Goal: Task Accomplishment & Management: Manage account settings

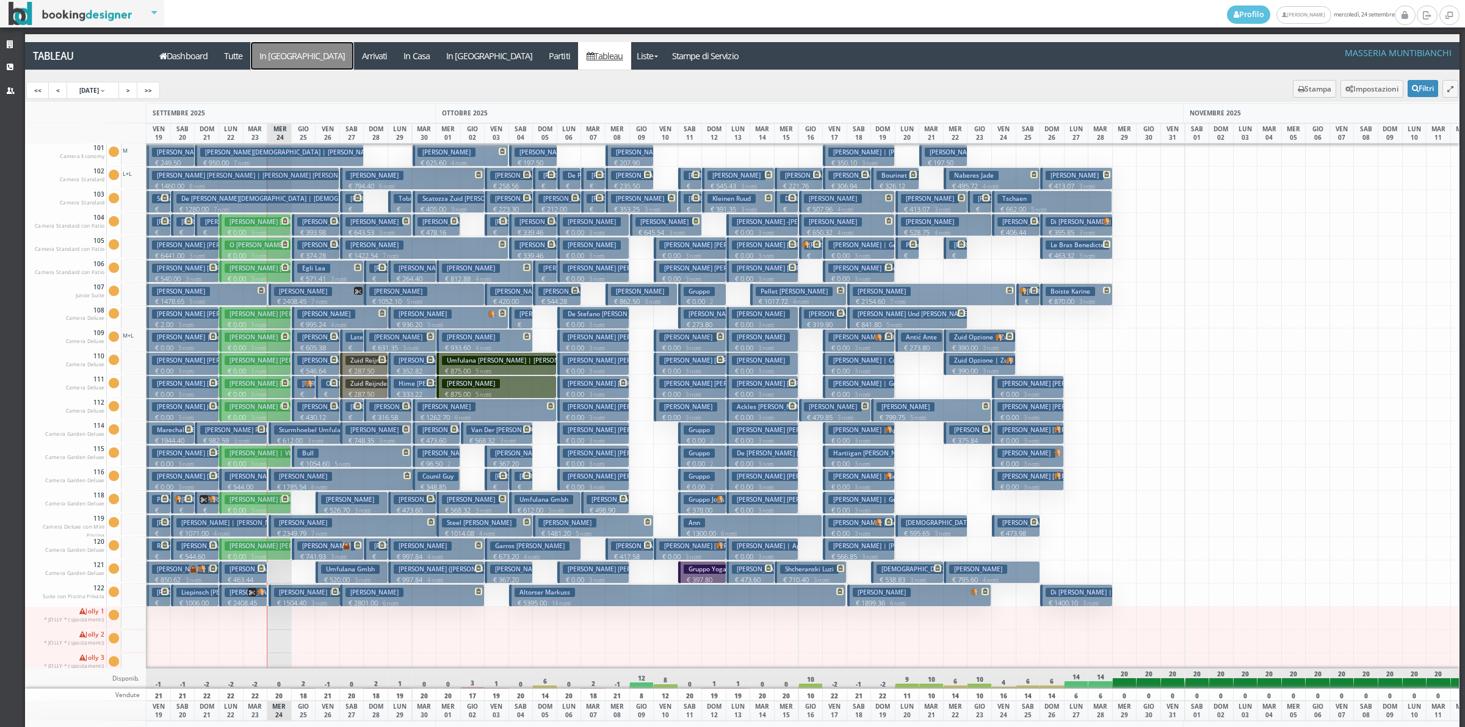
click at [289, 56] on a=pms-arrival-reservations"] "In [GEOGRAPHIC_DATA]" at bounding box center [302, 55] width 103 height 27
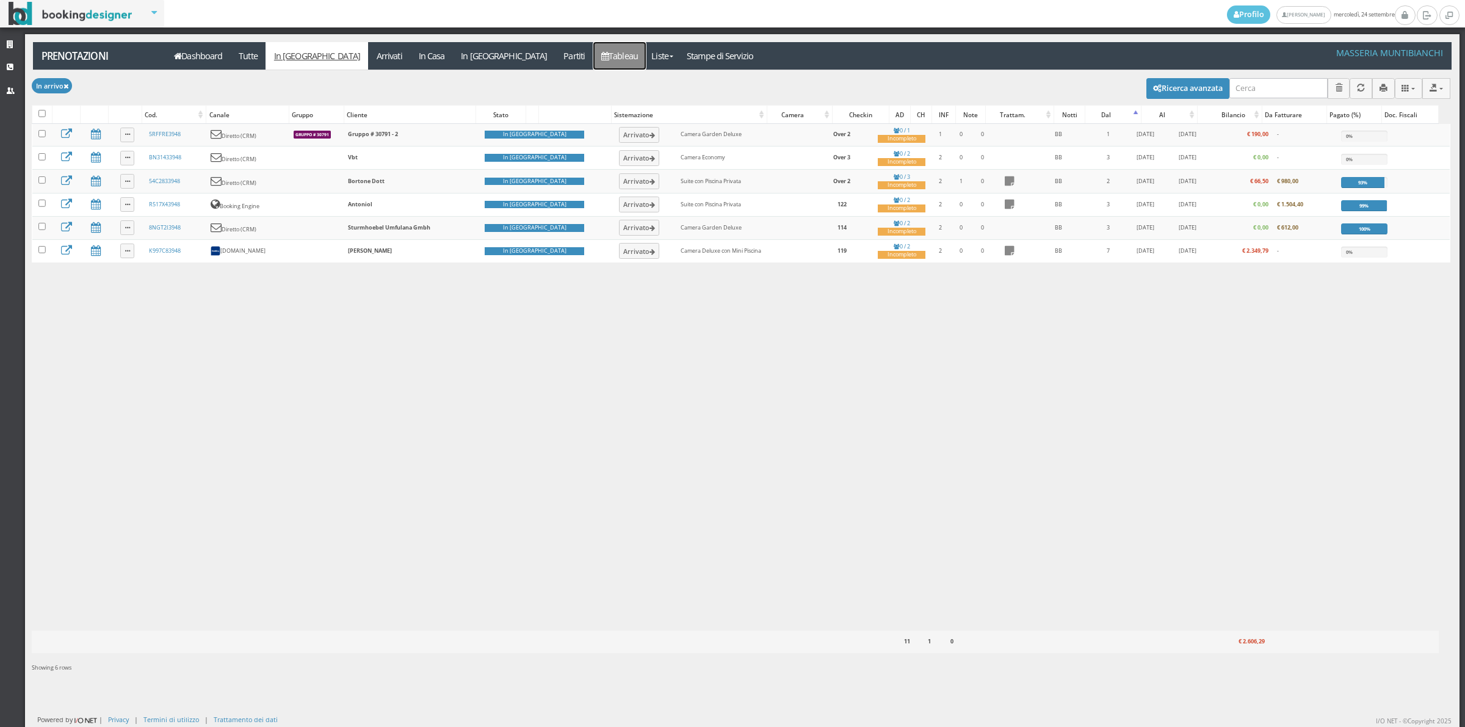
click at [601, 58] on icon at bounding box center [604, 56] width 7 height 9
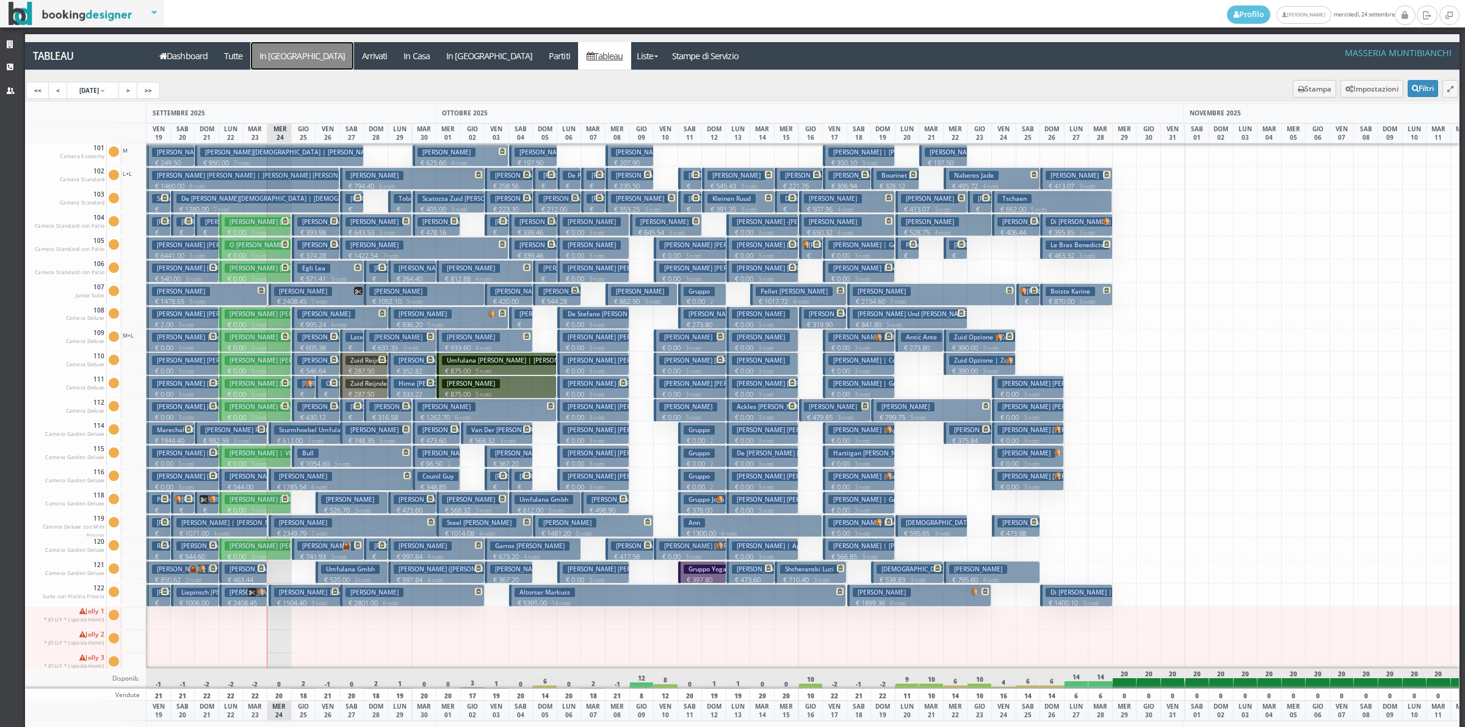
click at [267, 58] on a=pms-arrival-reservations"] "In [GEOGRAPHIC_DATA]" at bounding box center [302, 55] width 103 height 27
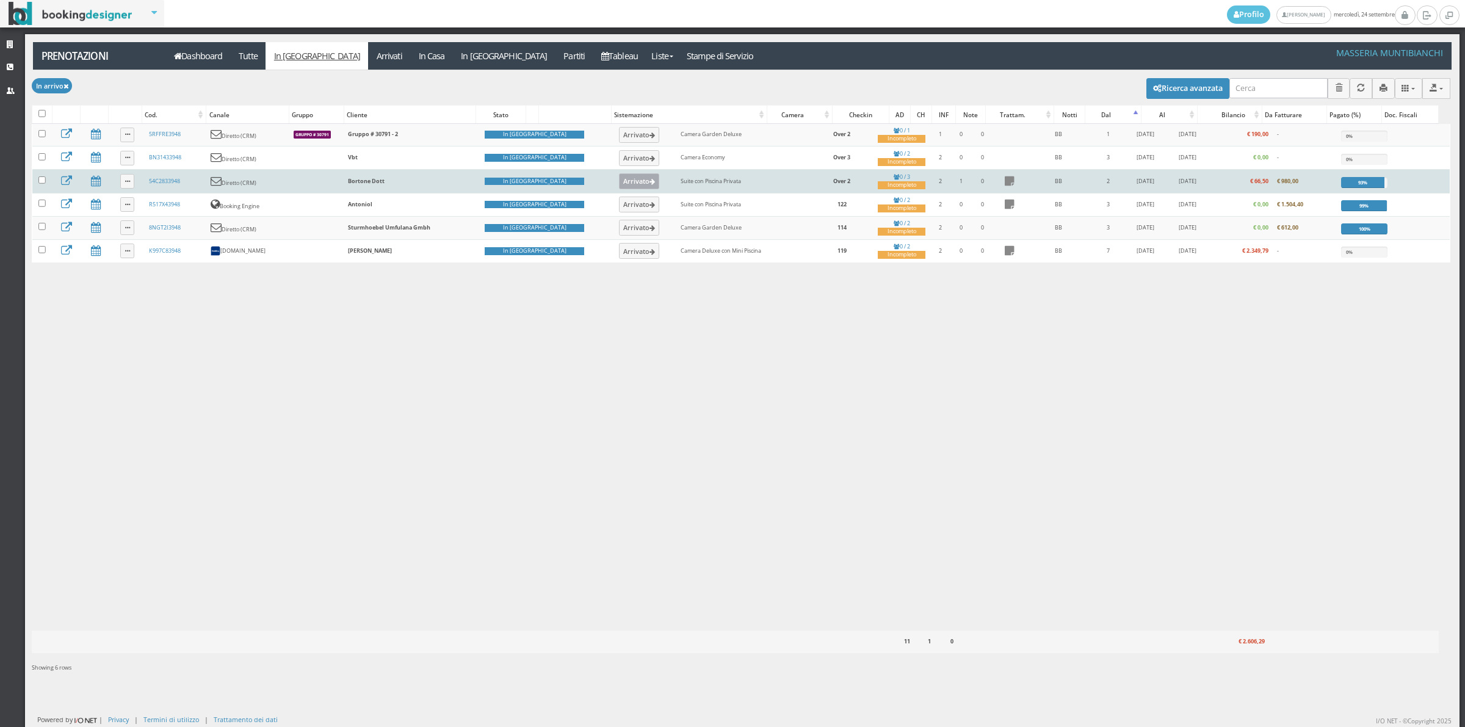
click at [619, 187] on button "Arrivato" at bounding box center [639, 181] width 41 height 16
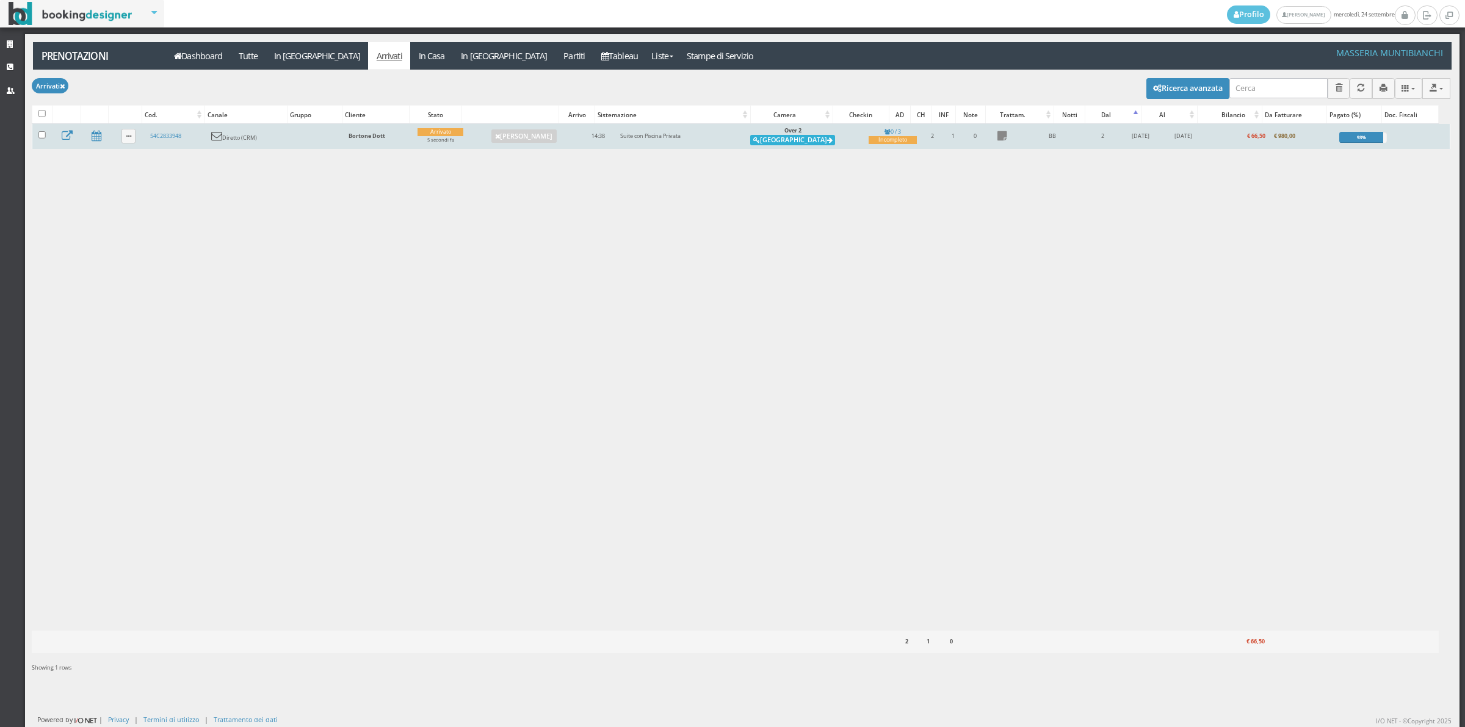
click at [795, 142] on button "[GEOGRAPHIC_DATA]" at bounding box center [792, 140] width 85 height 11
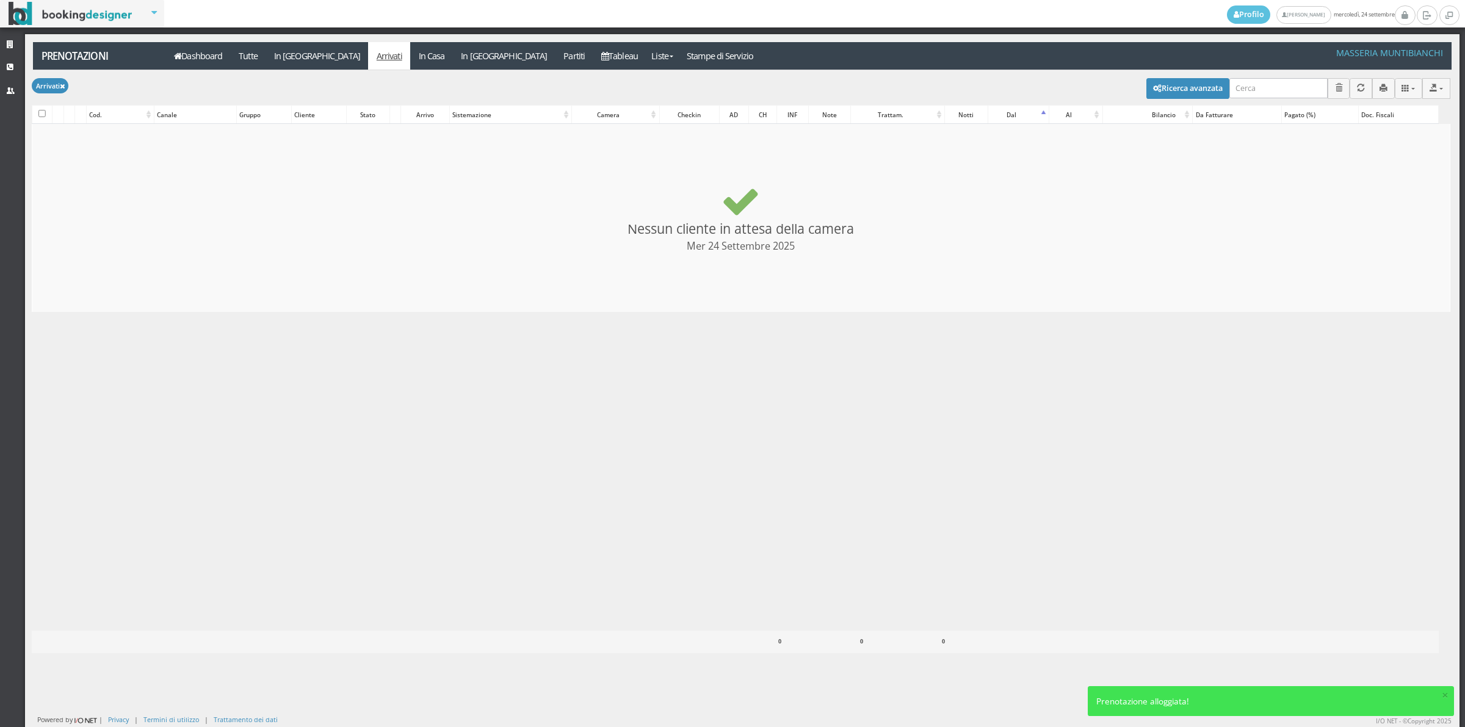
checkbox input "false"
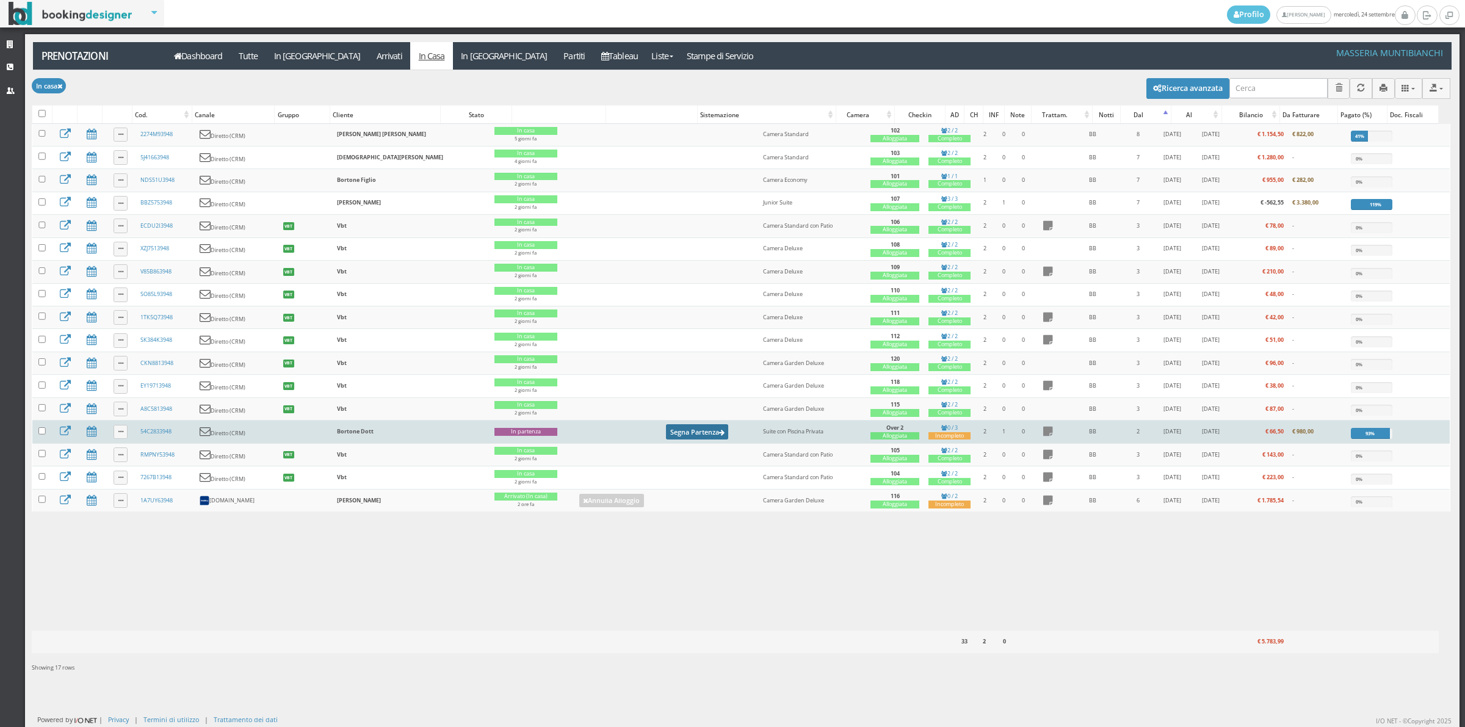
click at [666, 435] on button "Segna Partenza" at bounding box center [697, 431] width 62 height 15
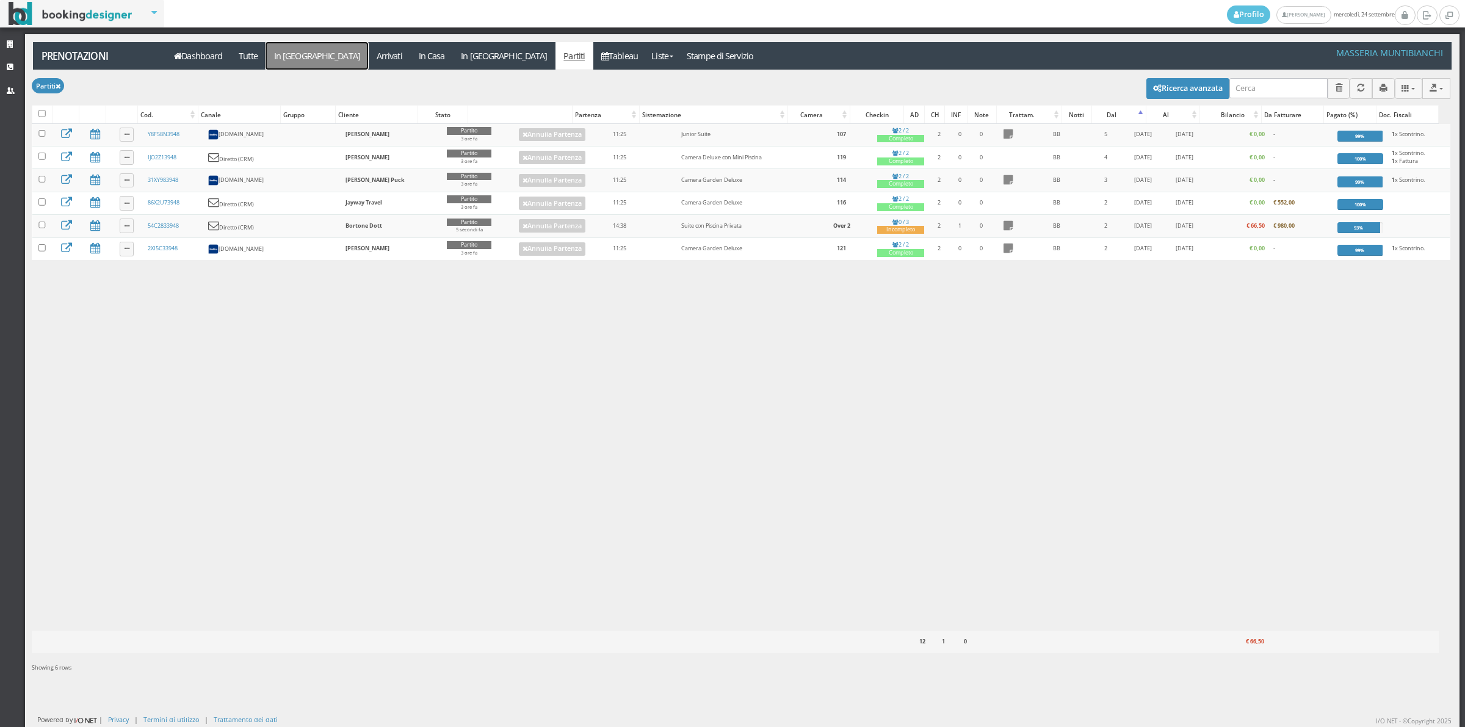
click at [294, 58] on link "In [GEOGRAPHIC_DATA]" at bounding box center [317, 55] width 103 height 27
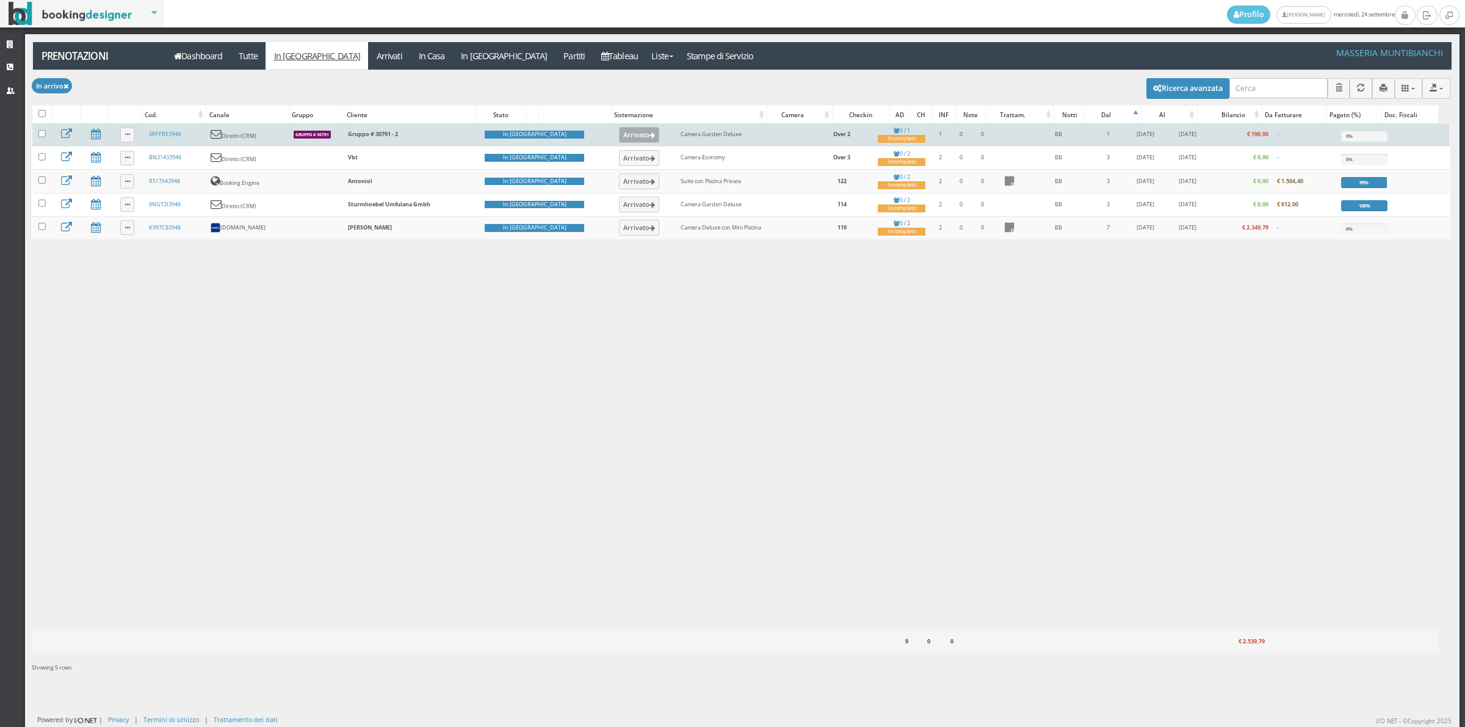
click at [619, 135] on button "Arrivato" at bounding box center [639, 135] width 41 height 16
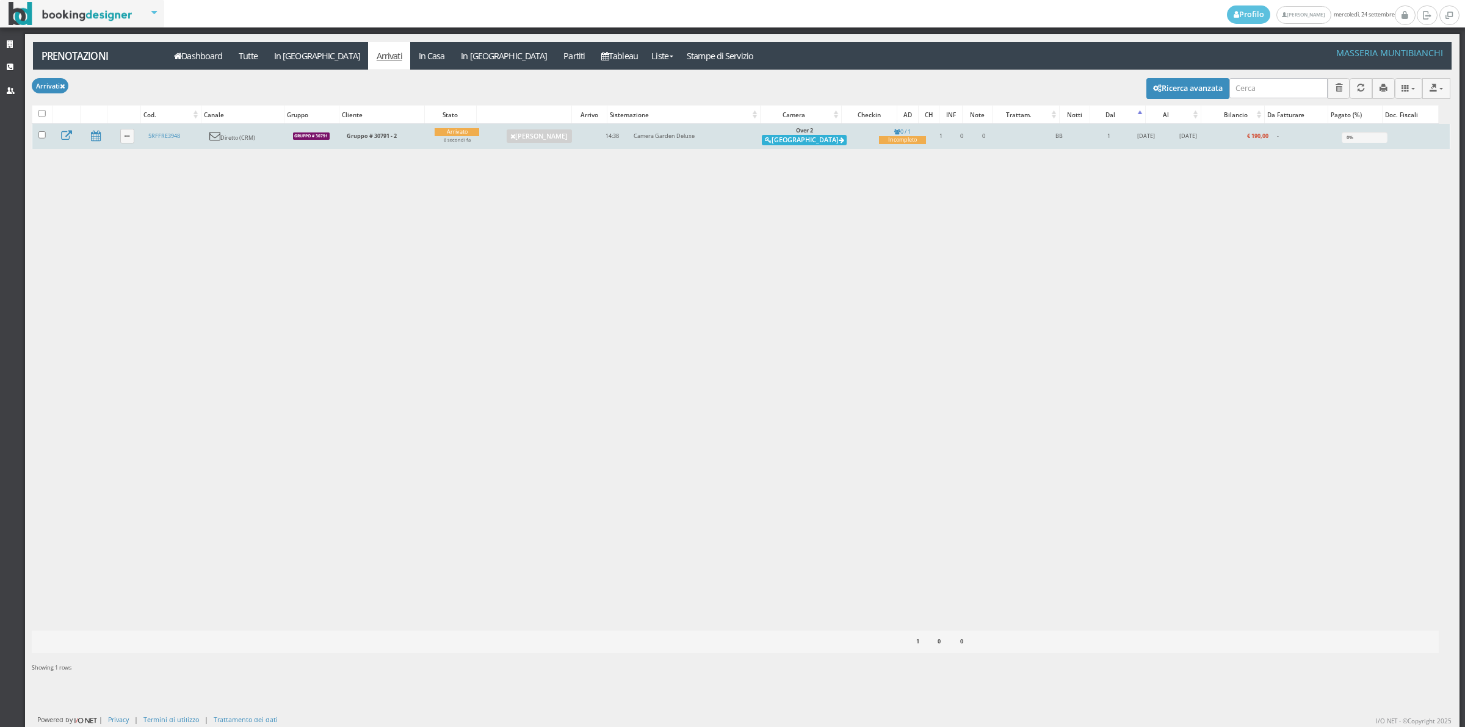
click at [803, 142] on button "[GEOGRAPHIC_DATA]" at bounding box center [804, 140] width 85 height 11
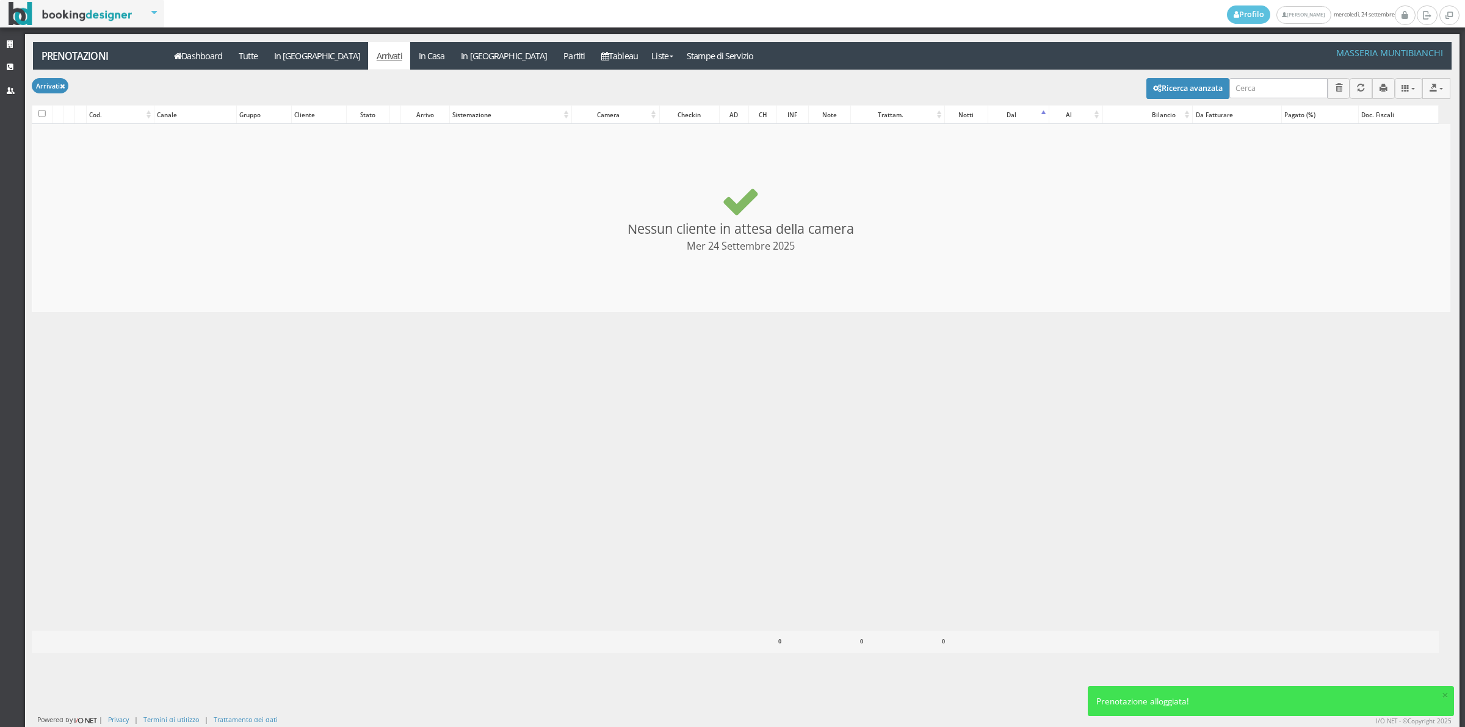
checkbox input "false"
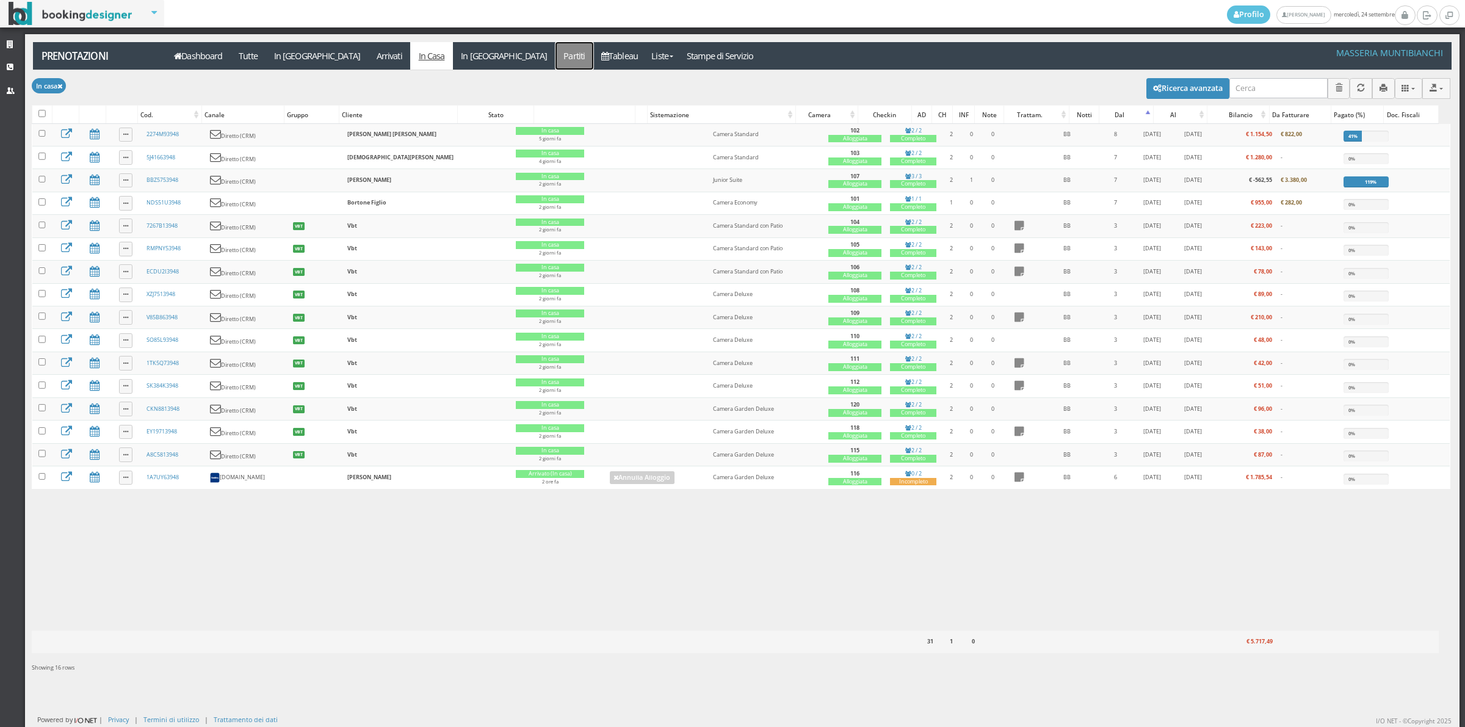
click at [555, 53] on link "Partiti" at bounding box center [574, 55] width 38 height 27
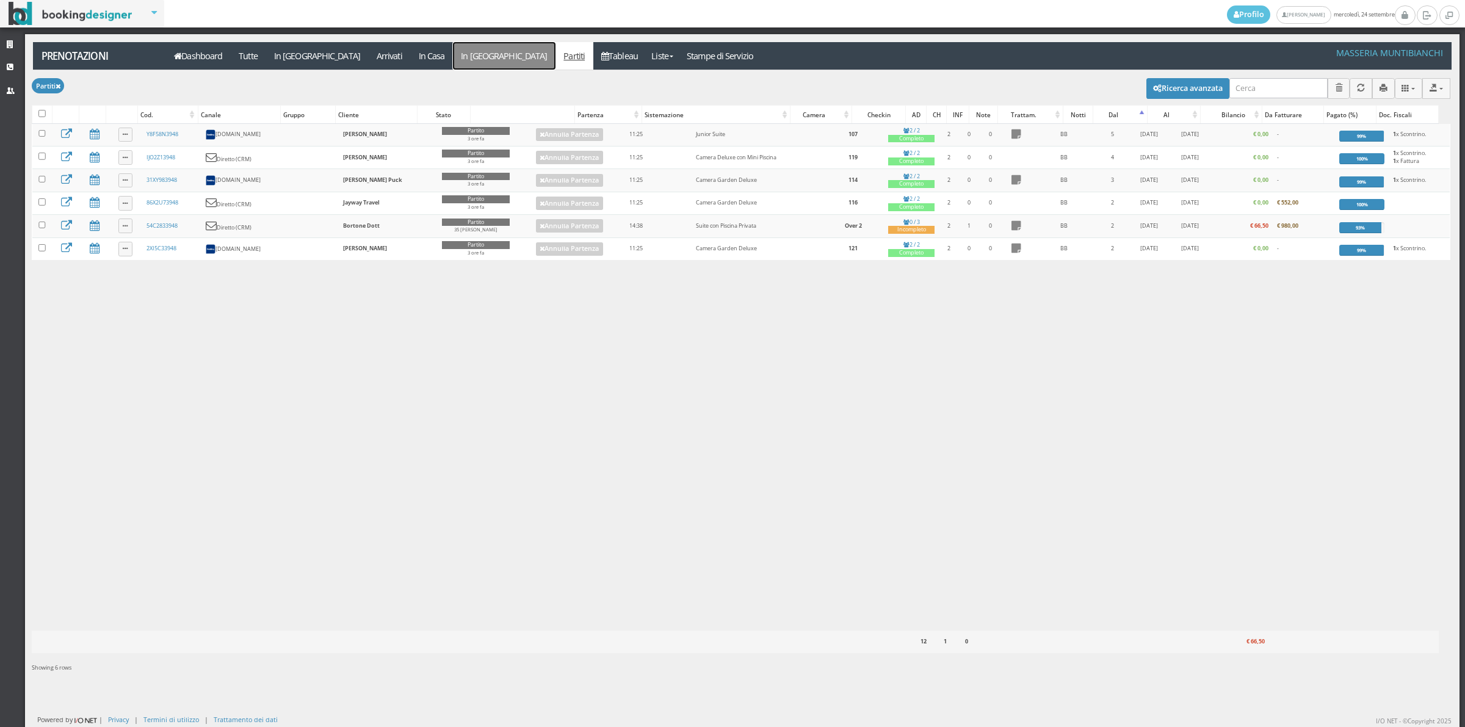
click at [453, 60] on link "In [GEOGRAPHIC_DATA]" at bounding box center [504, 55] width 103 height 27
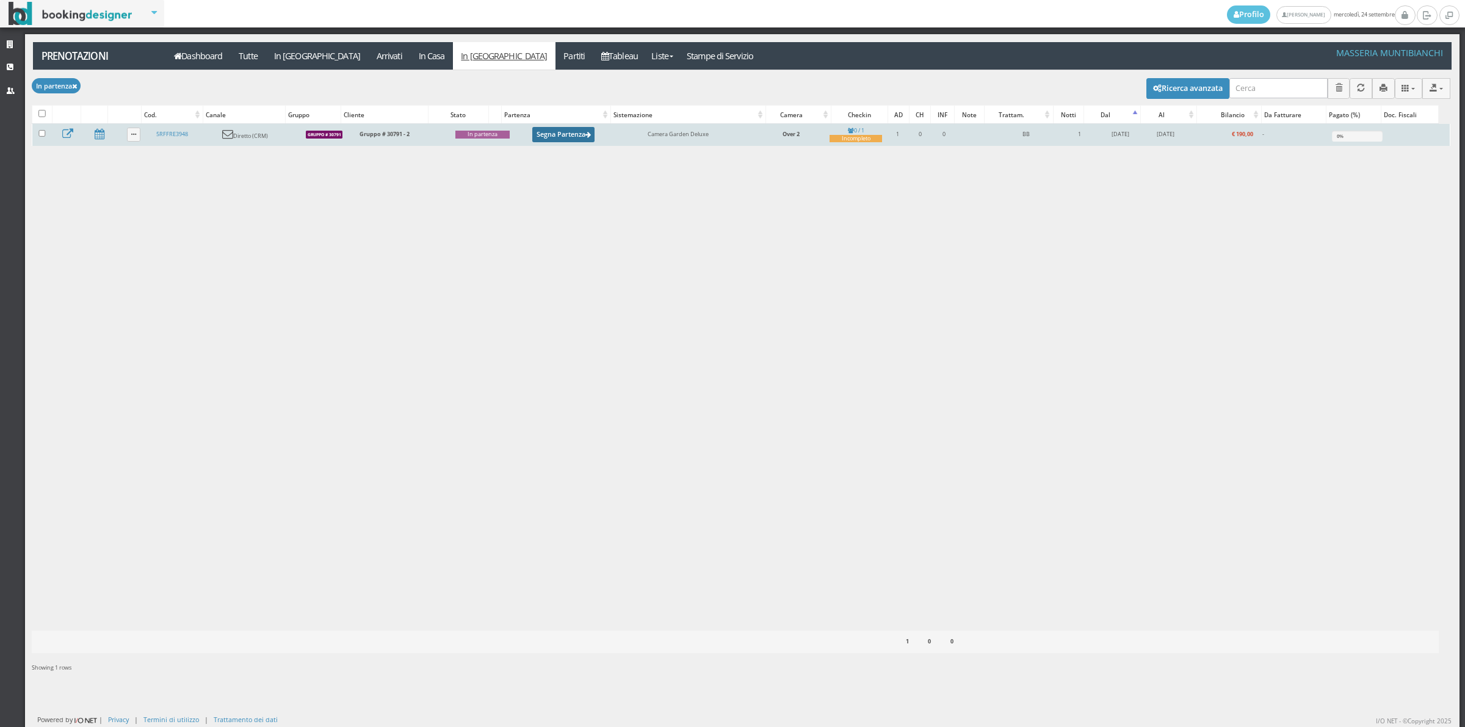
click at [532, 136] on button "Segna Partenza" at bounding box center [563, 134] width 62 height 15
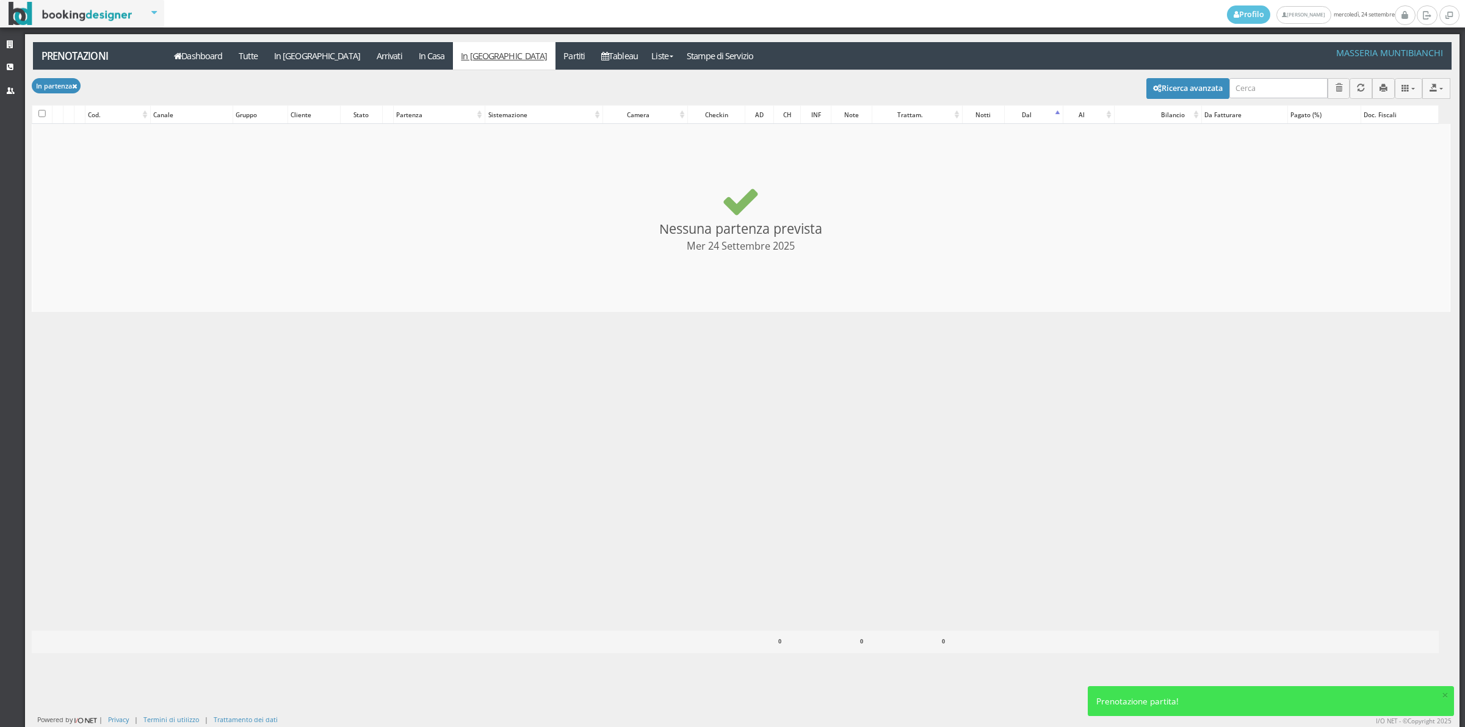
checkbox input "false"
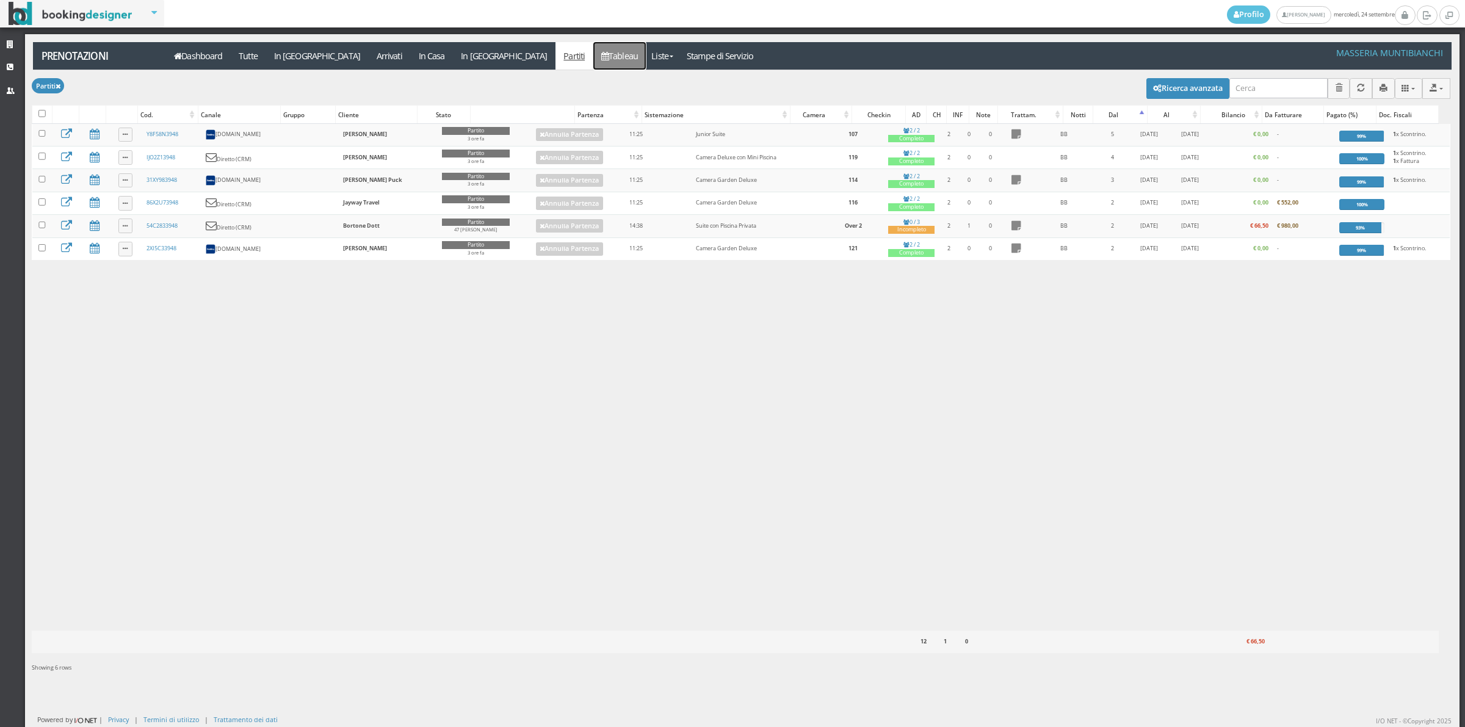
click at [593, 49] on link "Tableau" at bounding box center [619, 55] width 53 height 27
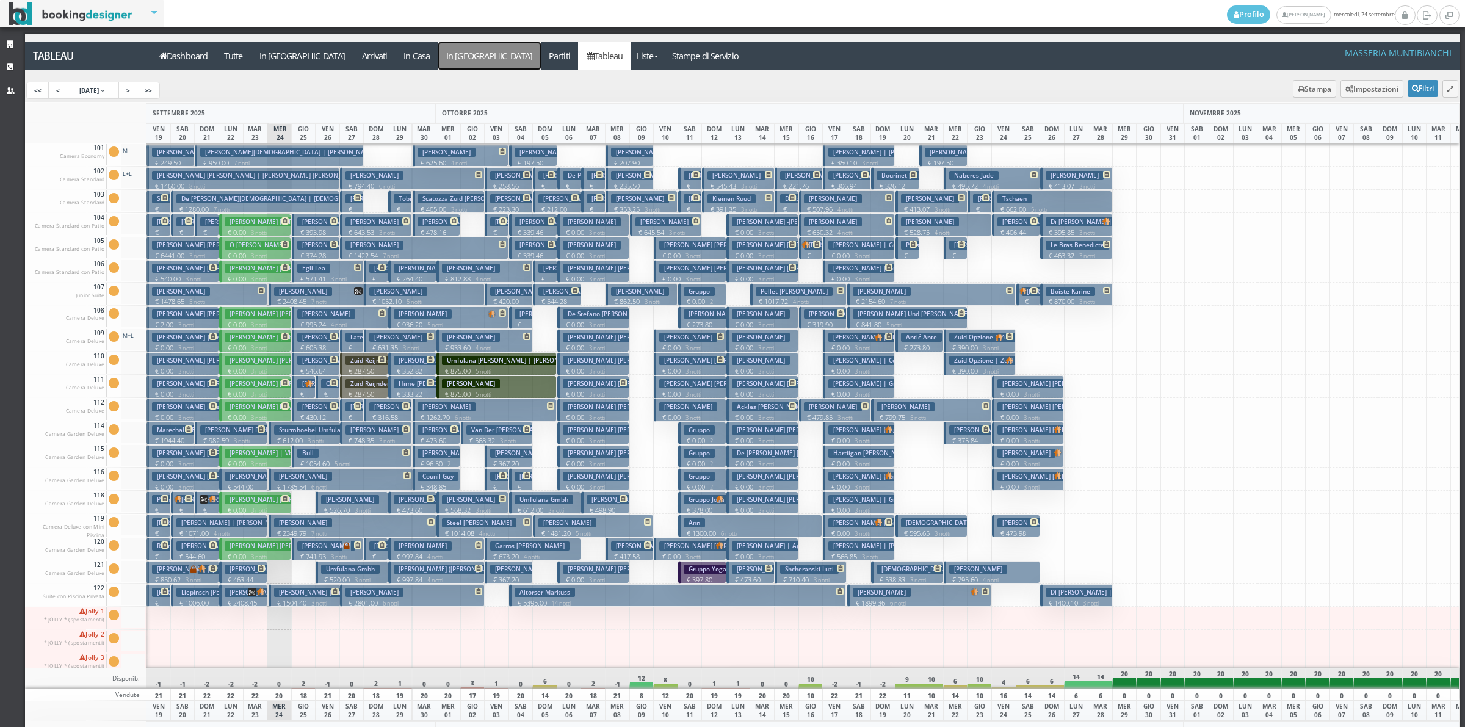
click at [438, 45] on a=pms-departure-reservations"] "In [GEOGRAPHIC_DATA]" at bounding box center [489, 55] width 103 height 27
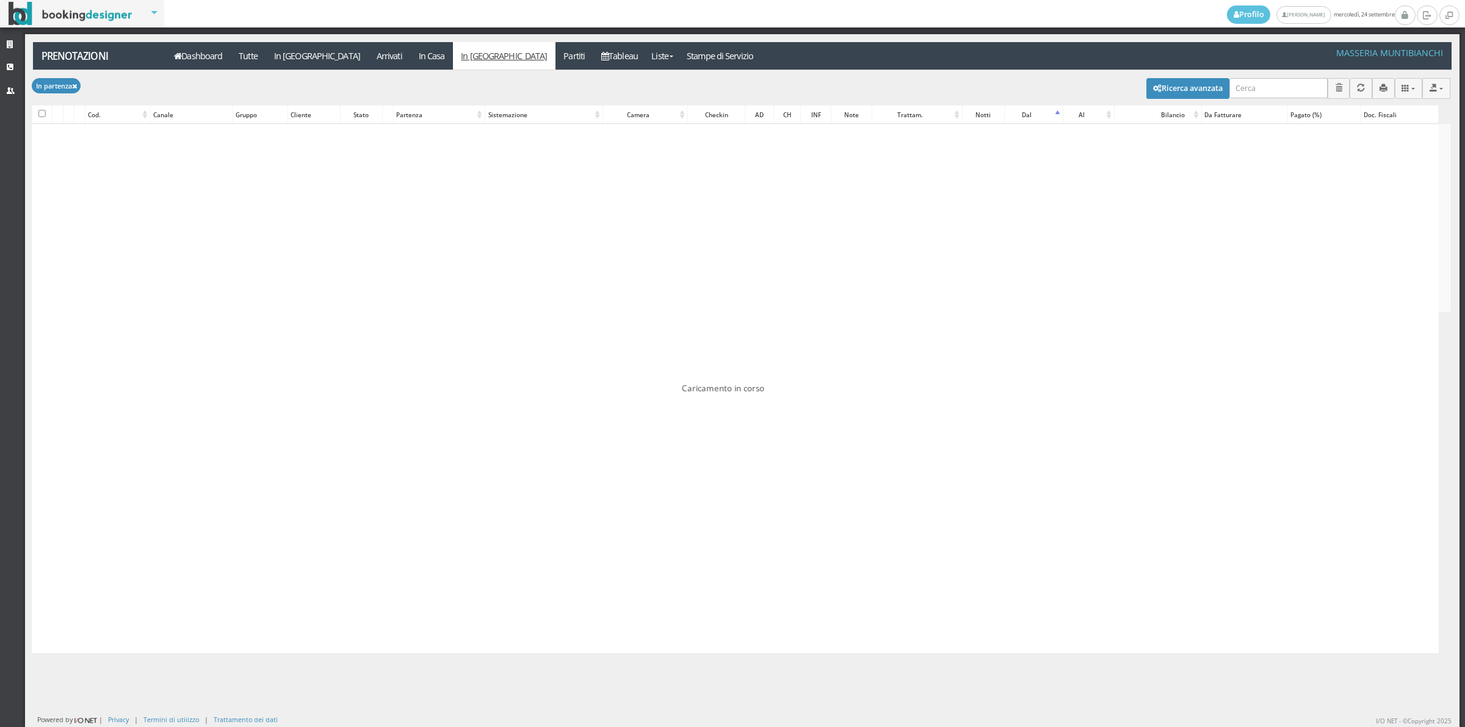
checkbox input "false"
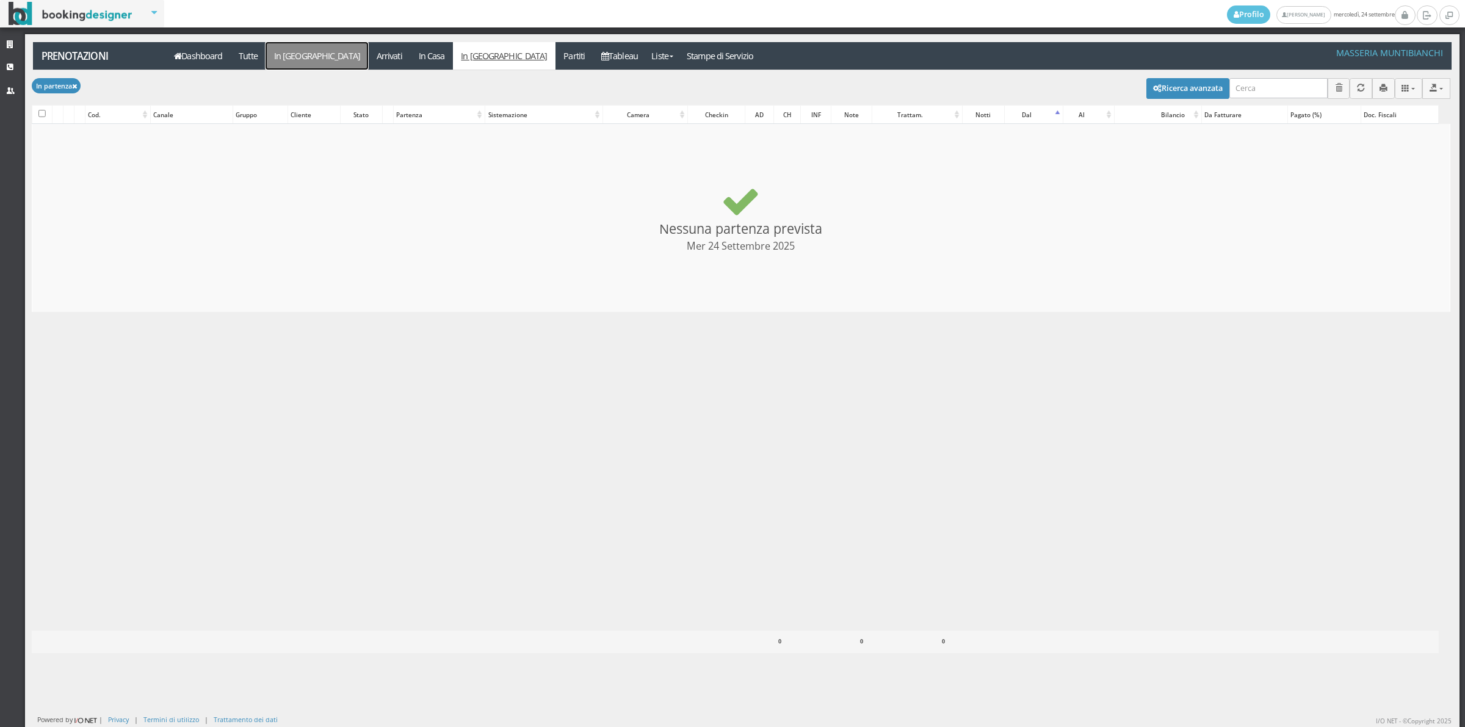
click at [280, 57] on link "In [GEOGRAPHIC_DATA]" at bounding box center [317, 55] width 103 height 27
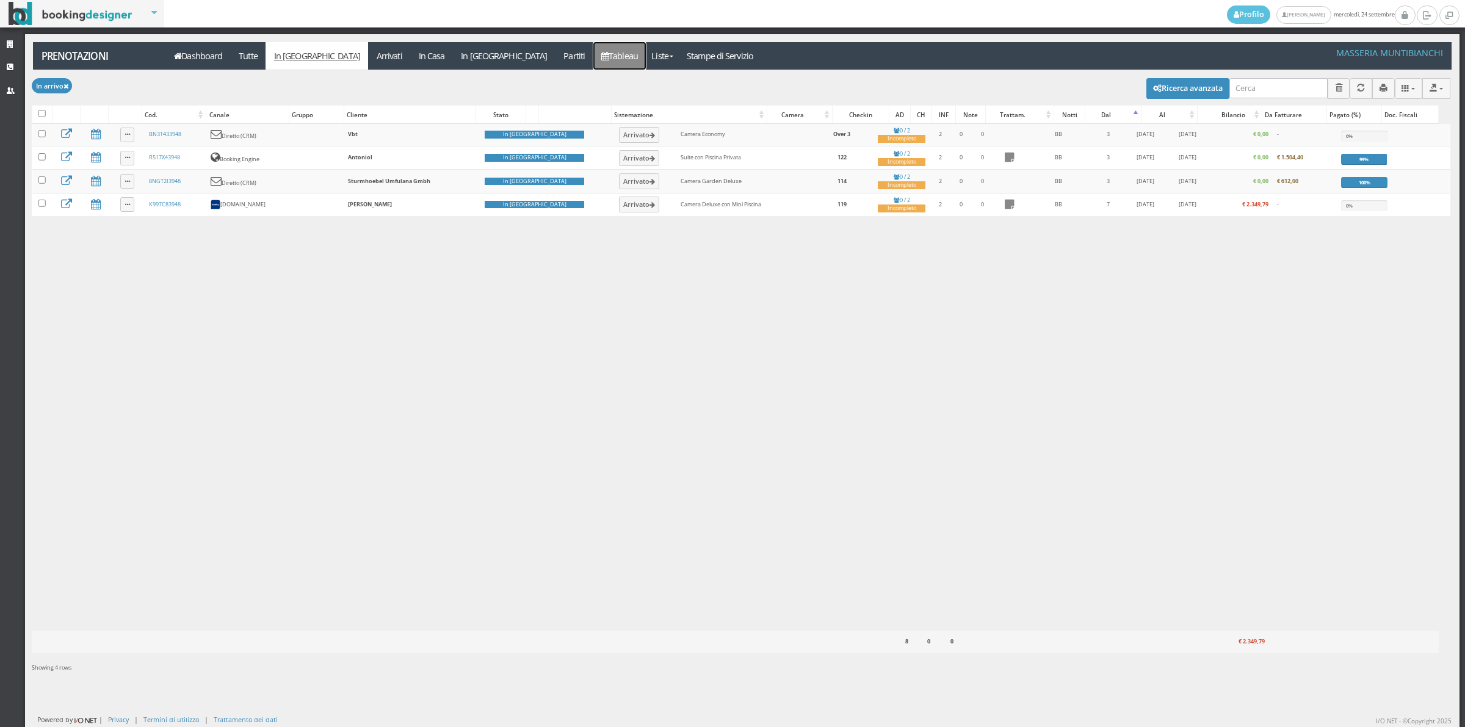
click at [593, 52] on link "Tableau" at bounding box center [619, 55] width 53 height 27
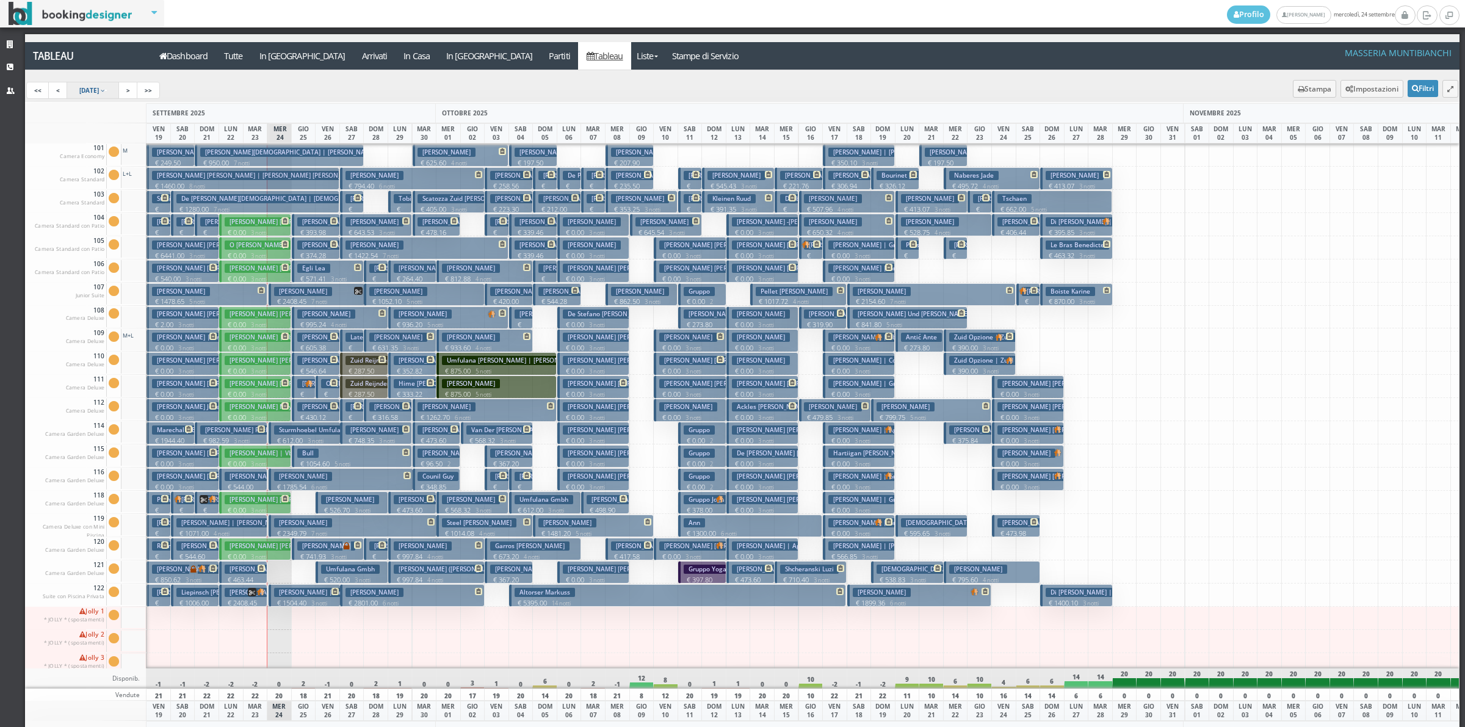
click at [108, 84] on link "19 Sep 2025" at bounding box center [93, 90] width 53 height 17
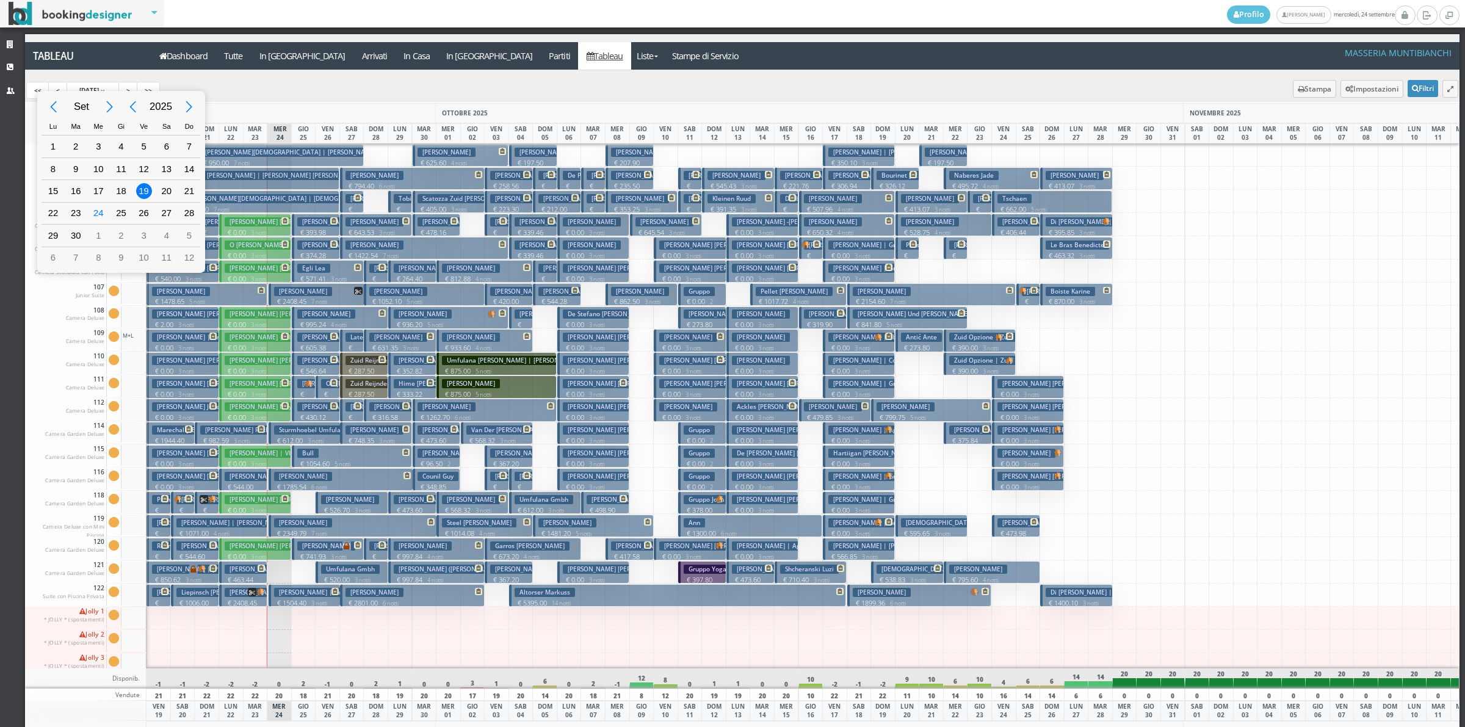
click at [193, 105] on div "Next Year" at bounding box center [189, 106] width 27 height 27
click at [49, 106] on div "Previous Month" at bounding box center [53, 106] width 27 height 27
click at [141, 146] on div "1" at bounding box center [144, 147] width 16 height 16
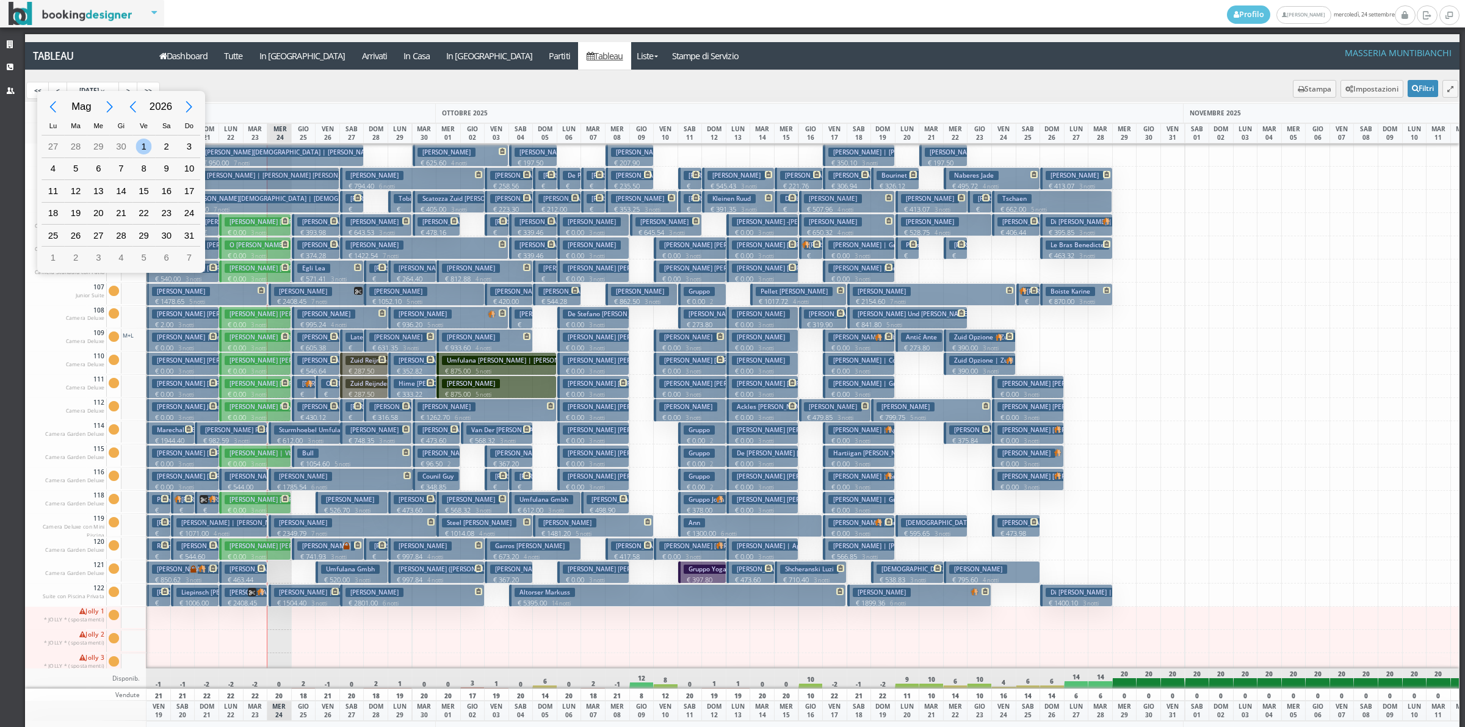
type input "01/05/2026"
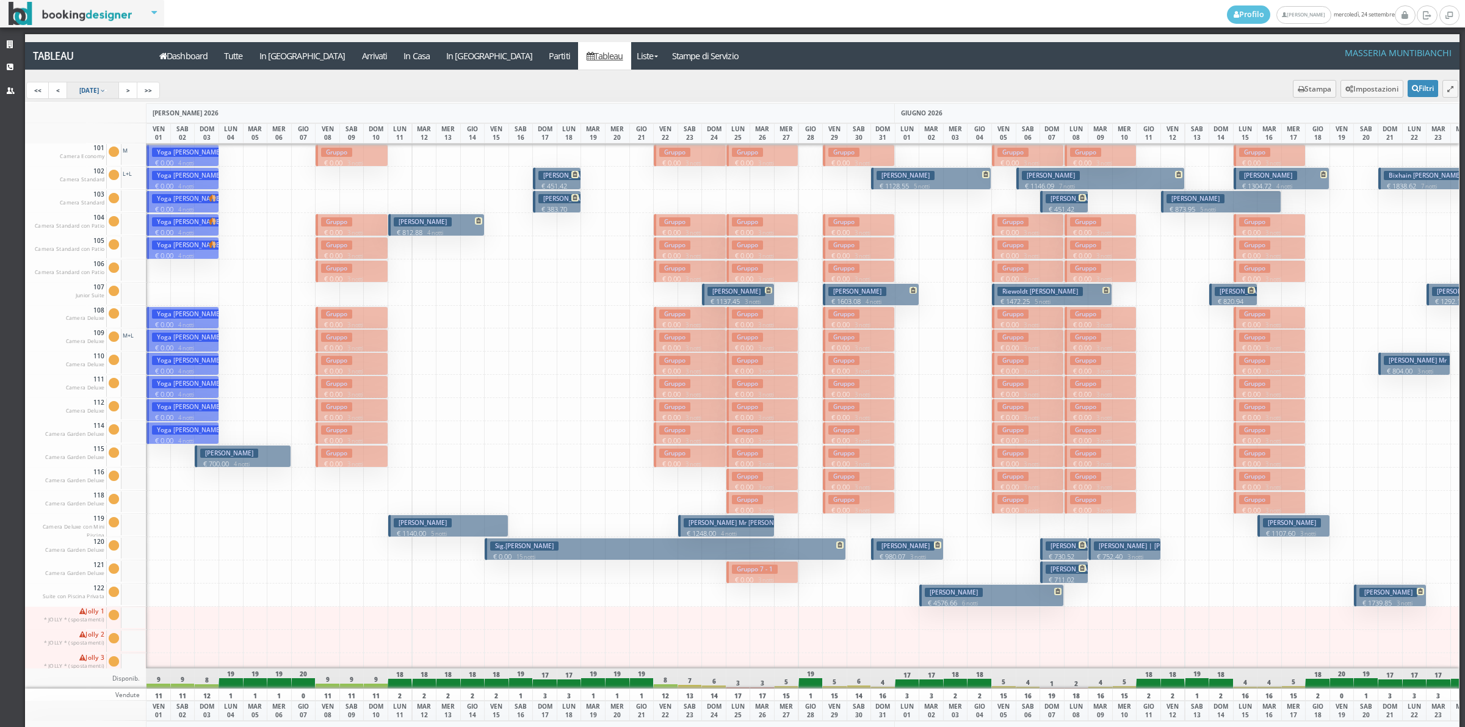
click at [90, 93] on span "[DATE]" at bounding box center [89, 90] width 20 height 9
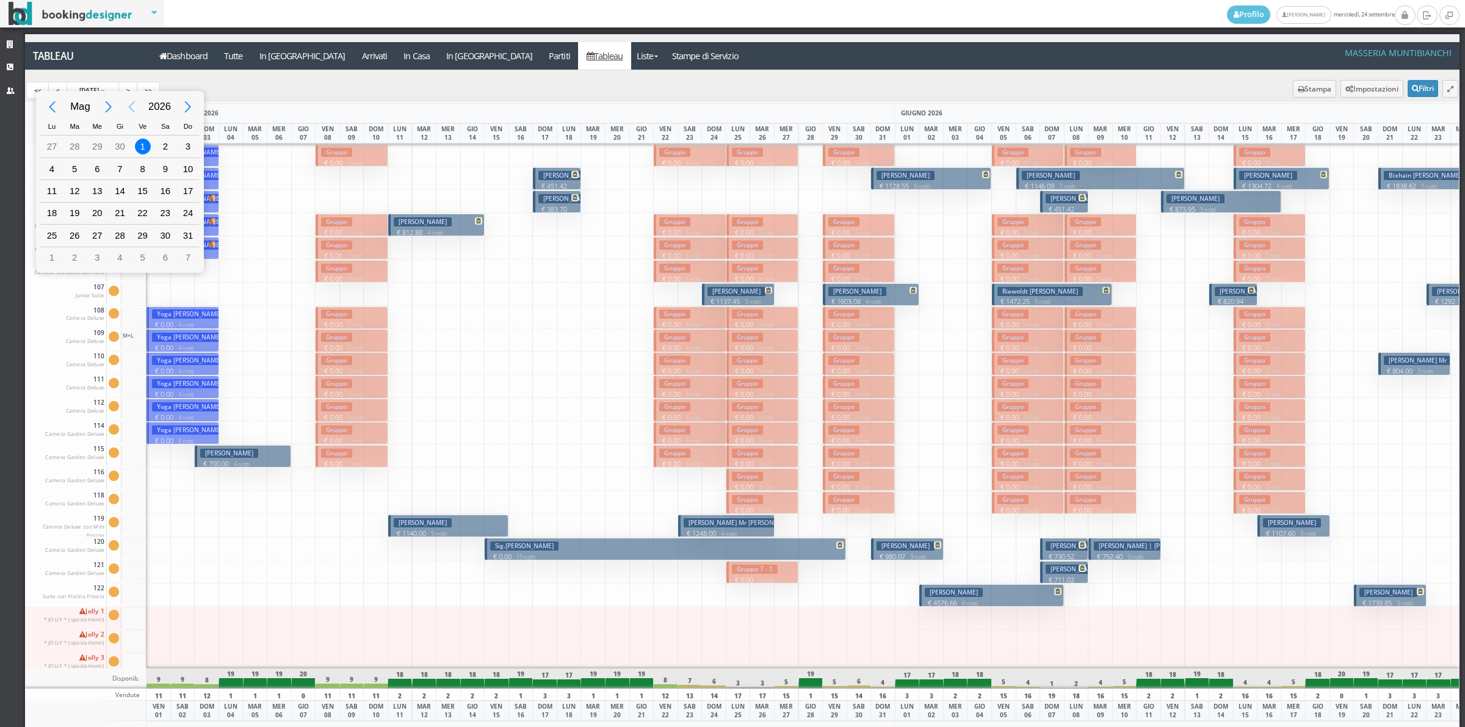
click at [128, 108] on div "Previous Year" at bounding box center [131, 106] width 27 height 27
click at [105, 104] on div "Next Month" at bounding box center [108, 106] width 27 height 27
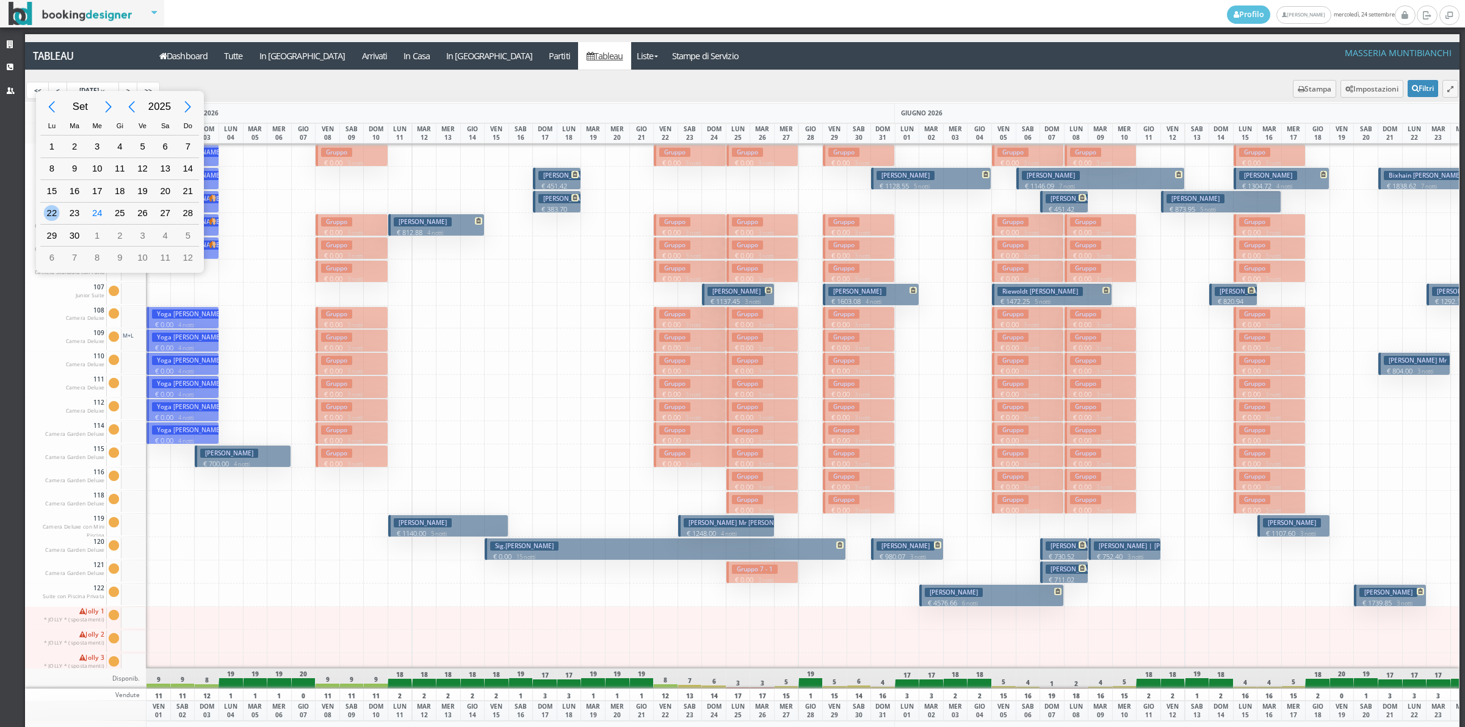
click at [49, 209] on div "22" at bounding box center [52, 213] width 16 height 16
type input "[DATE]"
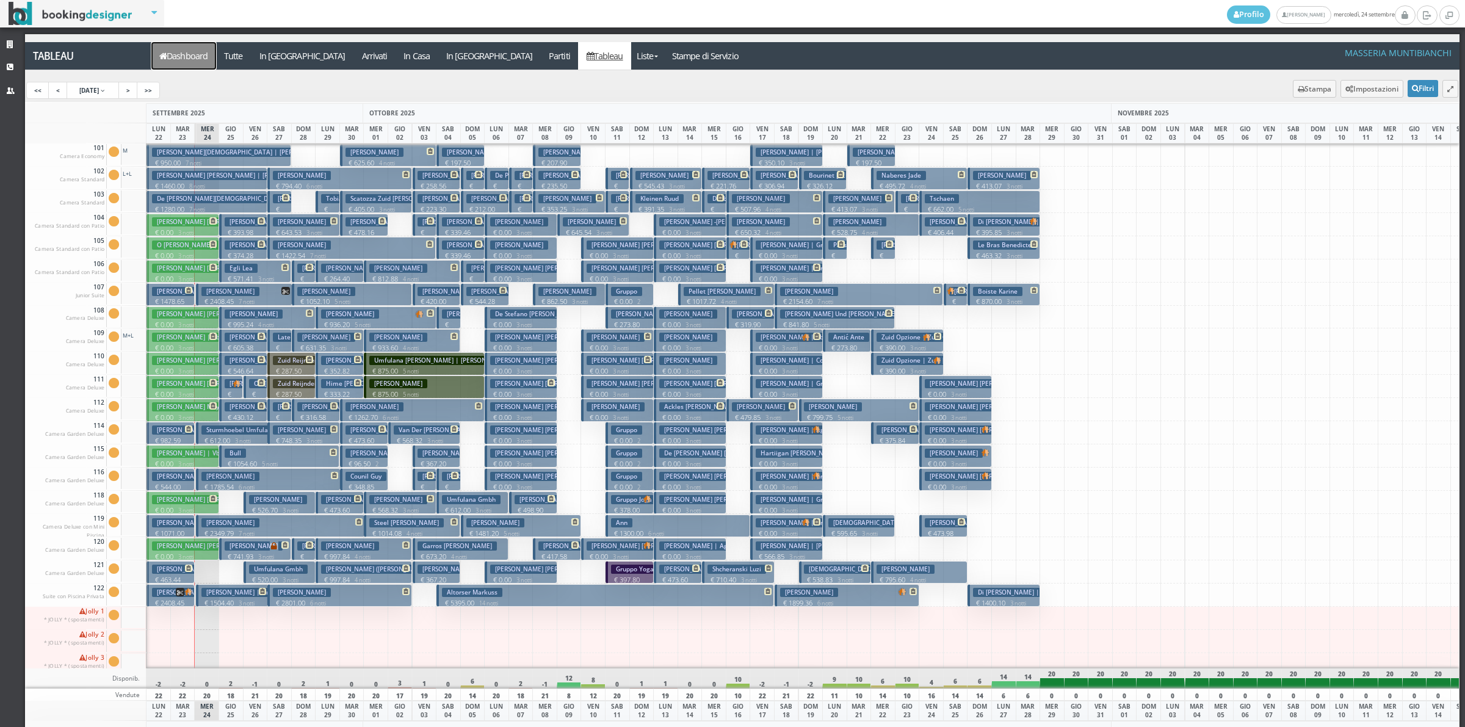
click at [200, 54] on link "Dashboard" at bounding box center [183, 55] width 65 height 27
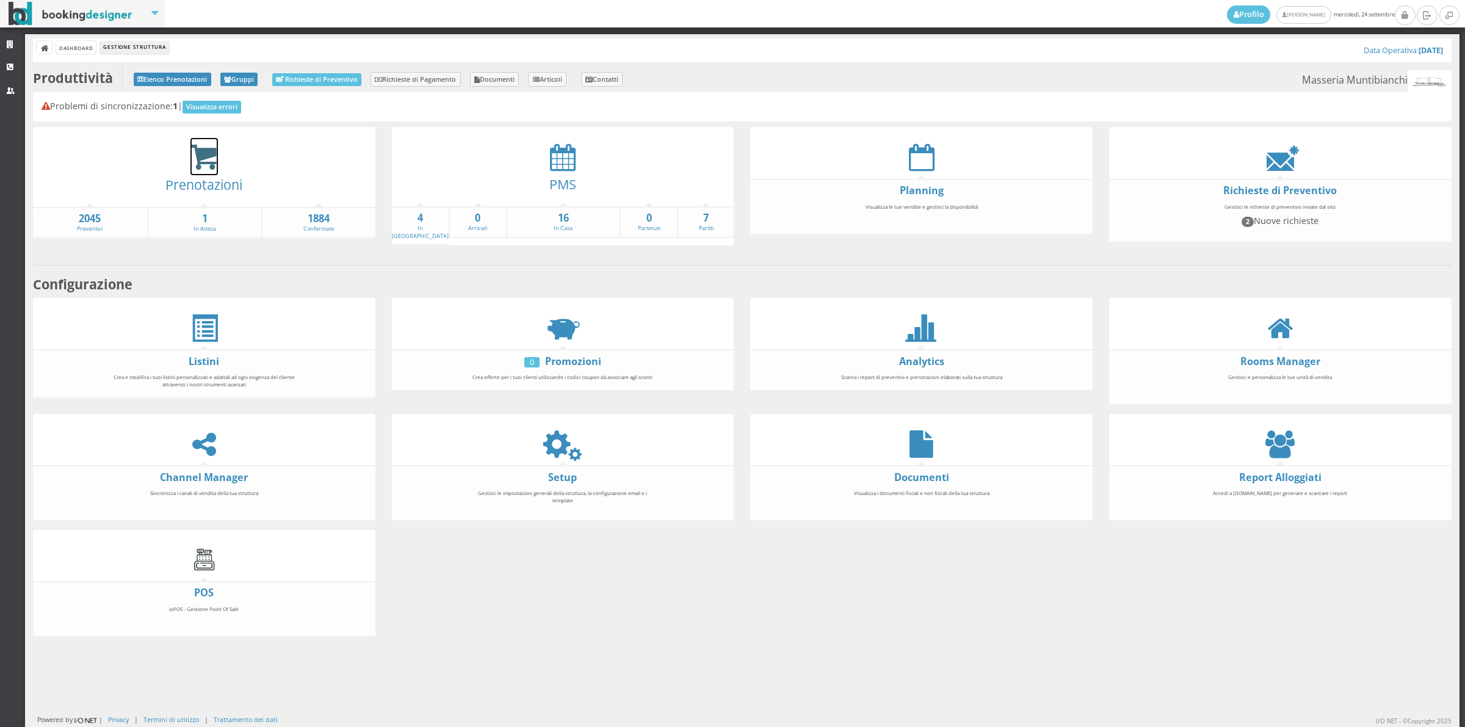
click at [206, 153] on icon at bounding box center [203, 157] width 27 height 28
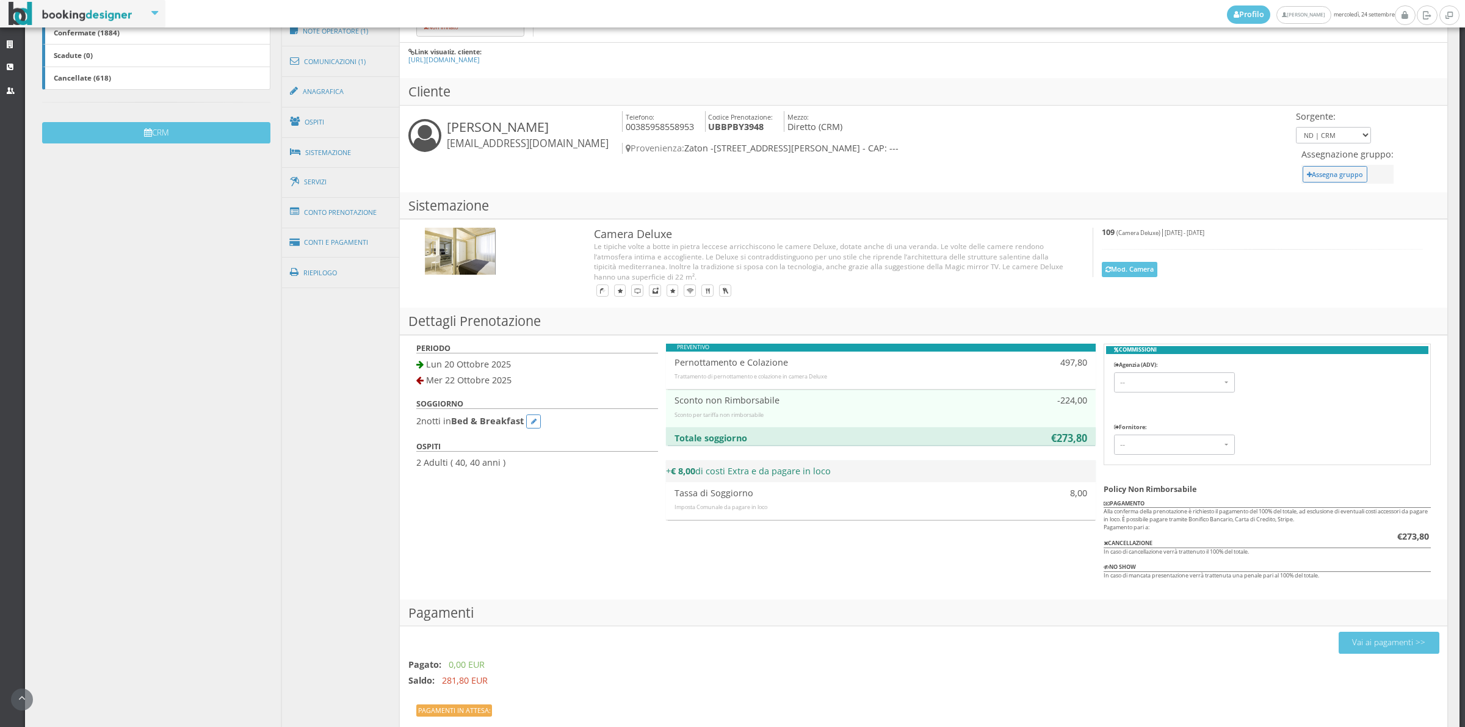
scroll to position [411, 0]
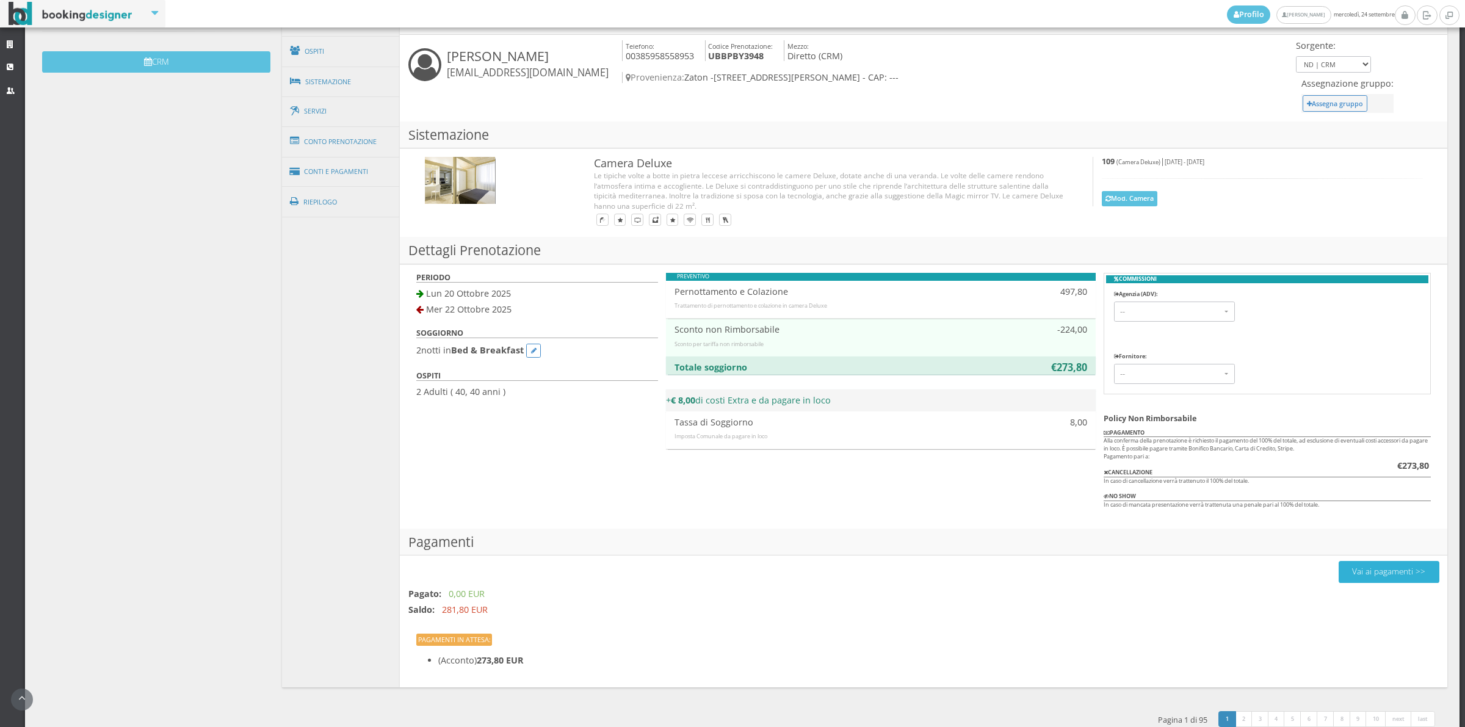
click at [1386, 561] on button "Vai ai pagamenti >>" at bounding box center [1389, 571] width 101 height 21
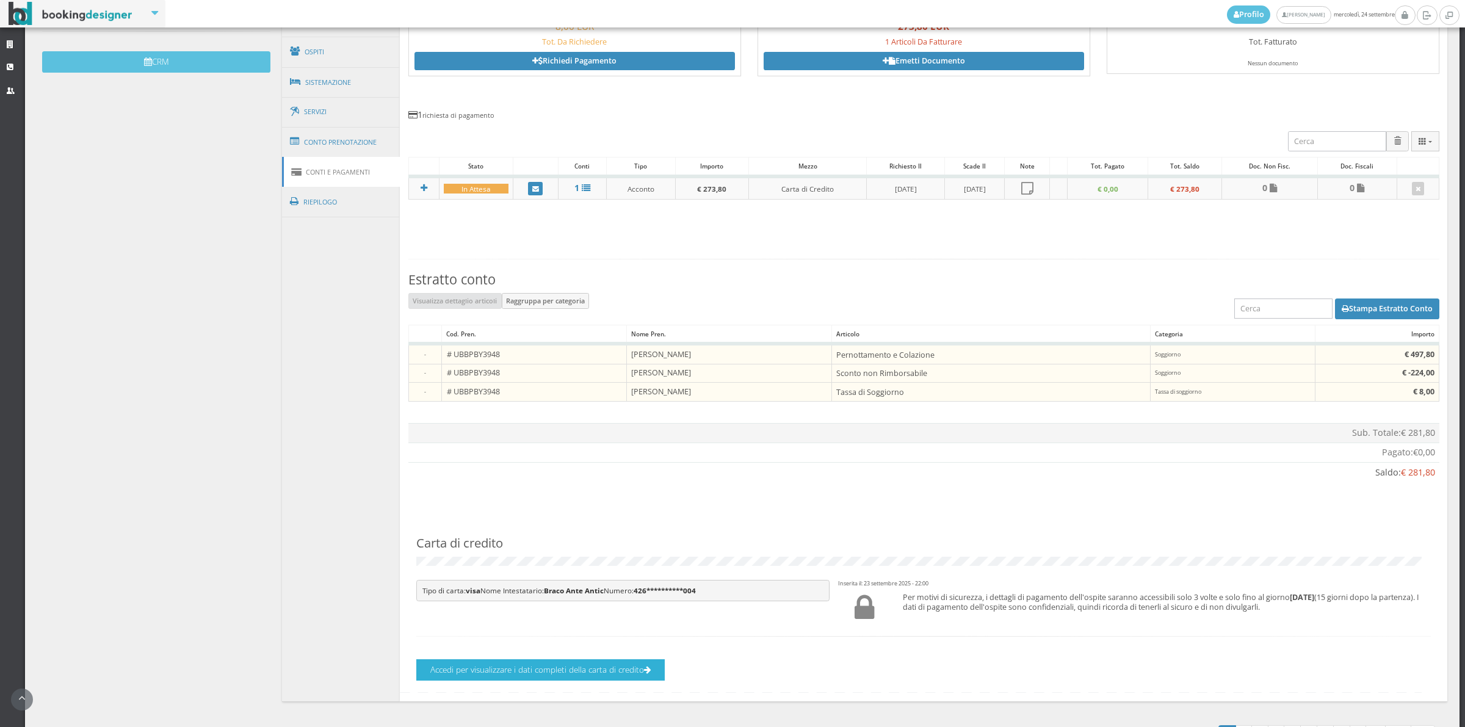
click at [623, 681] on button "Accedi per visualizzare i dati completi della carta di credito" at bounding box center [540, 669] width 248 height 21
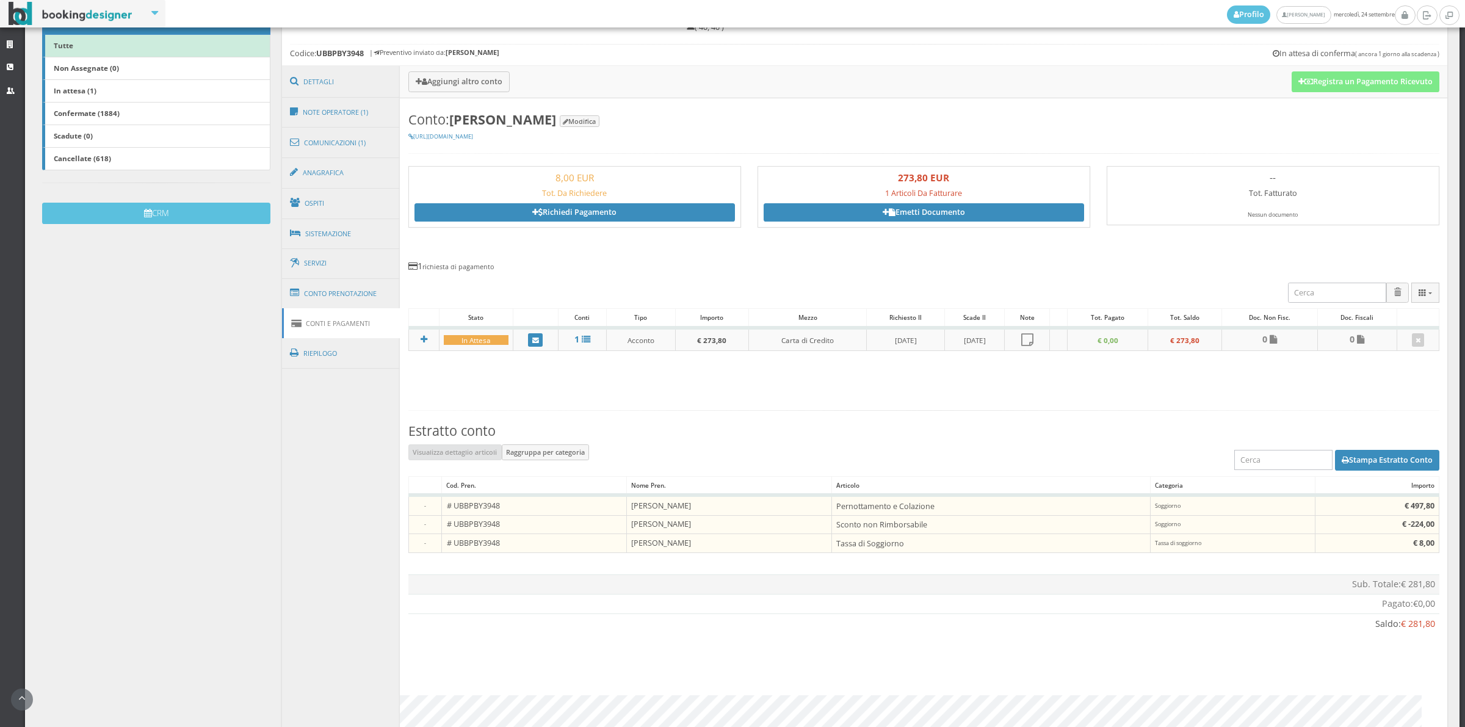
scroll to position [241, 0]
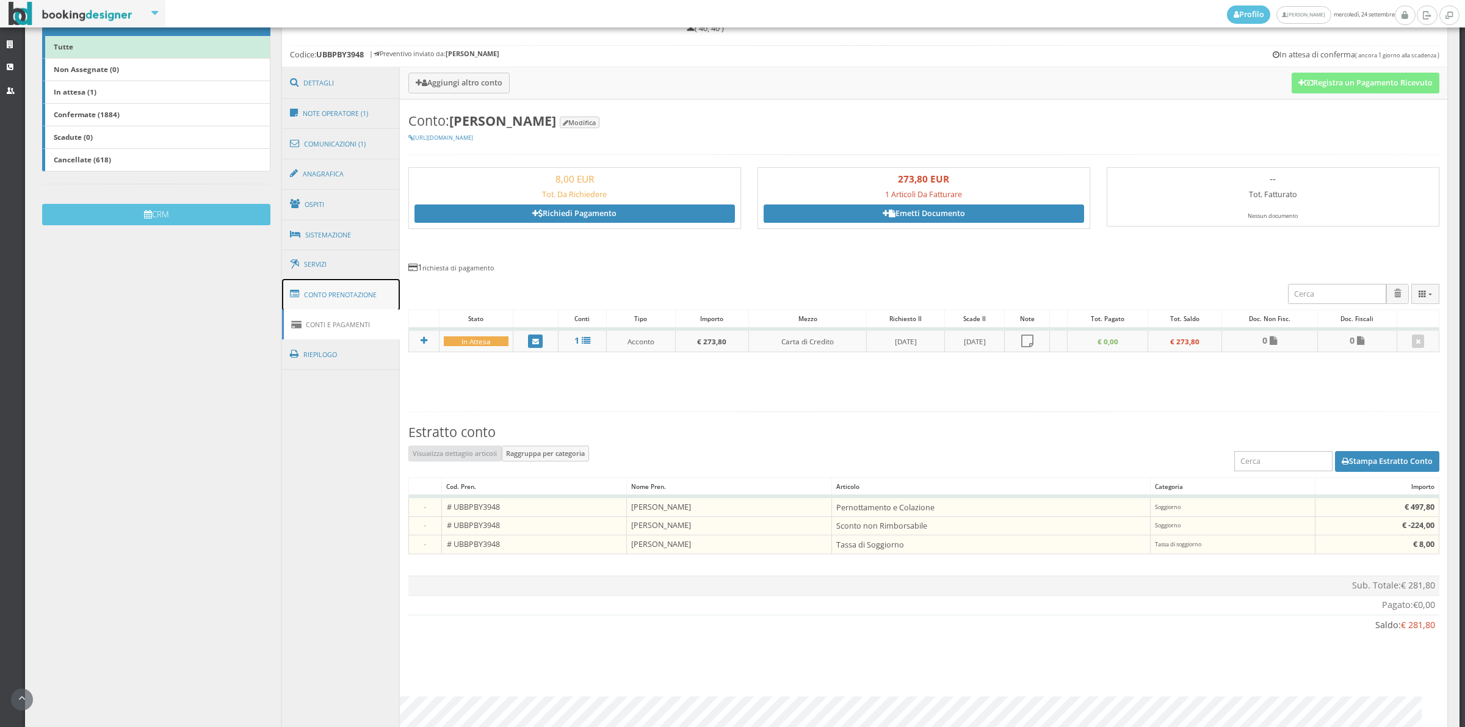
click at [371, 298] on link "Conto Prenotazione" at bounding box center [341, 295] width 118 height 32
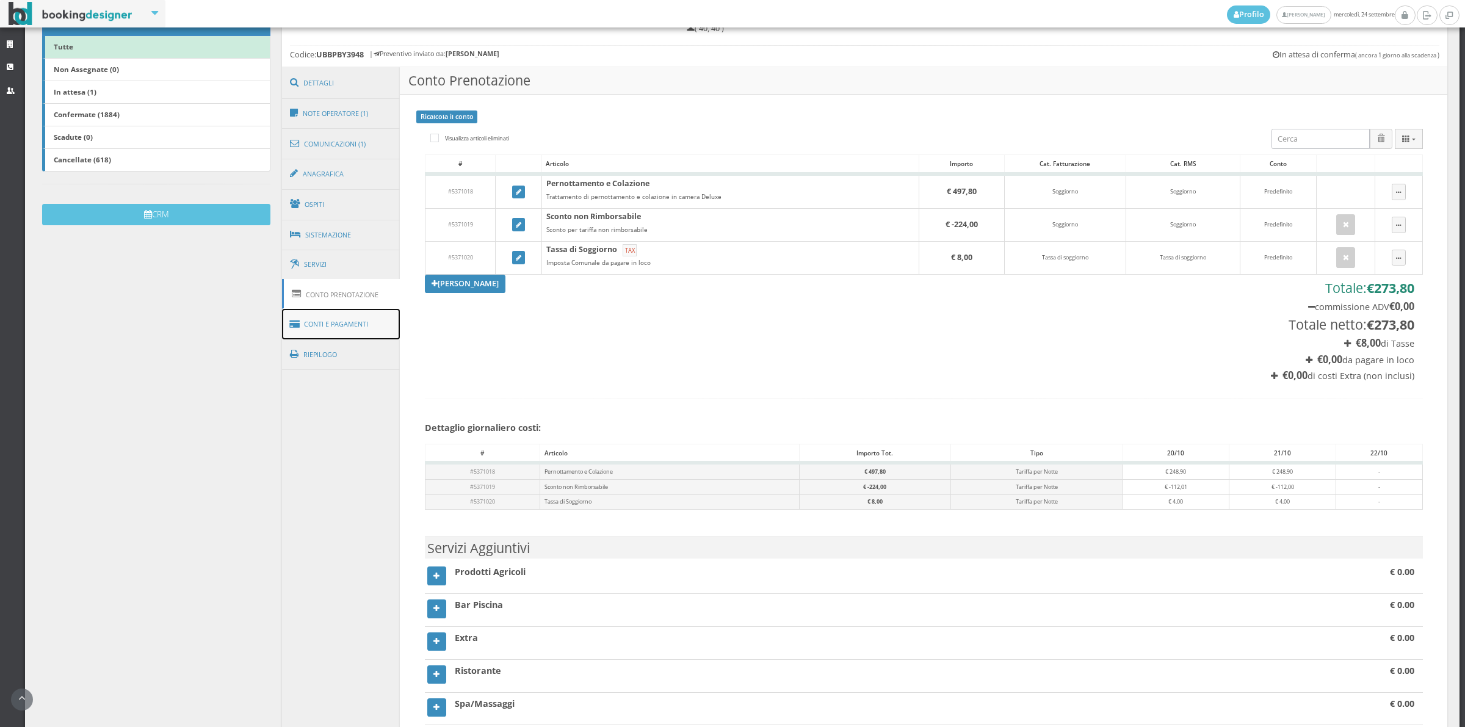
click at [369, 334] on link "Conti e Pagamenti" at bounding box center [341, 324] width 118 height 31
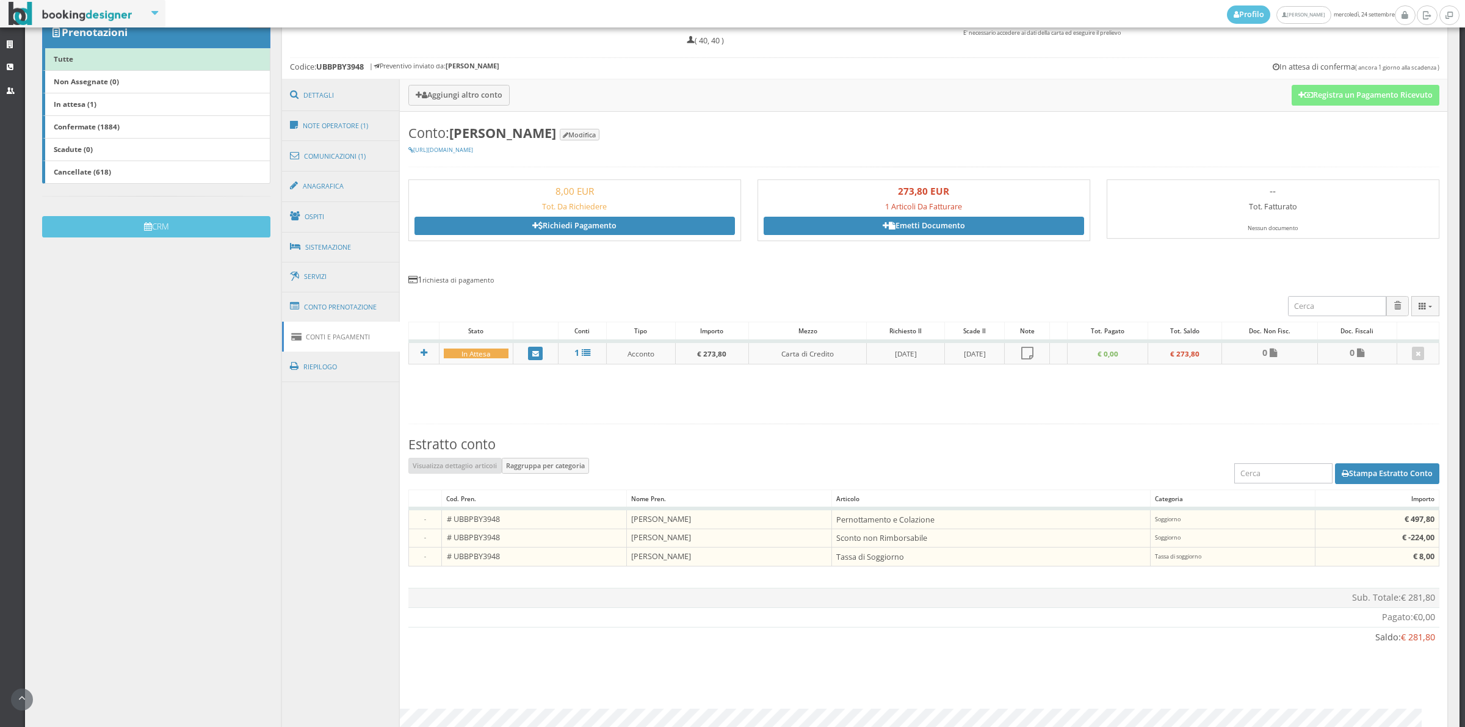
scroll to position [159, 0]
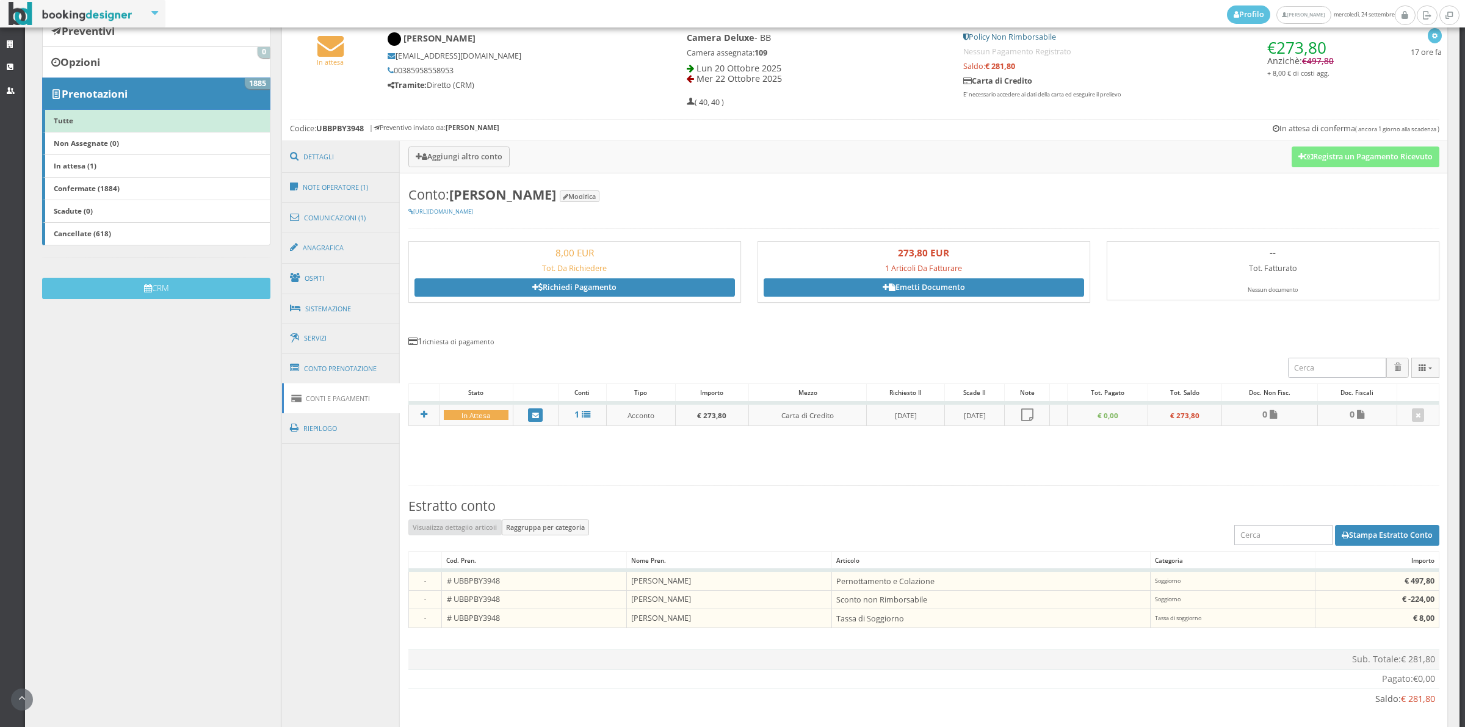
click at [1359, 168] on h3 "Aggiungi altro conto Registra un Pagamento Ricevuto" at bounding box center [923, 157] width 1047 height 32
click at [1359, 165] on button "Registra un Pagamento Ricevuto" at bounding box center [1366, 156] width 148 height 21
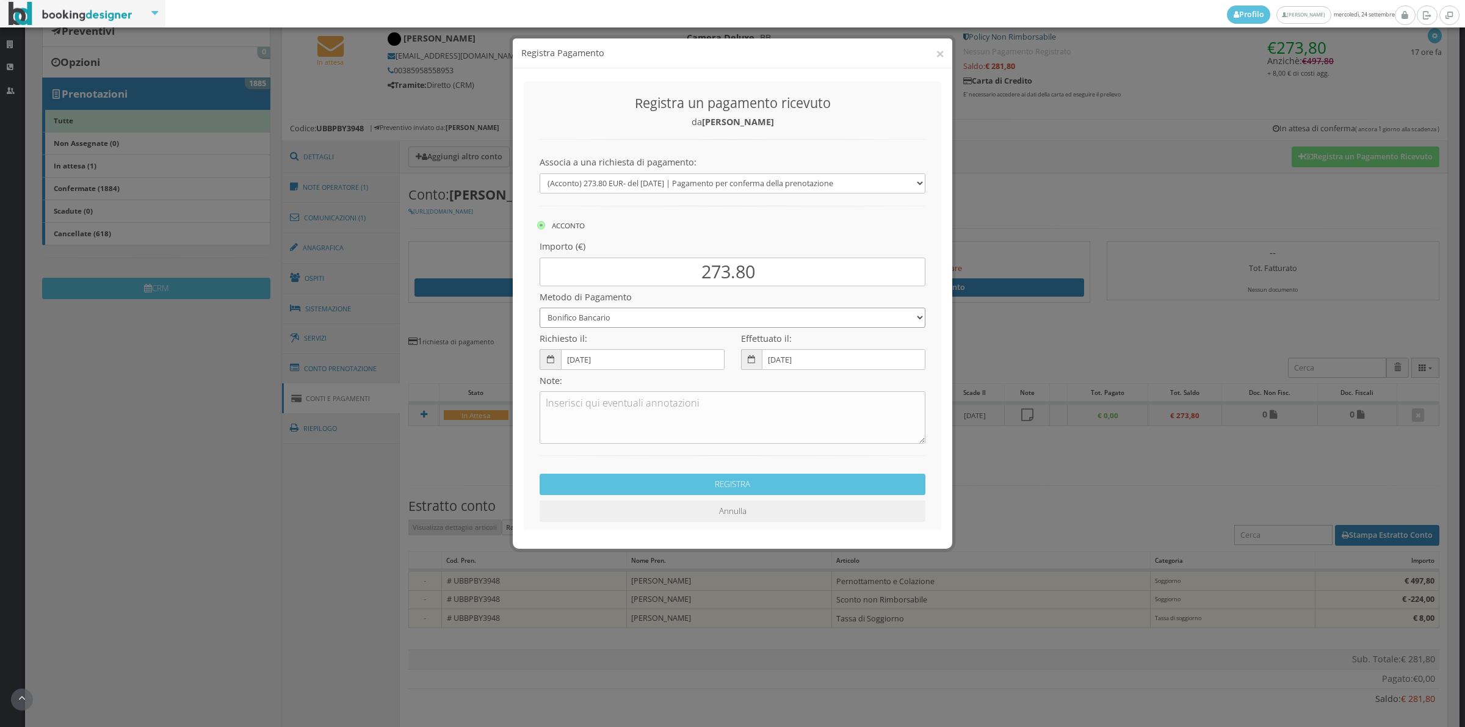
click at [612, 322] on select "Bonifico Bancario Carta di Credito Contanti Assegno Bancario Assegno Circolare …" at bounding box center [733, 318] width 386 height 20
select select "2589"
click at [540, 308] on select "Bonifico Bancario Carta di Credito Contanti Assegno Bancario Assegno Circolare …" at bounding box center [733, 318] width 386 height 20
click at [620, 422] on textarea at bounding box center [733, 417] width 386 height 52
type textarea "Pagonline ok"
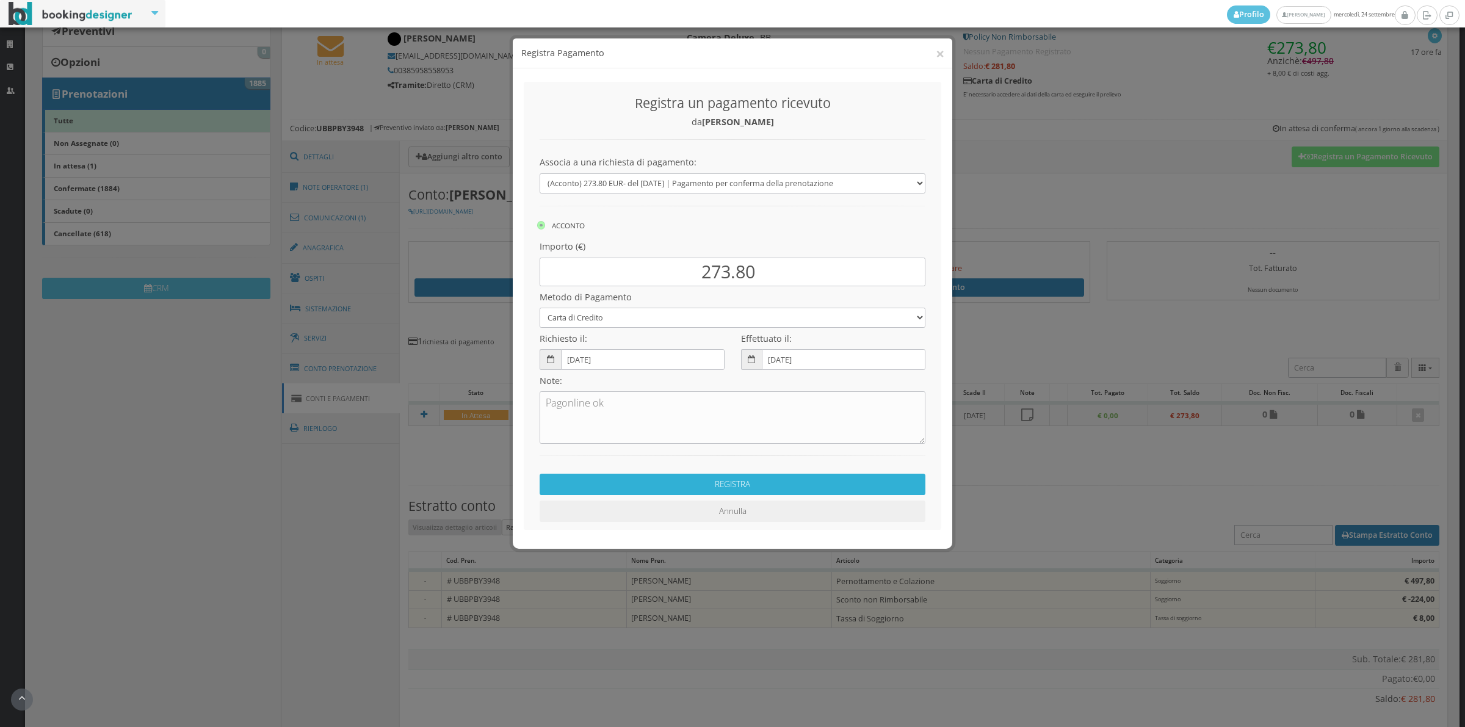
click at [672, 486] on button "REGISTRA" at bounding box center [733, 484] width 386 height 21
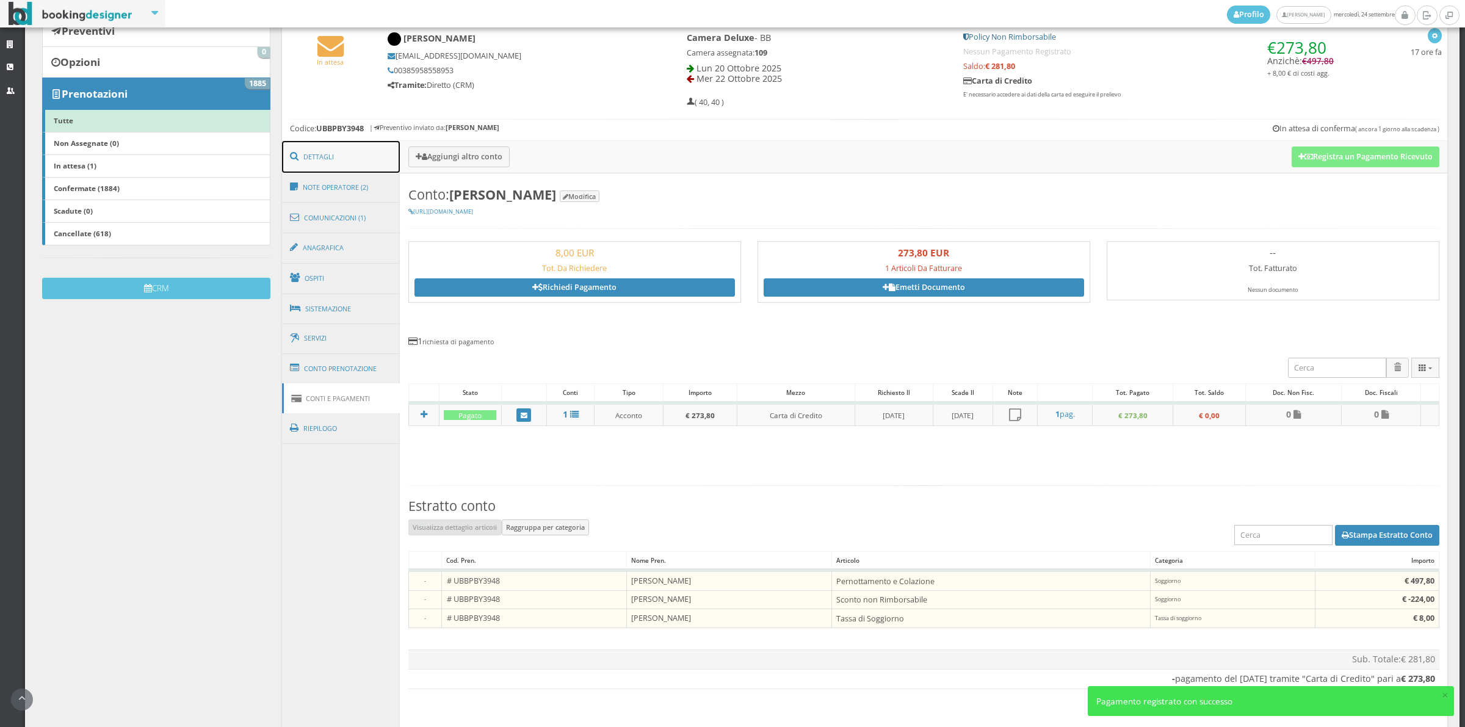
click at [364, 161] on link "Dettagli" at bounding box center [341, 157] width 118 height 32
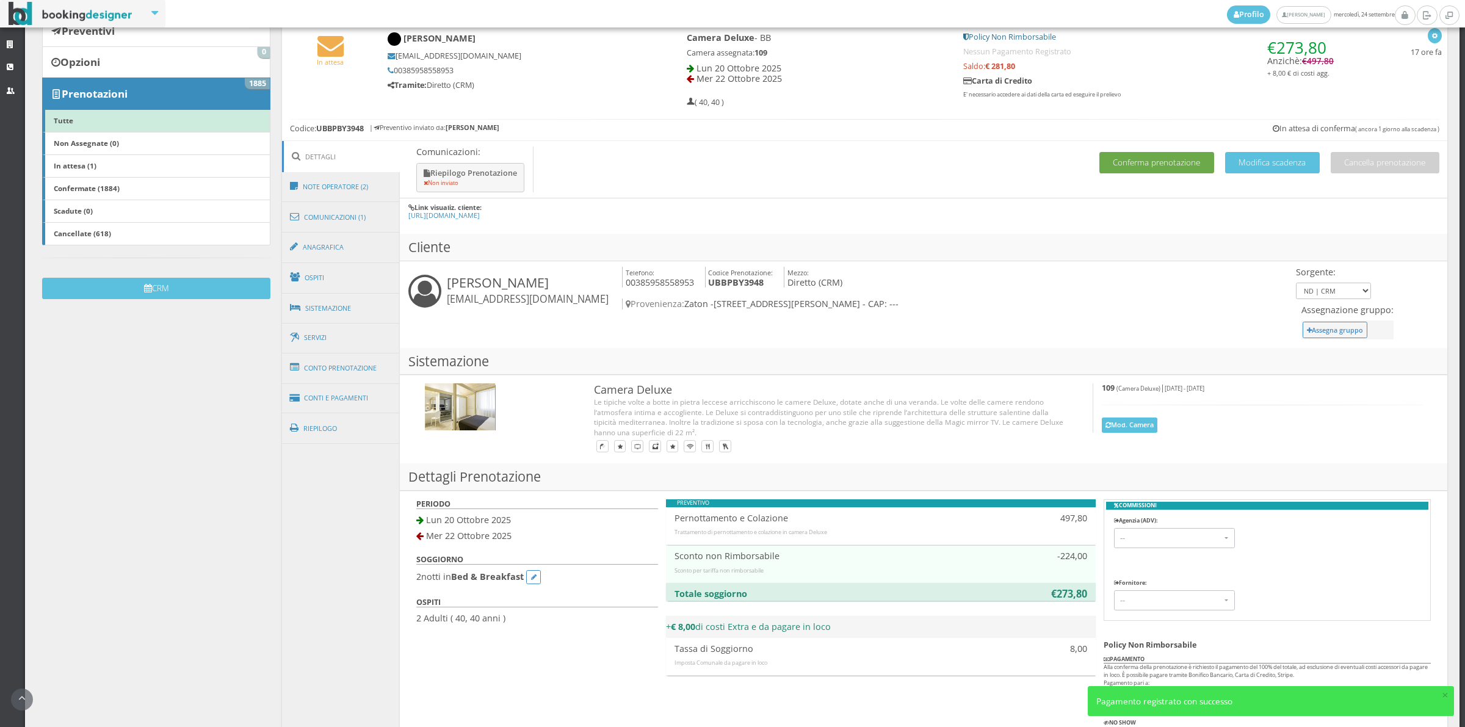
click at [1180, 162] on button "Conferma prenotazione" at bounding box center [1156, 162] width 115 height 21
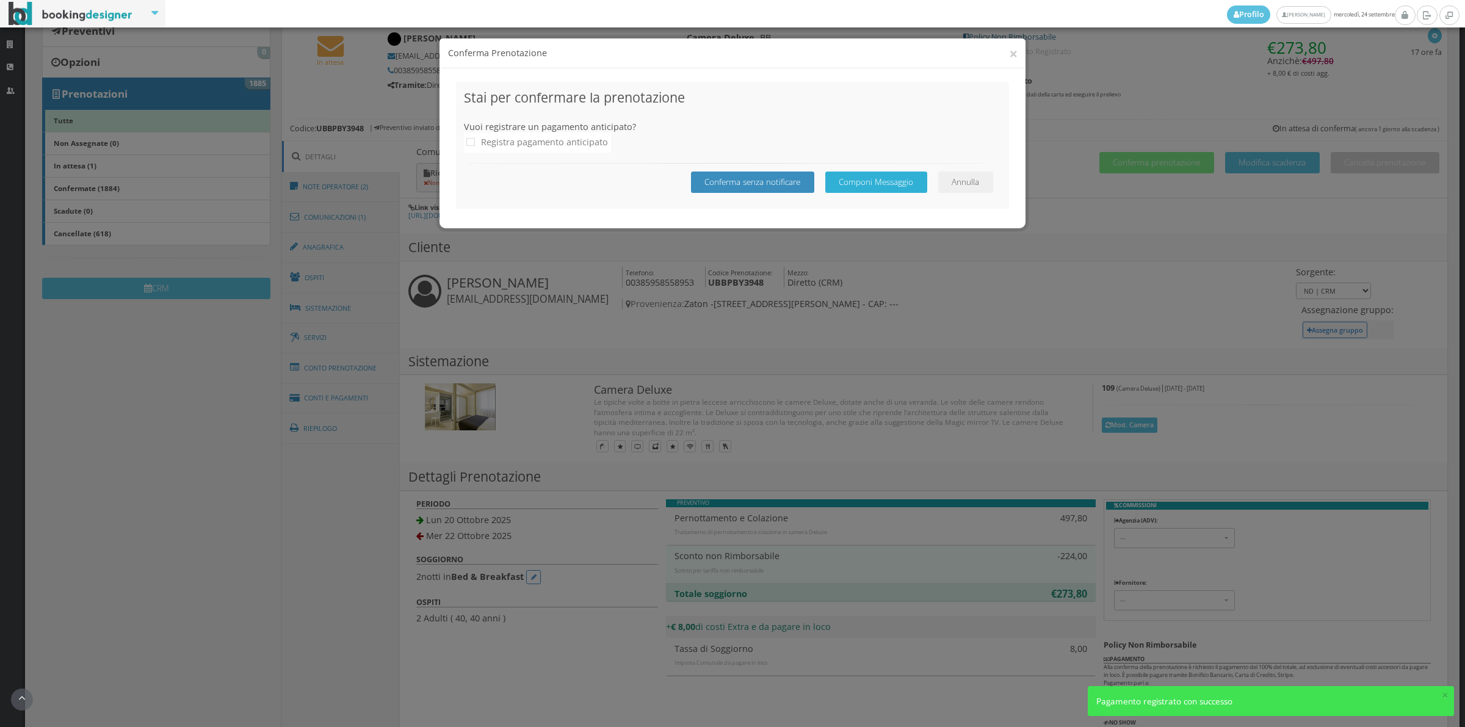
click at [842, 183] on button "Componi Messaggio" at bounding box center [876, 182] width 102 height 21
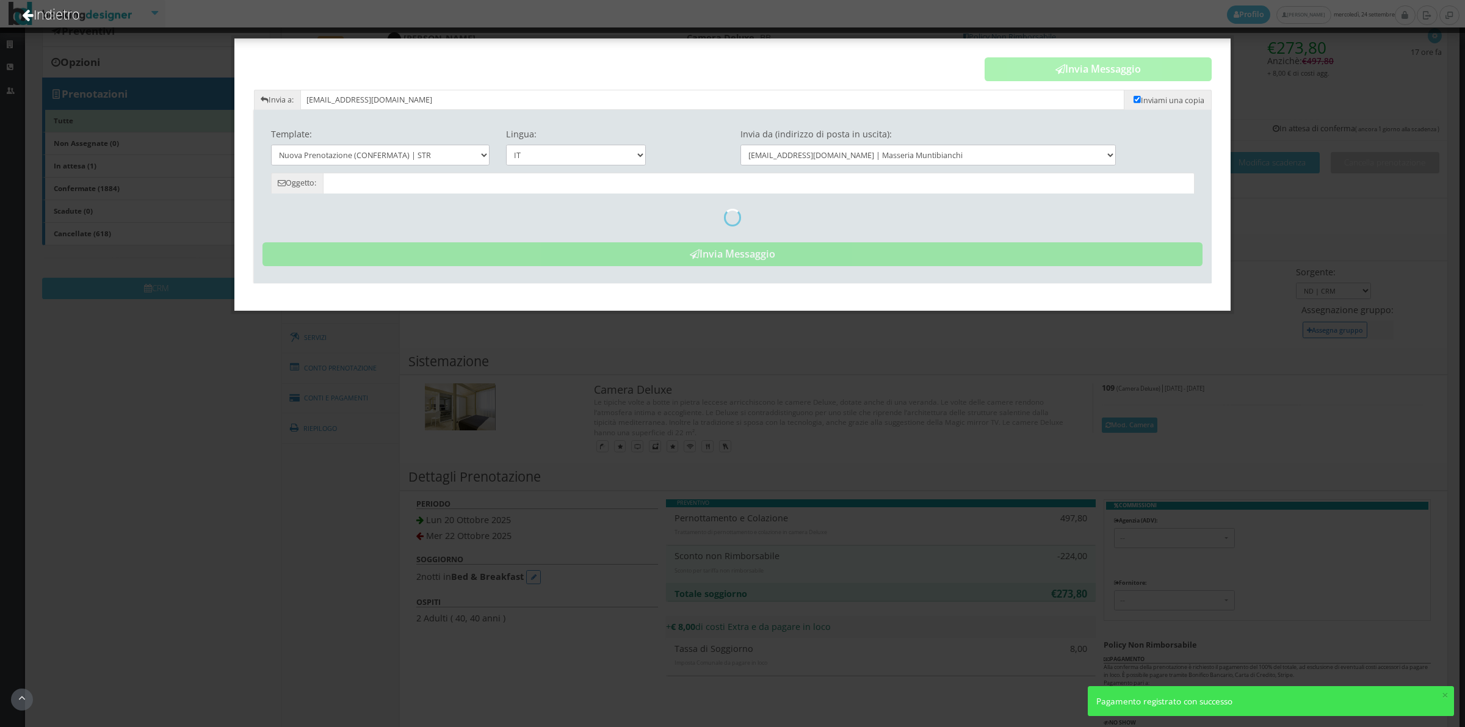
type input "Prenotazione Confermata - Masseria Muntibianchi"
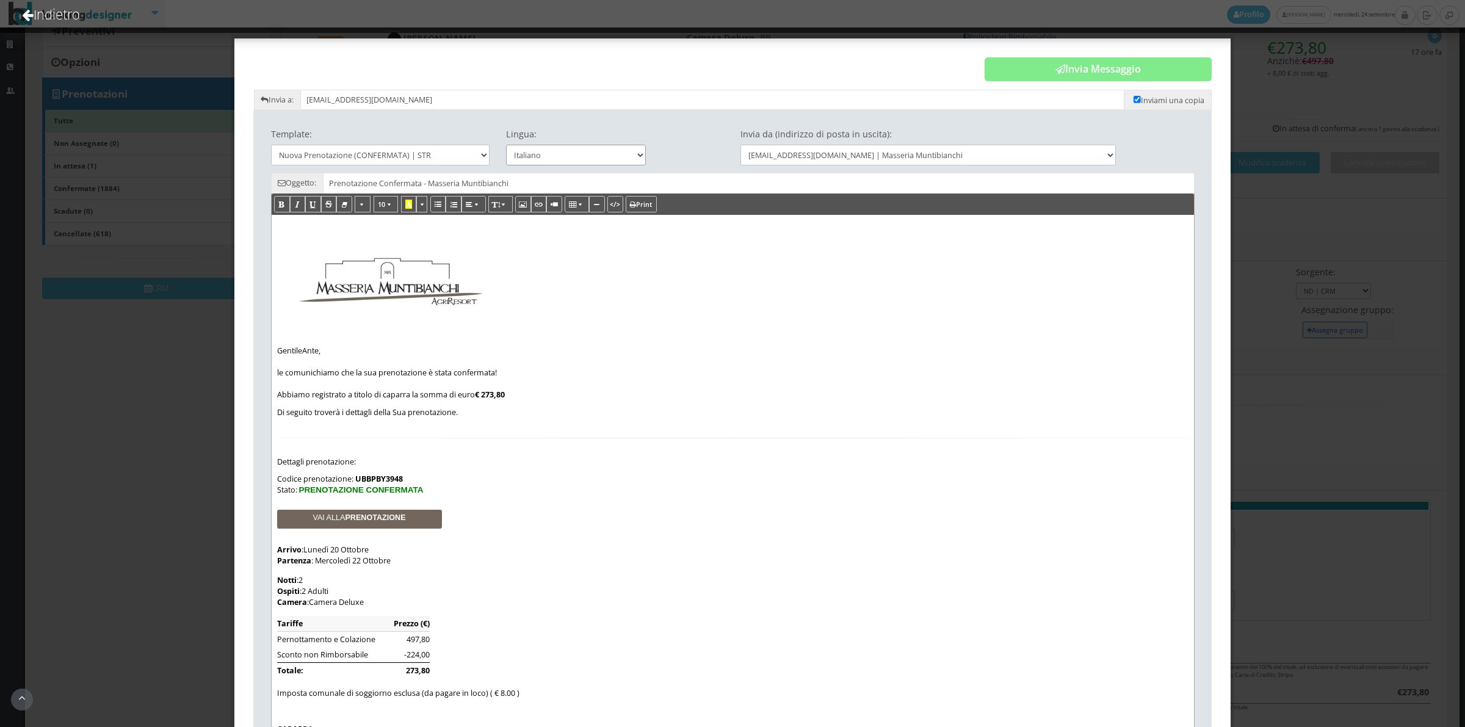
drag, startPoint x: 613, startPoint y: 156, endPoint x: 607, endPoint y: 162, distance: 8.2
click at [613, 156] on select "Italiano Deutsch English Français" at bounding box center [576, 155] width 140 height 20
select select "en"
click at [506, 145] on select "Italiano Deutsch English Français" at bounding box center [576, 155] width 140 height 20
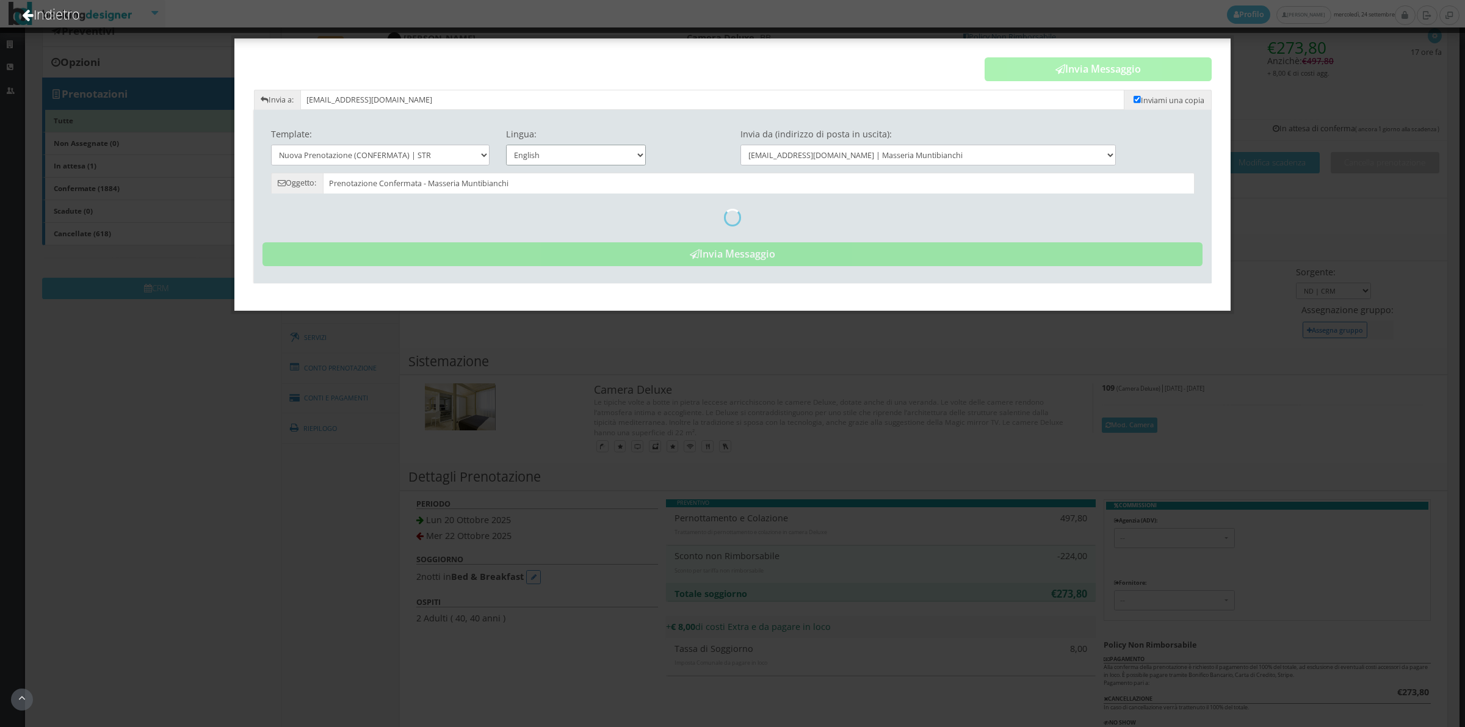
type input "Reservation Confirmed - Masseria Muntibianchi - Ante Antić - UBBPBY3948"
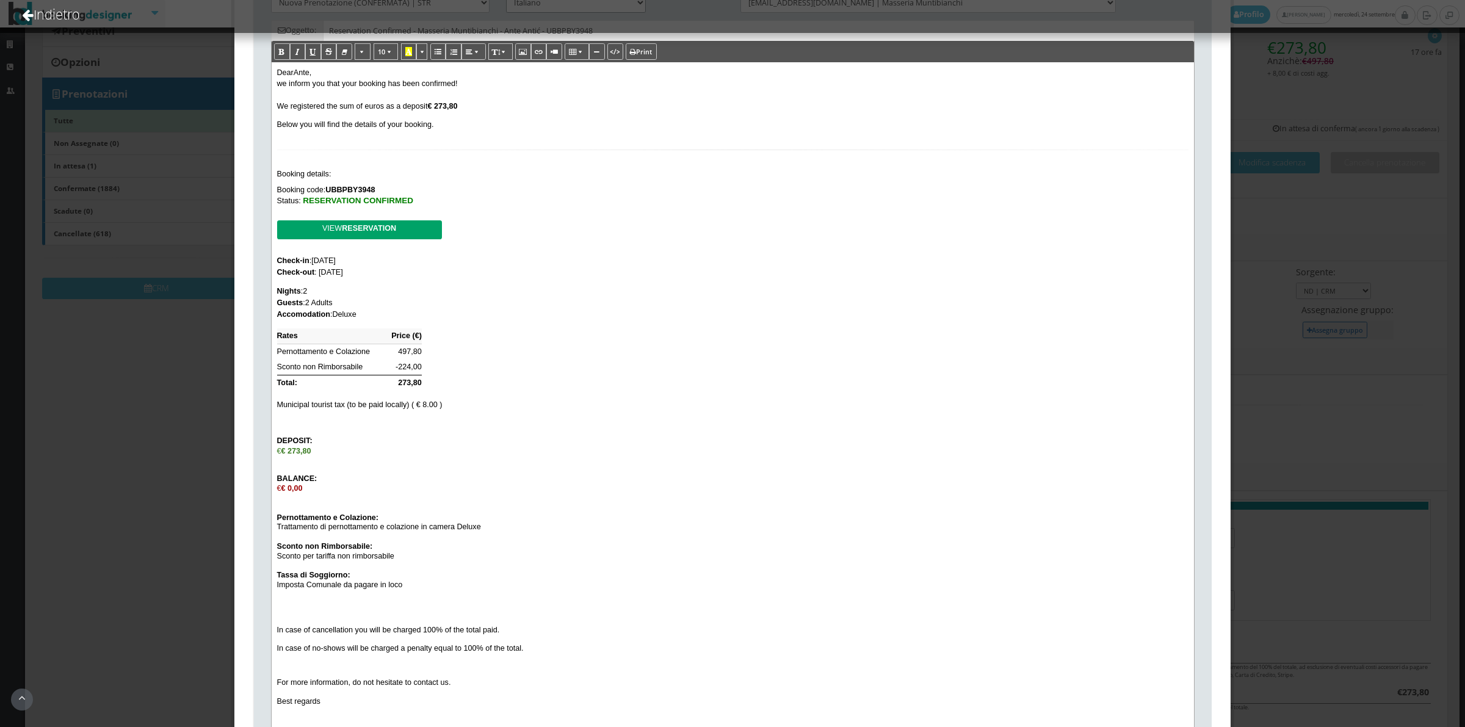
scroll to position [321, 0]
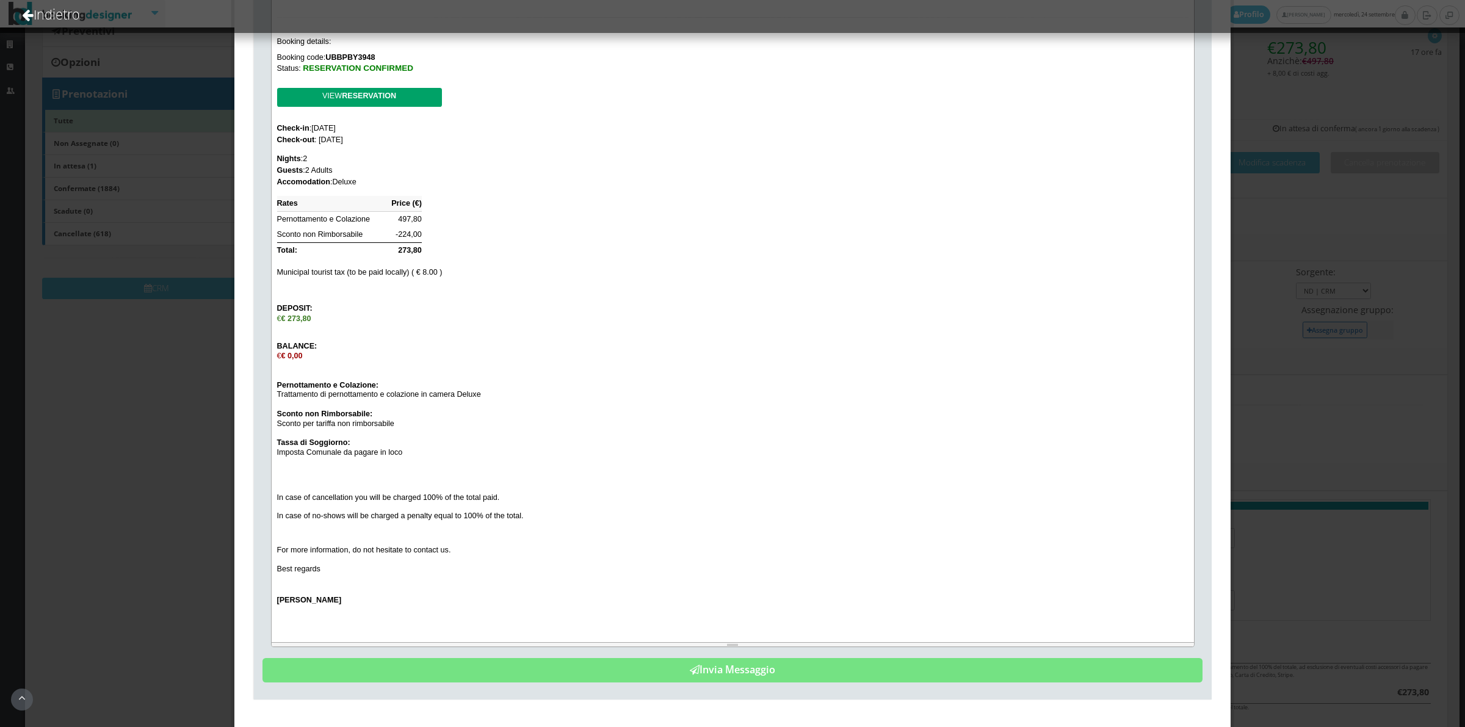
click at [282, 324] on div "€ € 273,80" at bounding box center [732, 319] width 911 height 10
click at [281, 358] on b "€ 0,00" at bounding box center [291, 356] width 21 height 9
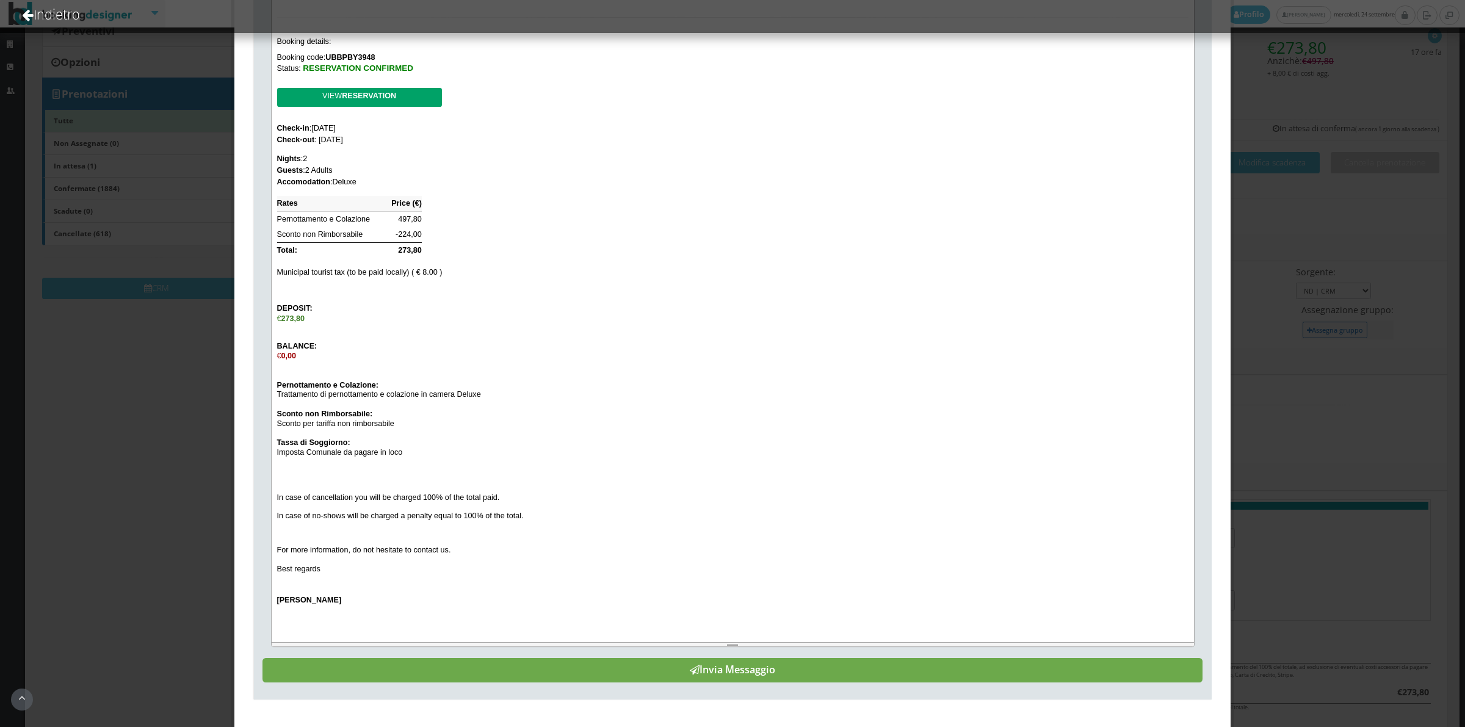
click at [704, 667] on button "Invia Messaggio" at bounding box center [732, 670] width 940 height 24
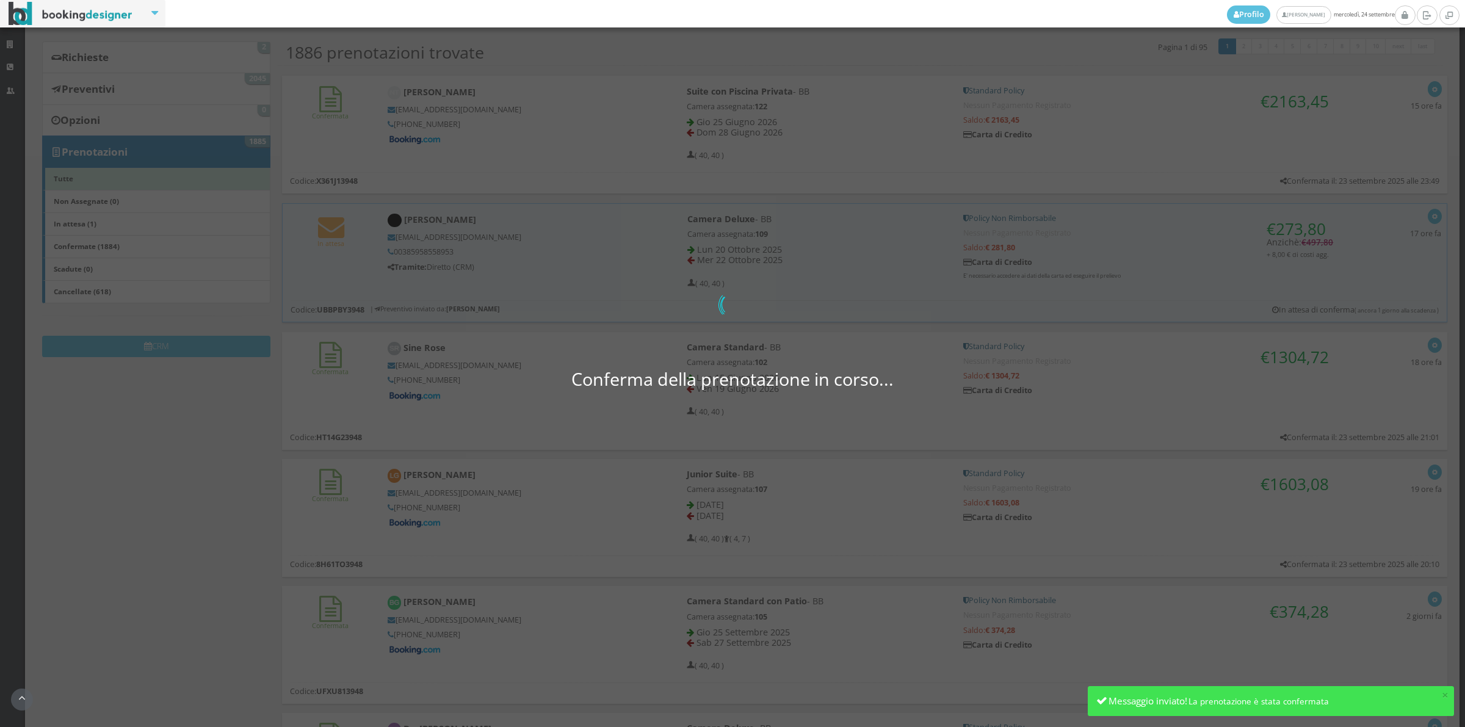
scroll to position [84, 0]
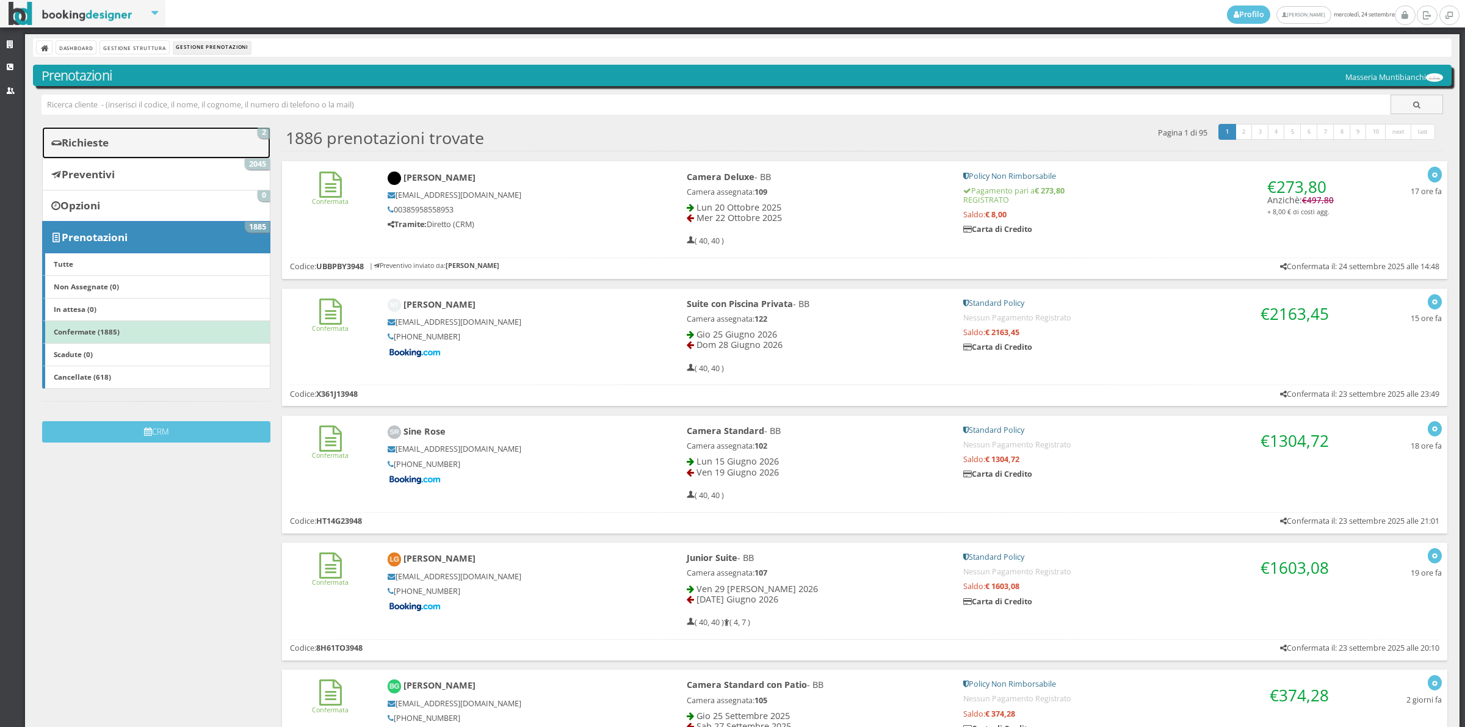
click at [79, 134] on link "Richieste 2" at bounding box center [156, 143] width 228 height 32
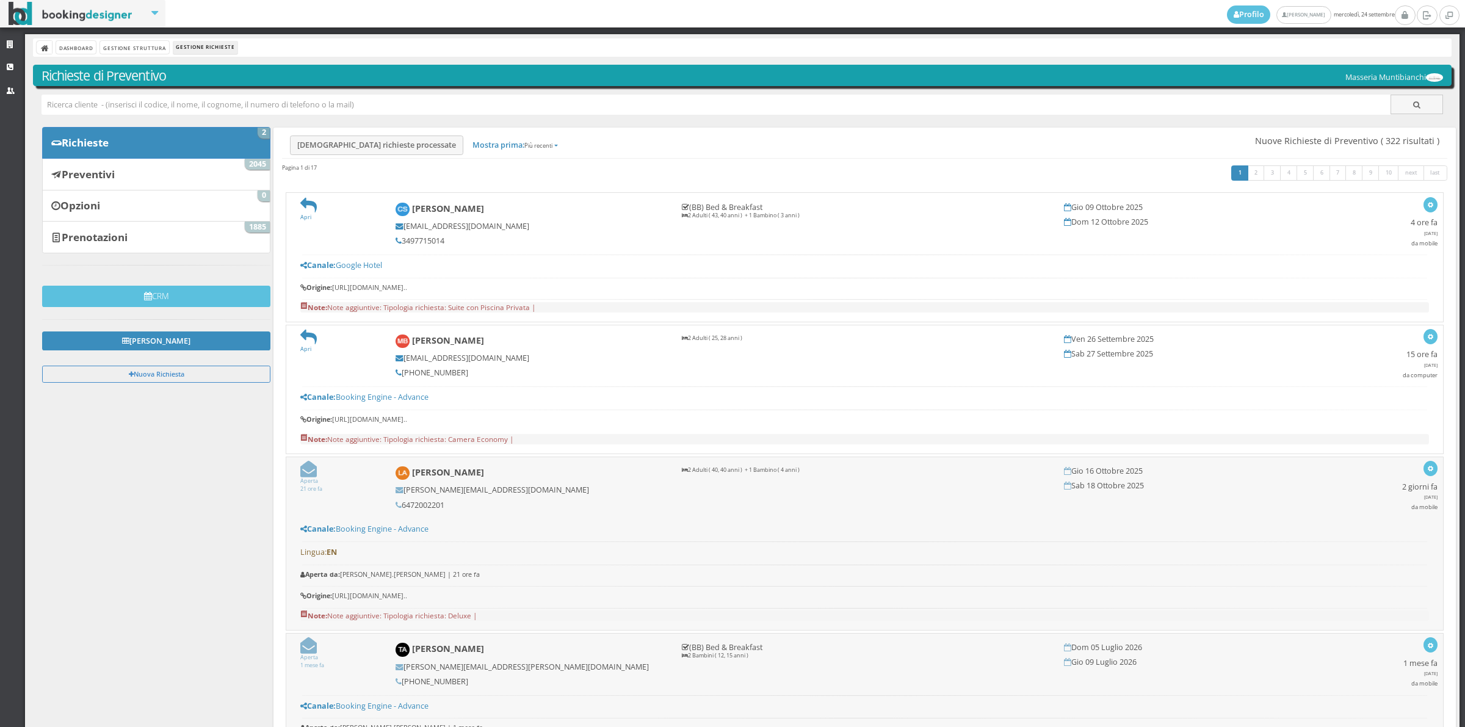
click at [310, 476] on icon at bounding box center [308, 469] width 16 height 16
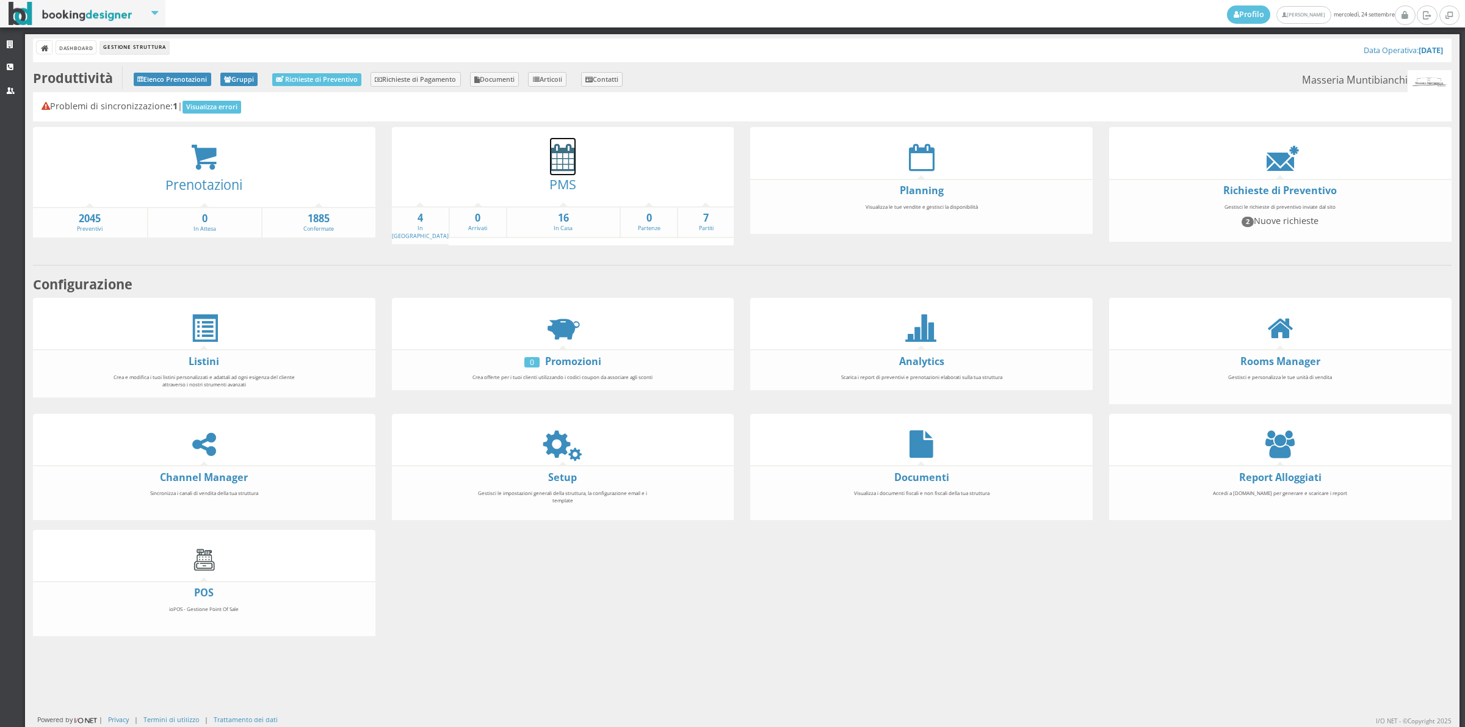
click at [562, 157] on icon at bounding box center [563, 156] width 26 height 27
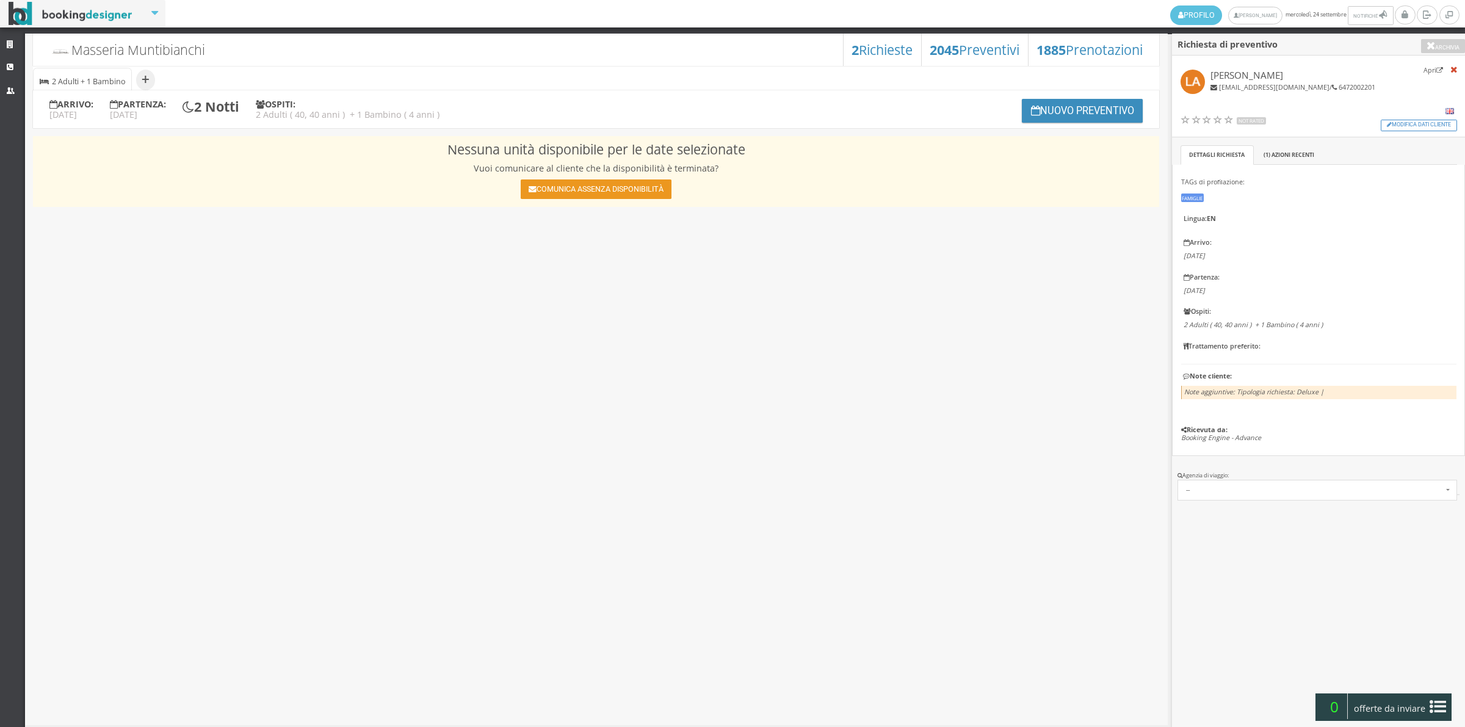
click at [638, 193] on button "Comunica assenza disponibilità" at bounding box center [596, 189] width 150 height 20
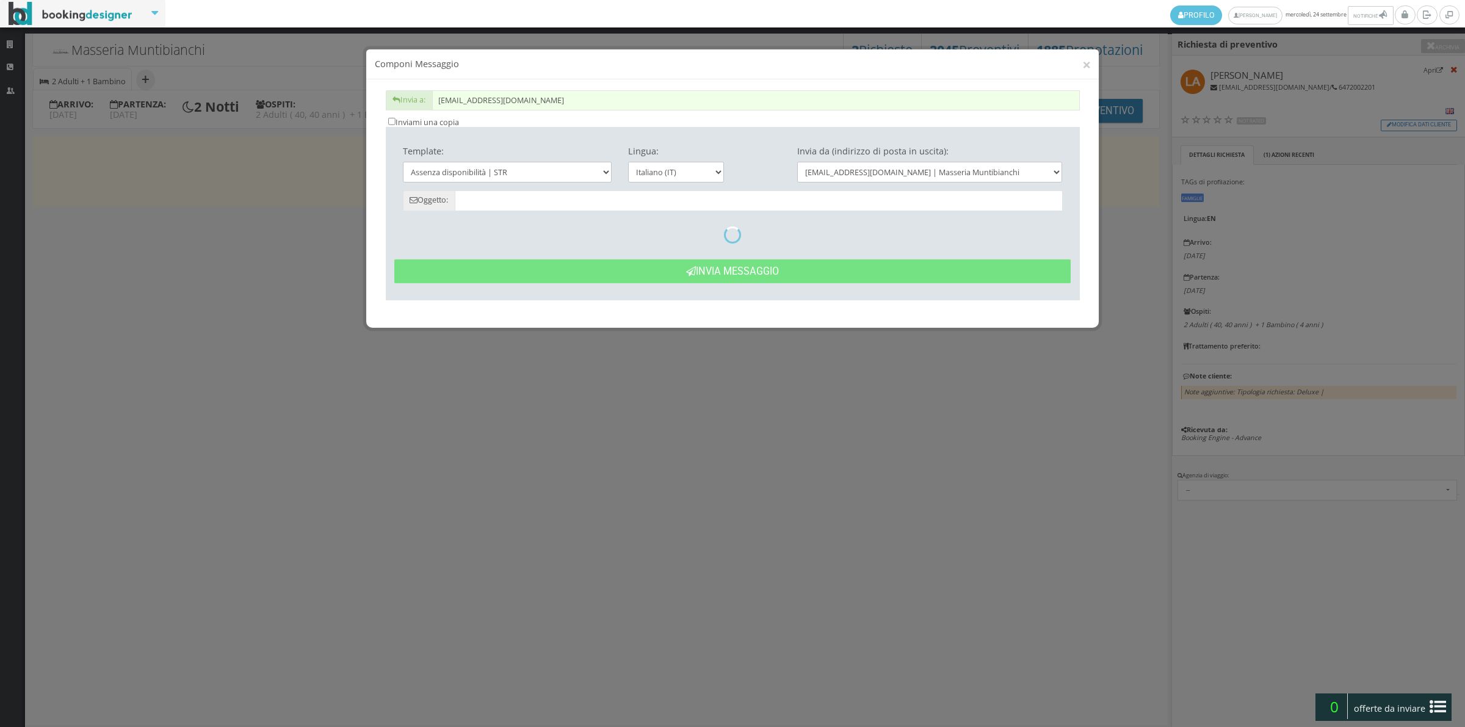
type input "Date non disponibili - Lori Atamanyk dal 16/10 al 18/10"
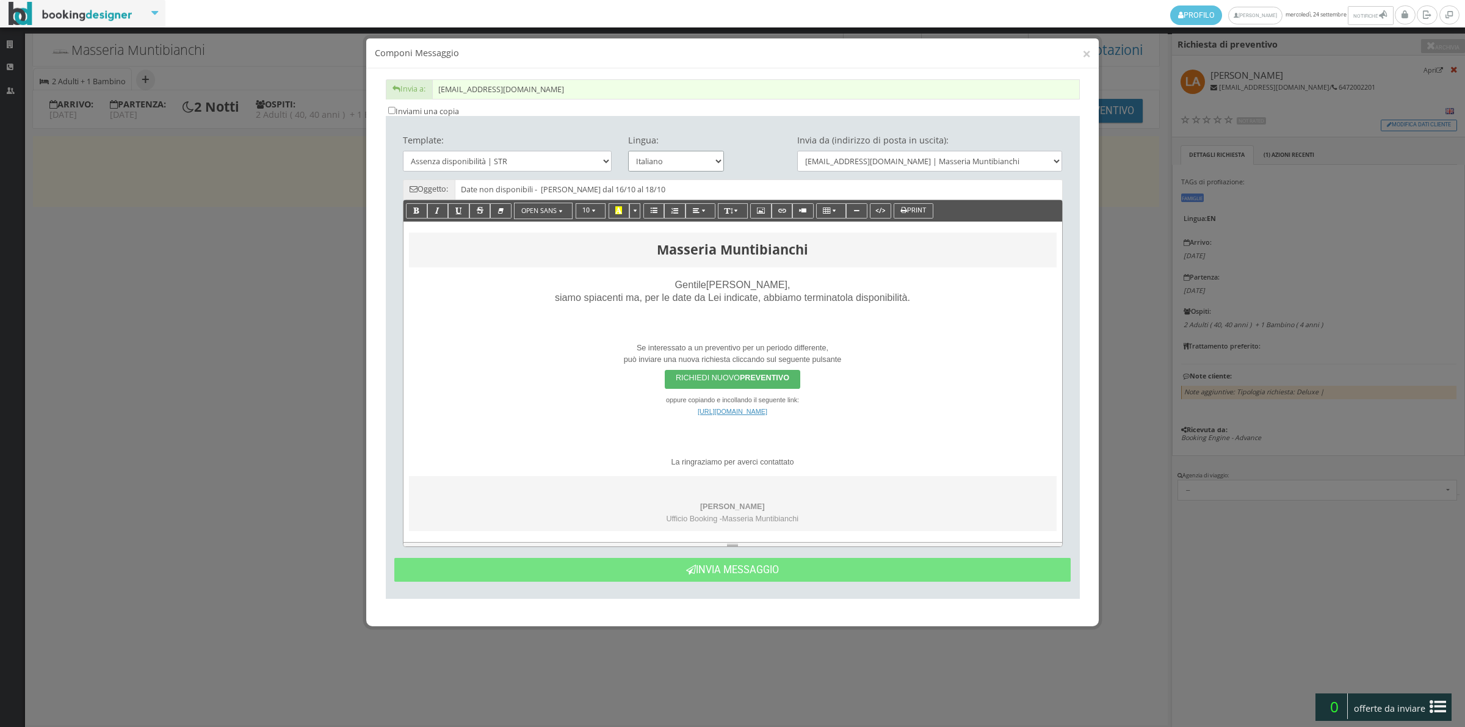
click at [679, 165] on select "Italiano Français Deutsch English" at bounding box center [676, 161] width 96 height 20
select select "en"
click at [628, 151] on select "Italiano Français Deutsch English" at bounding box center [676, 161] width 96 height 20
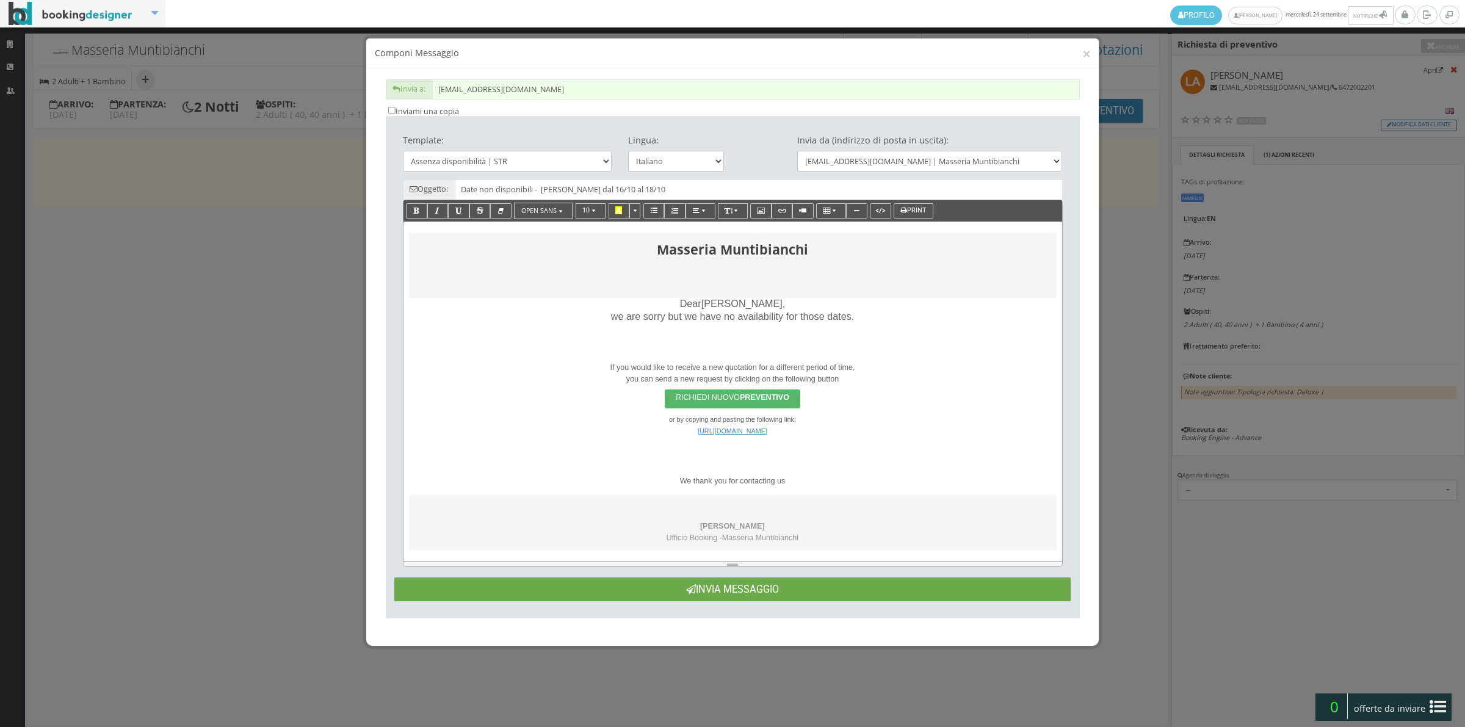
click at [768, 580] on button "Invia Messaggio" at bounding box center [732, 589] width 676 height 24
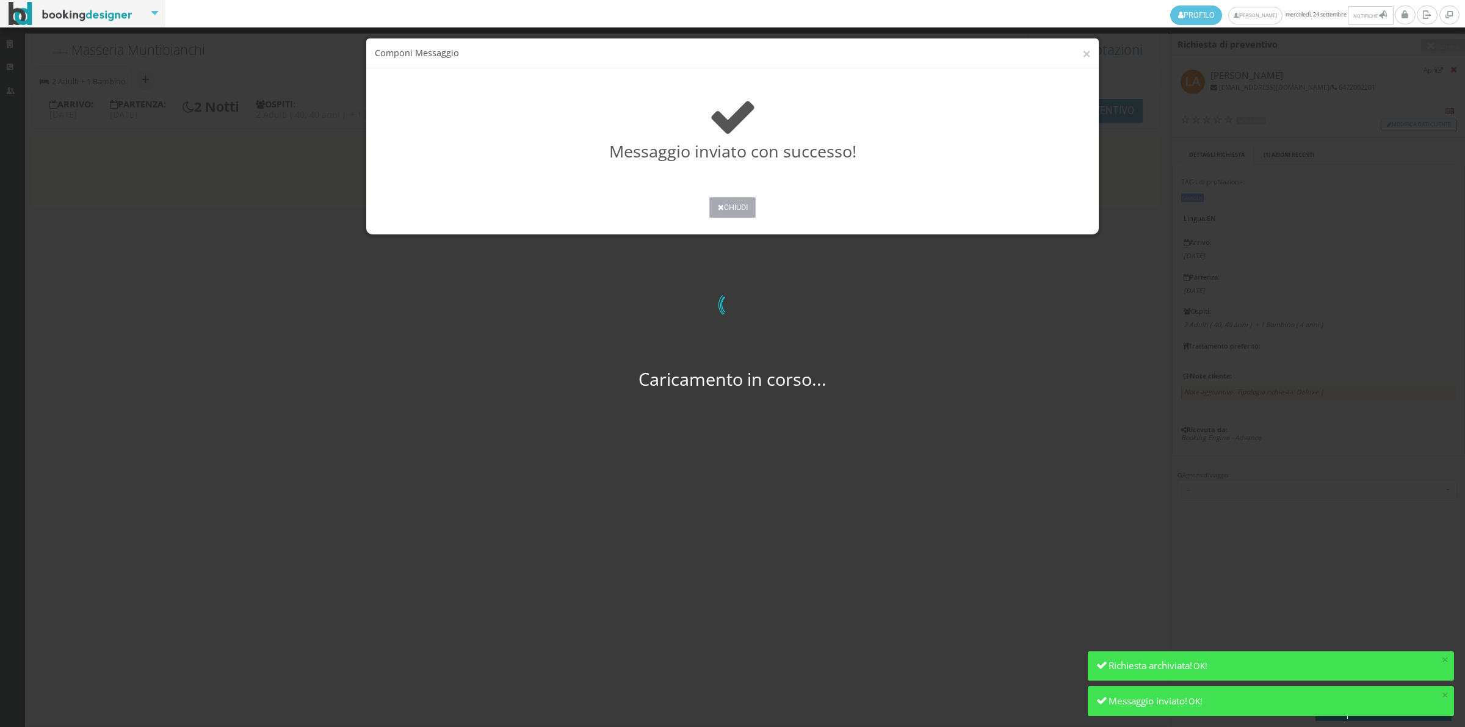
click at [727, 212] on button "Chiudi" at bounding box center [732, 207] width 46 height 21
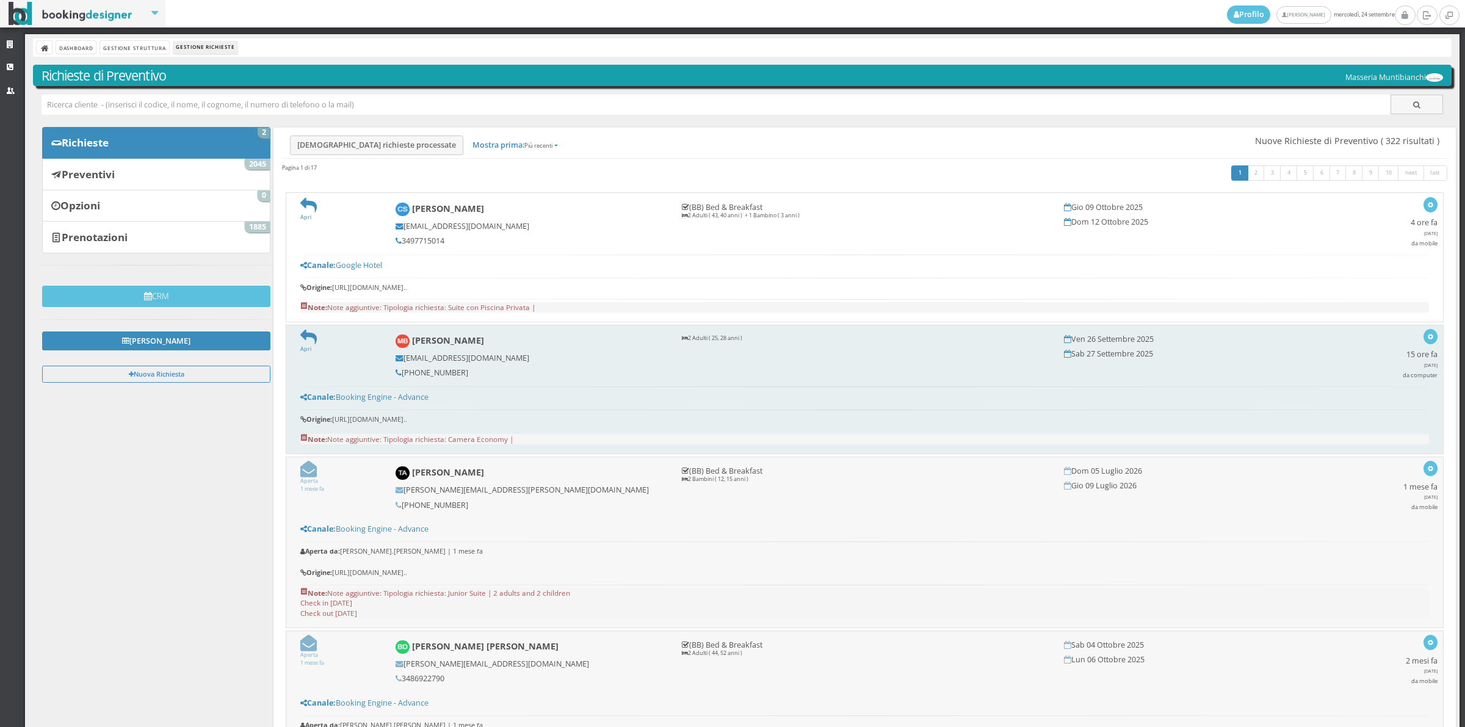
click at [313, 347] on form "Apri" at bounding box center [339, 341] width 79 height 24
click at [304, 344] on icon at bounding box center [308, 337] width 16 height 16
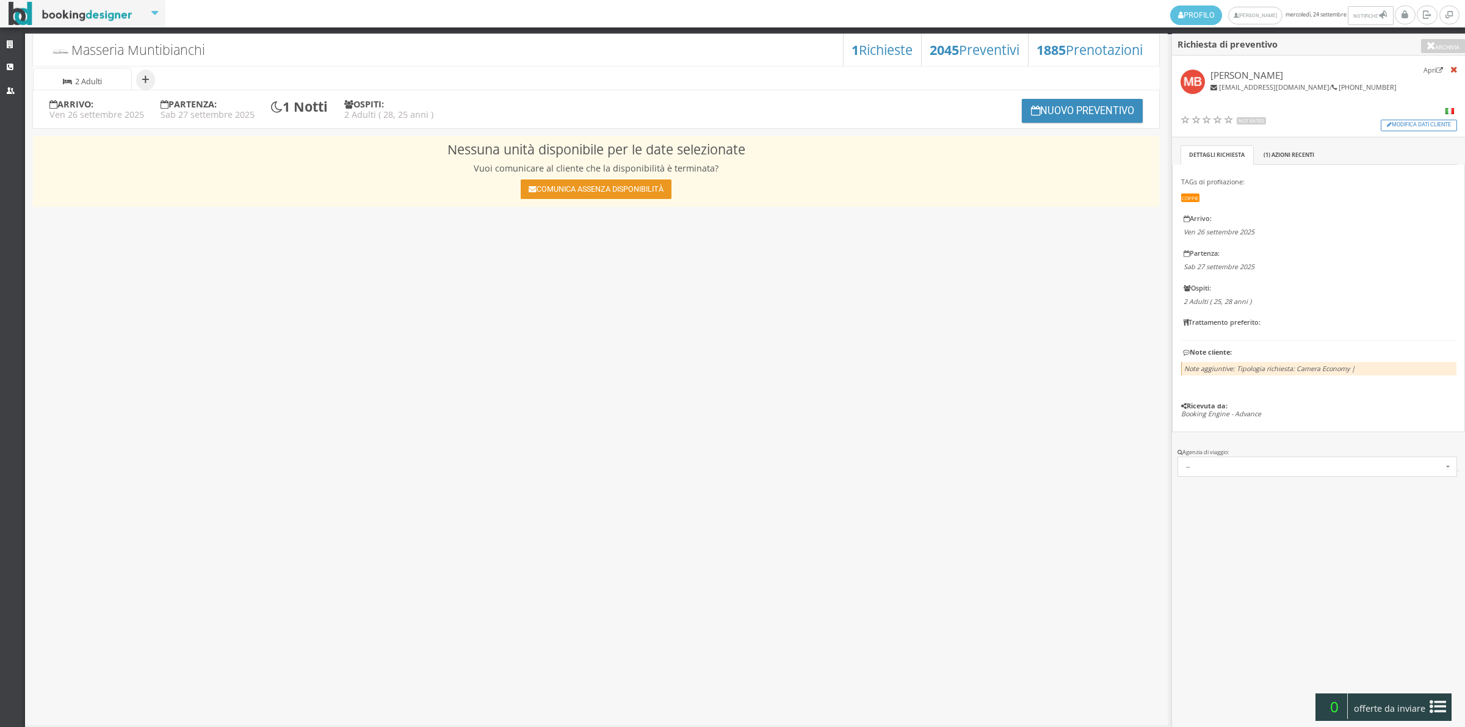
click at [568, 184] on button "Comunica assenza disponibilità" at bounding box center [596, 189] width 150 height 20
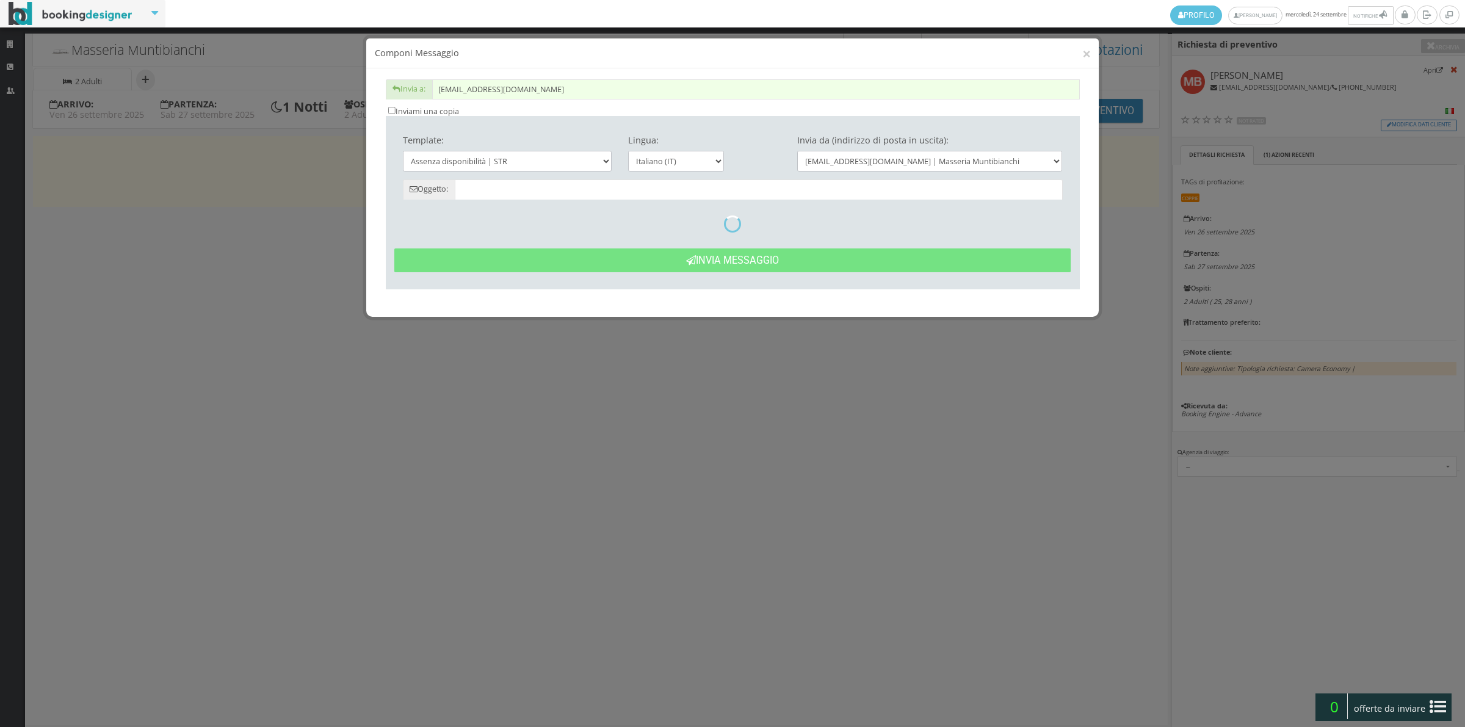
type input "Date non disponibili - [PERSON_NAME] dal 26/09 al 27/09"
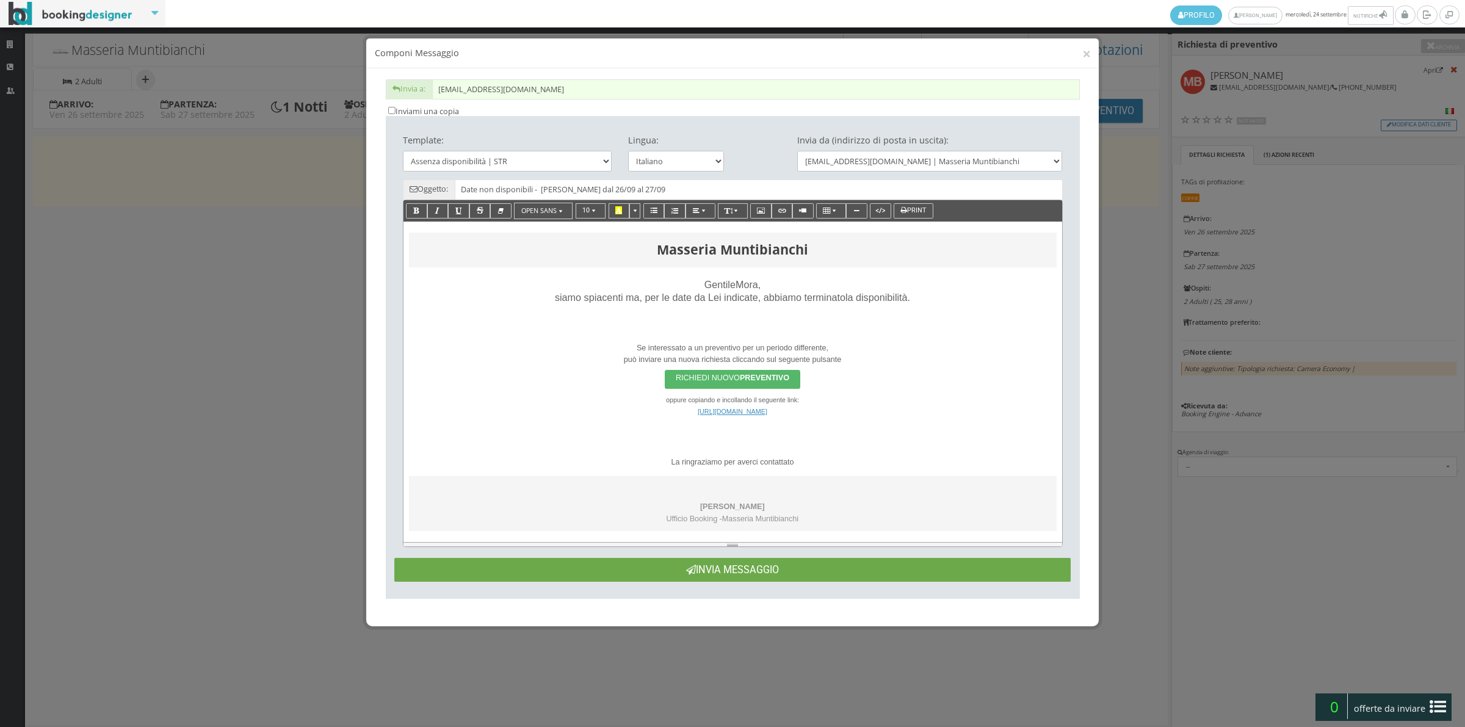
click at [752, 568] on button "Invia Messaggio" at bounding box center [732, 570] width 676 height 24
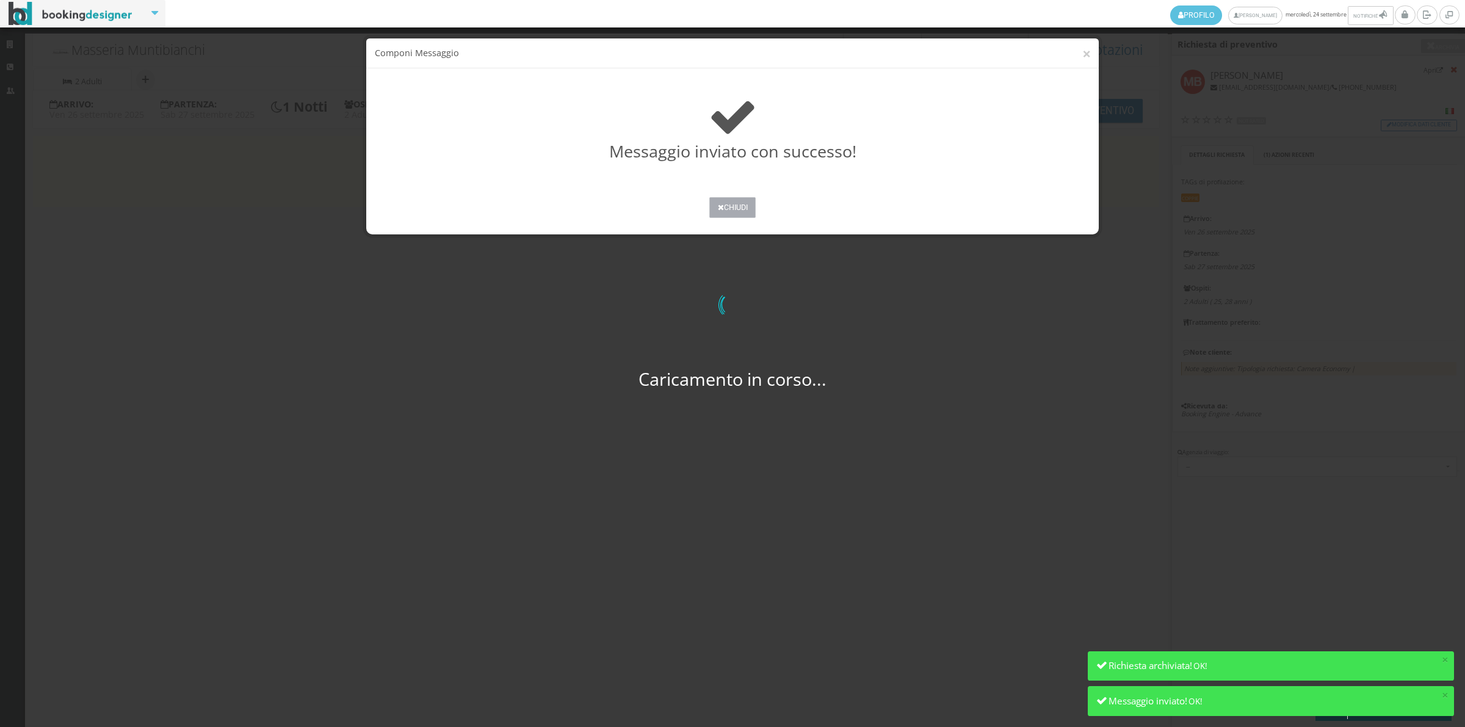
click at [722, 212] on button "Chiudi" at bounding box center [732, 207] width 46 height 21
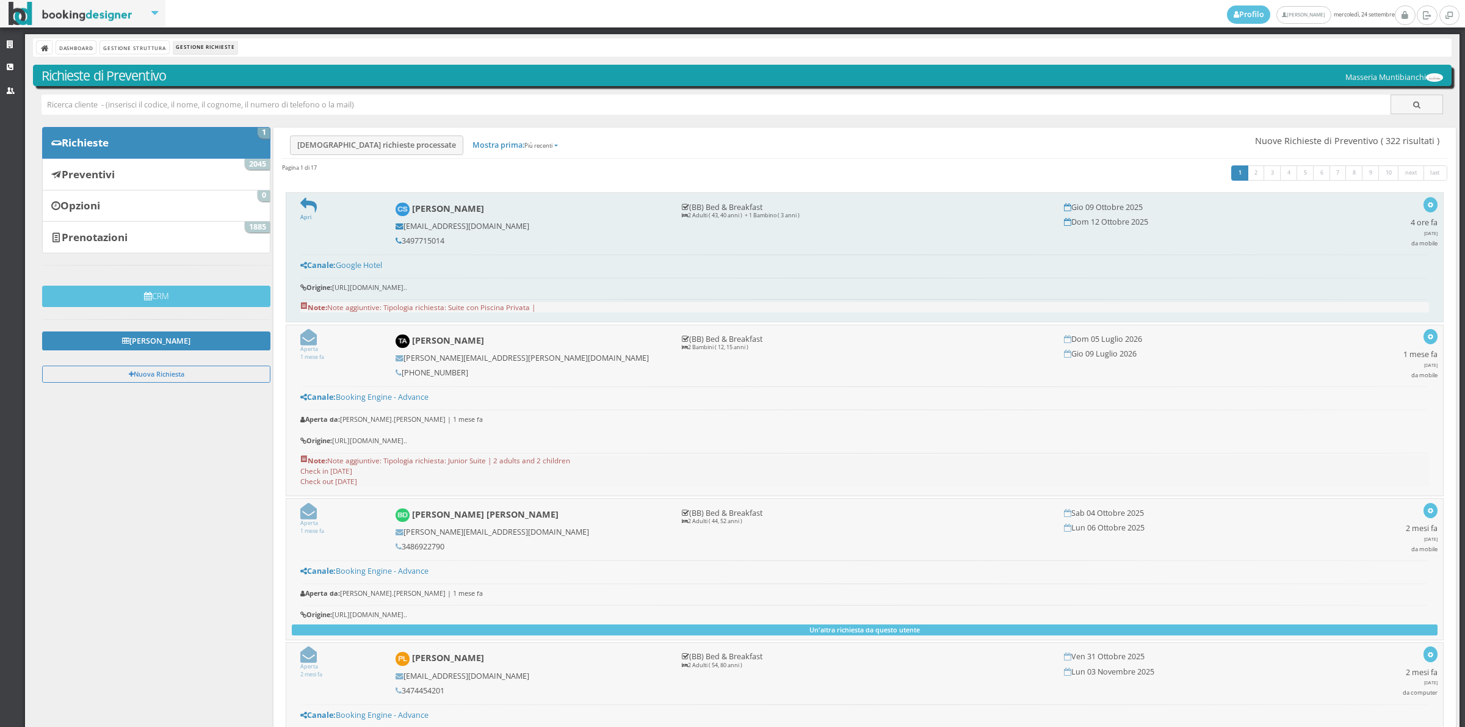
click at [297, 202] on div "Apri" at bounding box center [339, 209] width 95 height 24
click at [308, 204] on icon at bounding box center [308, 205] width 16 height 16
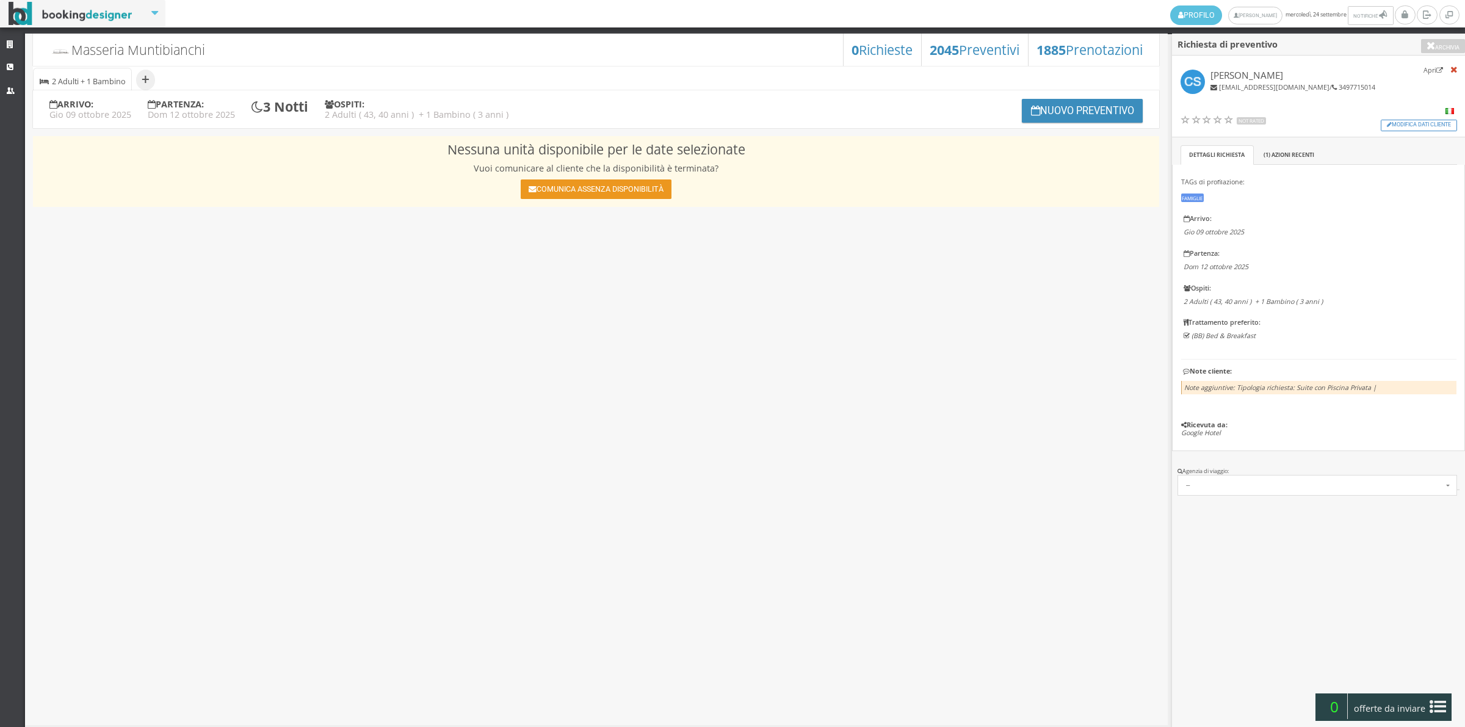
click at [608, 193] on button "Comunica assenza disponibilità" at bounding box center [596, 189] width 150 height 20
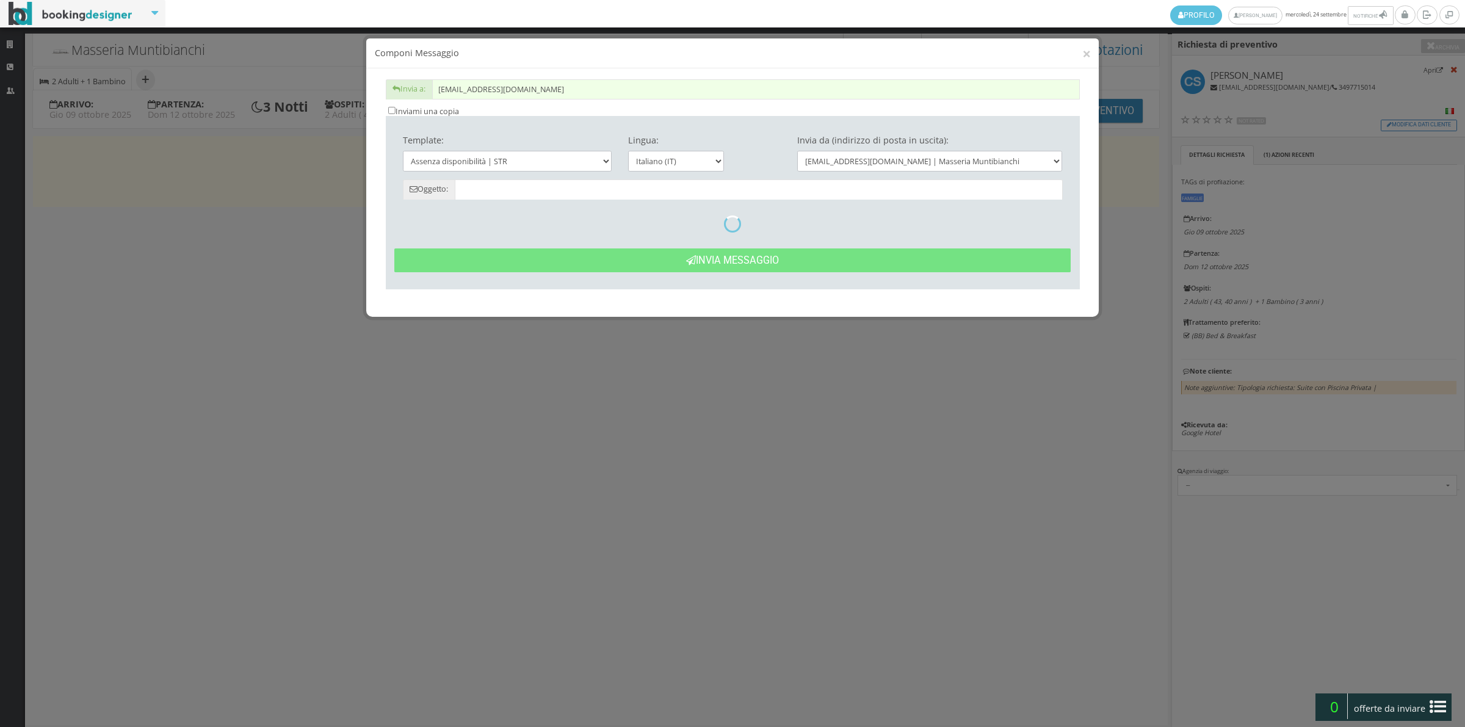
type input "Date non disponibili - [PERSON_NAME] dal 09/10 al 12/10"
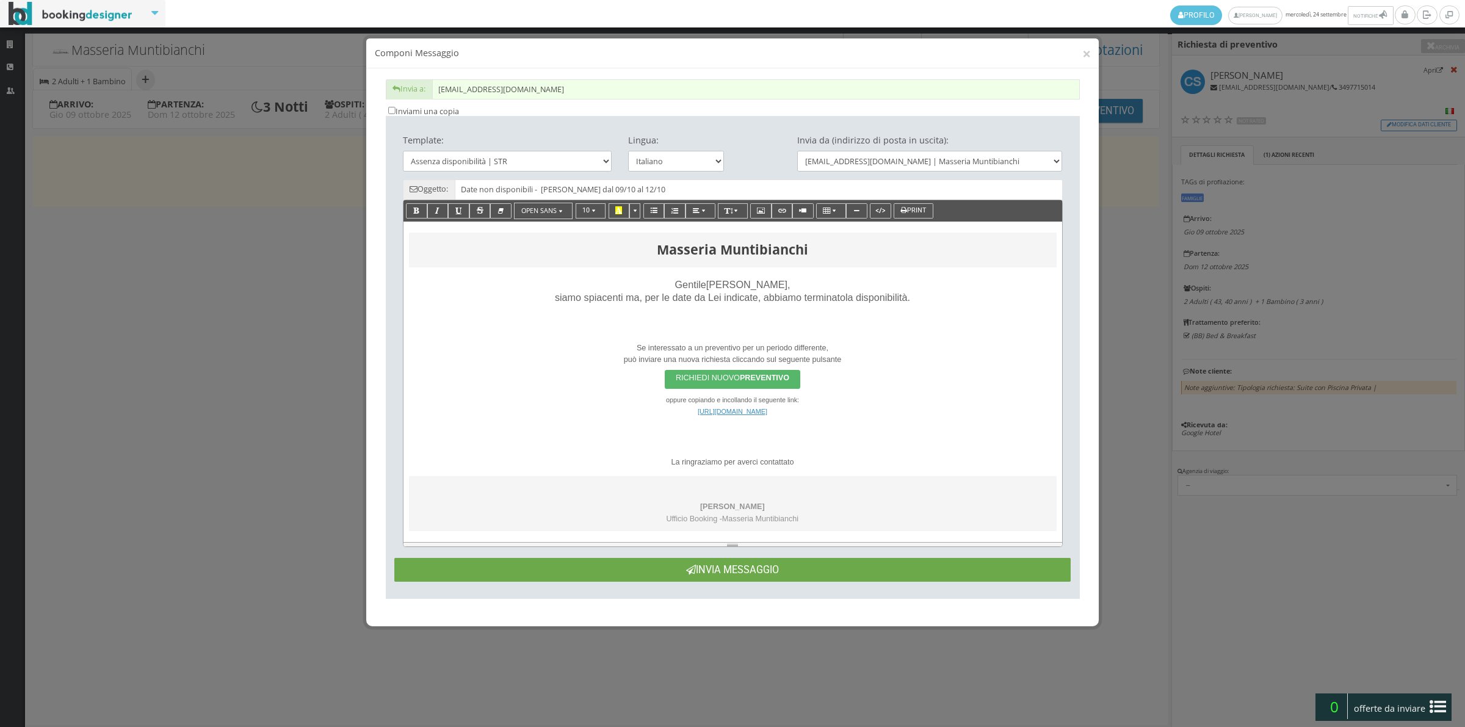
click at [739, 562] on button "Invia Messaggio" at bounding box center [732, 570] width 676 height 24
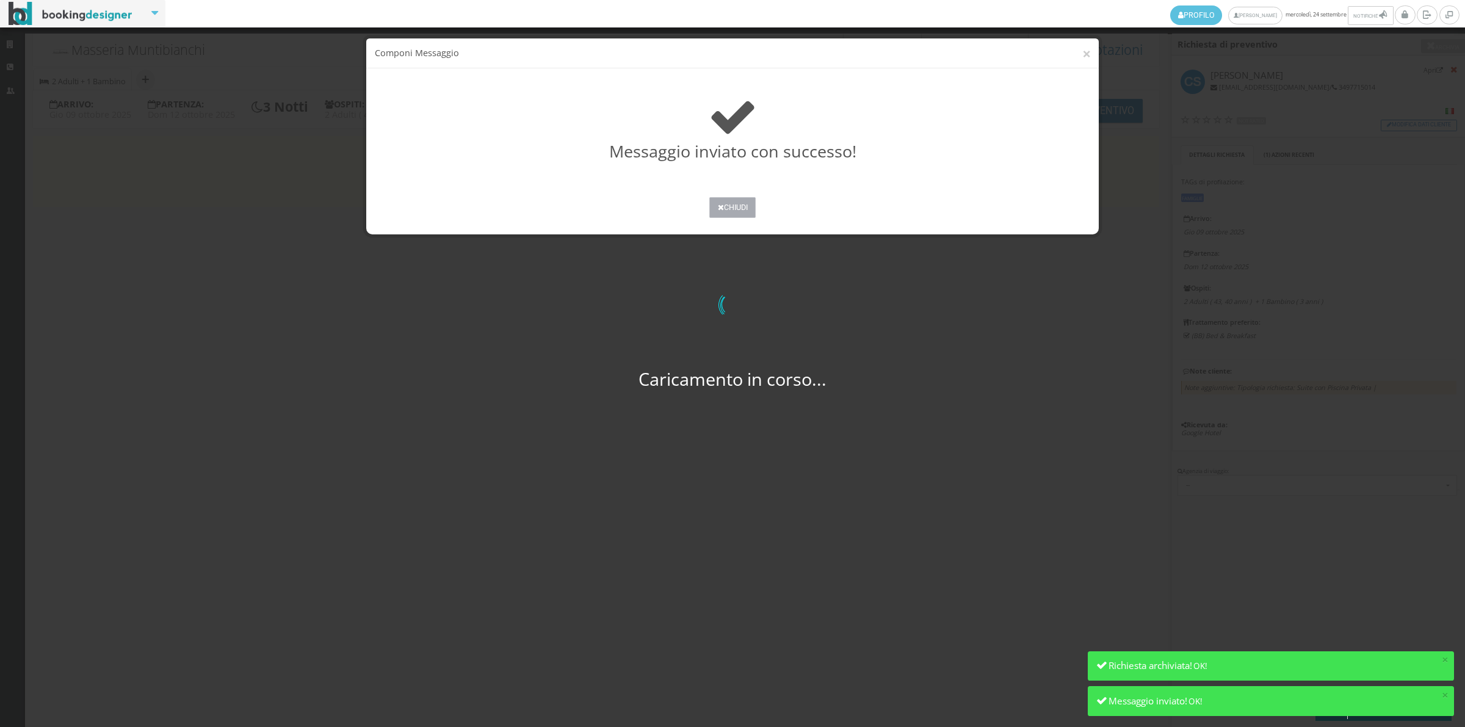
click at [731, 214] on button "Chiudi" at bounding box center [732, 207] width 46 height 21
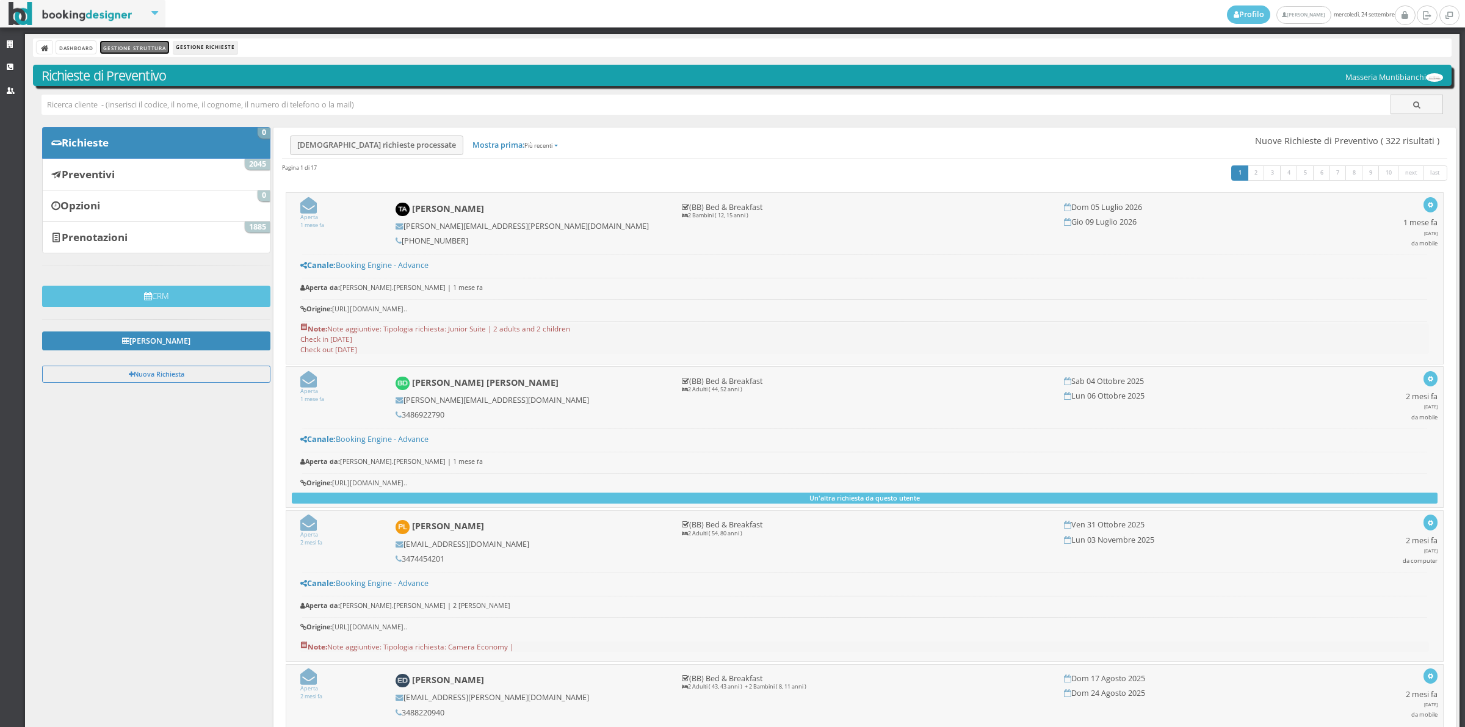
click at [136, 45] on link "Gestione Struttura" at bounding box center [134, 47] width 68 height 13
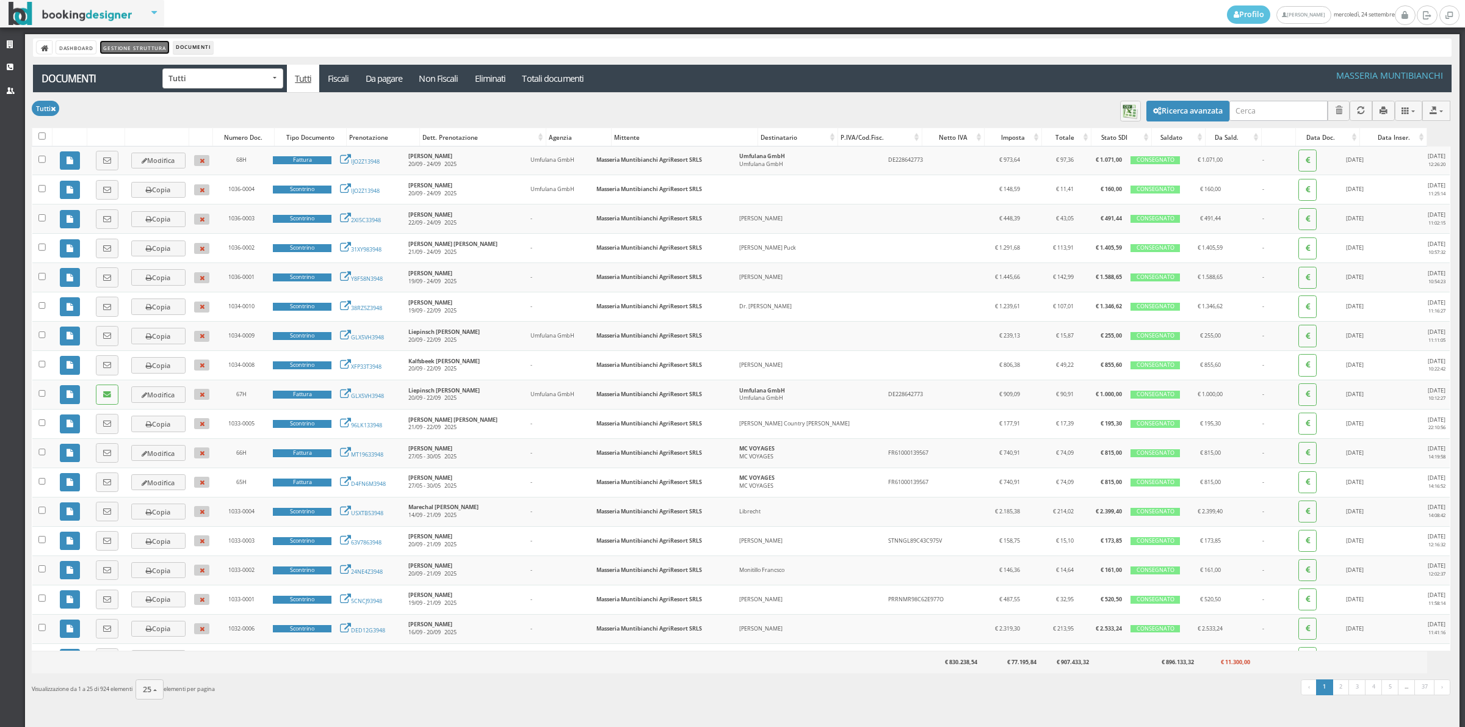
click at [140, 42] on link "Gestione Struttura" at bounding box center [134, 47] width 68 height 13
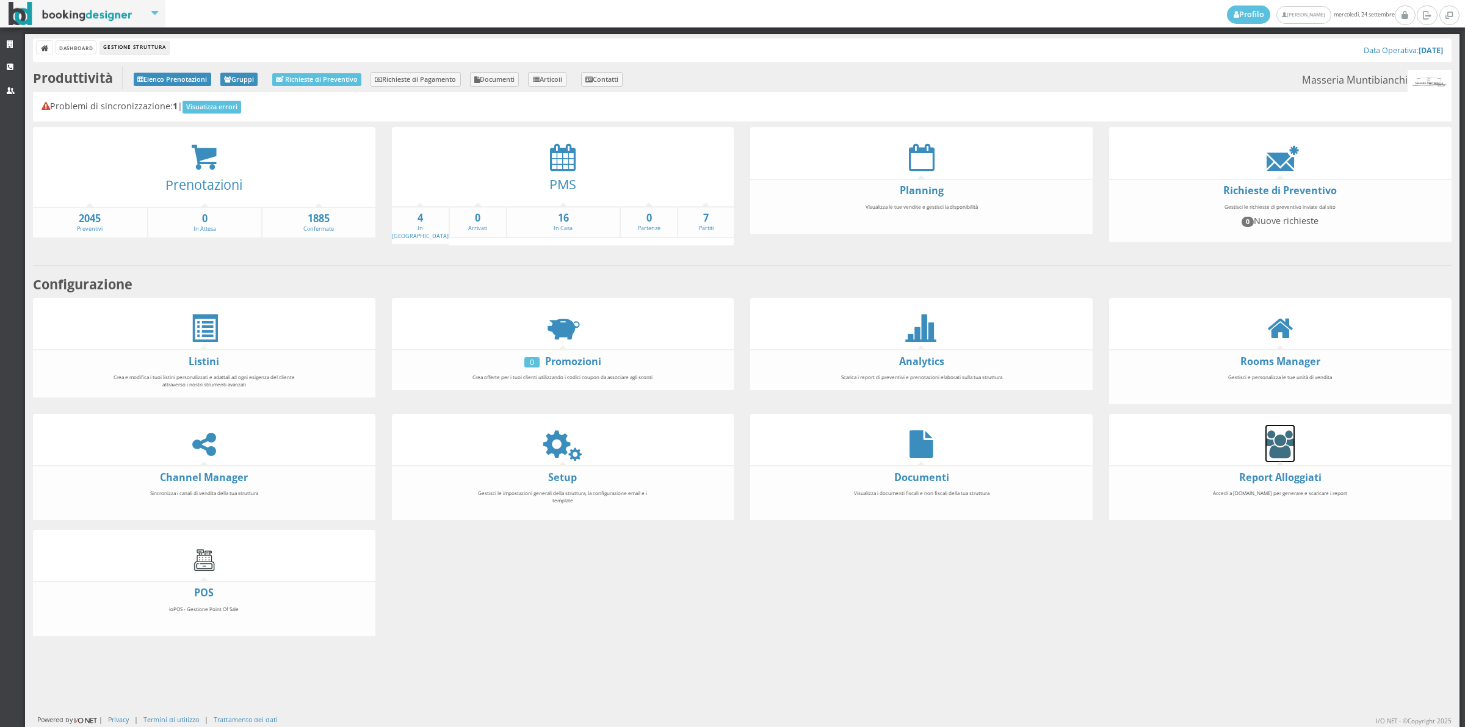
click at [1270, 436] on icon at bounding box center [1279, 443] width 29 height 27
click at [566, 159] on icon at bounding box center [563, 156] width 26 height 27
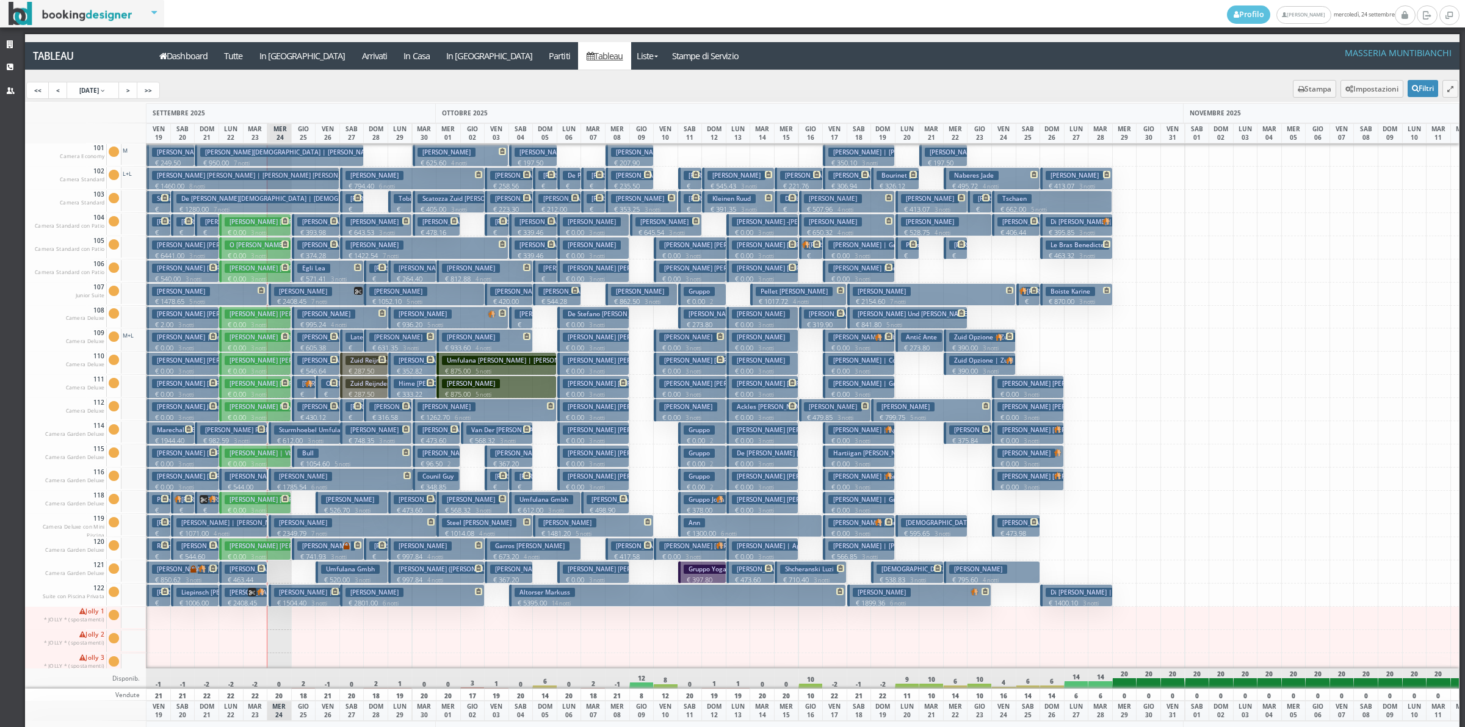
click at [258, 230] on small "3 notti" at bounding box center [256, 233] width 21 height 8
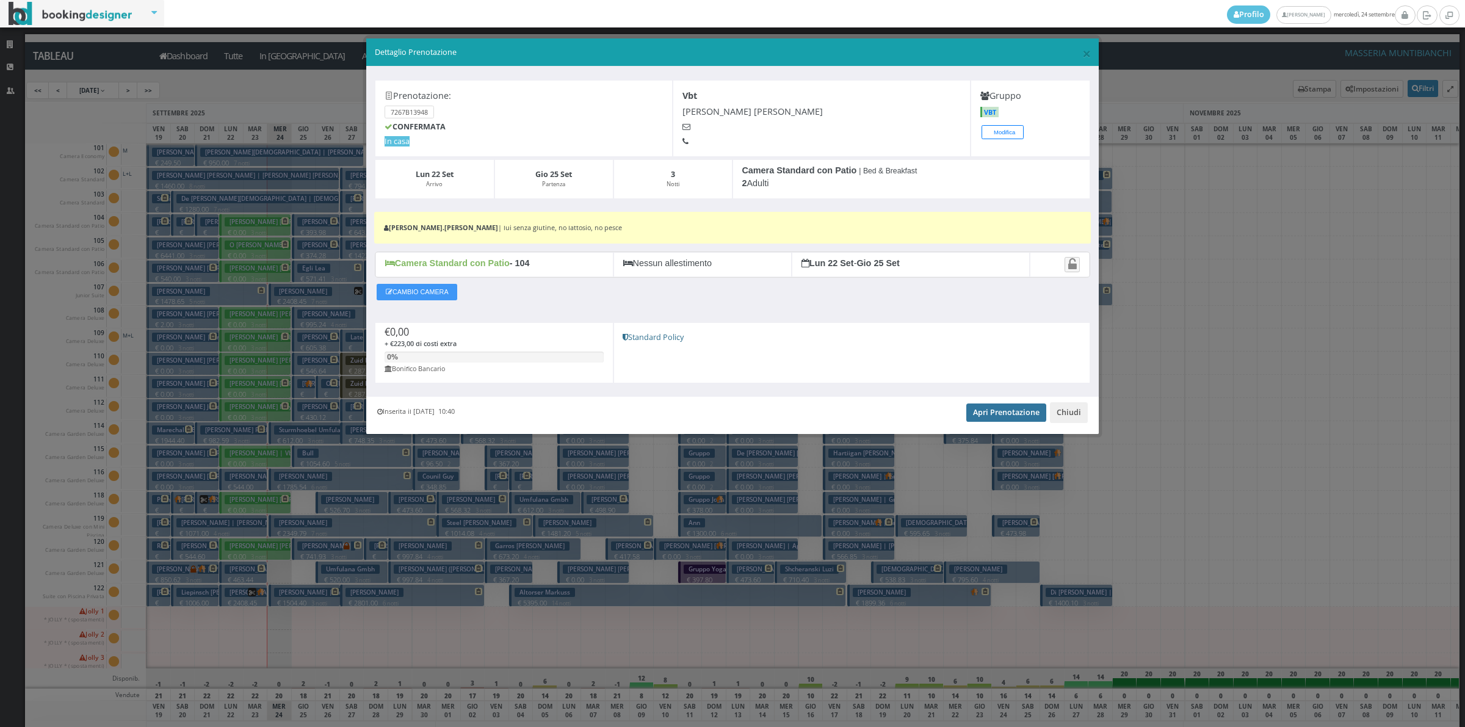
click at [997, 413] on link "Apri Prenotazione" at bounding box center [1006, 412] width 80 height 18
click at [1085, 422] on button "Chiudi" at bounding box center [1069, 412] width 38 height 21
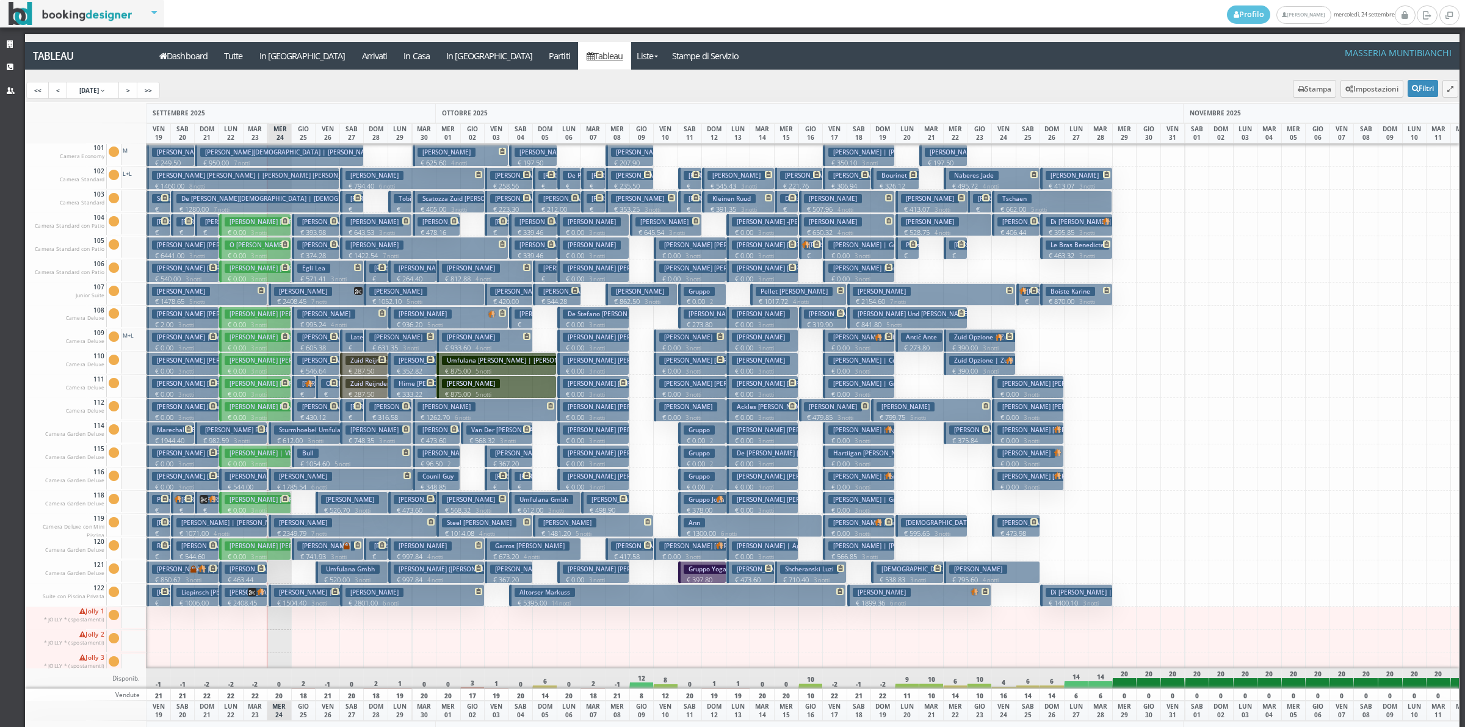
click at [264, 343] on p "€ 0.00 3 notti" at bounding box center [256, 348] width 63 height 10
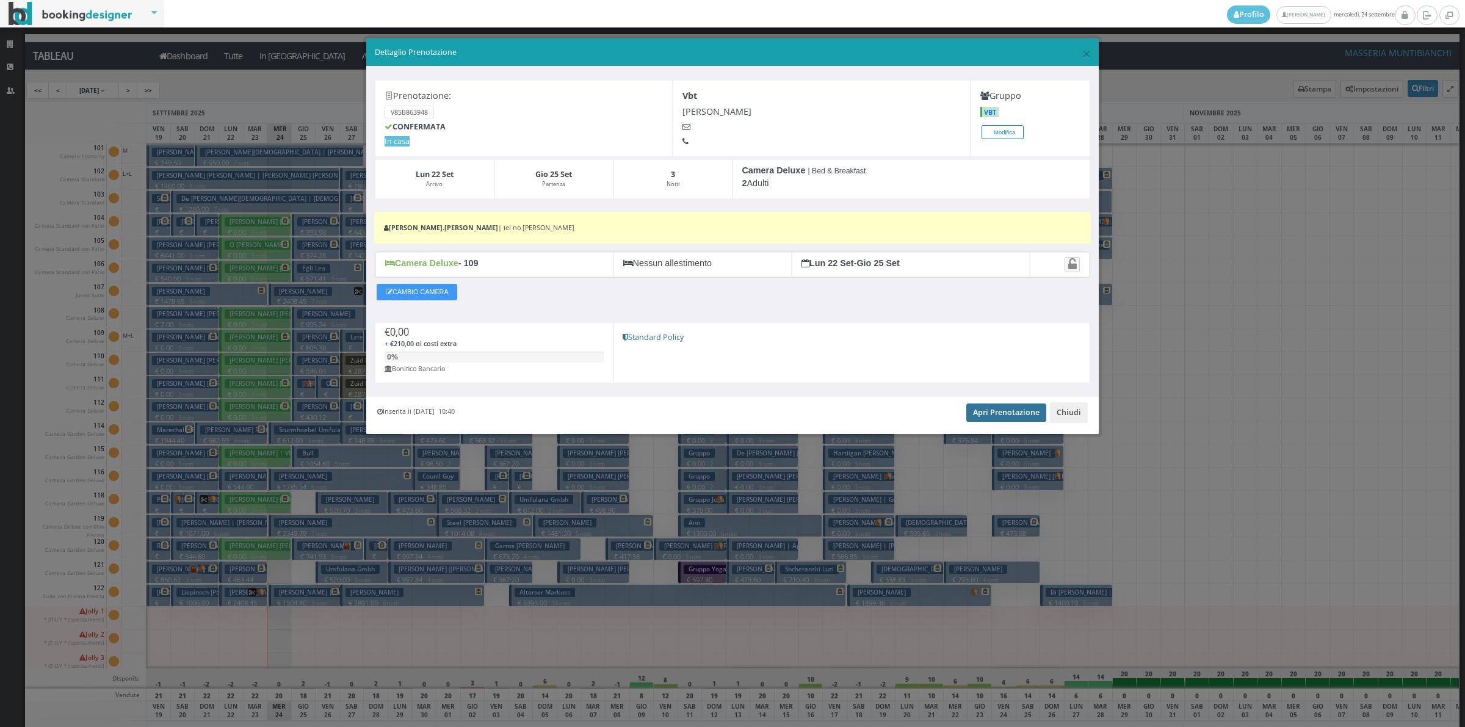
click at [997, 418] on link "Apri Prenotazione" at bounding box center [1006, 412] width 80 height 18
click at [1061, 413] on button "Chiudi" at bounding box center [1069, 412] width 38 height 21
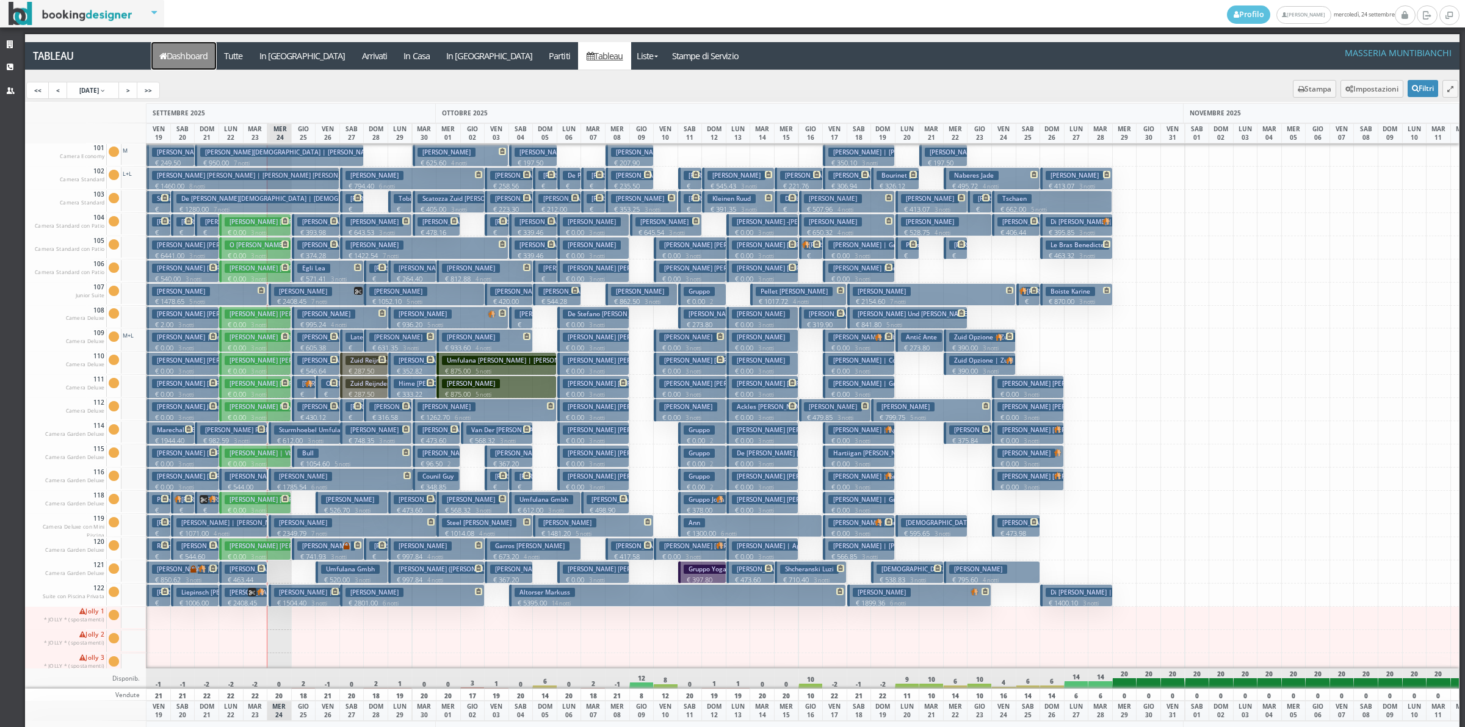
click at [170, 56] on link "Dashboard" at bounding box center [183, 55] width 65 height 27
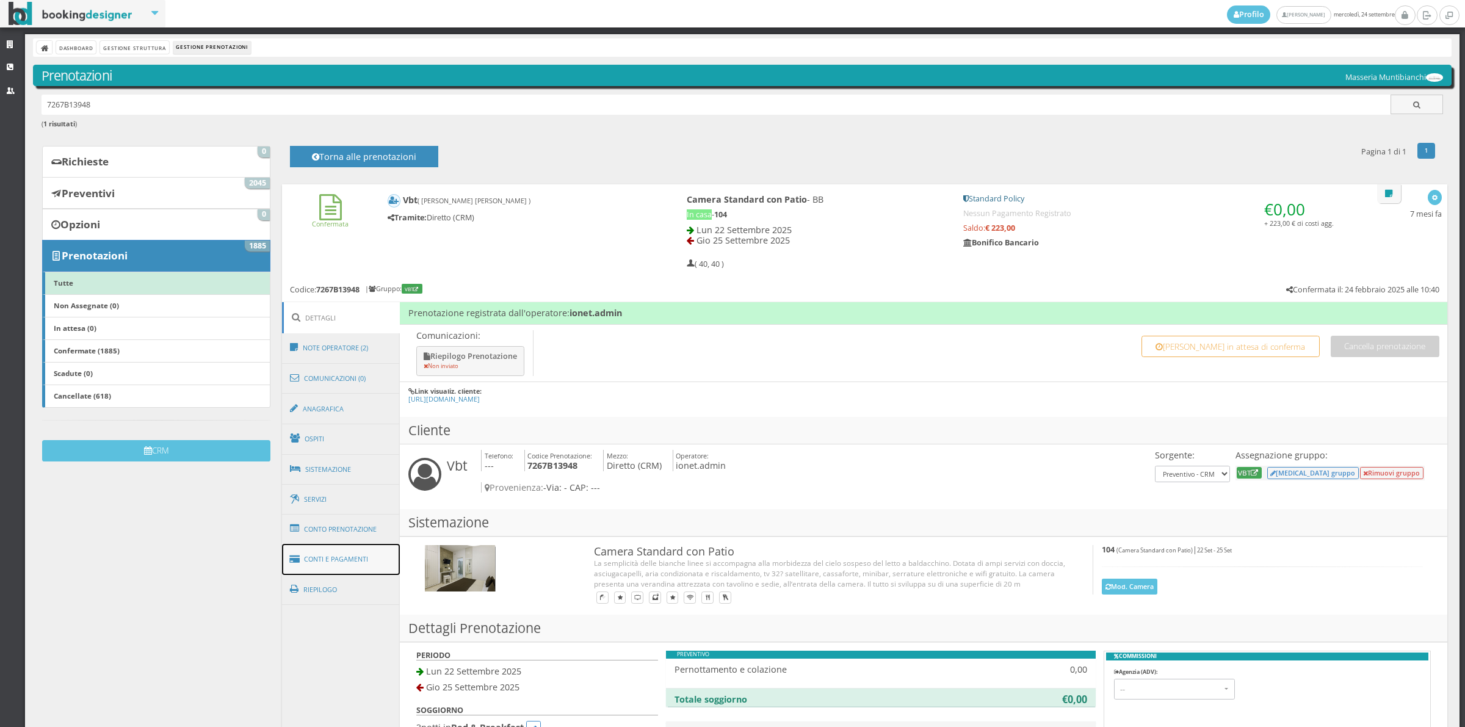
click at [348, 572] on link "Conti e Pagamenti" at bounding box center [341, 559] width 118 height 31
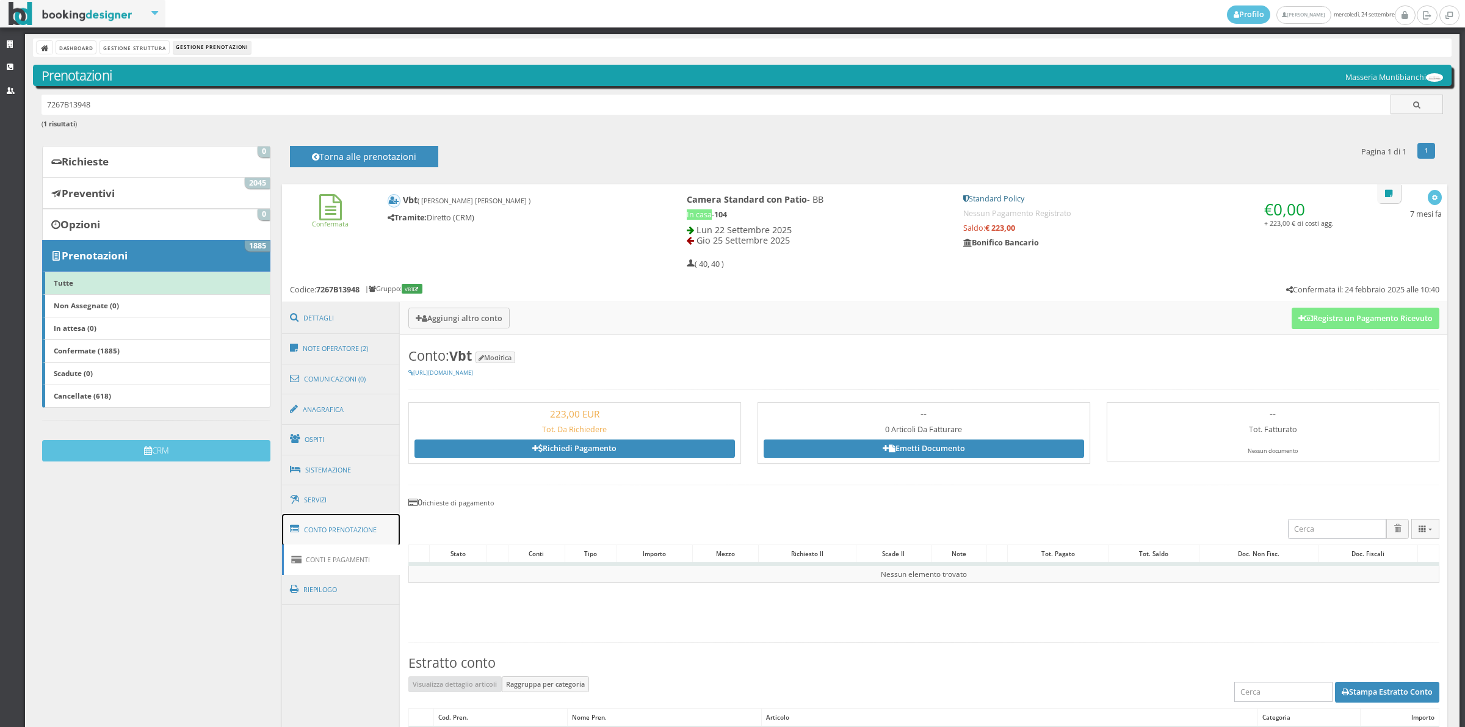
click at [352, 544] on link "Conto Prenotazione" at bounding box center [341, 530] width 118 height 32
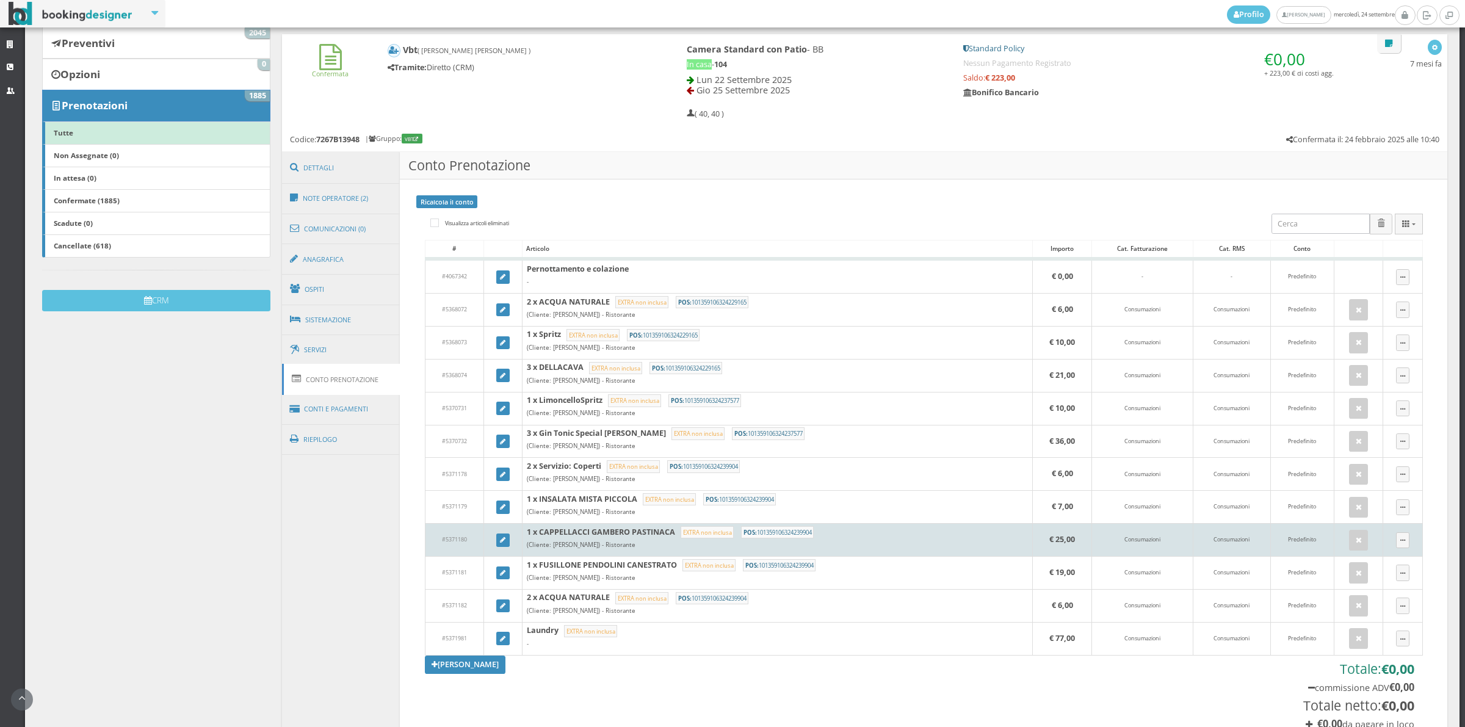
scroll to position [169, 0]
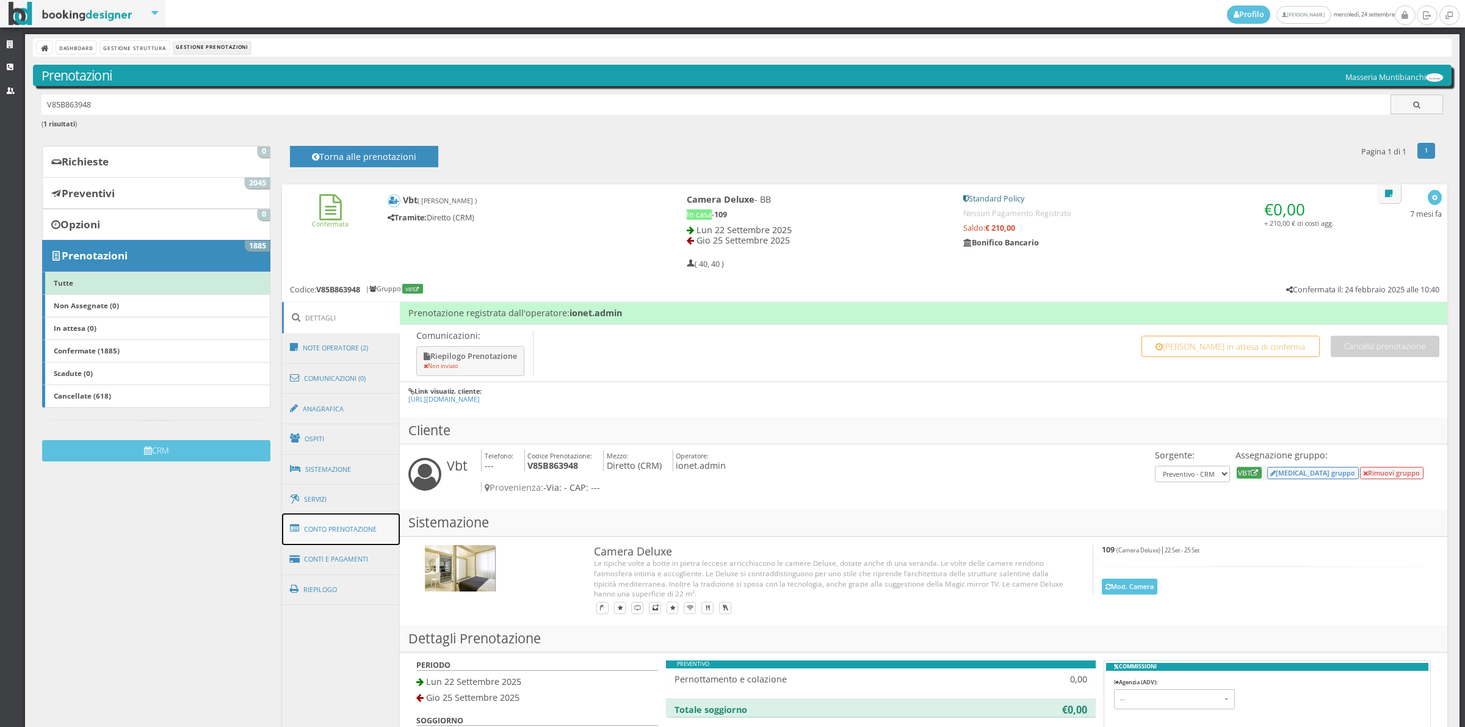
click at [367, 533] on link "Conto Prenotazione" at bounding box center [341, 529] width 118 height 32
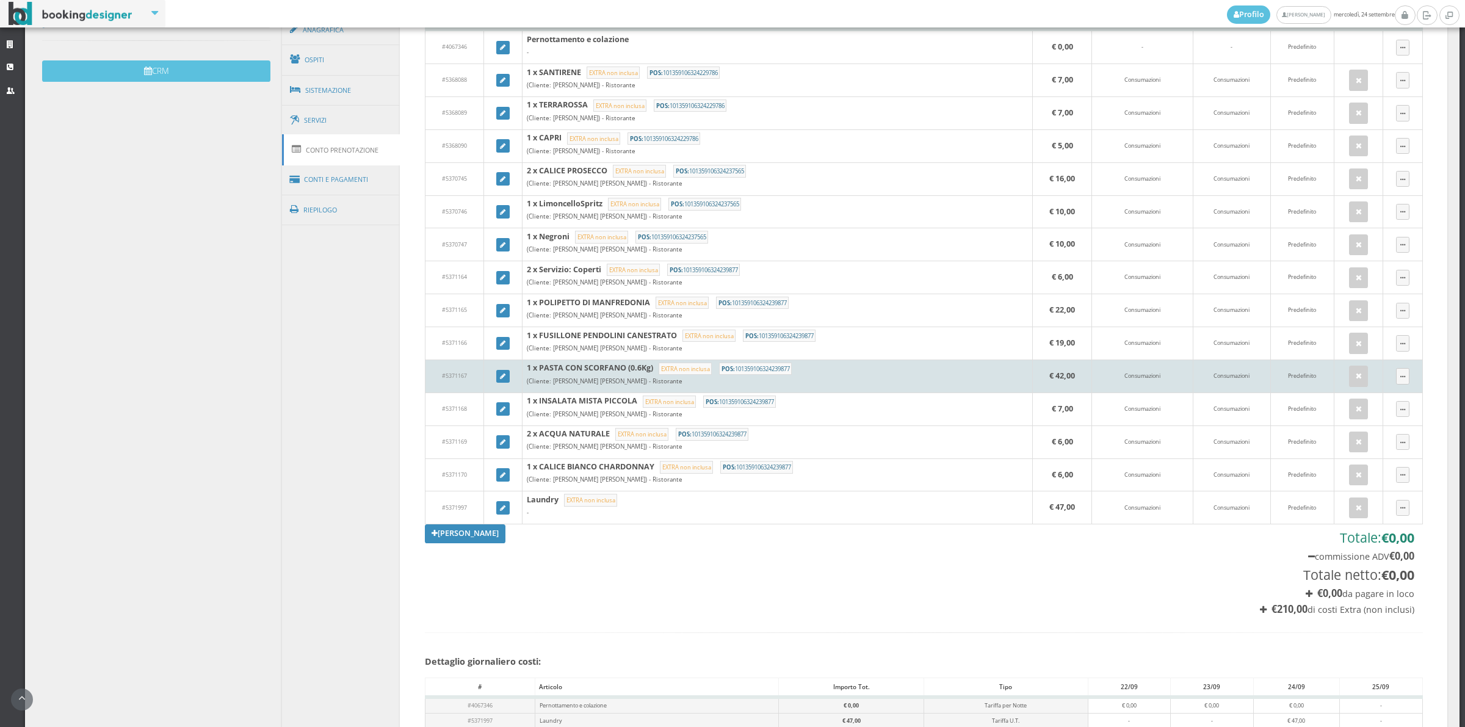
scroll to position [424, 0]
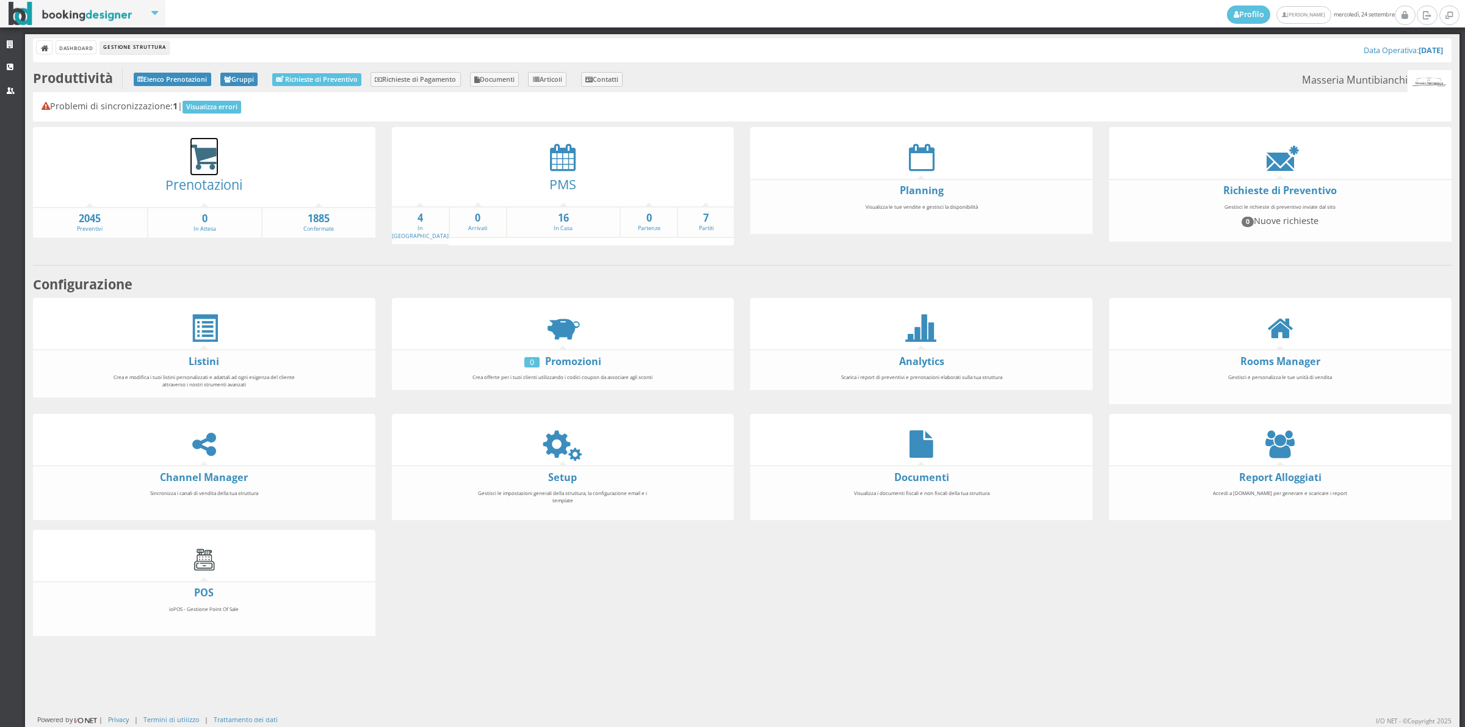
click at [214, 156] on icon at bounding box center [203, 157] width 27 height 28
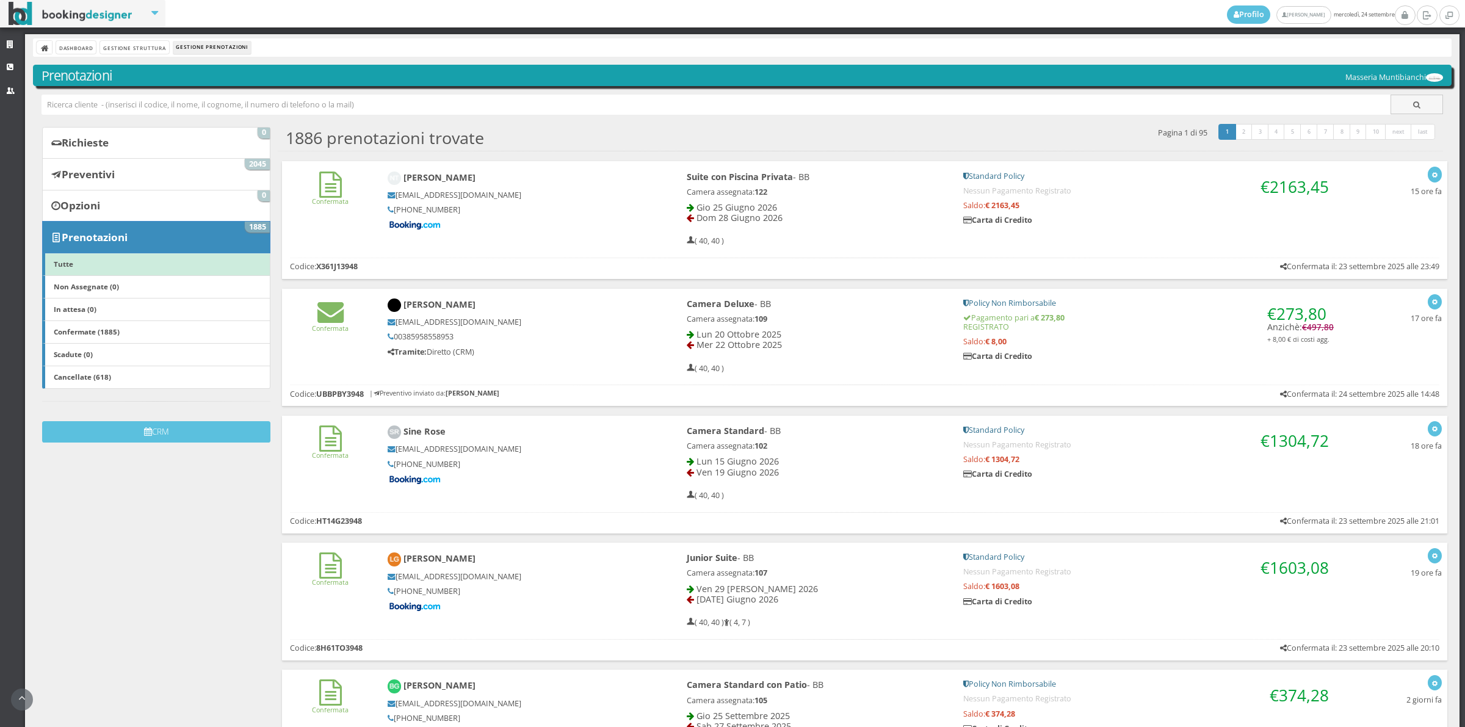
scroll to position [508, 0]
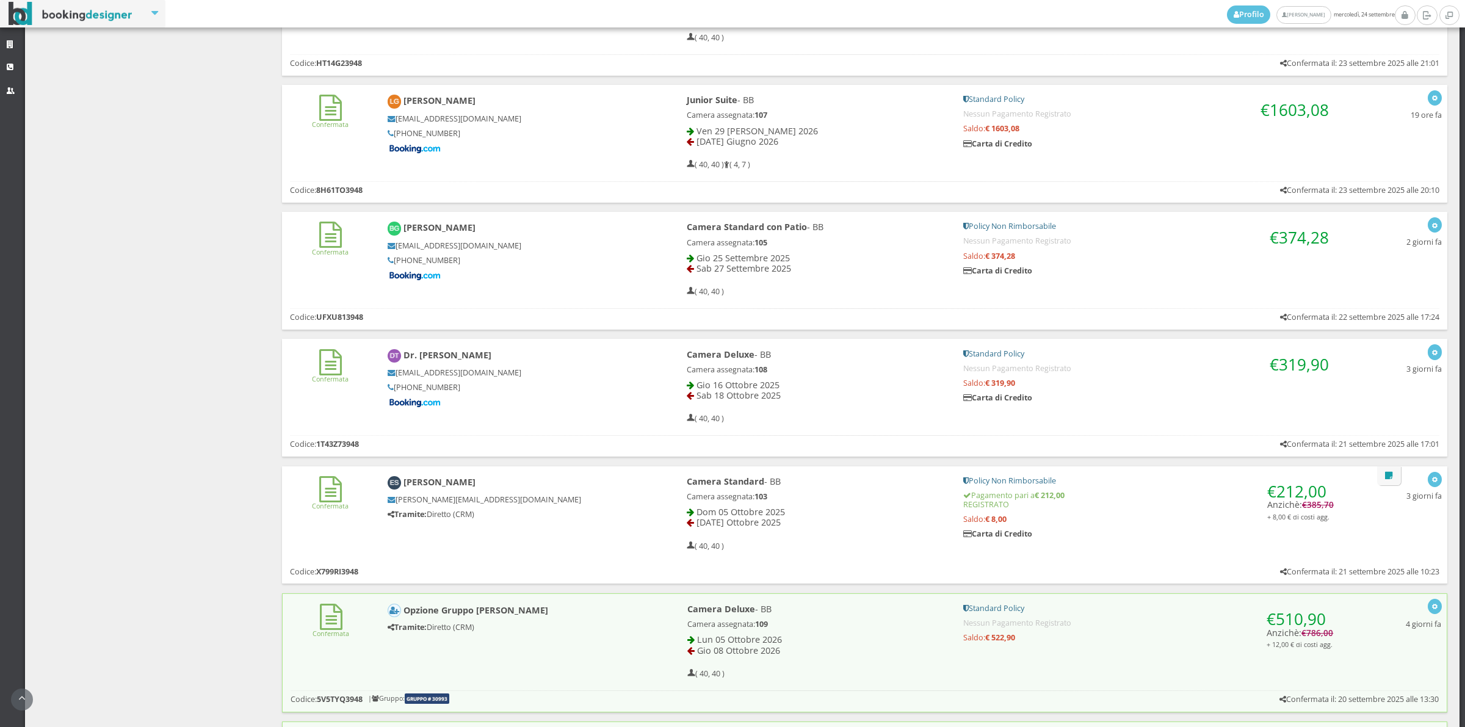
click at [342, 283] on div "Confermata [PERSON_NAME] [EMAIL_ADDRESS][DOMAIN_NAME] [PHONE_NUMBER] Camera Sta…" at bounding box center [864, 257] width 1165 height 90
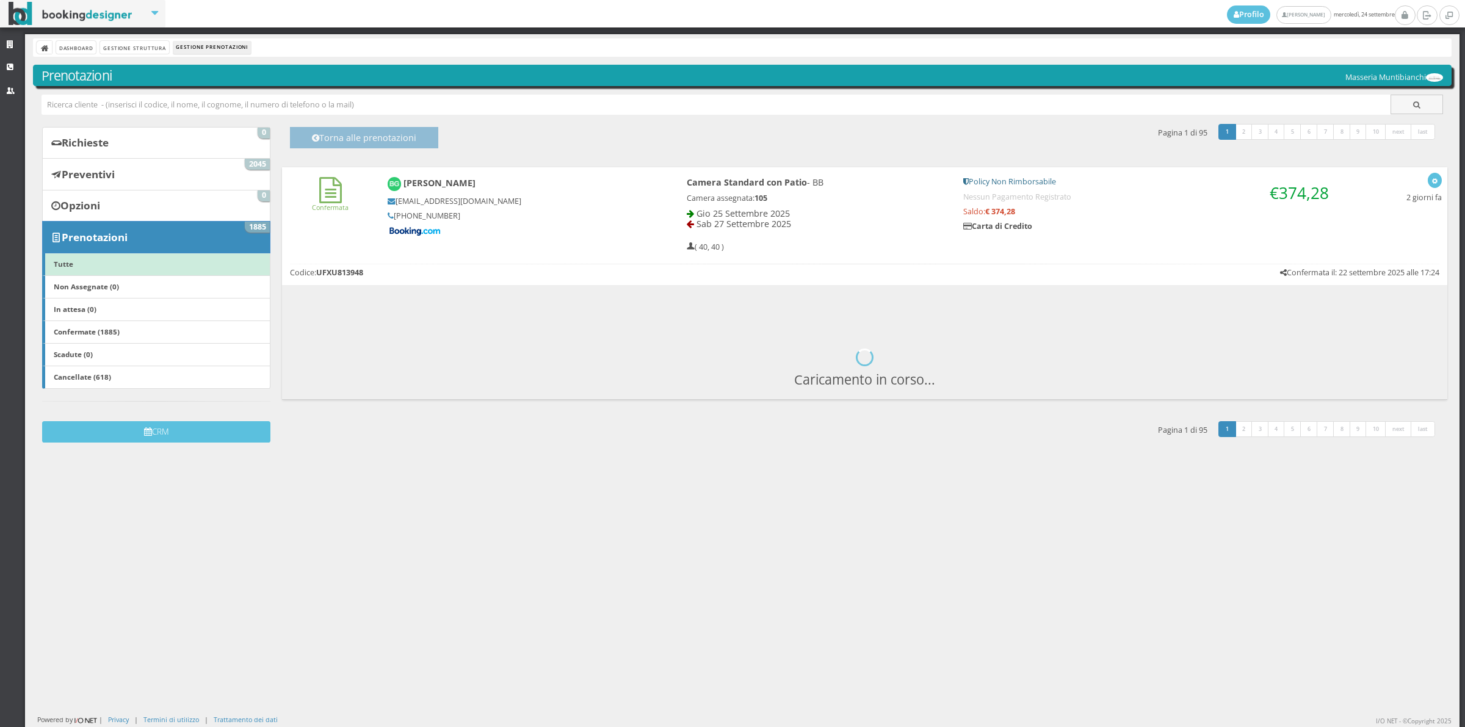
scroll to position [0, 0]
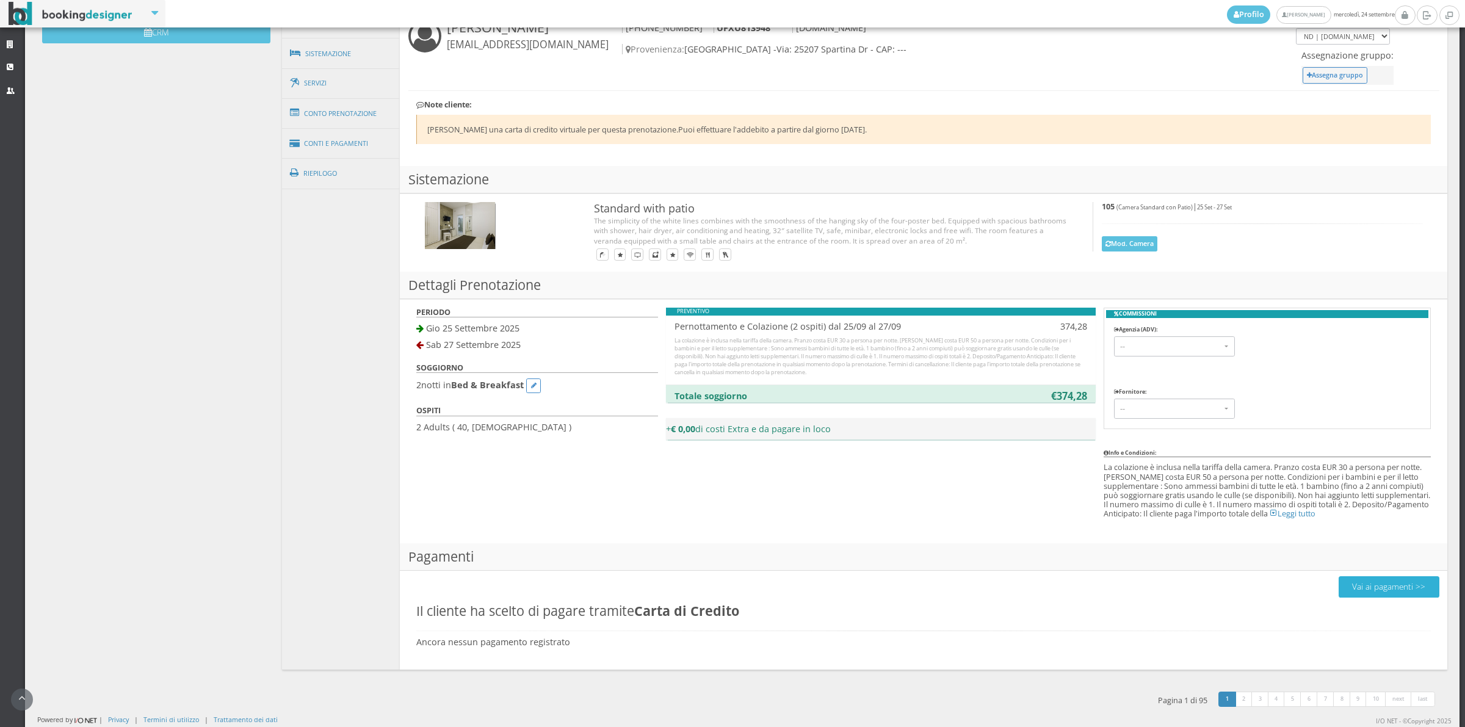
click at [1369, 592] on button "Vai ai pagamenti >>" at bounding box center [1389, 586] width 101 height 21
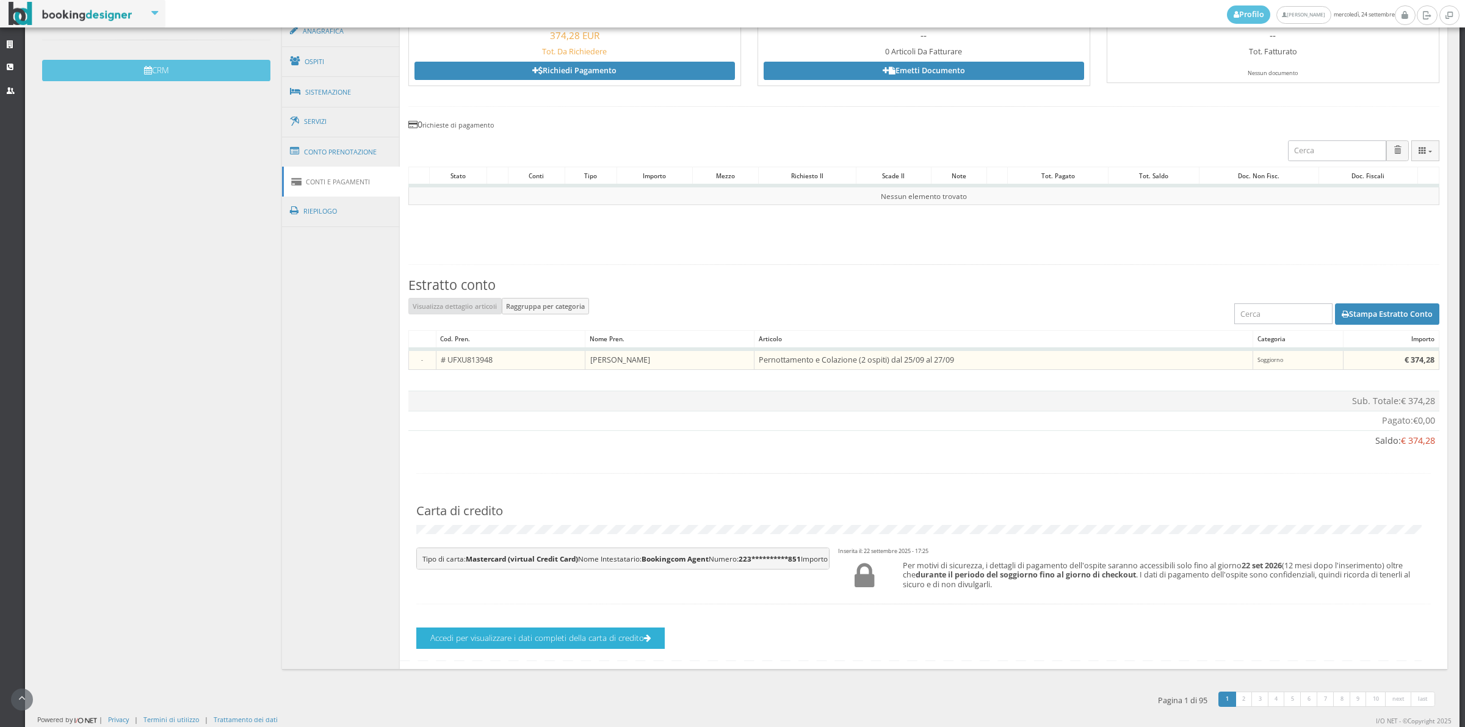
click at [566, 636] on button "Accedi per visualizzare i dati completi della carta di credito" at bounding box center [540, 637] width 248 height 21
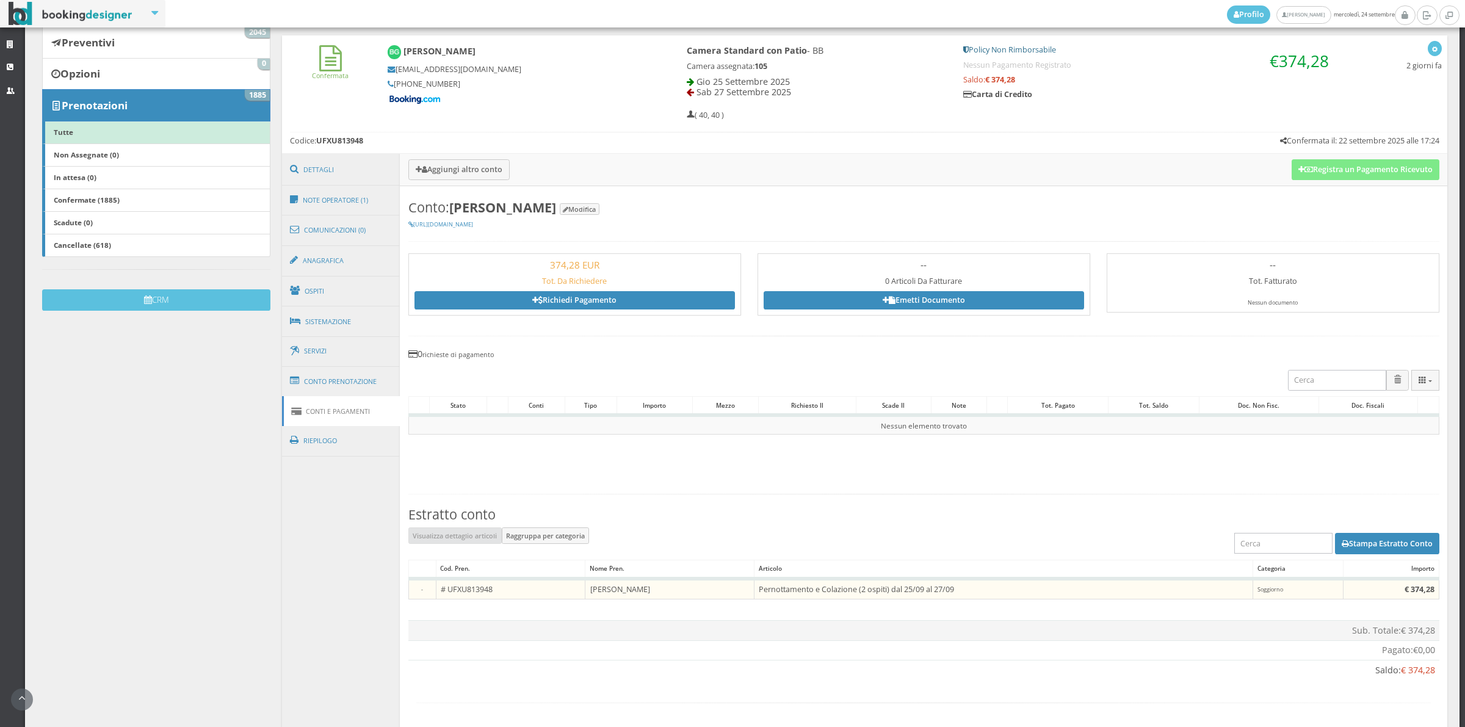
scroll to position [56, 0]
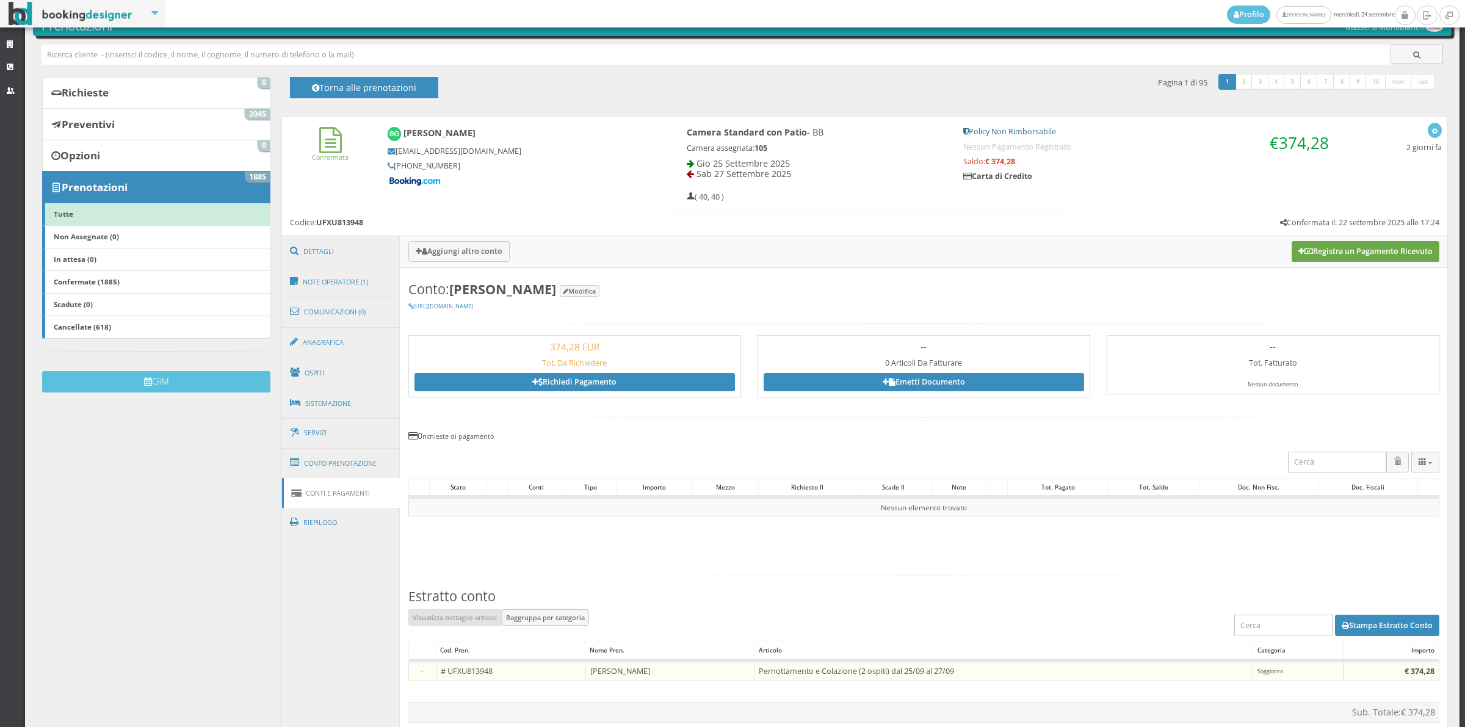
click at [1351, 258] on button "Registra un Pagamento Ricevuto" at bounding box center [1366, 251] width 148 height 21
click at [1351, 258] on h3 "Aggiungi altro conto Registra un Pagamento Ricevuto" at bounding box center [923, 252] width 1047 height 32
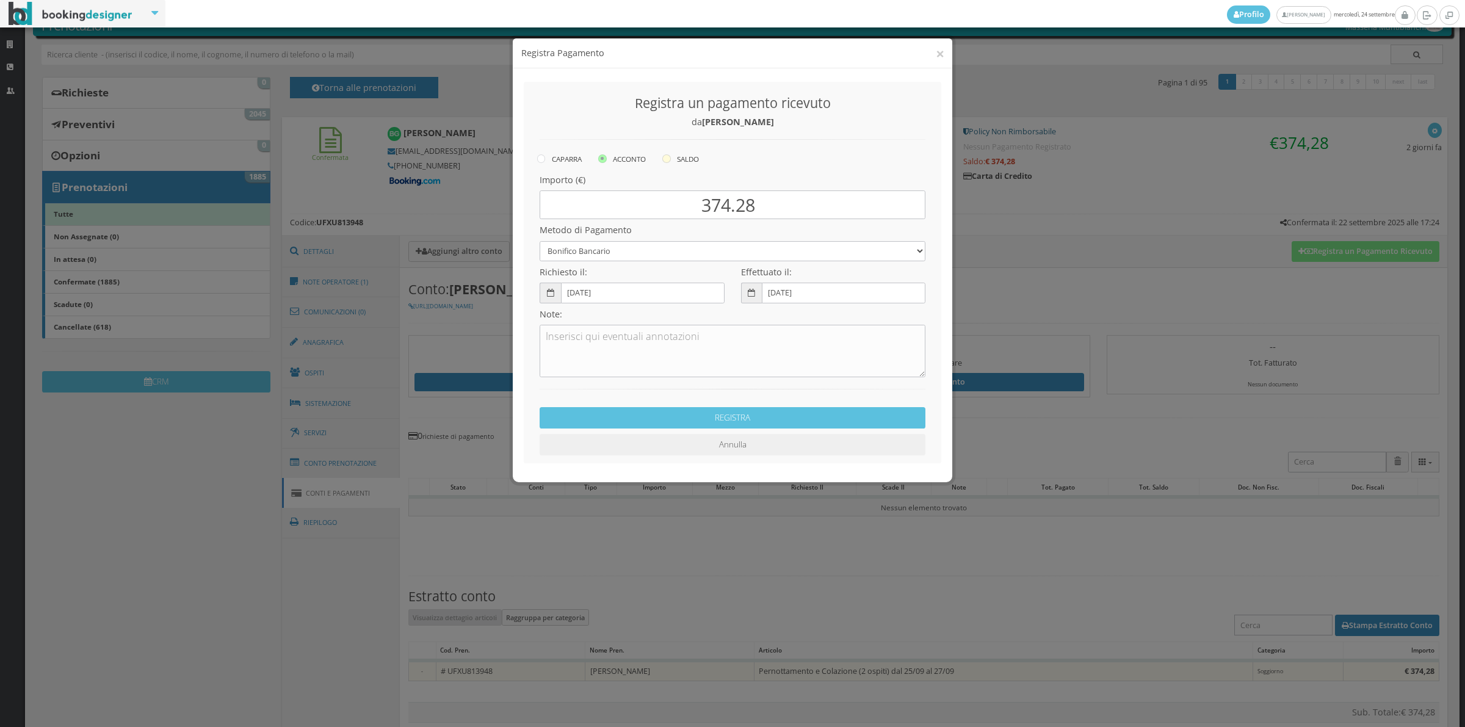
click at [678, 154] on label "SALDO" at bounding box center [680, 158] width 37 height 15
radio input "true"
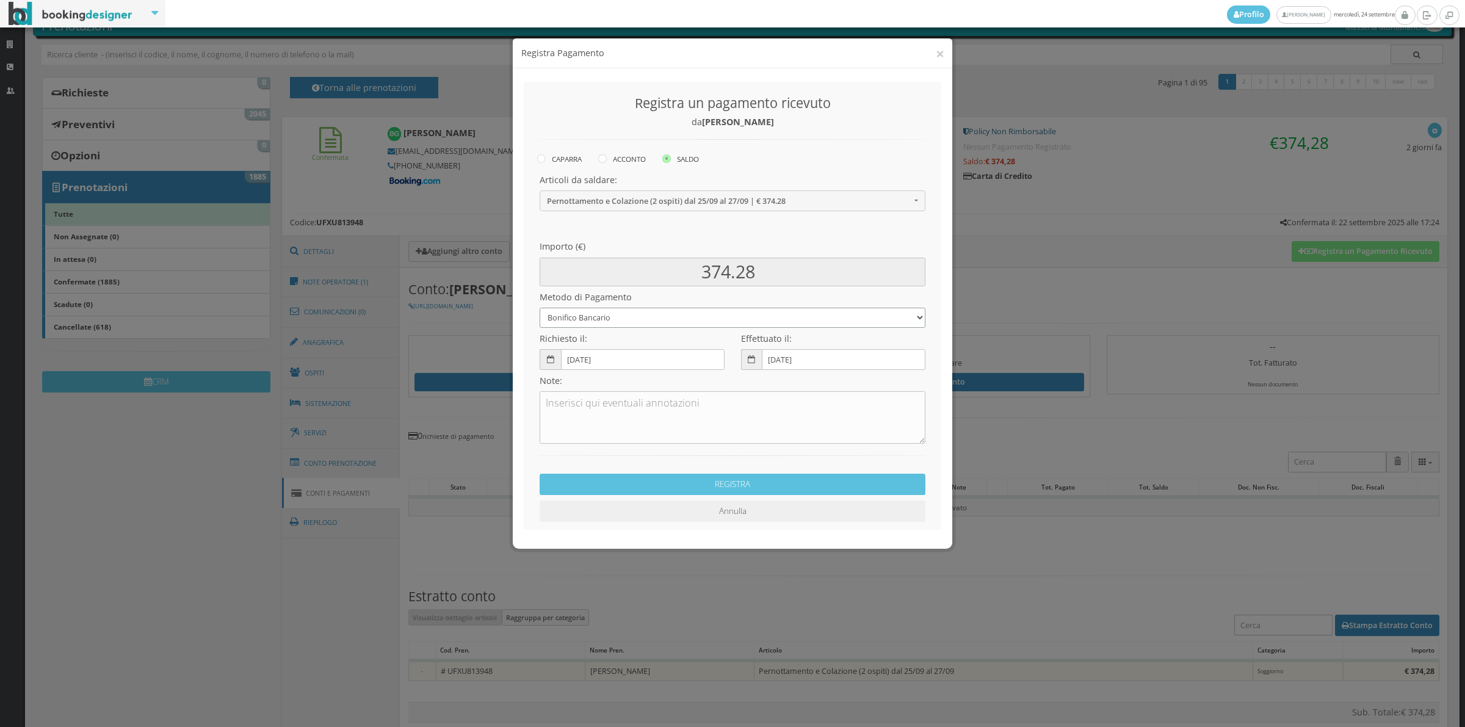
click at [606, 318] on select "Bonifico Bancario Carta di Credito Contanti Assegno Bancario Assegno Circolare …" at bounding box center [733, 318] width 386 height 20
select select "2589"
click at [540, 308] on select "Bonifico Bancario Carta di Credito Contanti Assegno Bancario Assegno Circolare …" at bounding box center [733, 318] width 386 height 20
click at [604, 418] on textarea at bounding box center [733, 417] width 386 height 52
type textarea "Pagonline ok"
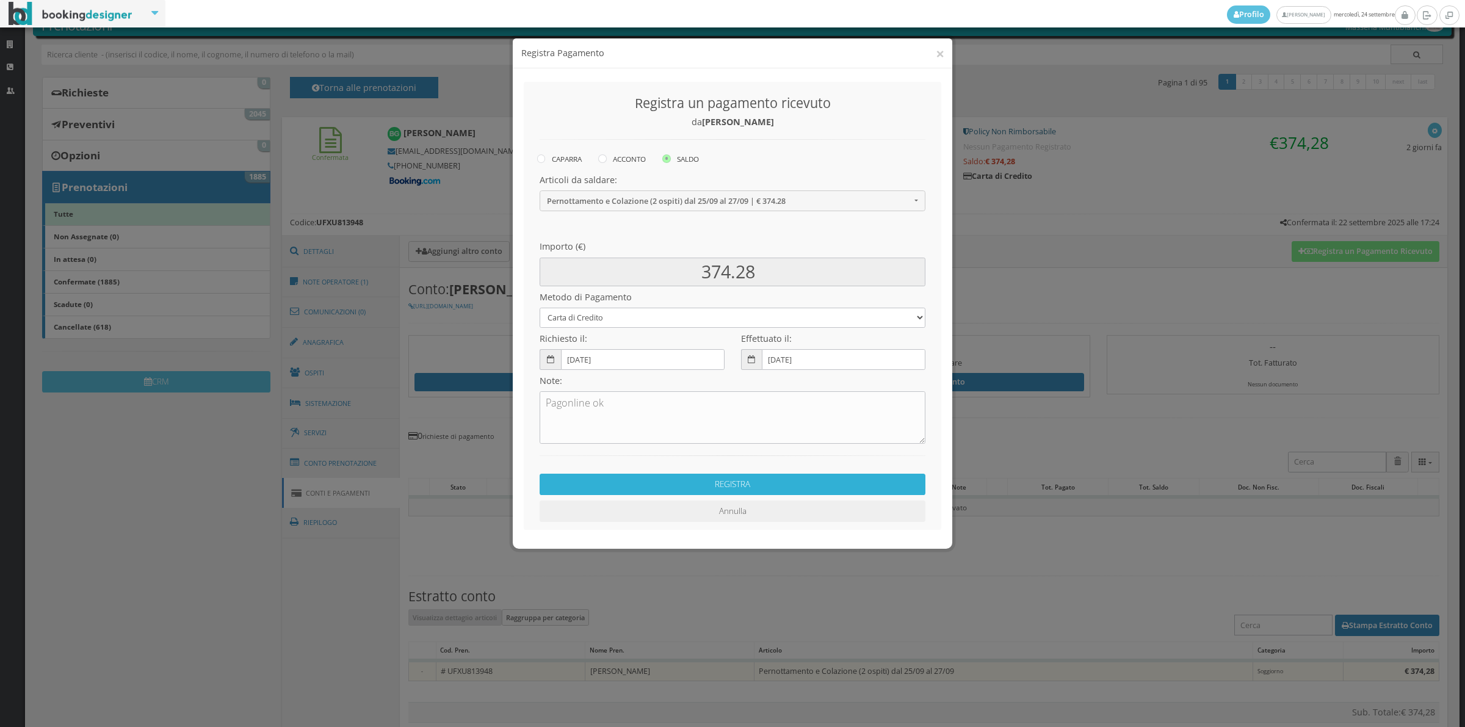
click at [762, 480] on button "REGISTRA" at bounding box center [733, 484] width 386 height 21
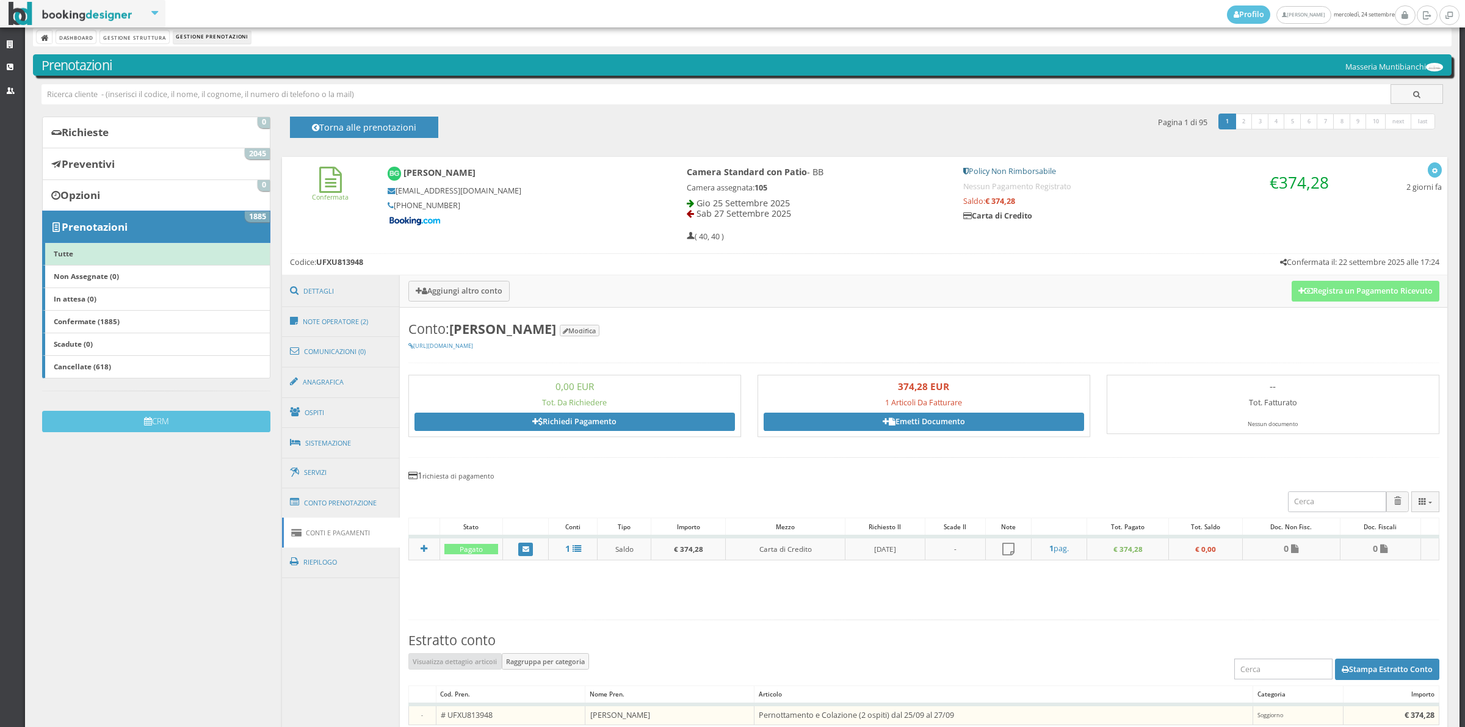
scroll to position [0, 0]
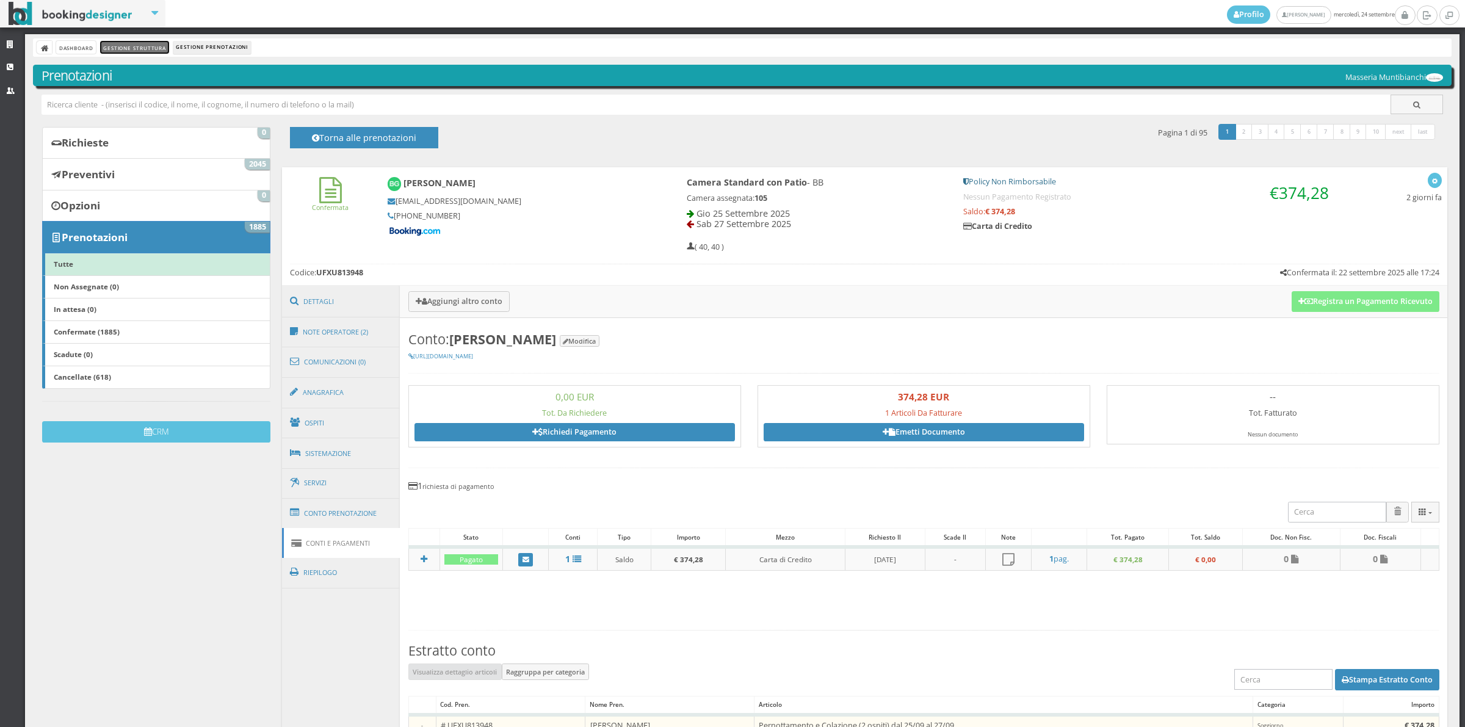
click at [120, 45] on link "Gestione Struttura" at bounding box center [134, 47] width 68 height 13
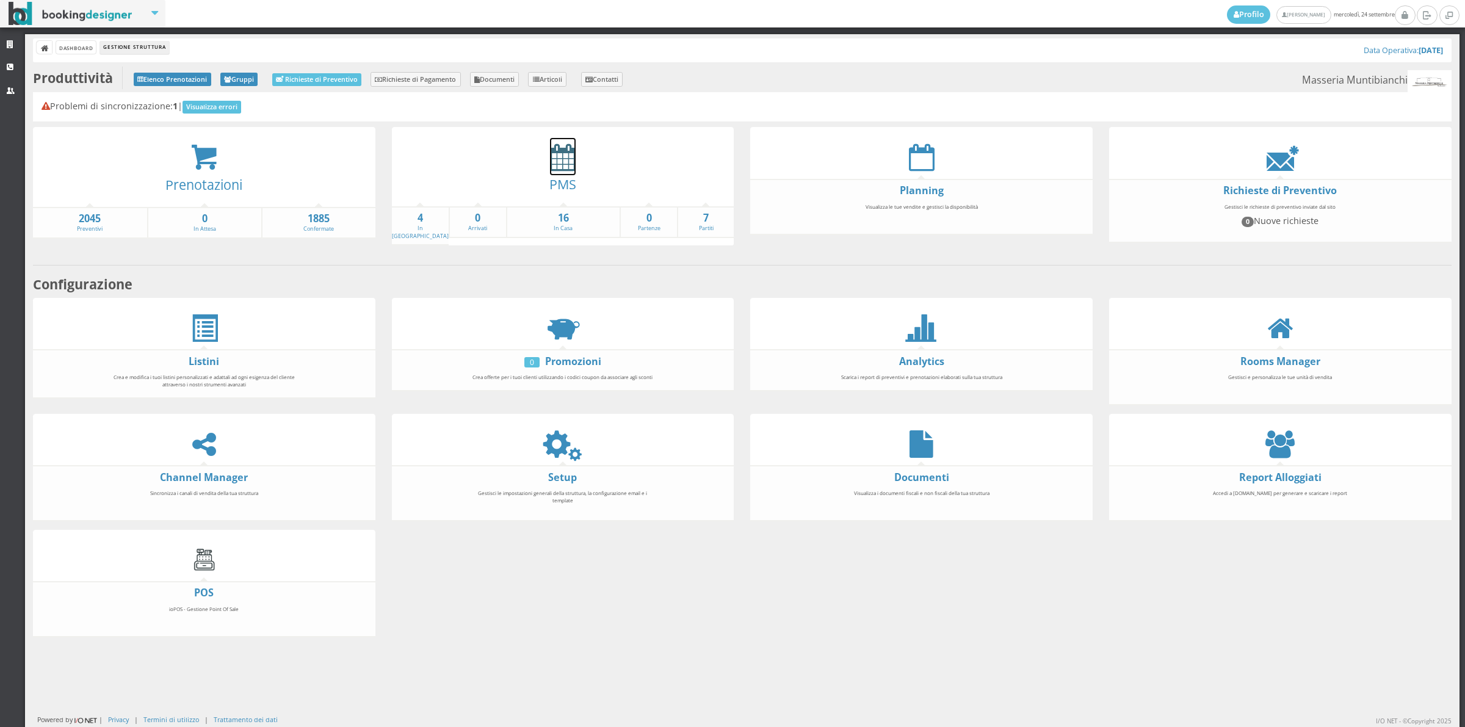
click at [560, 153] on icon at bounding box center [563, 156] width 26 height 27
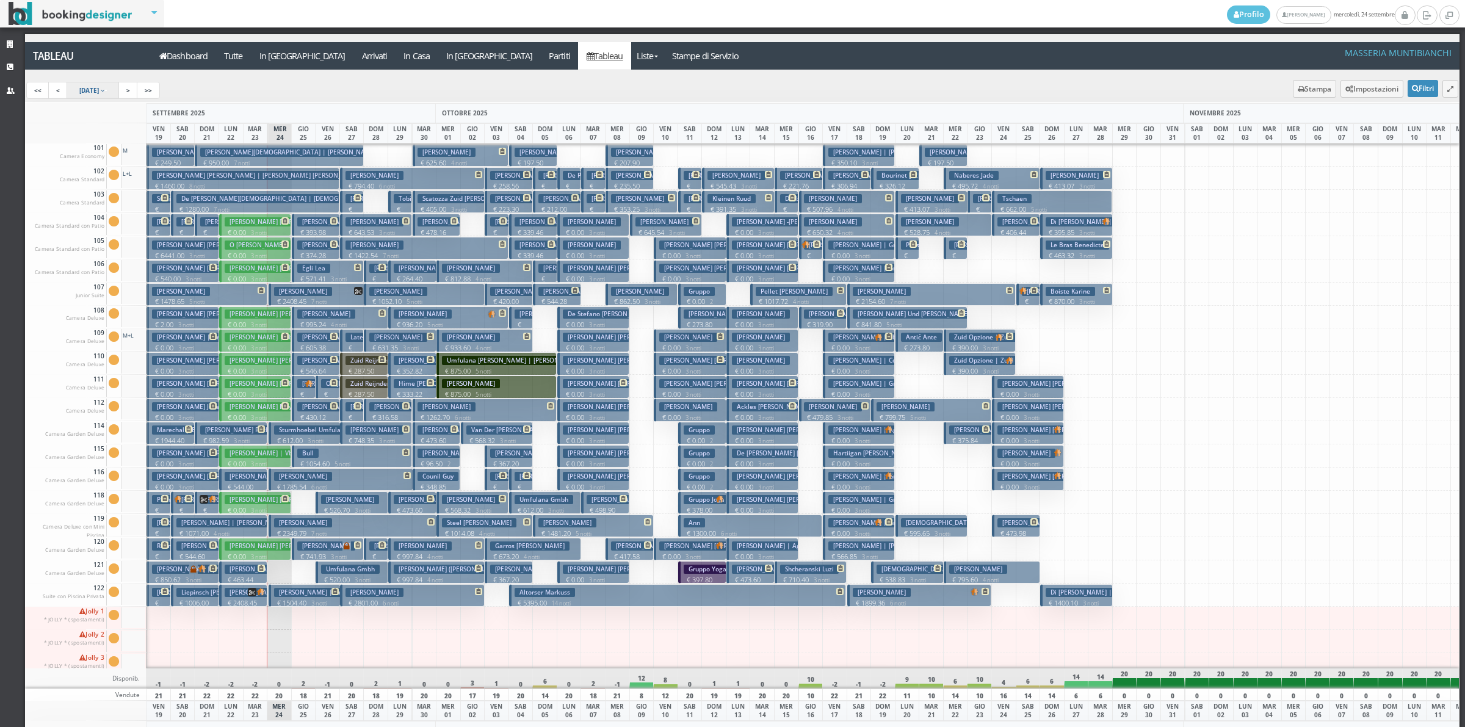
click at [112, 95] on link "19 Sep 2025" at bounding box center [93, 90] width 53 height 17
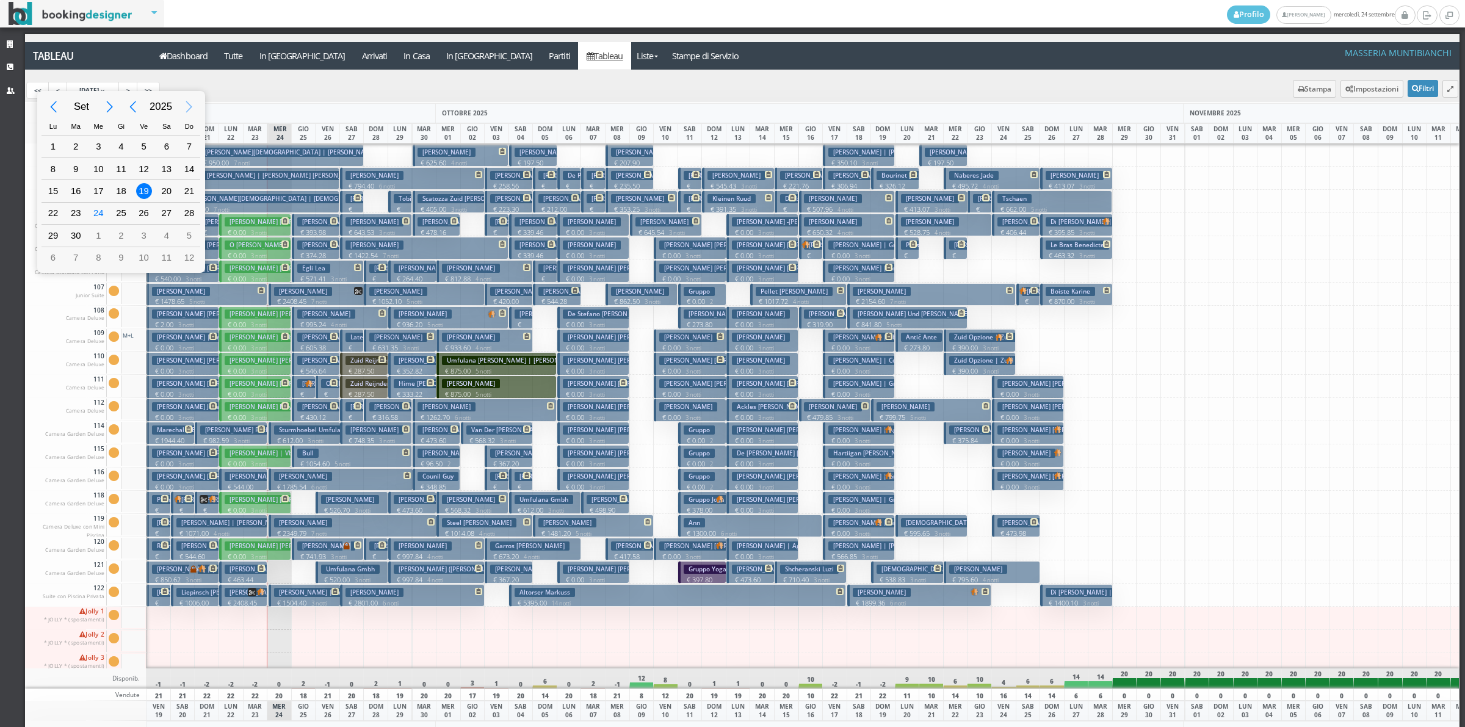
click at [185, 109] on div "Next Year" at bounding box center [189, 106] width 27 height 27
click at [114, 148] on div "3" at bounding box center [121, 147] width 16 height 16
type input "03/09/2026"
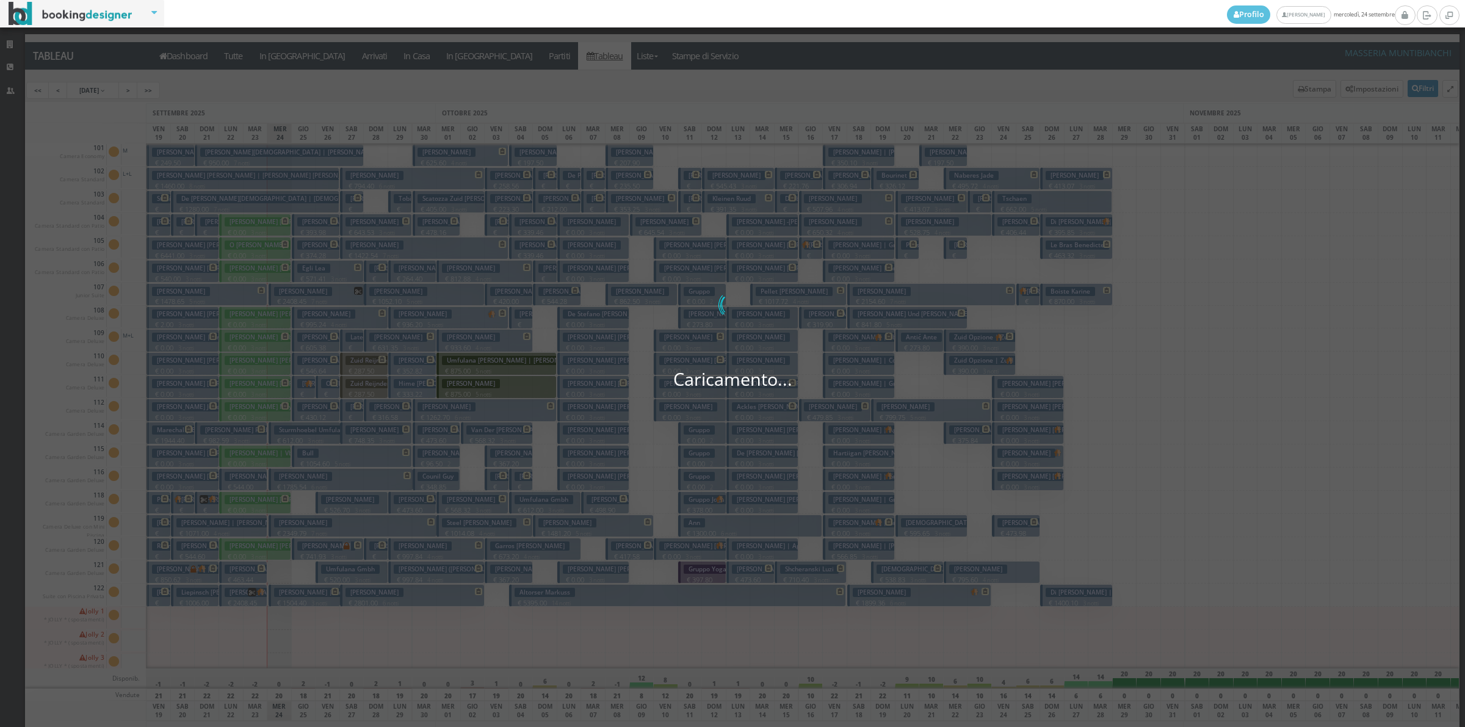
scroll to position [0, 32]
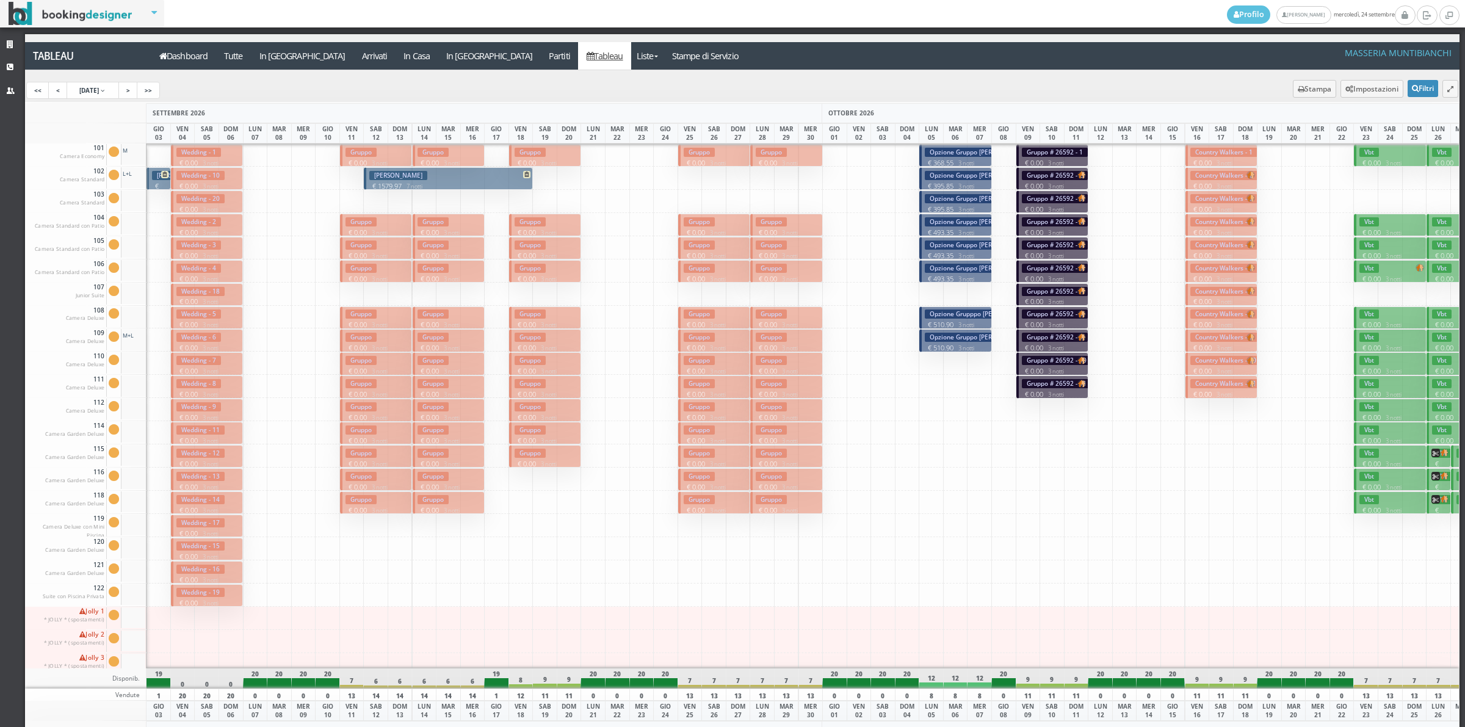
click at [951, 153] on h3 "Opzione Gruppo [PERSON_NAME]" at bounding box center [978, 152] width 107 height 9
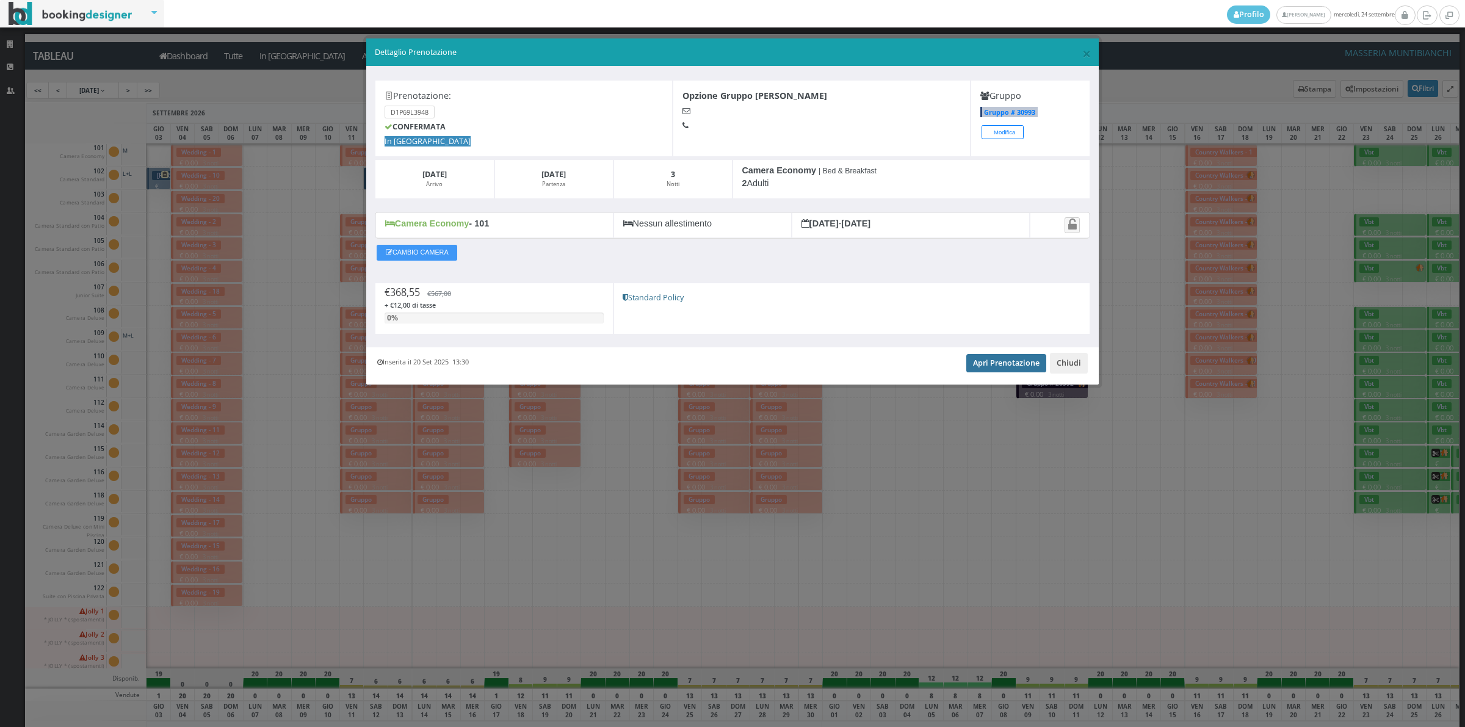
click at [991, 361] on link "Apri Prenotazione" at bounding box center [1006, 363] width 80 height 18
click at [1053, 368] on button "Chiudi" at bounding box center [1069, 363] width 38 height 21
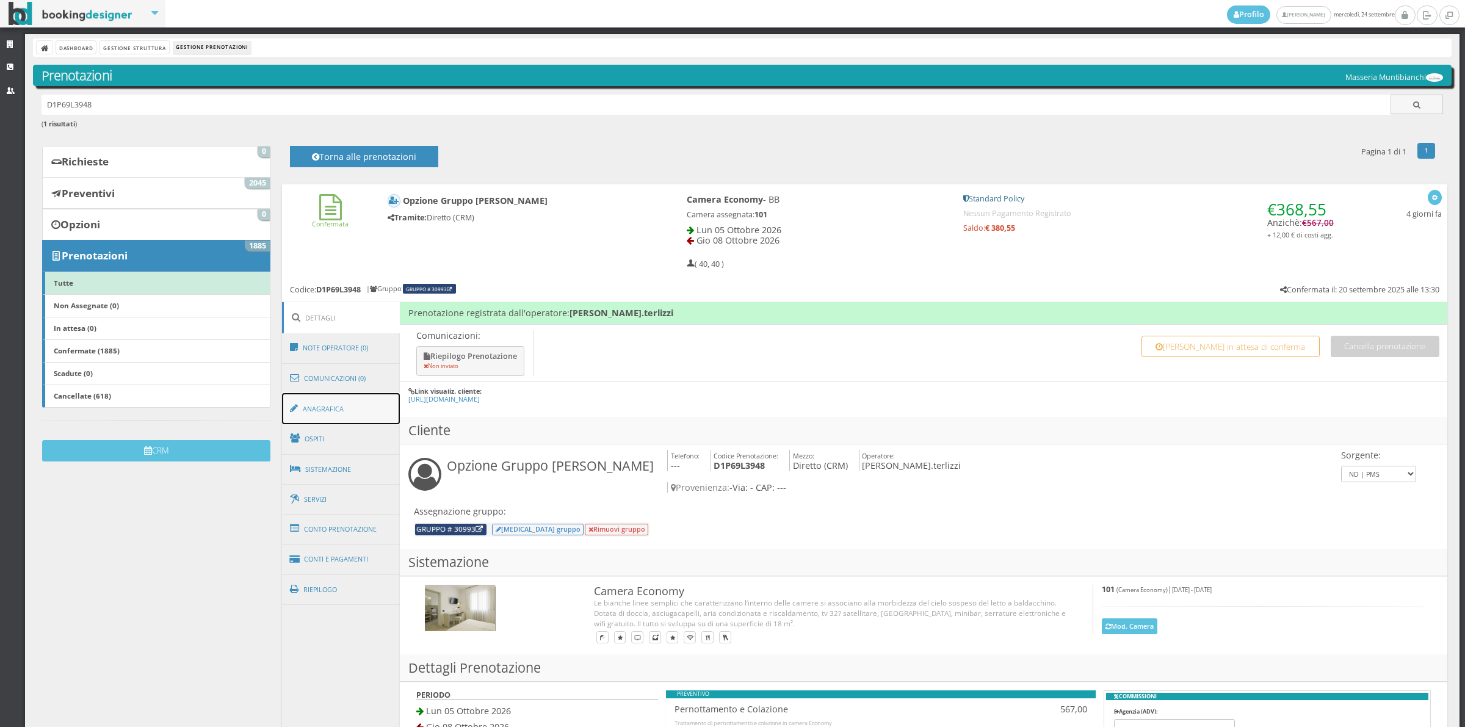
click at [367, 419] on link "Anagrafica" at bounding box center [341, 409] width 118 height 32
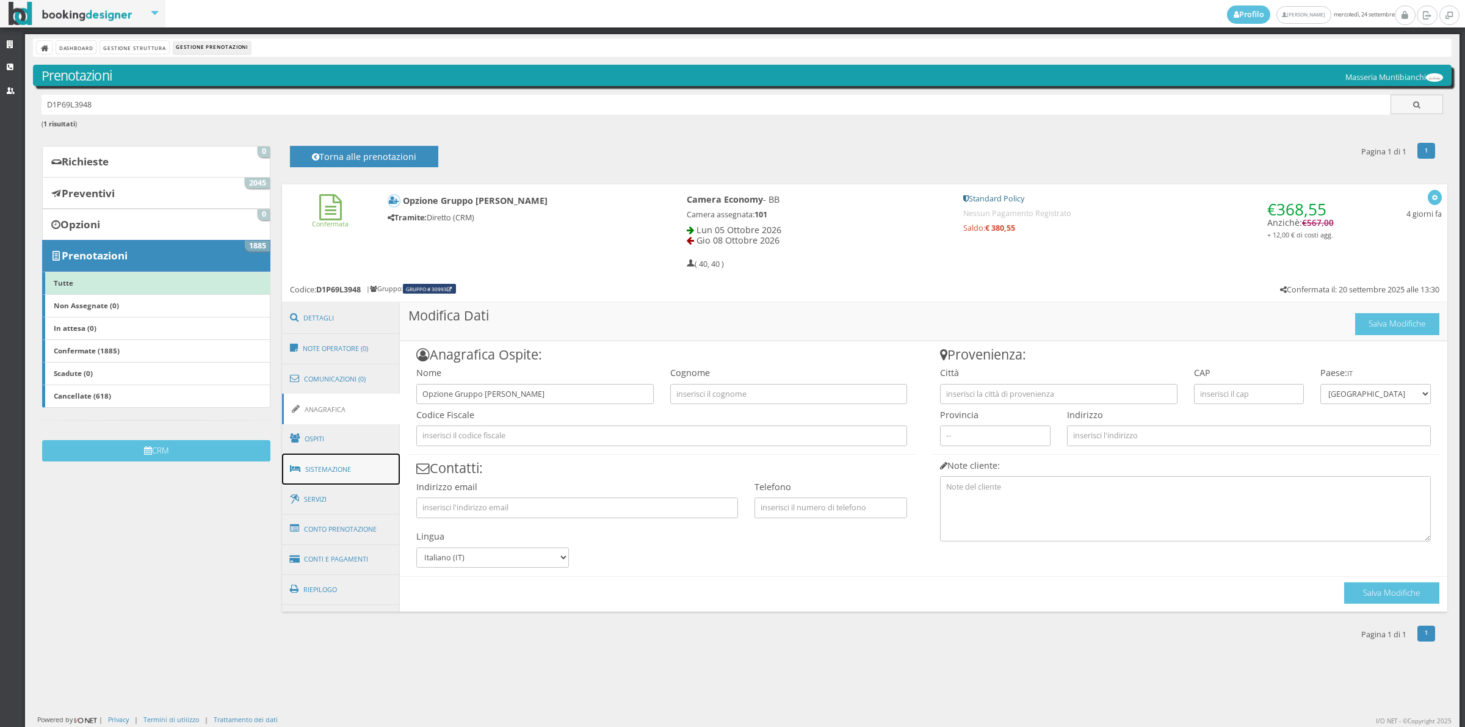
click at [349, 468] on link "Sistemazione" at bounding box center [341, 470] width 118 height 32
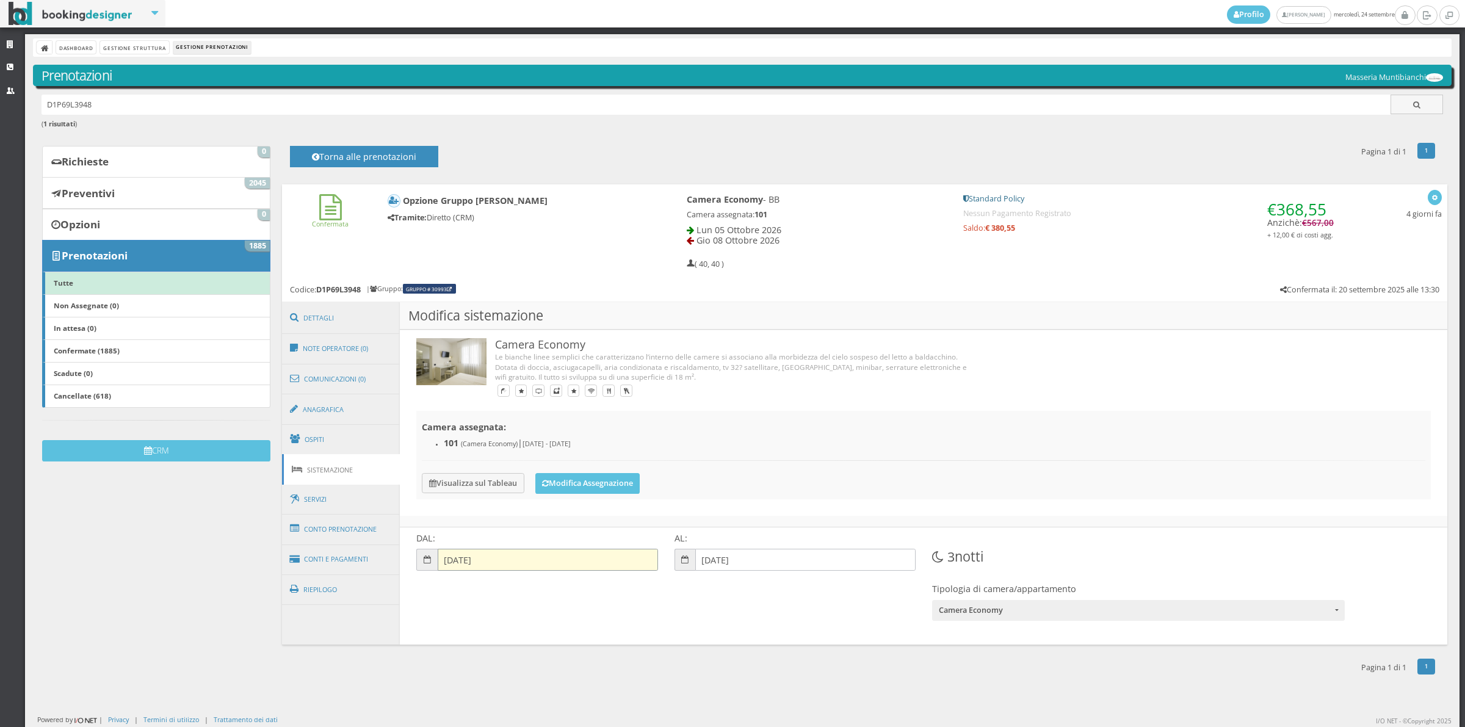
click at [491, 563] on input "[DATE]" at bounding box center [548, 560] width 220 height 22
click at [460, 655] on link "4" at bounding box center [453, 653] width 19 height 15
type input "[DATE]"
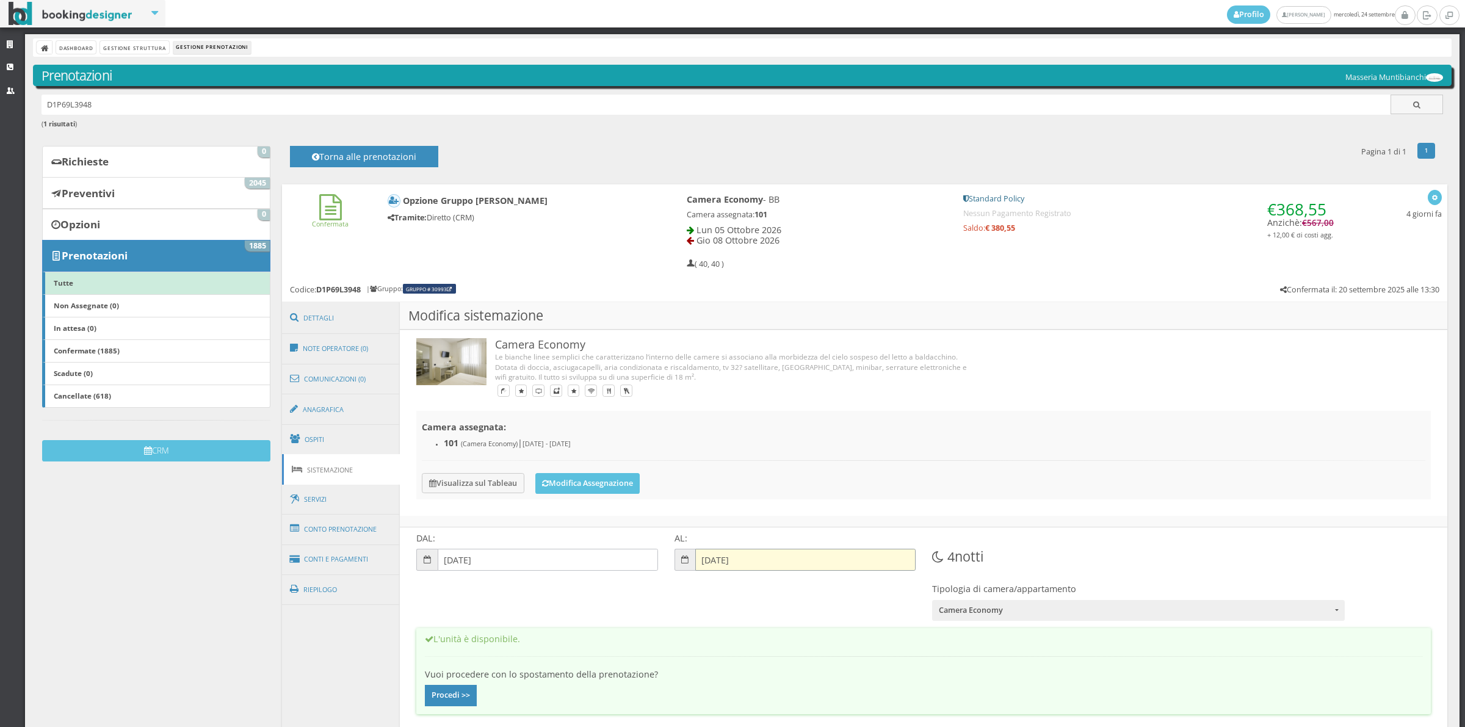
click at [732, 560] on input "[DATE]" at bounding box center [805, 560] width 220 height 22
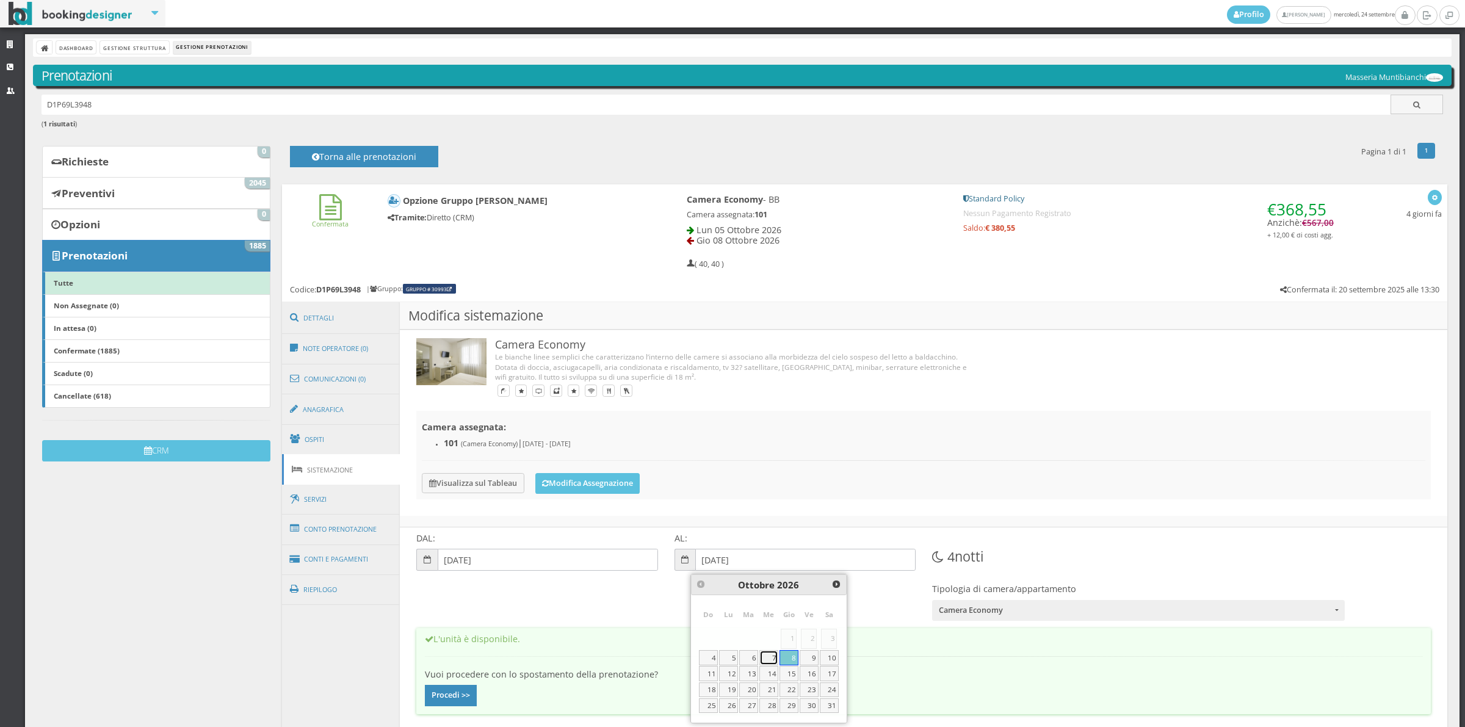
click at [774, 660] on link "7" at bounding box center [768, 657] width 19 height 15
type input "[DATE]"
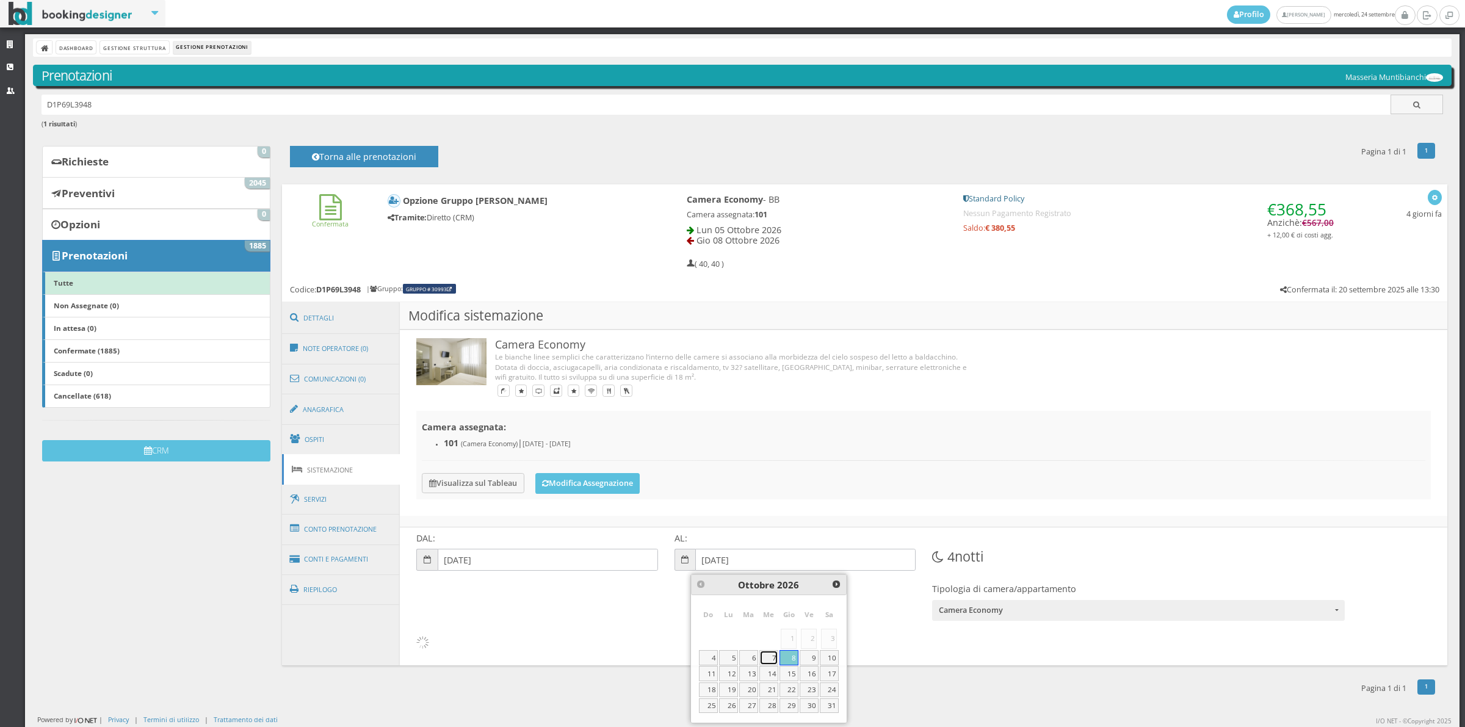
click at [774, 660] on link "7" at bounding box center [768, 657] width 19 height 15
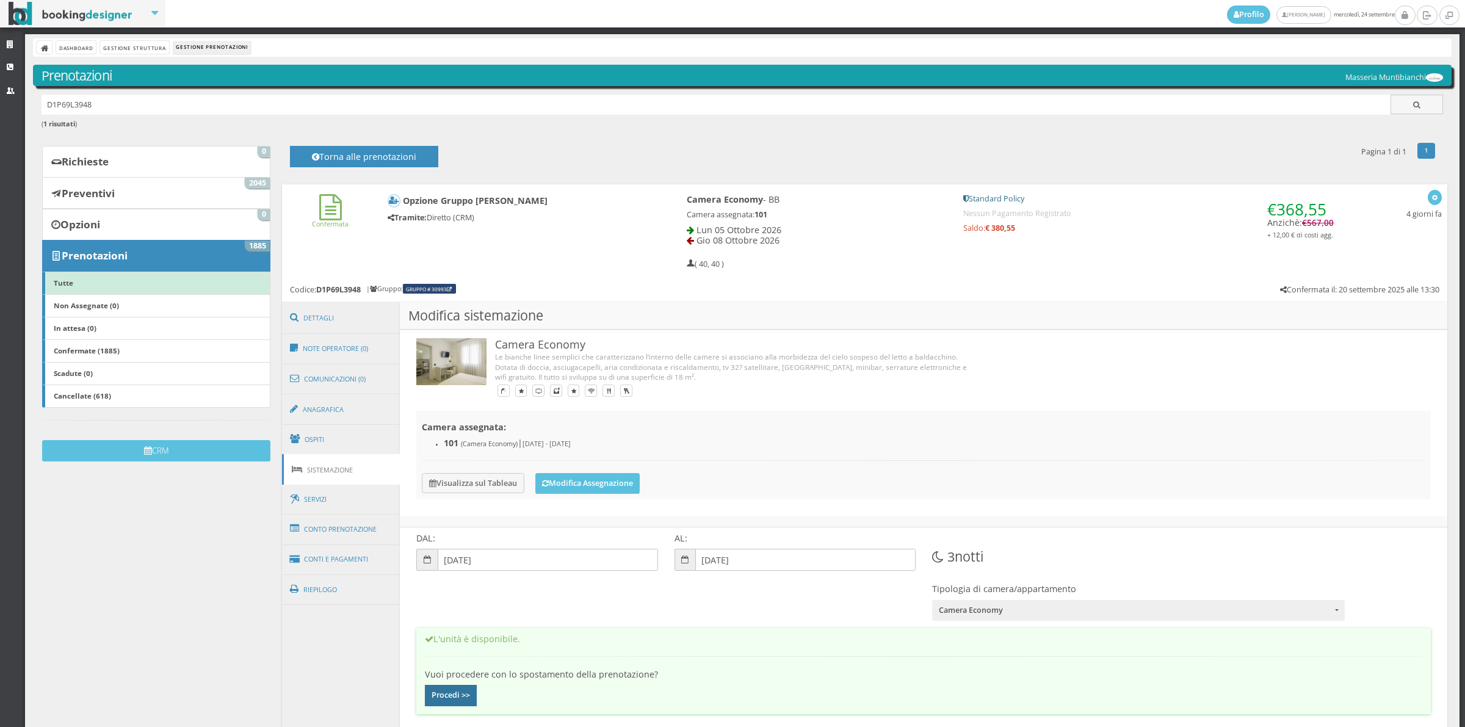
click at [455, 694] on button "Procedi >>" at bounding box center [451, 695] width 52 height 21
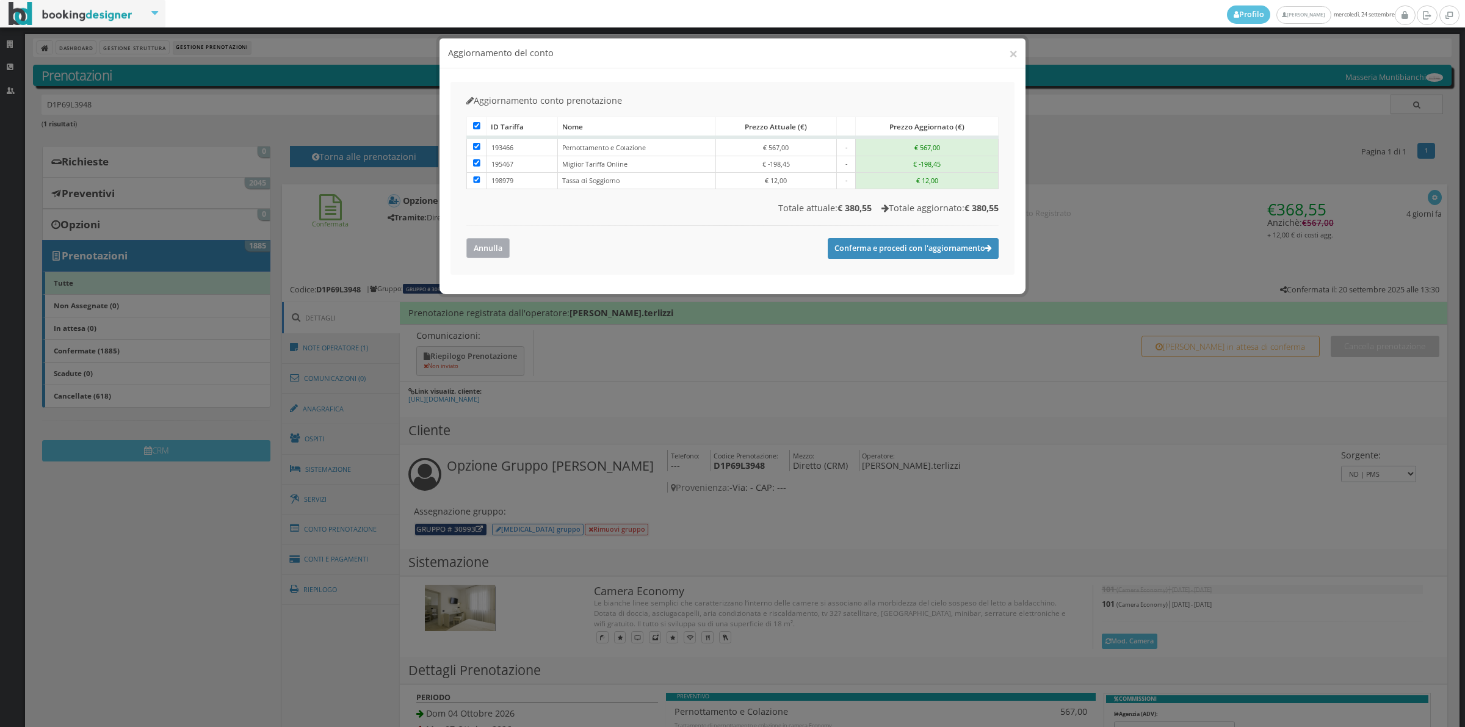
click at [492, 248] on button "Annulla" at bounding box center [487, 248] width 43 height 20
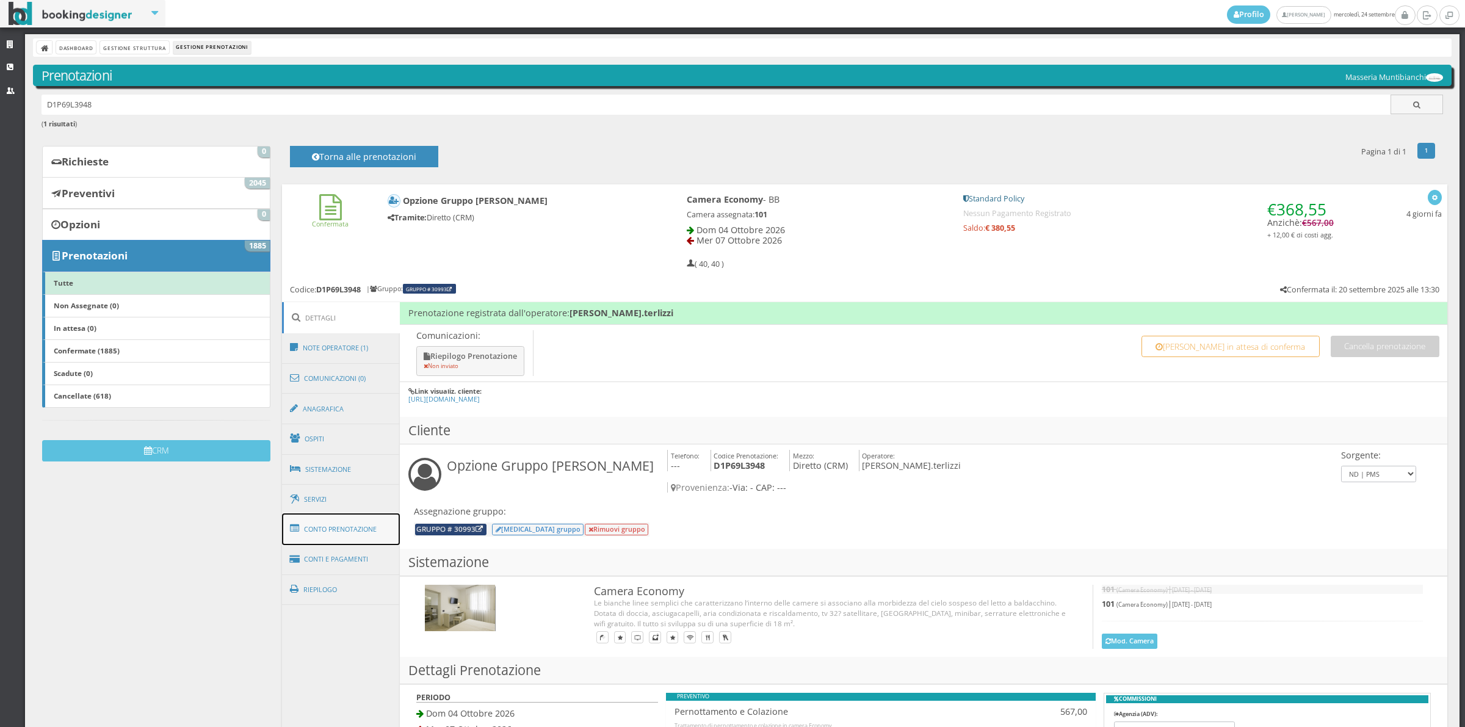
click at [333, 535] on link "Conto Prenotazione" at bounding box center [341, 529] width 118 height 32
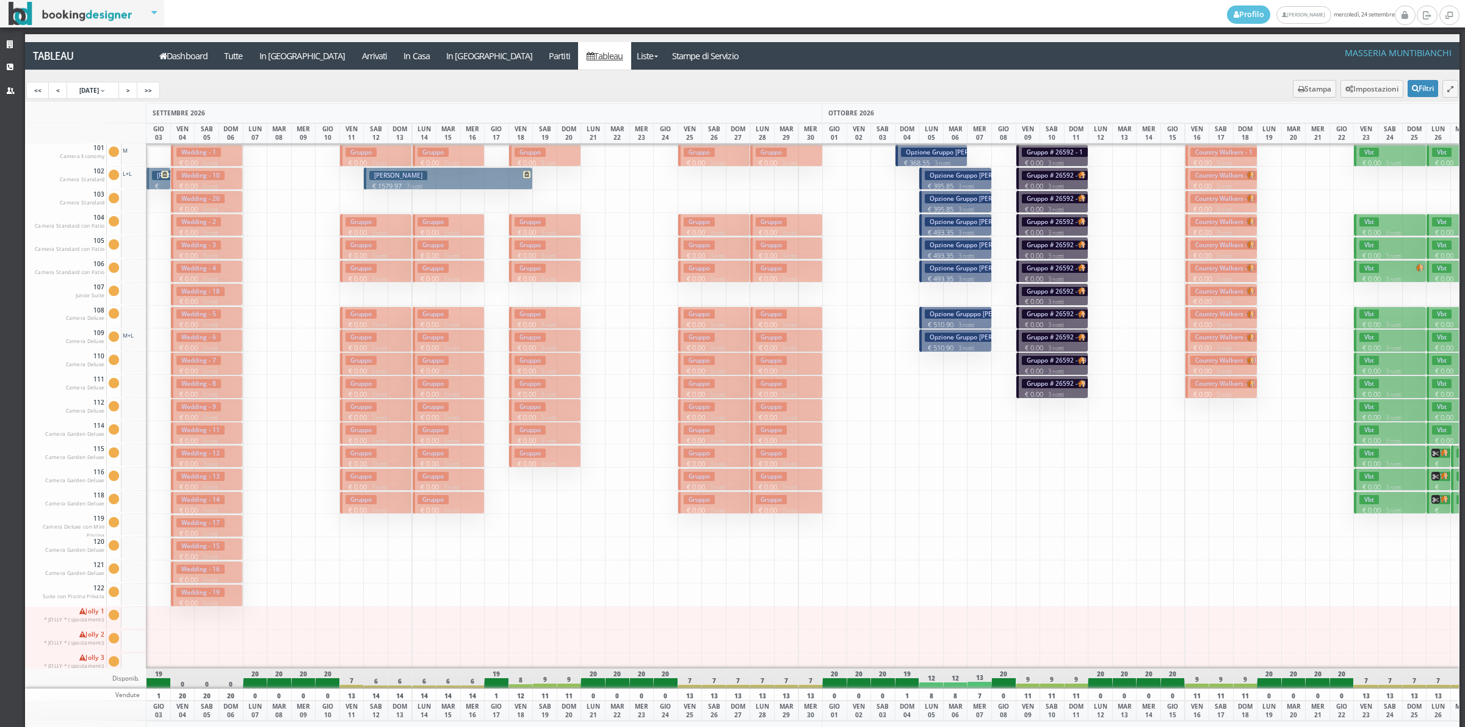
click at [951, 172] on h3 "Opzione Gruppo [PERSON_NAME]" at bounding box center [978, 175] width 107 height 9
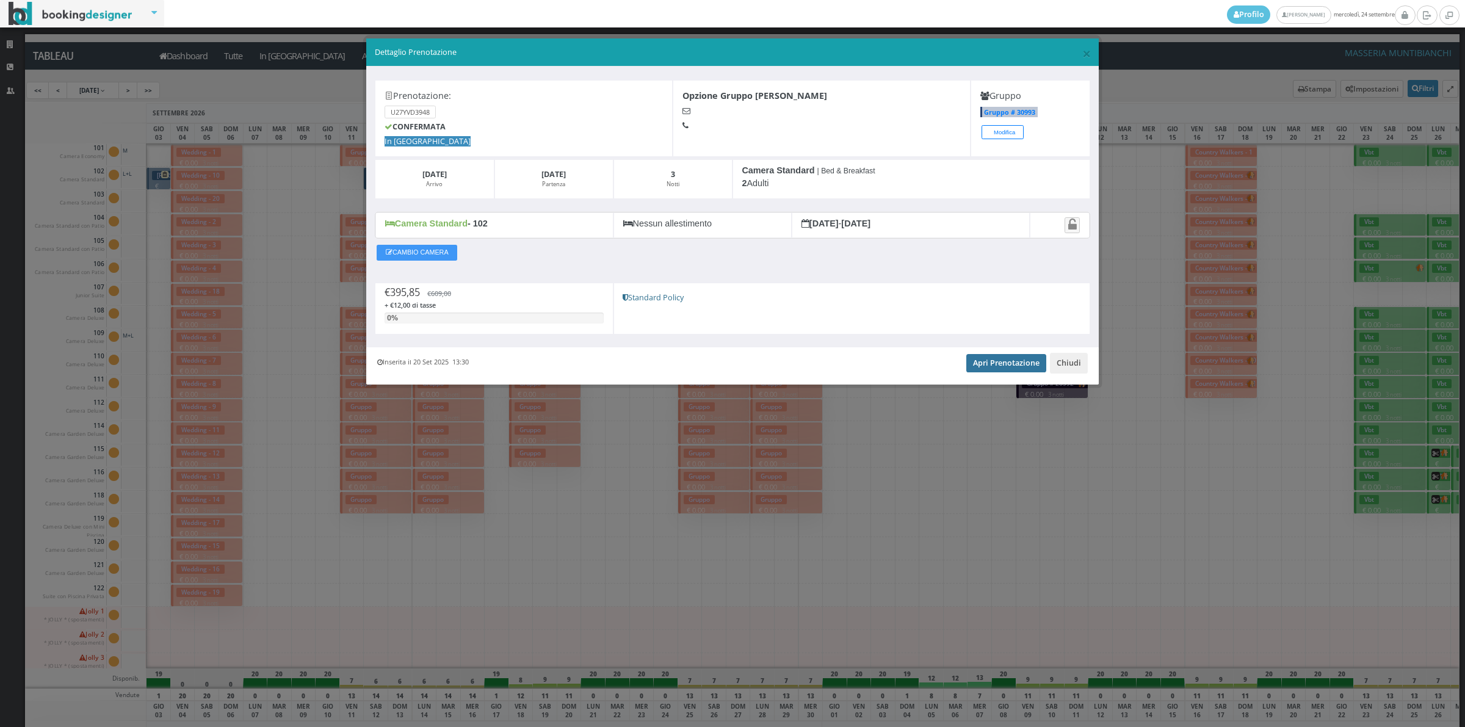
click at [994, 364] on link "Apri Prenotazione" at bounding box center [1006, 363] width 80 height 18
click at [1072, 362] on button "Chiudi" at bounding box center [1069, 363] width 38 height 21
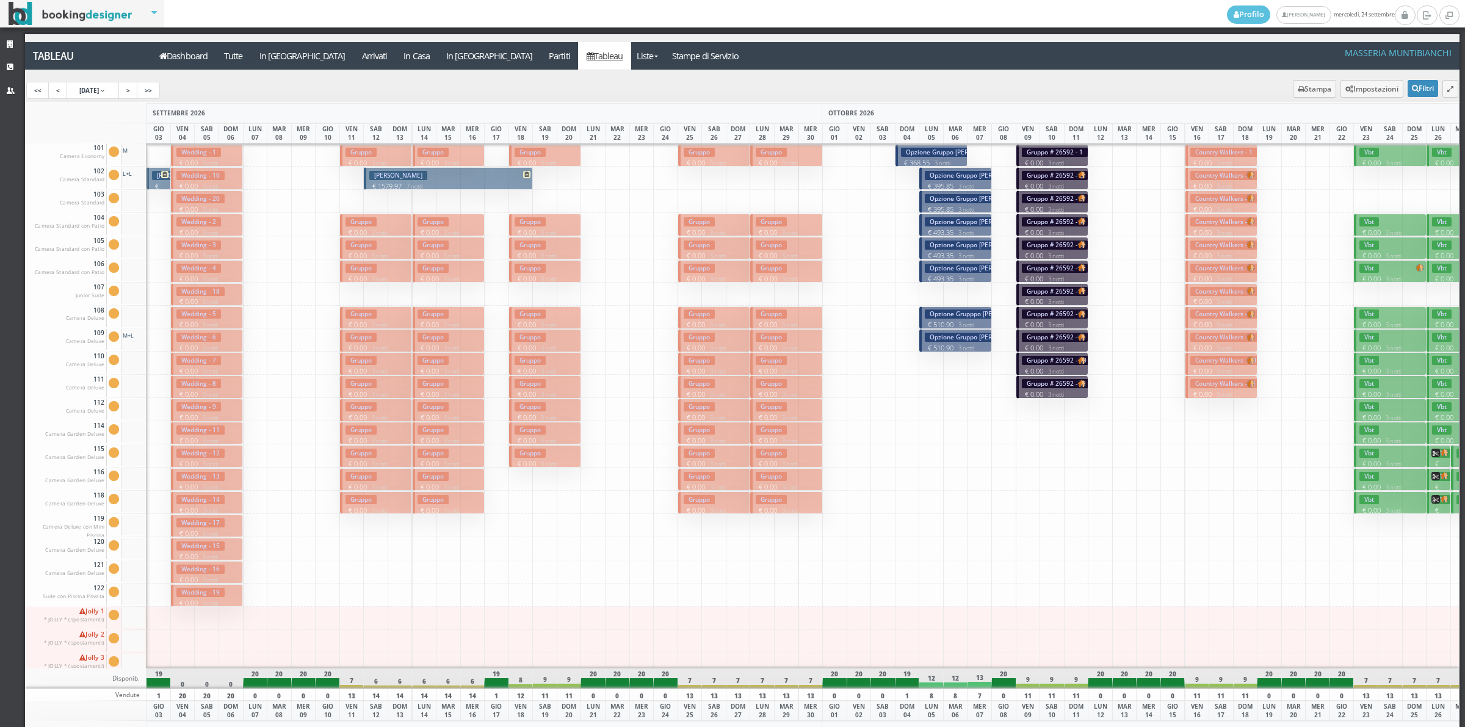
click at [929, 199] on h3 "Opzione Gruppo [PERSON_NAME]" at bounding box center [978, 198] width 107 height 9
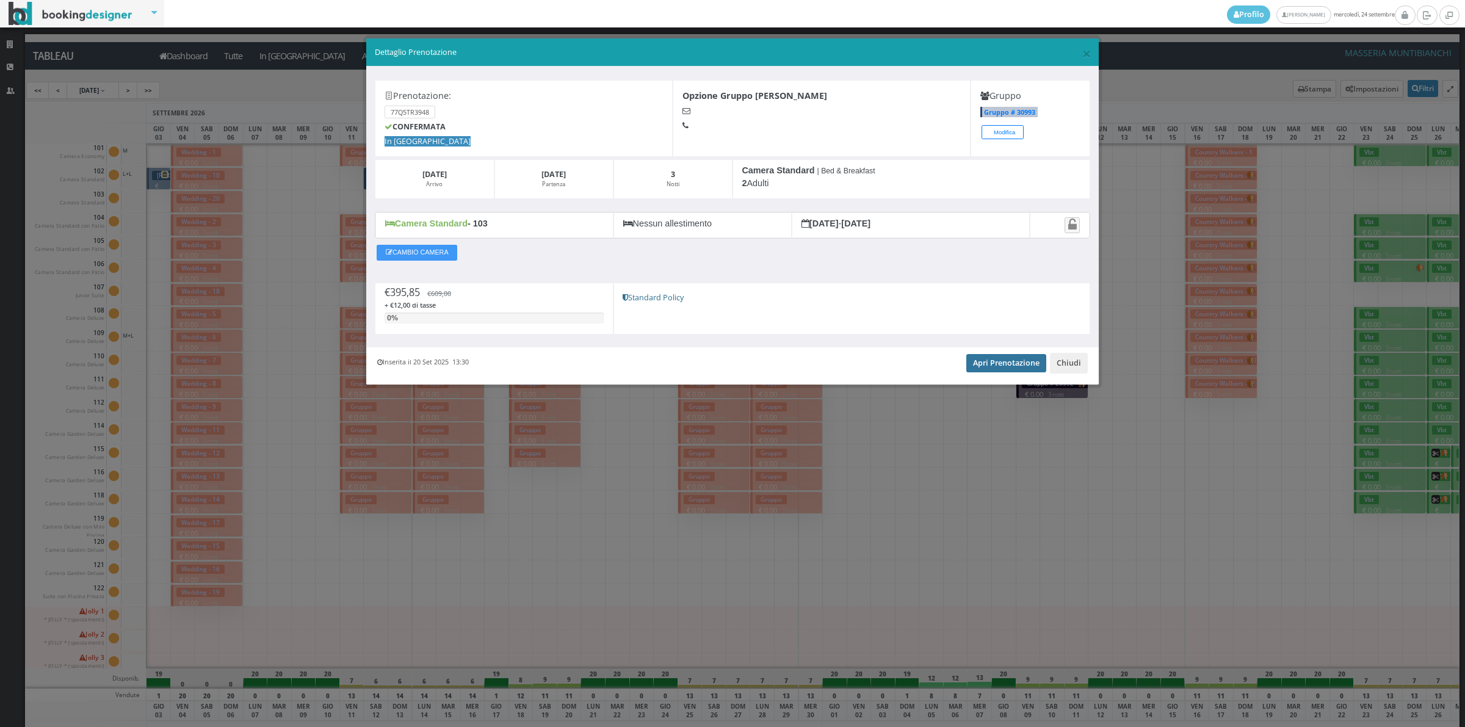
click at [984, 368] on link "Apri Prenotazione" at bounding box center [1006, 363] width 80 height 18
click at [1068, 370] on button "Chiudi" at bounding box center [1069, 363] width 38 height 21
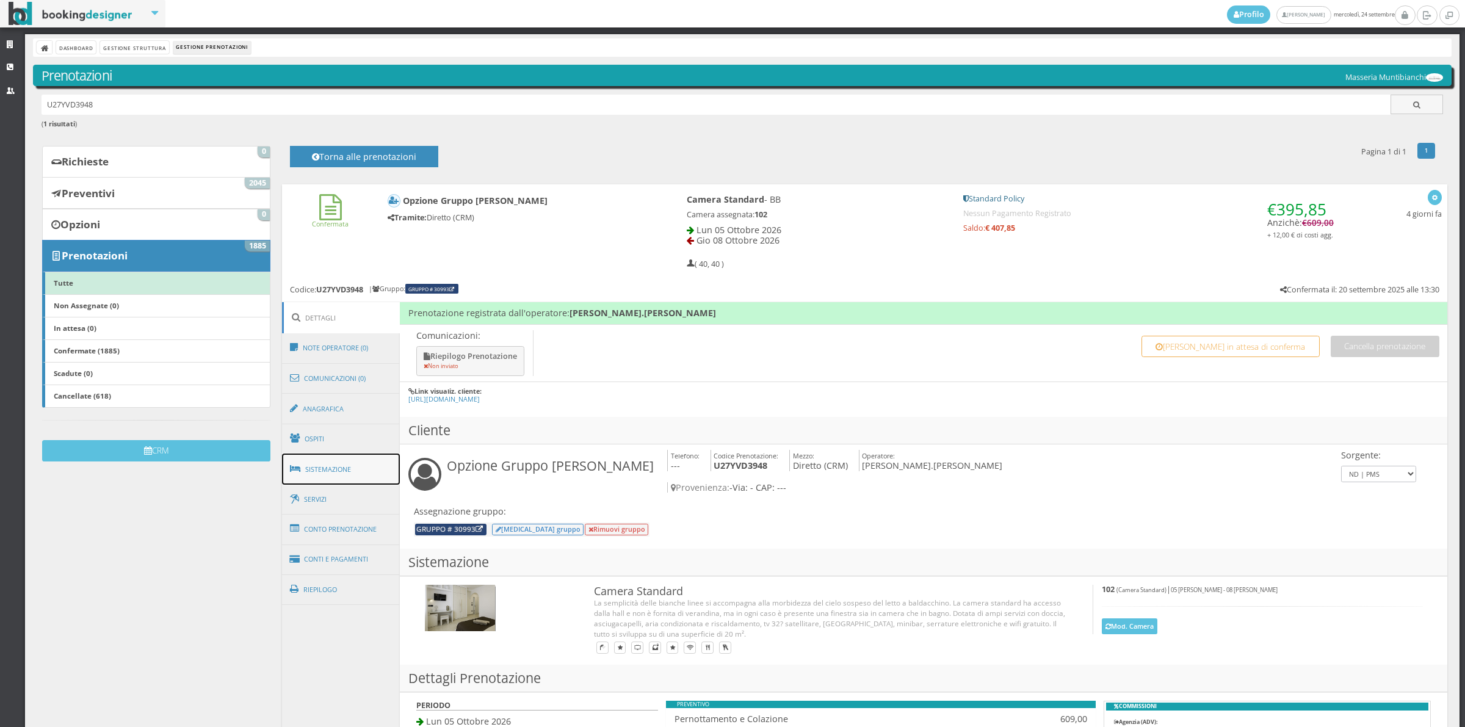
click at [359, 467] on link "Sistemazione" at bounding box center [341, 470] width 118 height 32
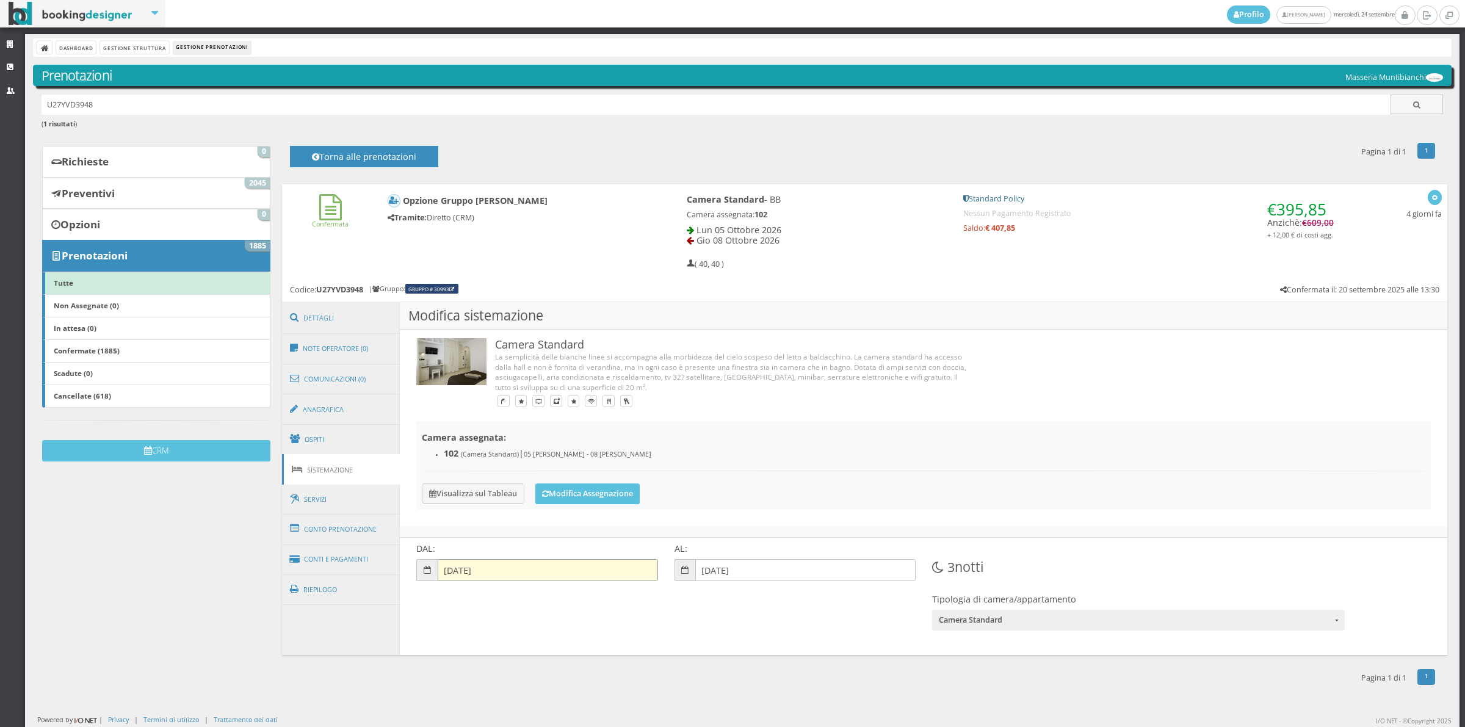
click at [465, 573] on input "[DATE]" at bounding box center [548, 570] width 220 height 22
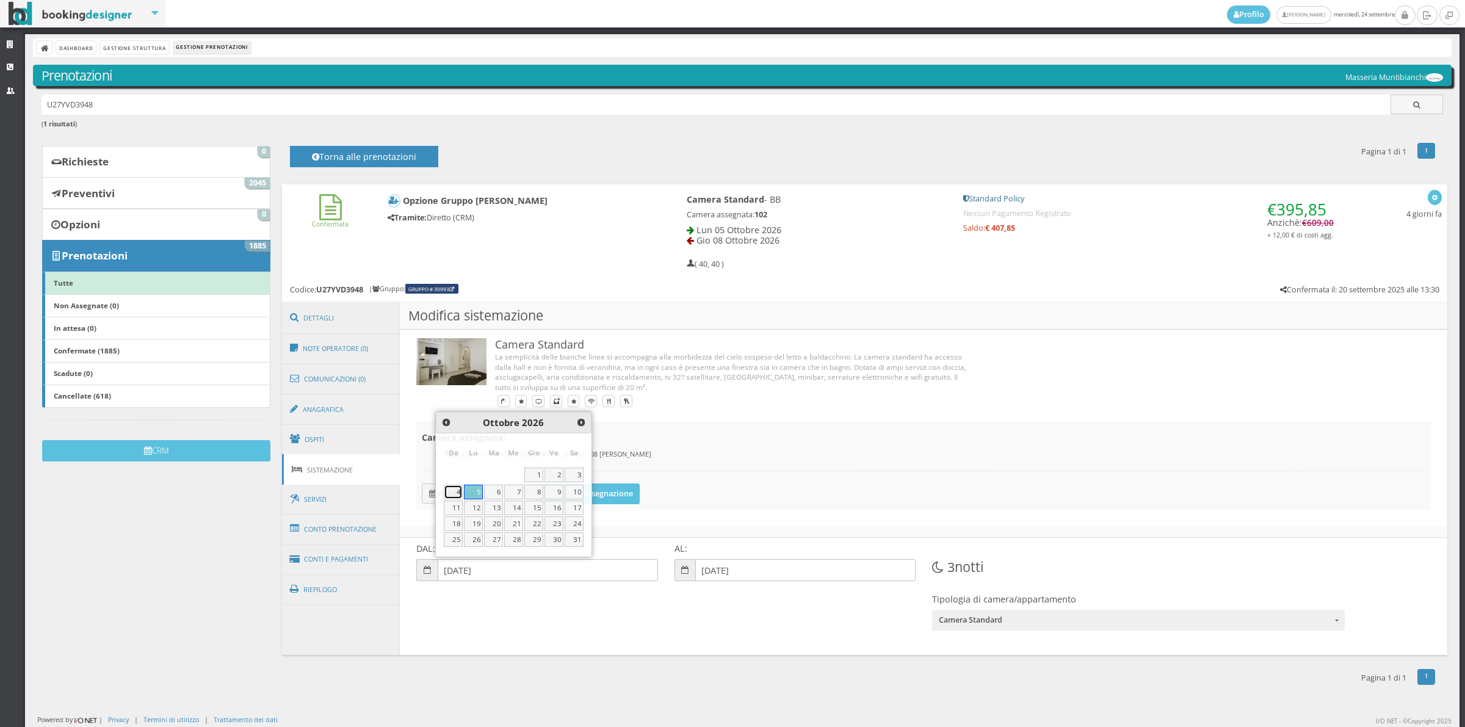
click at [452, 491] on link "4" at bounding box center [453, 492] width 19 height 15
type input "[DATE]"
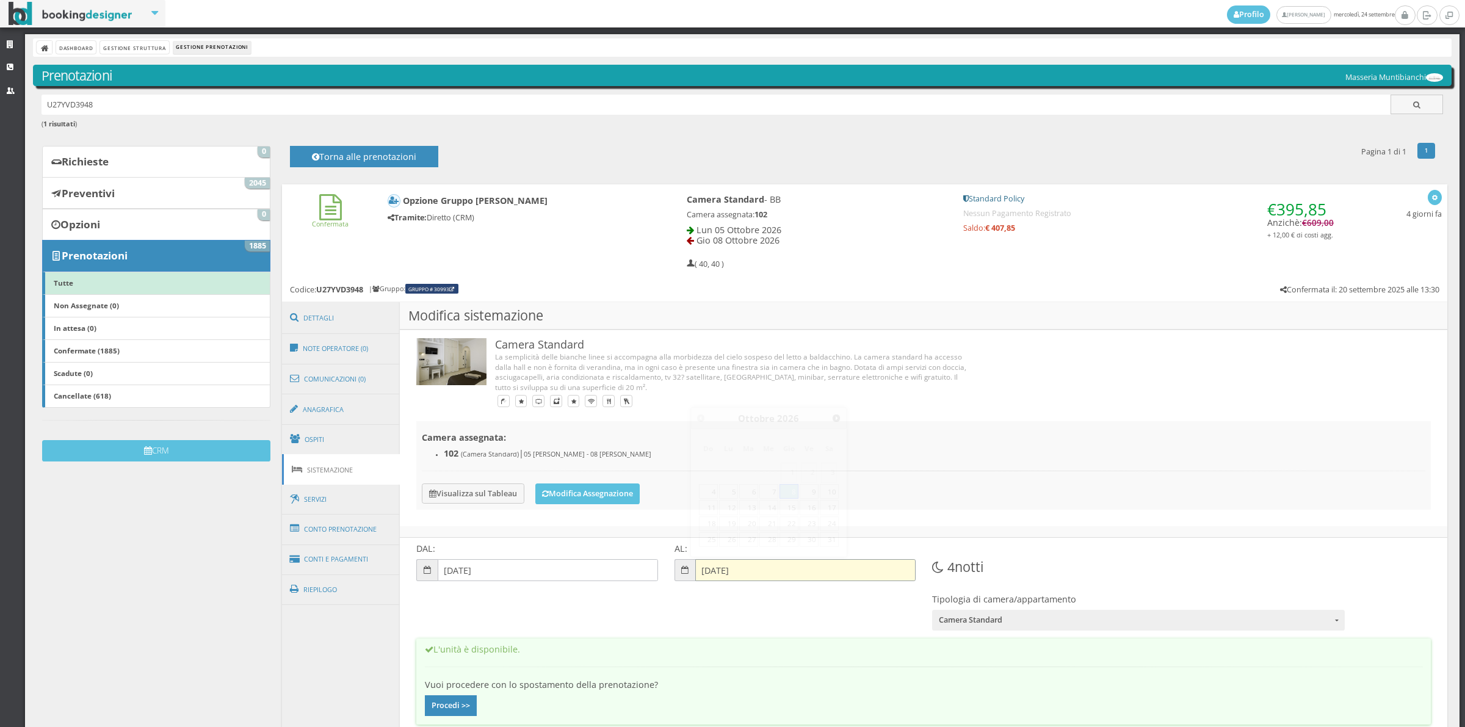
click at [718, 574] on input "[DATE]" at bounding box center [805, 570] width 220 height 22
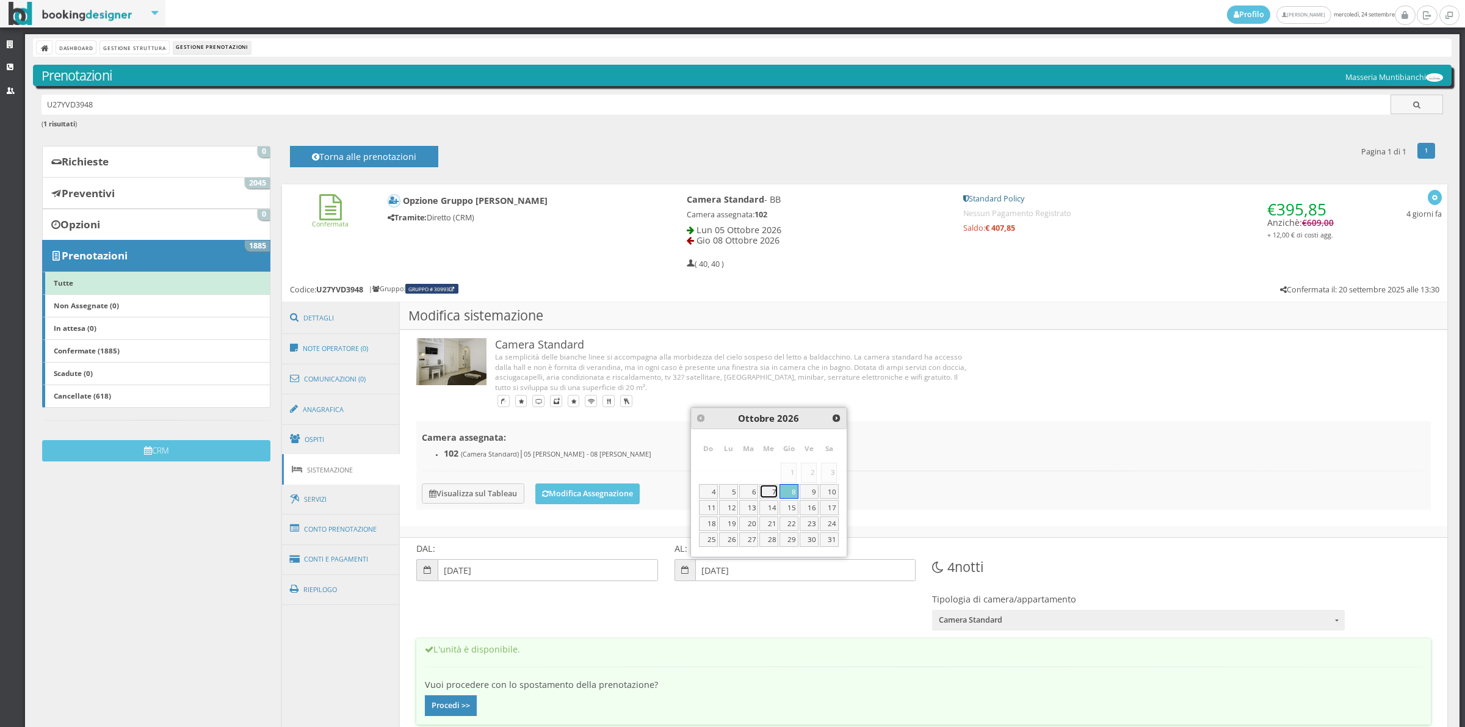
click at [769, 494] on link "7" at bounding box center [768, 491] width 19 height 15
type input "[DATE]"
click at [452, 704] on button "Procedi >>" at bounding box center [451, 705] width 52 height 21
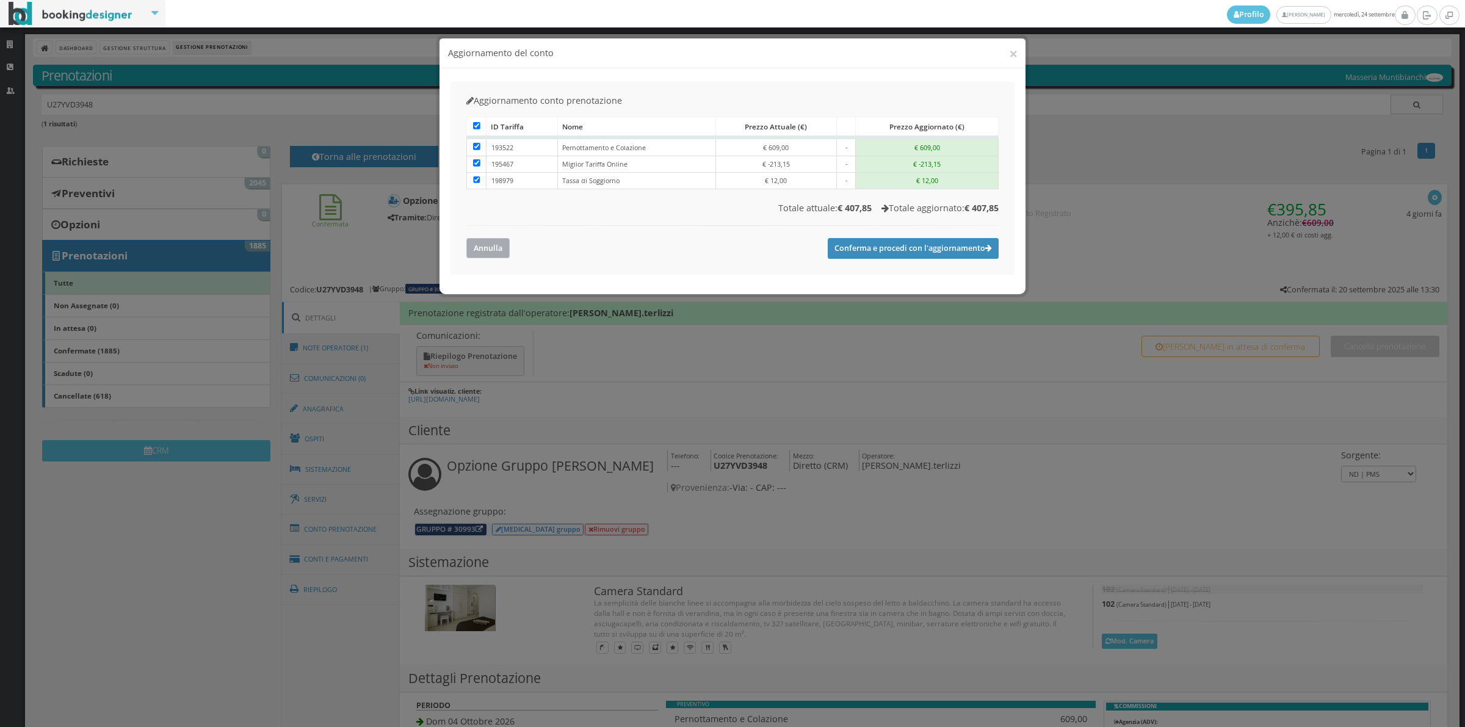
click at [492, 247] on button "Annulla" at bounding box center [487, 248] width 43 height 20
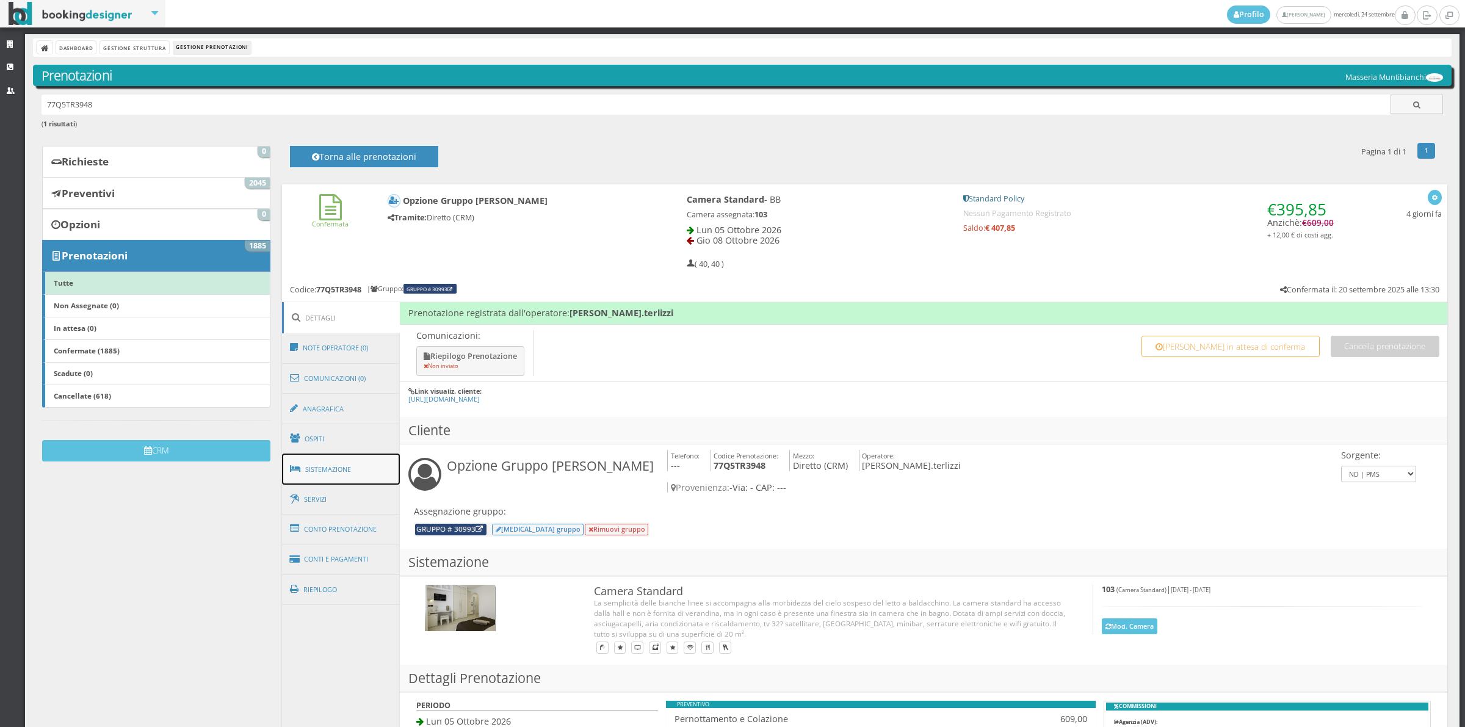
click at [348, 475] on link "Sistemazione" at bounding box center [341, 470] width 118 height 32
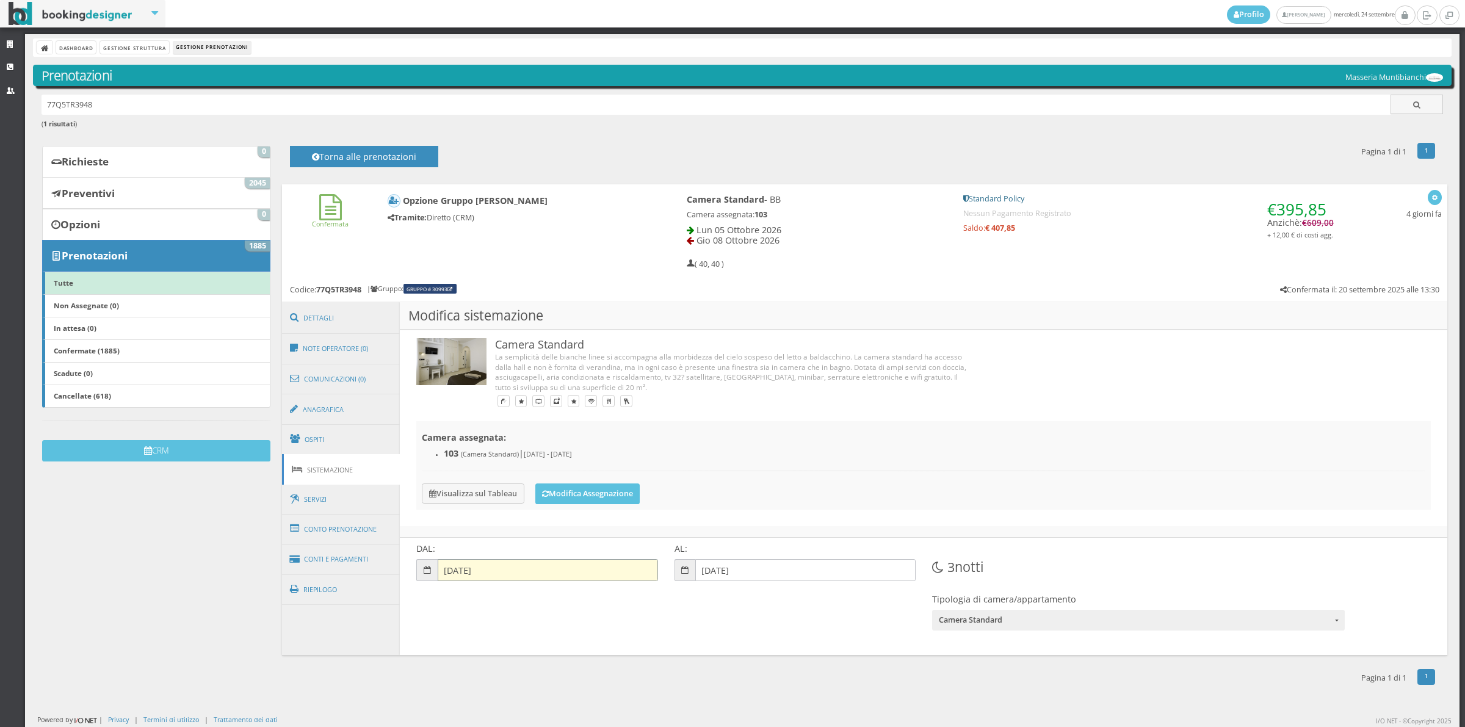
click at [487, 578] on input "[DATE]" at bounding box center [548, 570] width 220 height 22
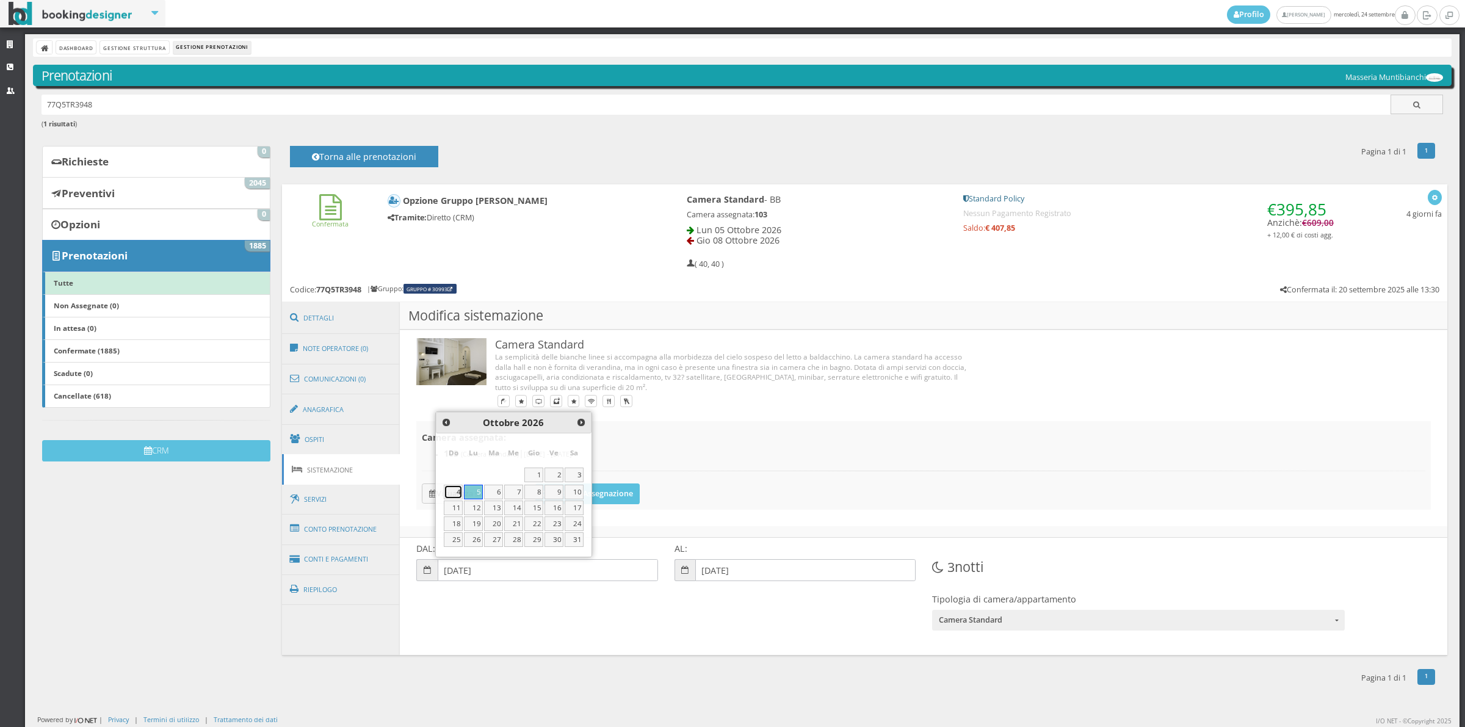
click at [460, 490] on link "4" at bounding box center [453, 492] width 19 height 15
type input "[DATE]"
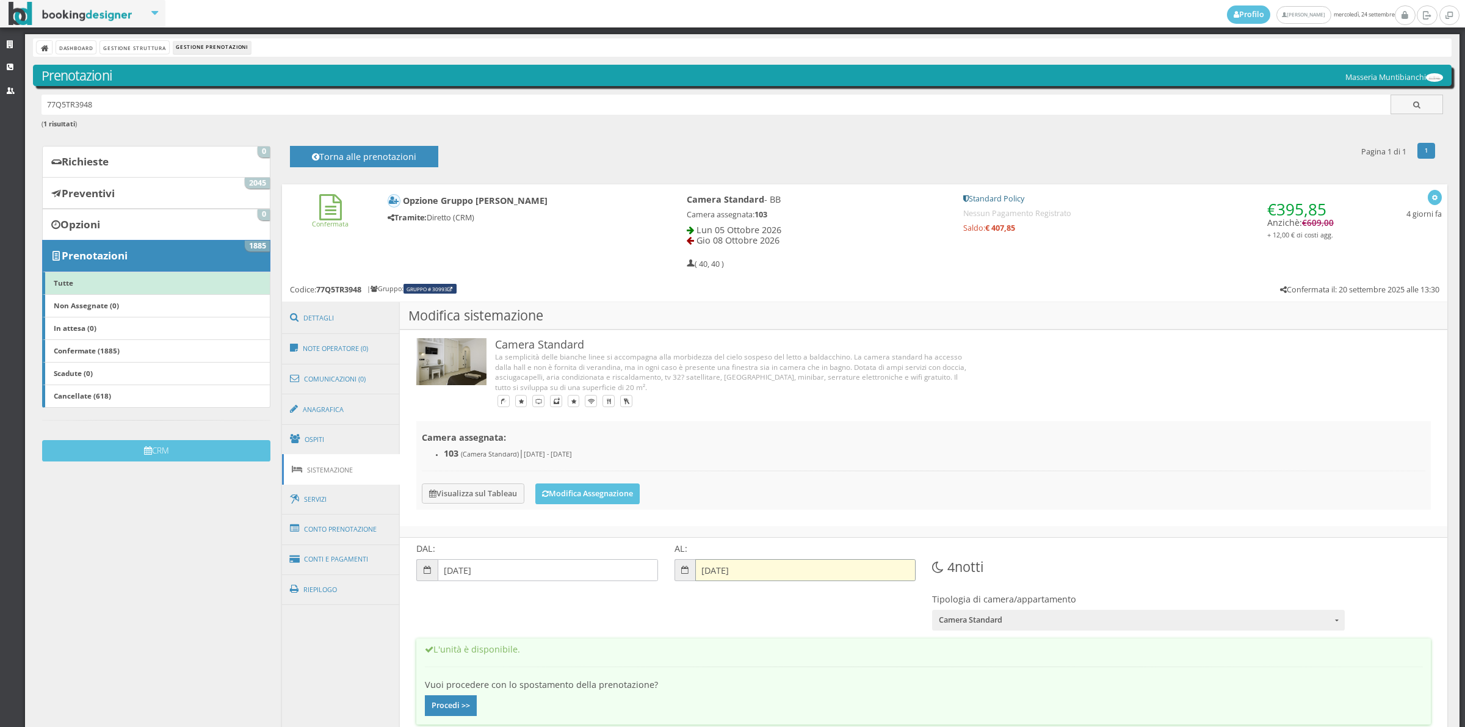
click at [716, 574] on input "[DATE]" at bounding box center [805, 570] width 220 height 22
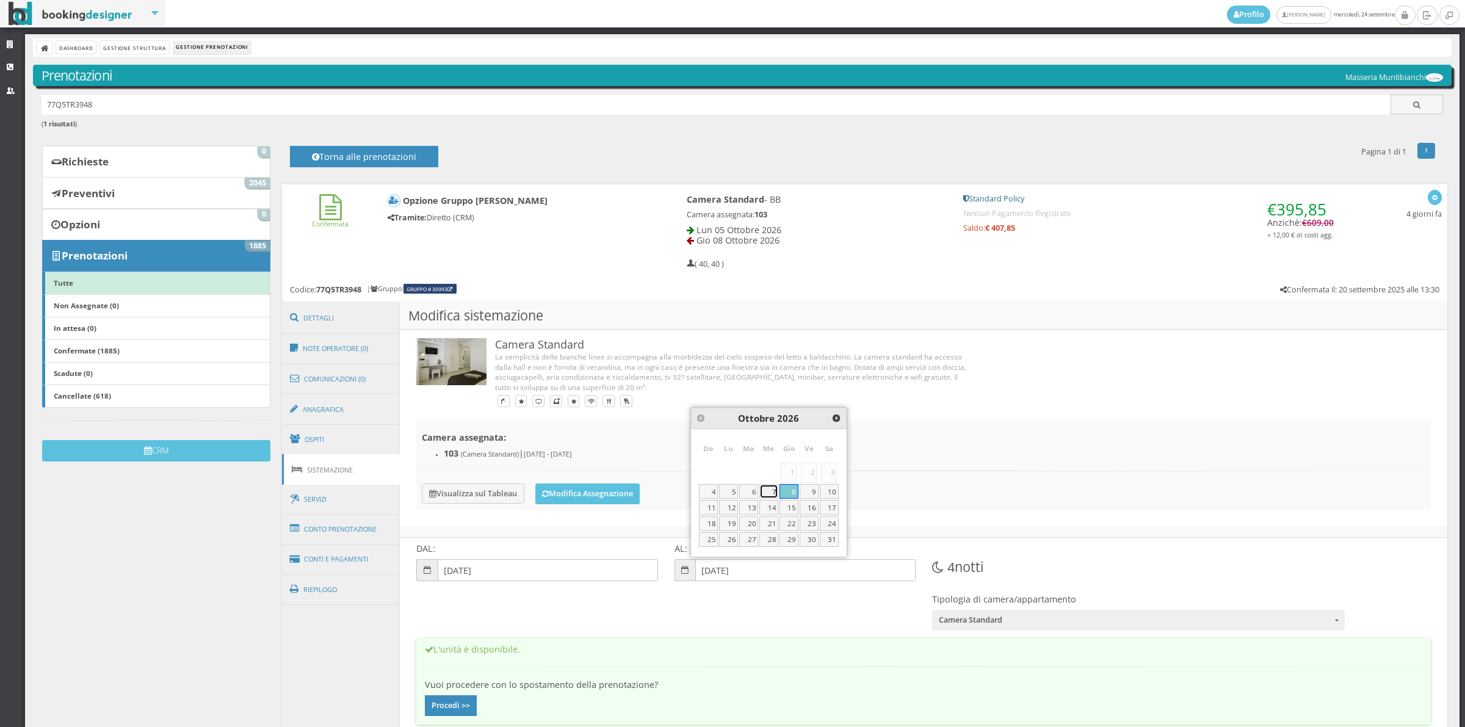
click at [771, 494] on link "7" at bounding box center [768, 491] width 19 height 15
type input "[DATE]"
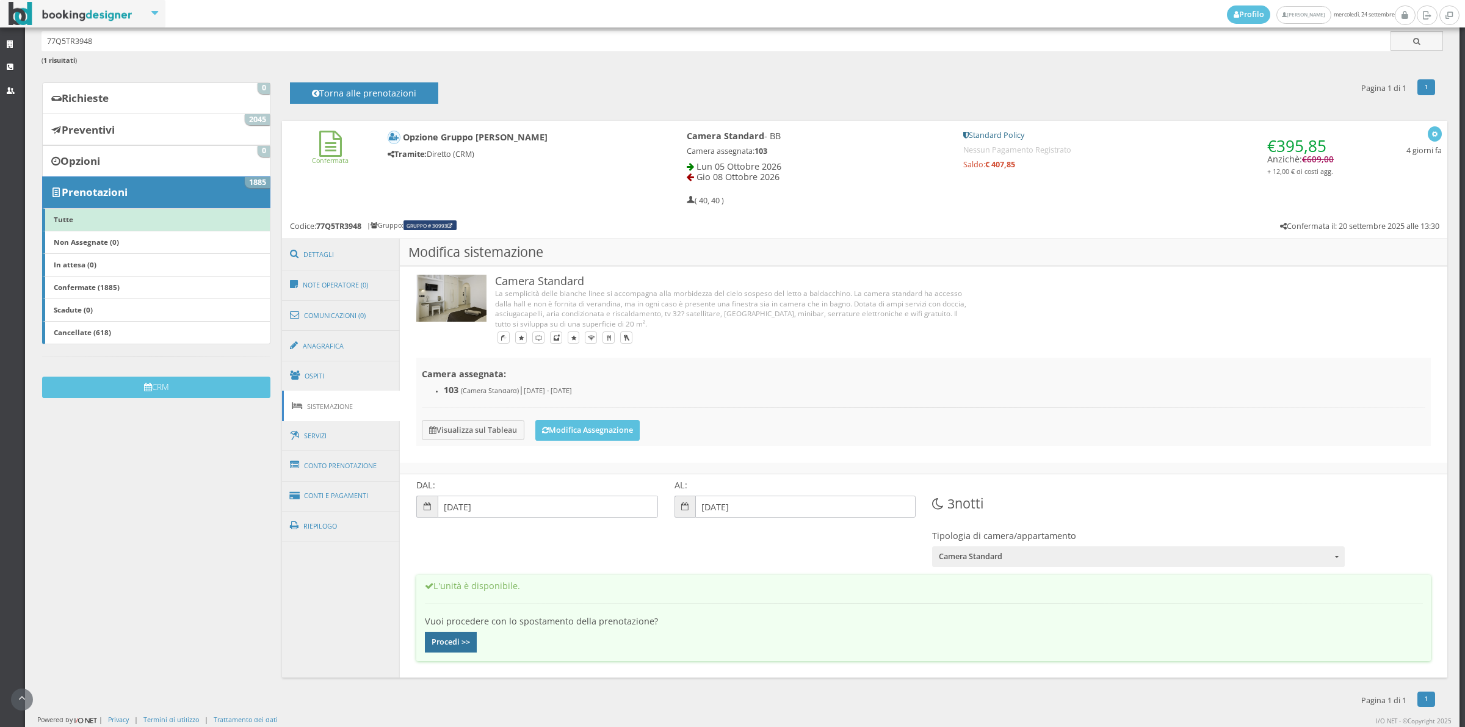
click at [431, 650] on button "Procedi >>" at bounding box center [451, 642] width 52 height 21
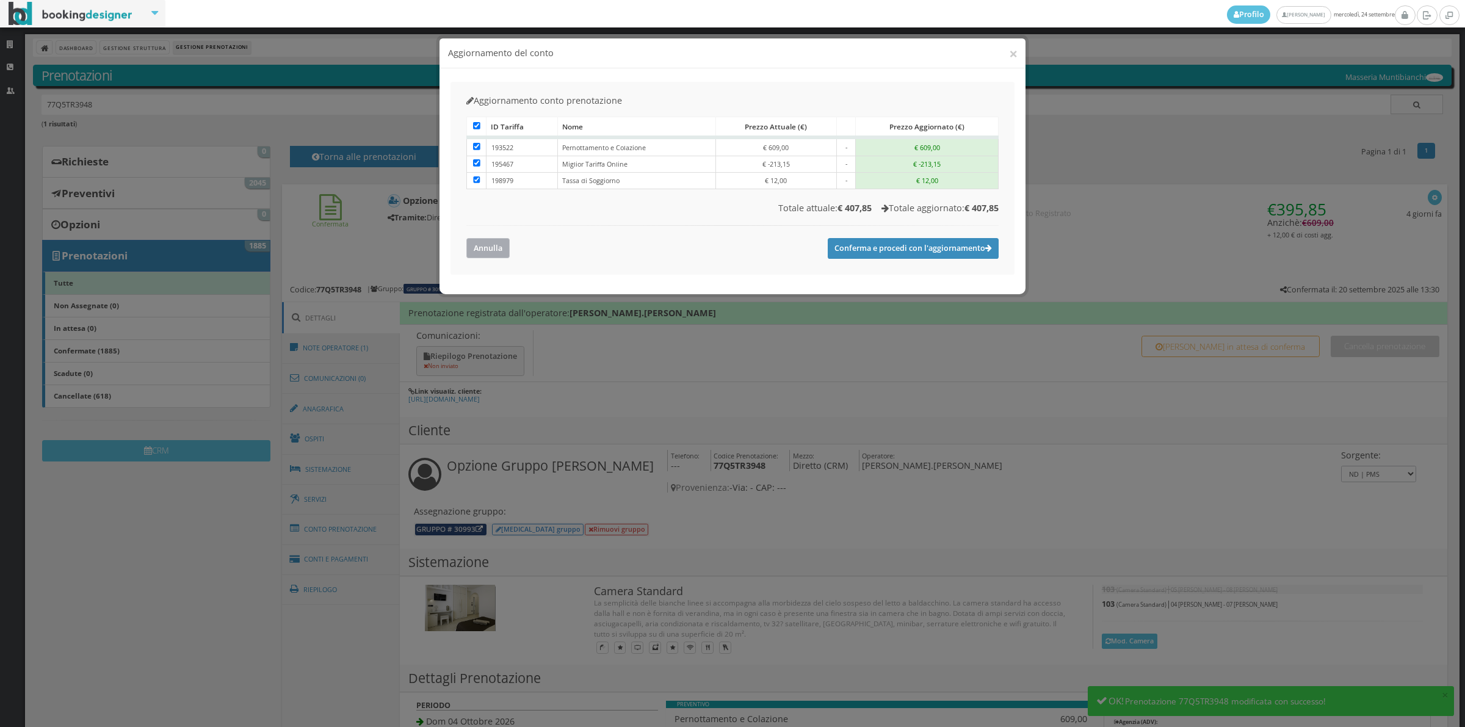
click at [483, 248] on button "Annulla" at bounding box center [487, 248] width 43 height 20
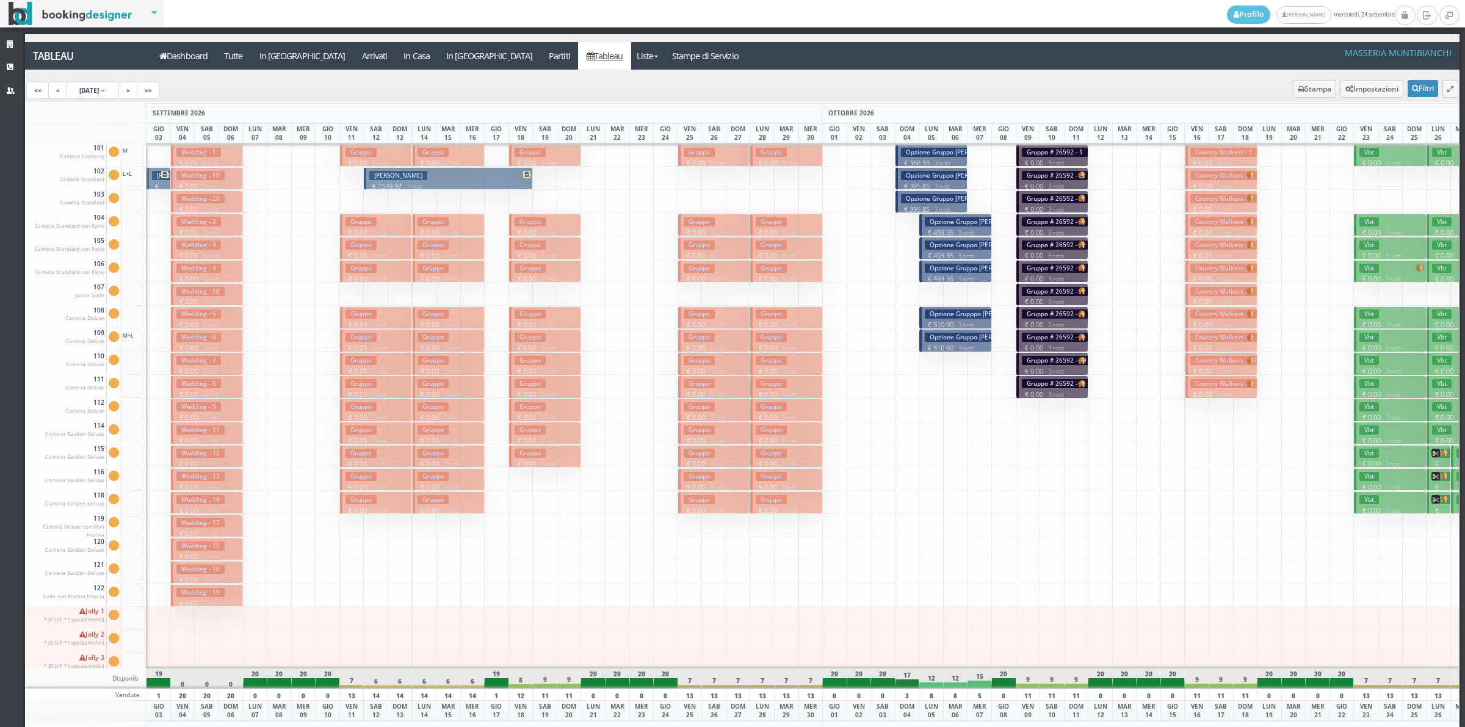
click at [937, 230] on p "€ 493.35 3 notti" at bounding box center [956, 233] width 63 height 10
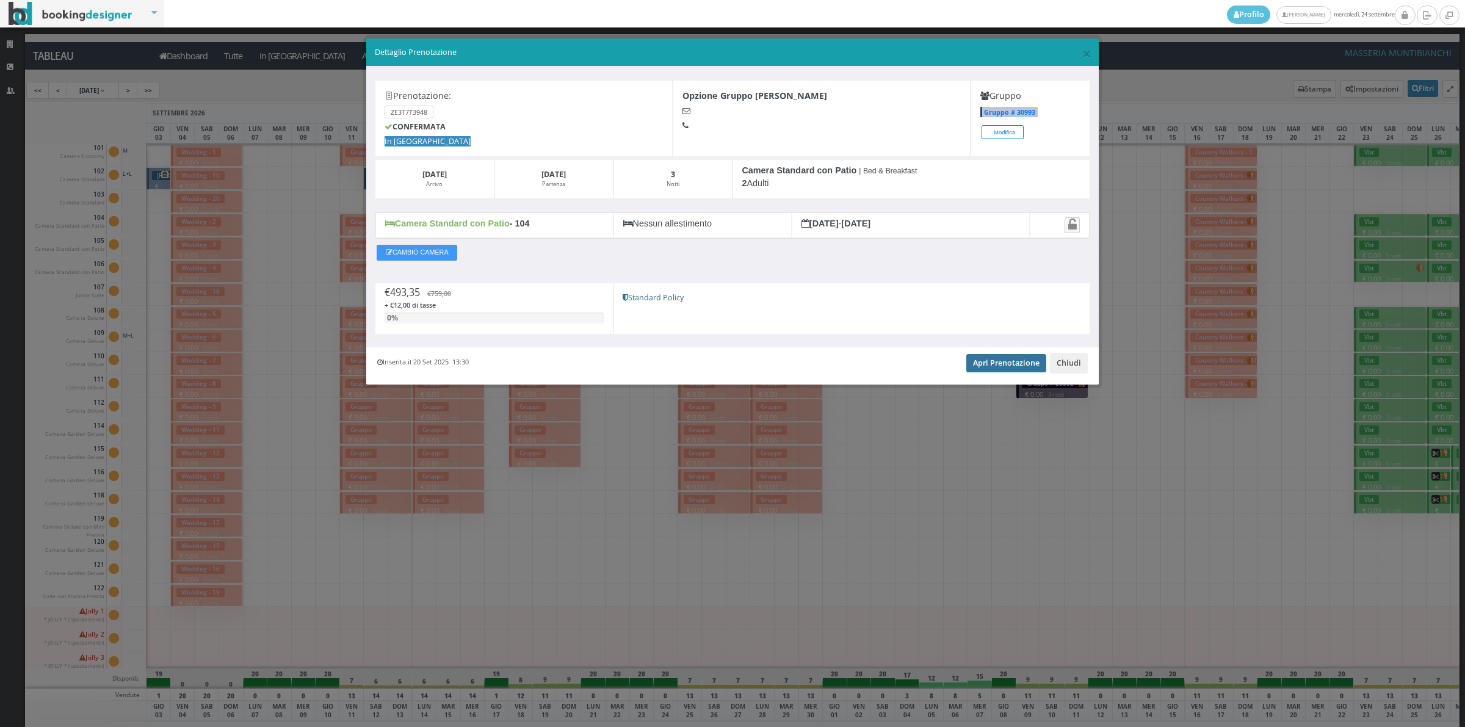
click at [987, 358] on link "Apri Prenotazione" at bounding box center [1006, 363] width 80 height 18
click at [1067, 374] on button "Chiudi" at bounding box center [1069, 363] width 38 height 21
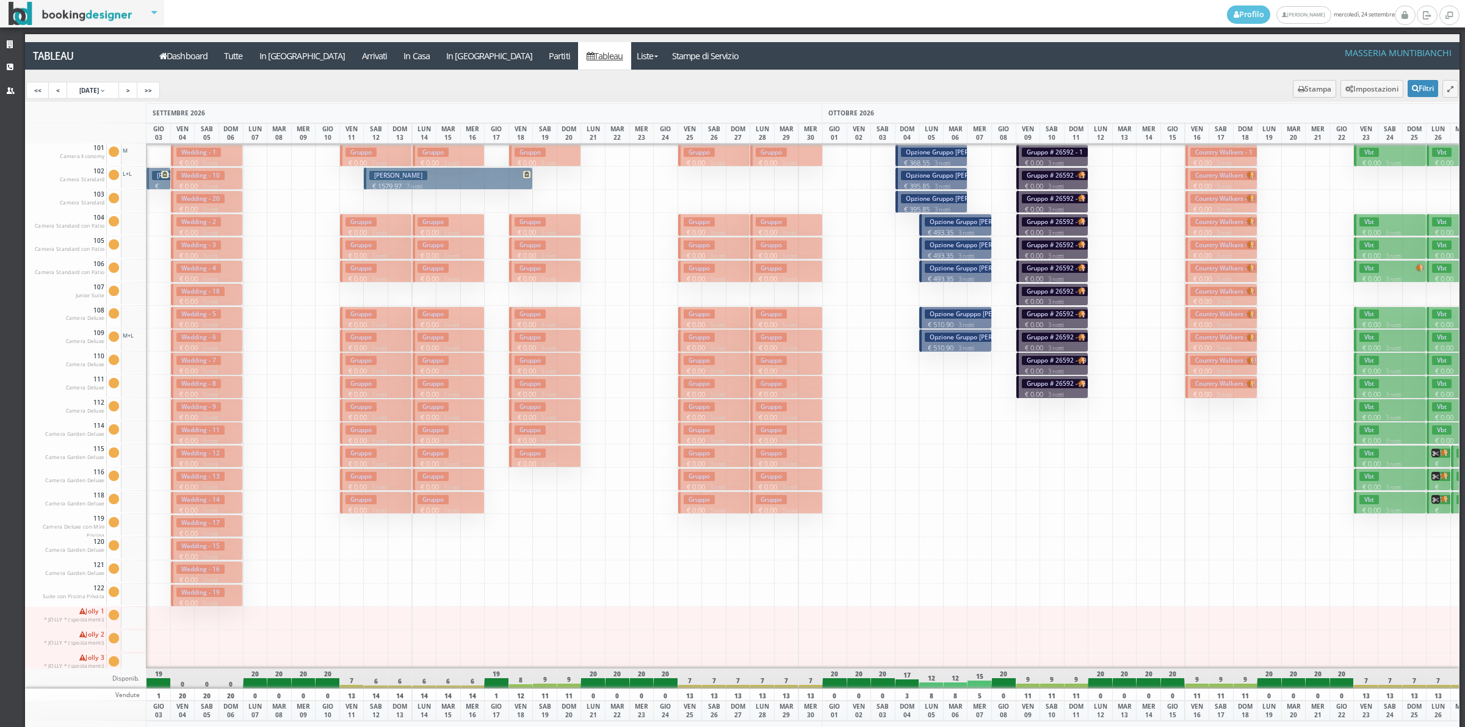
click at [956, 248] on h3 "Opzione Gruppo [PERSON_NAME]" at bounding box center [978, 244] width 107 height 9
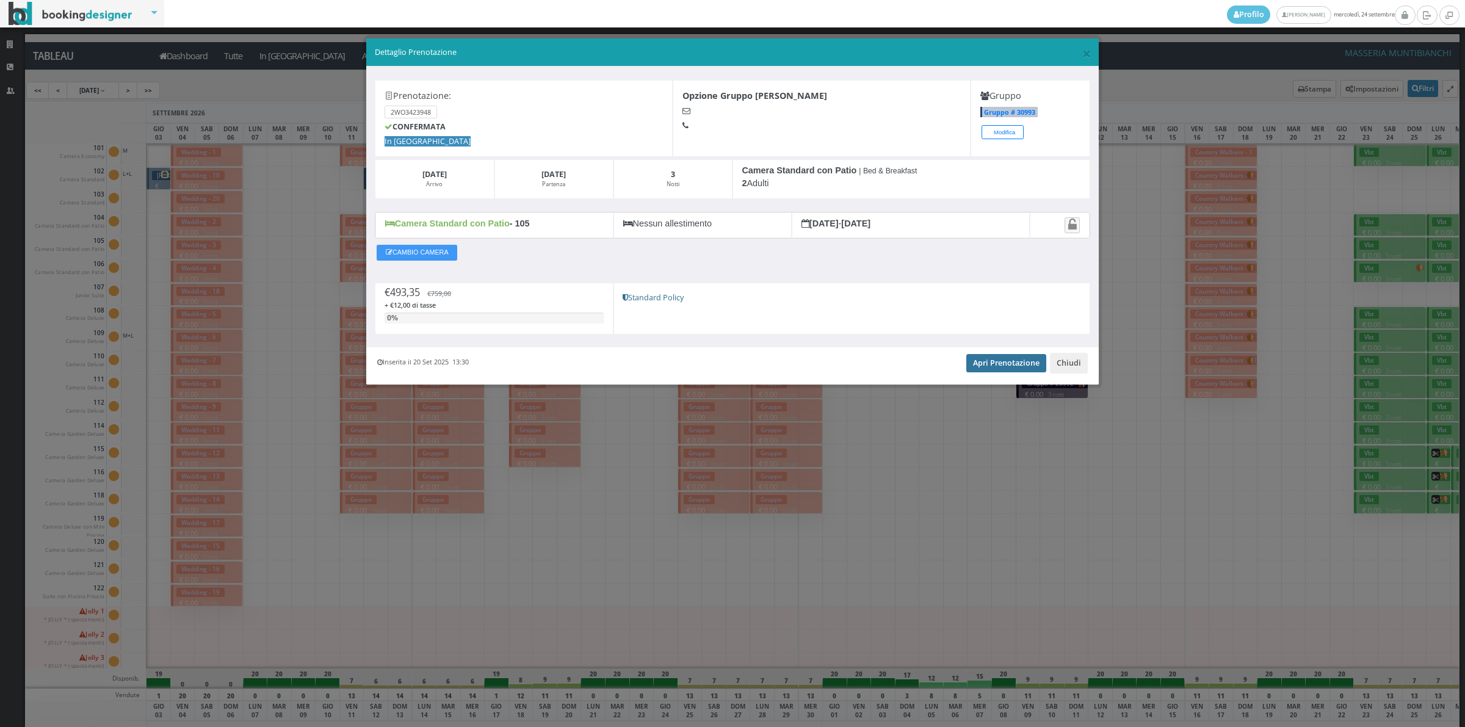
click at [983, 365] on link "Apri Prenotazione" at bounding box center [1006, 363] width 80 height 18
click at [1053, 364] on button "Chiudi" at bounding box center [1069, 363] width 38 height 21
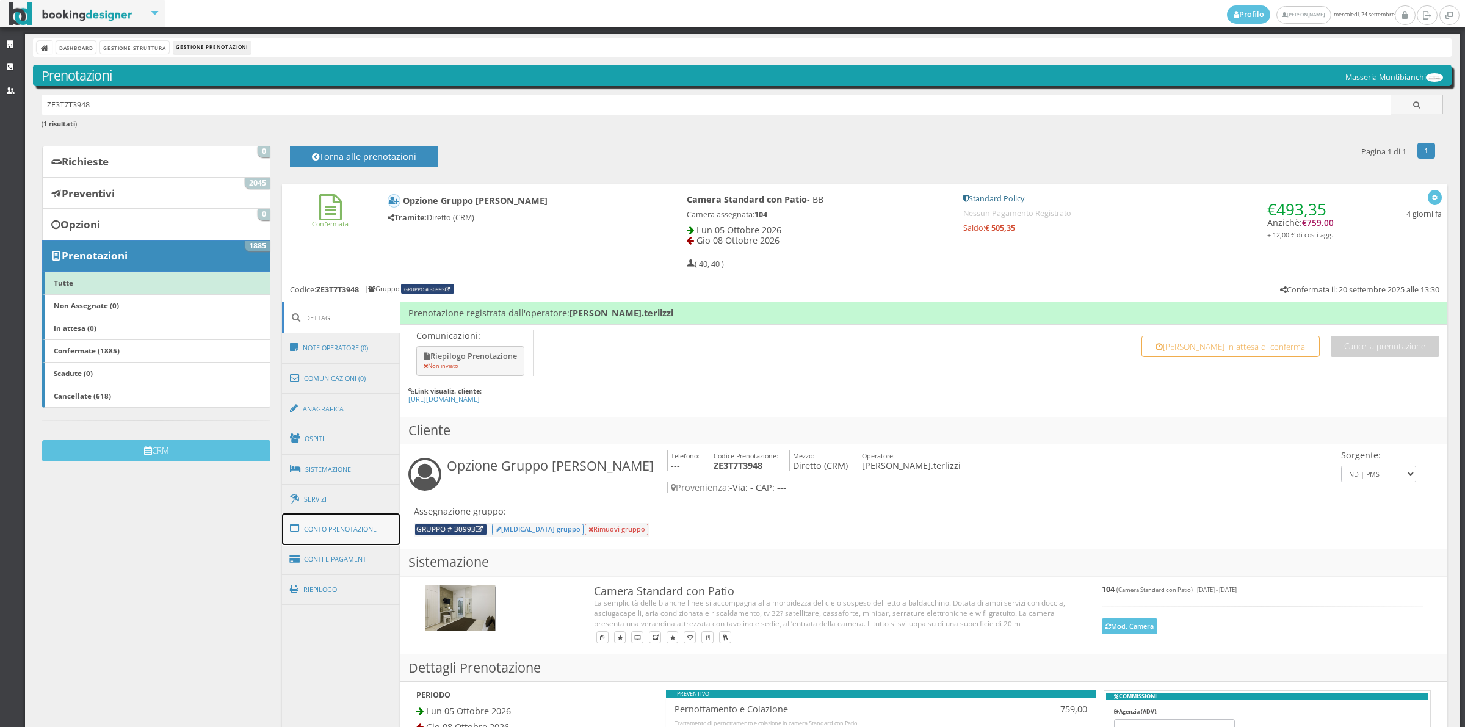
click at [372, 538] on link "Conto Prenotazione" at bounding box center [341, 529] width 118 height 32
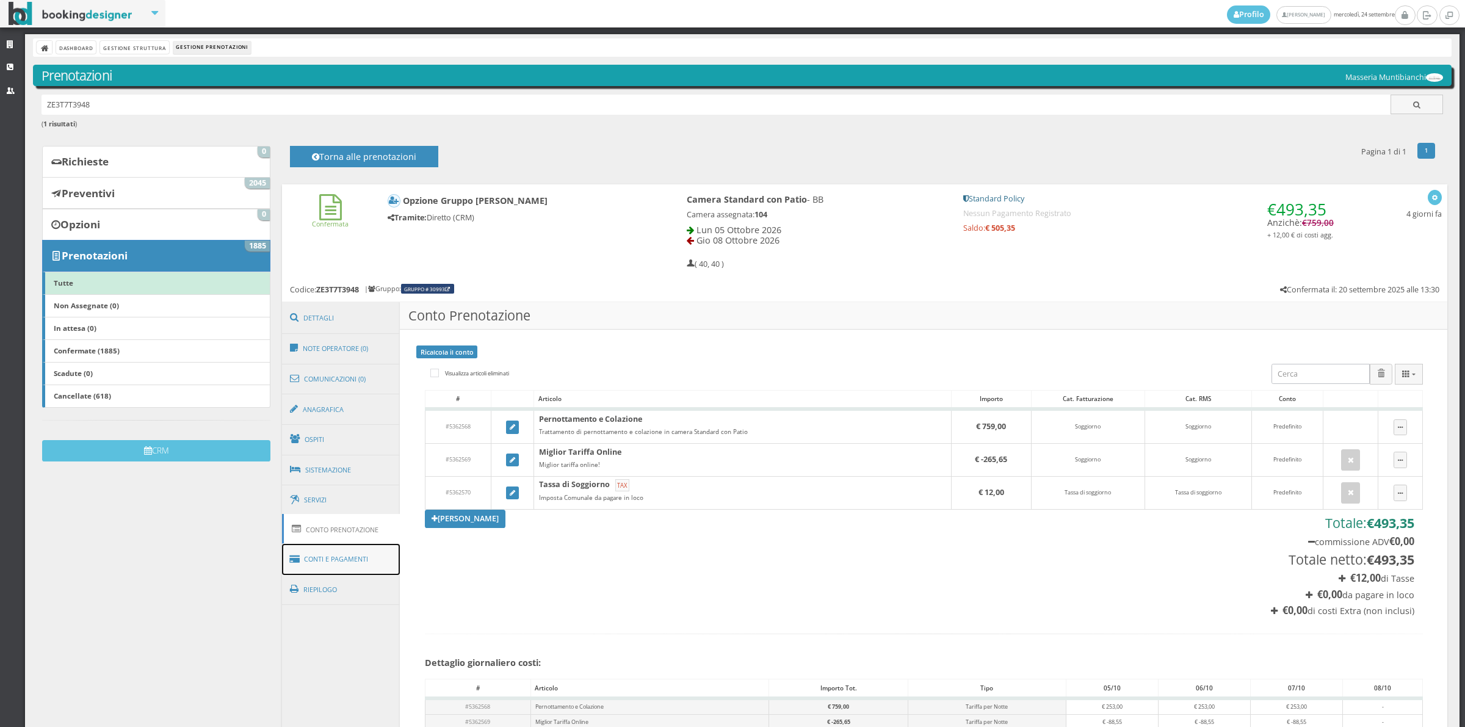
click at [372, 563] on link "Conti e Pagamenti" at bounding box center [341, 559] width 118 height 31
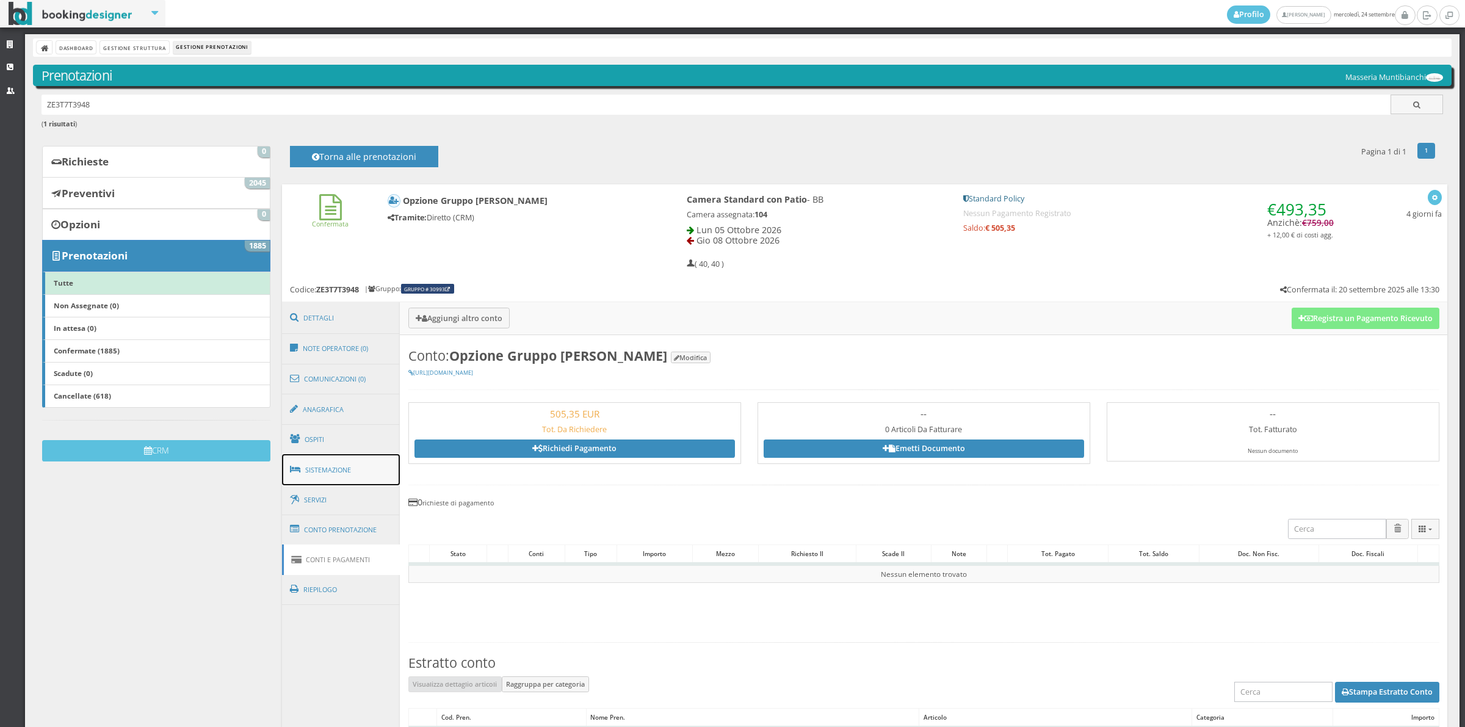
click at [342, 469] on link "Sistemazione" at bounding box center [341, 470] width 118 height 32
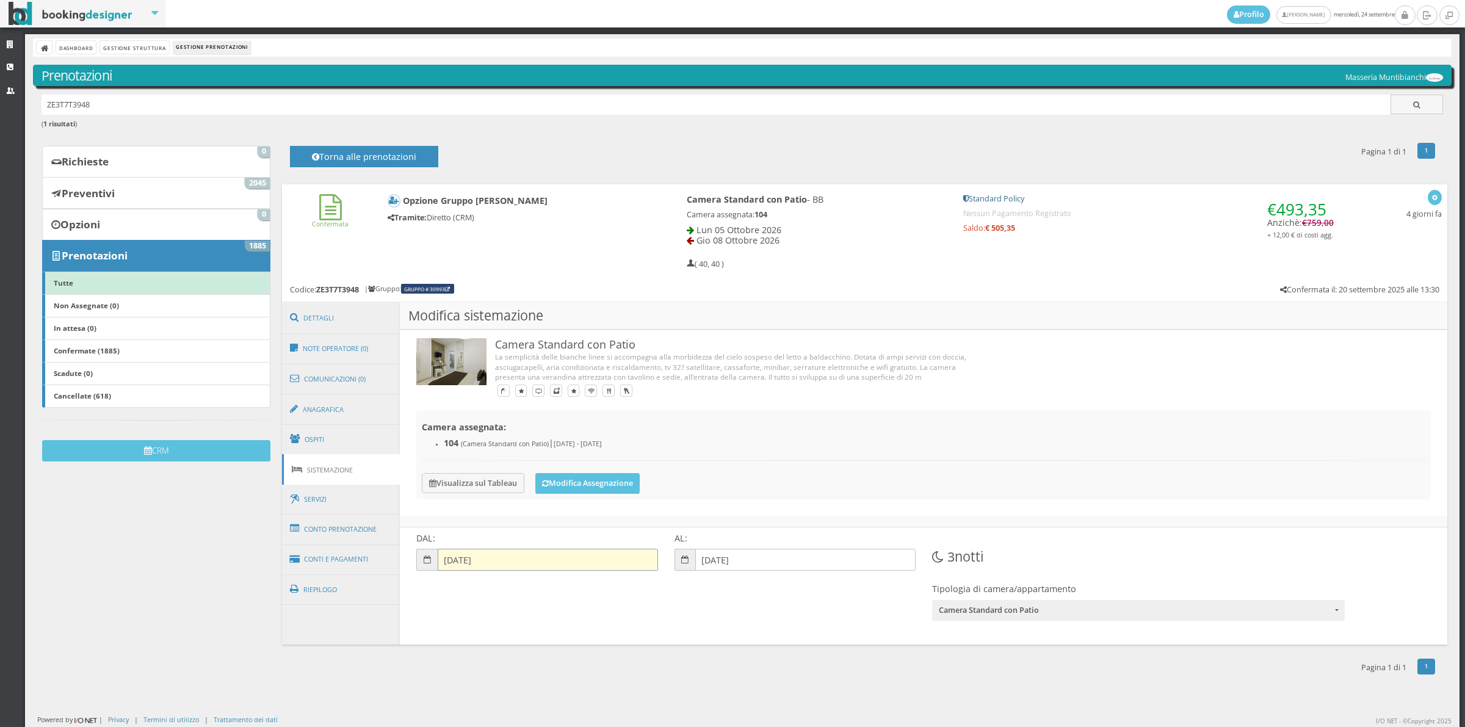
click at [471, 563] on input "[DATE]" at bounding box center [548, 560] width 220 height 22
click at [455, 657] on link "4" at bounding box center [453, 653] width 19 height 15
type input "[DATE]"
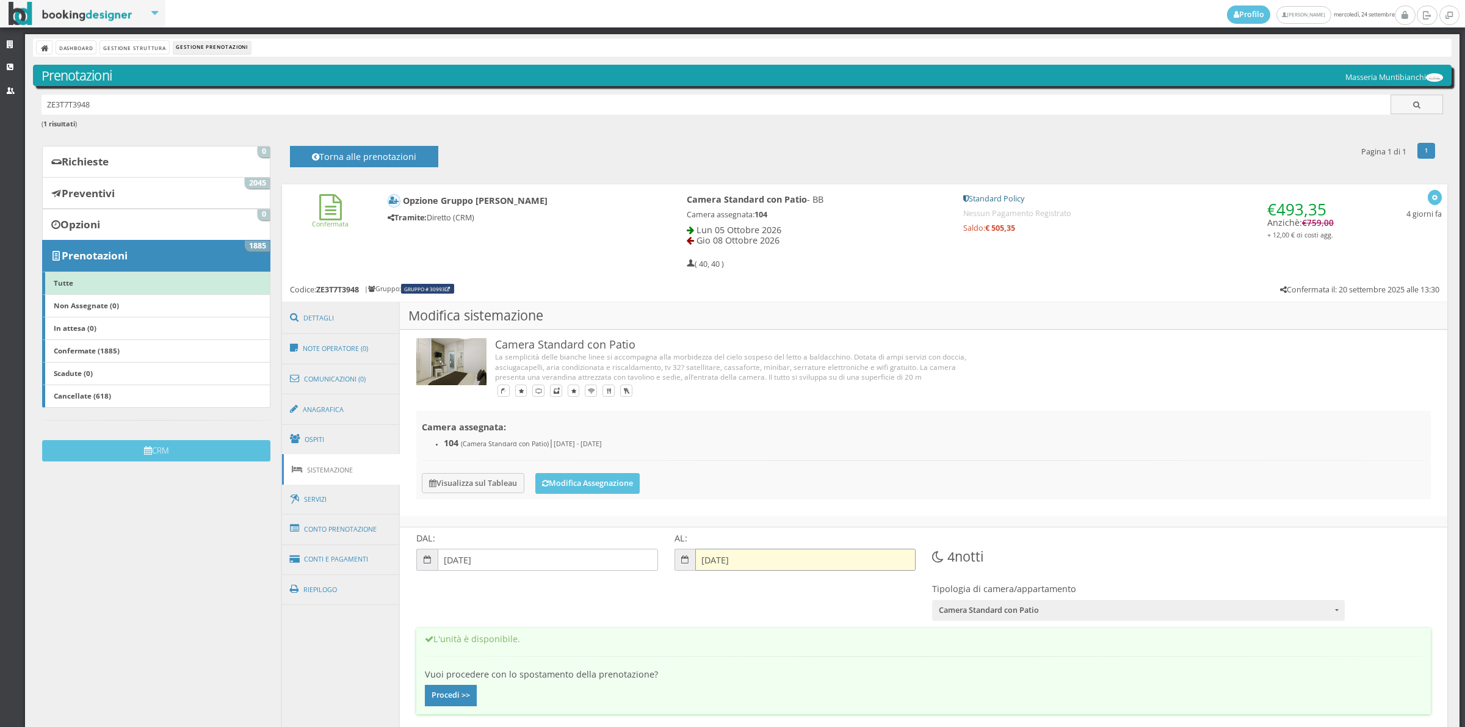
click at [718, 562] on input "08-10-2026" at bounding box center [805, 560] width 220 height 22
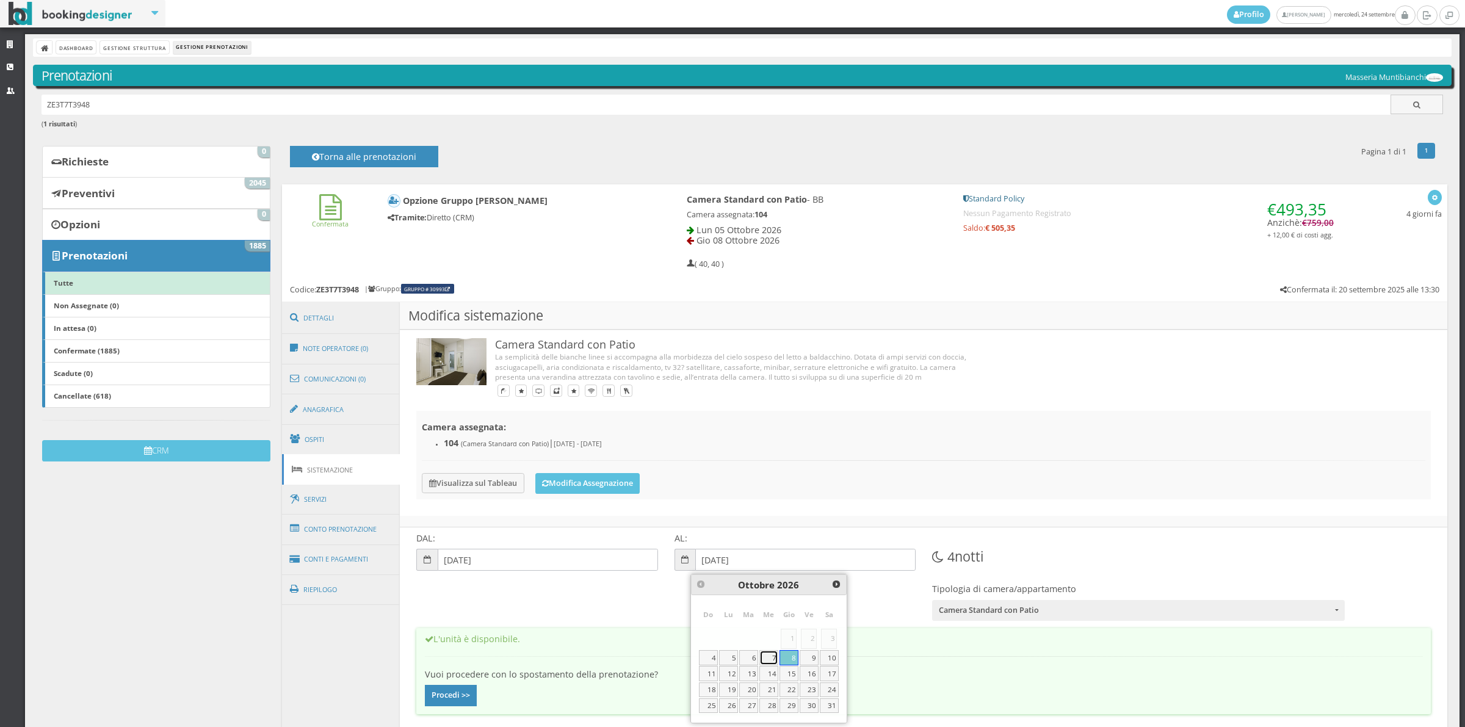
click at [774, 661] on link "7" at bounding box center [768, 657] width 19 height 15
type input "[DATE]"
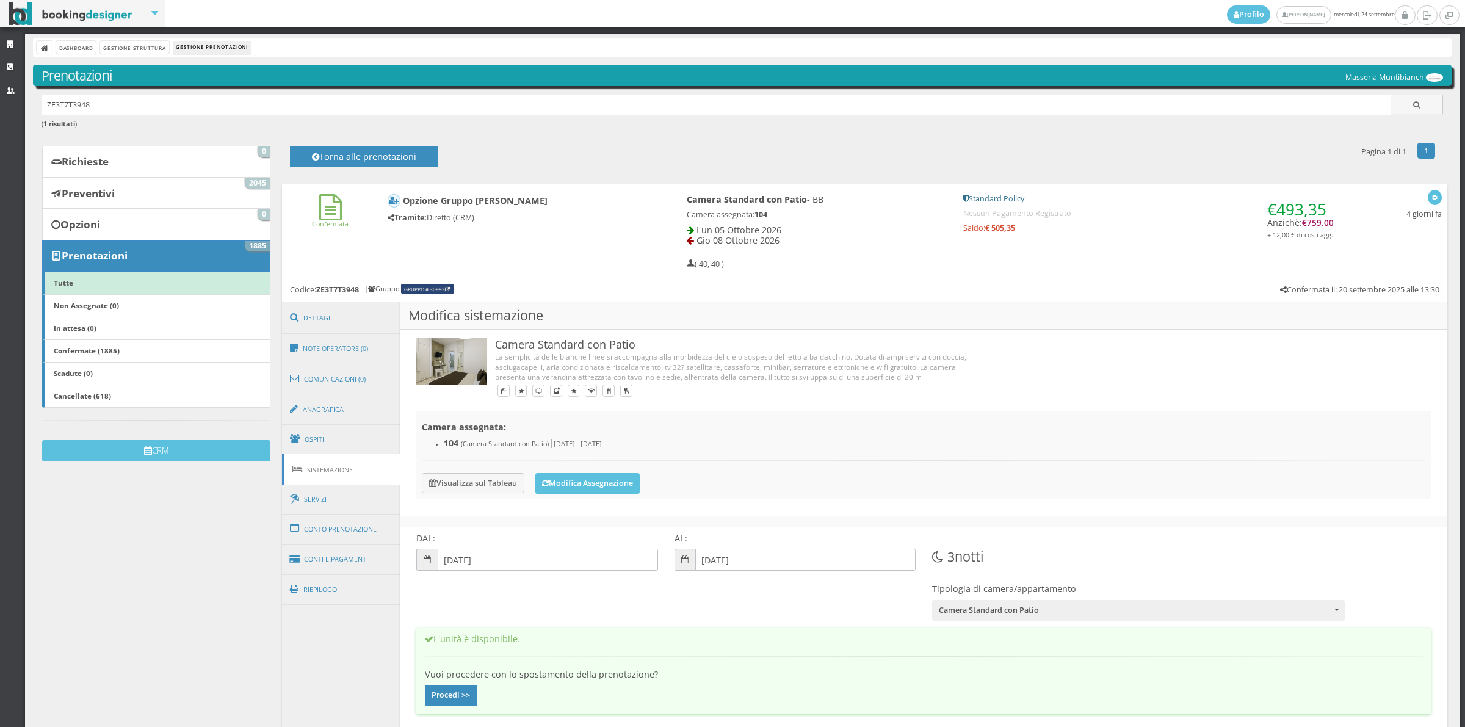
scroll to position [59, 0]
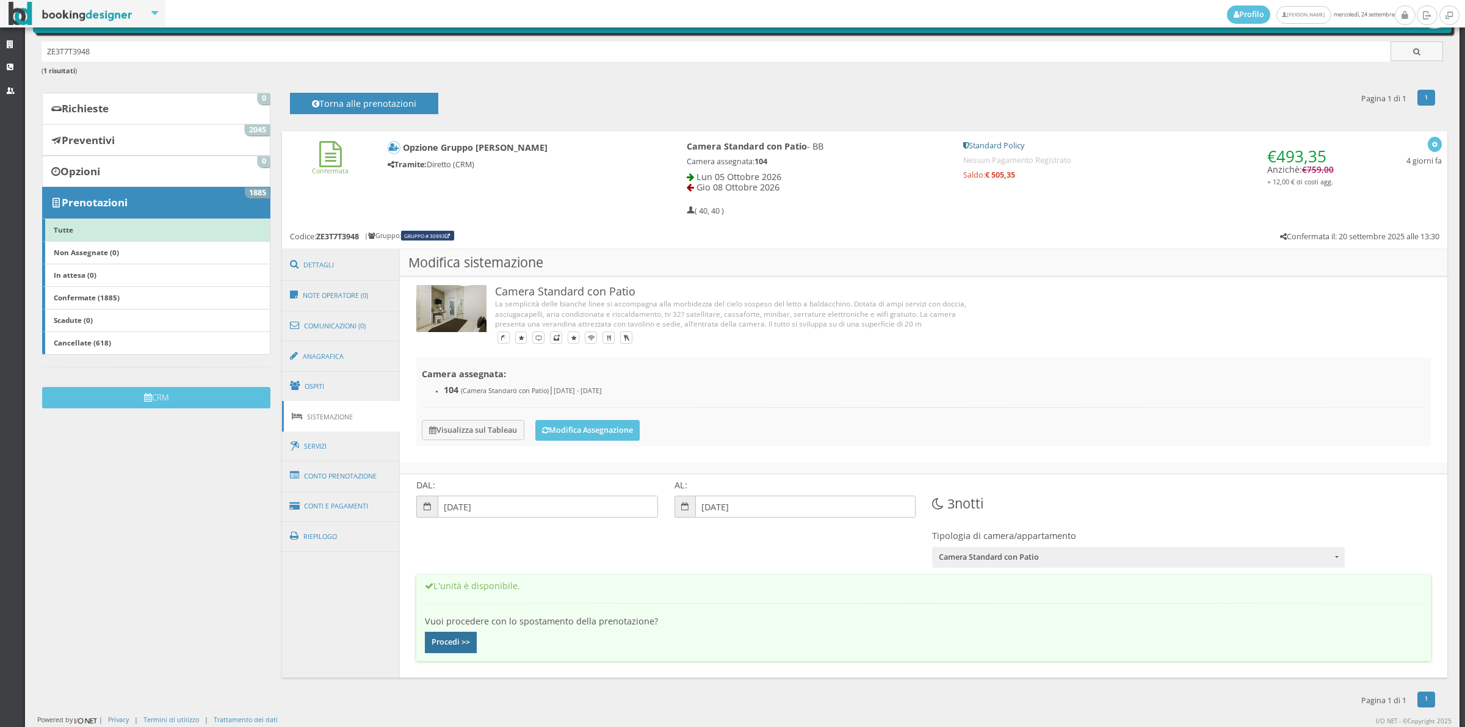
click at [462, 645] on button "Procedi >>" at bounding box center [451, 642] width 52 height 21
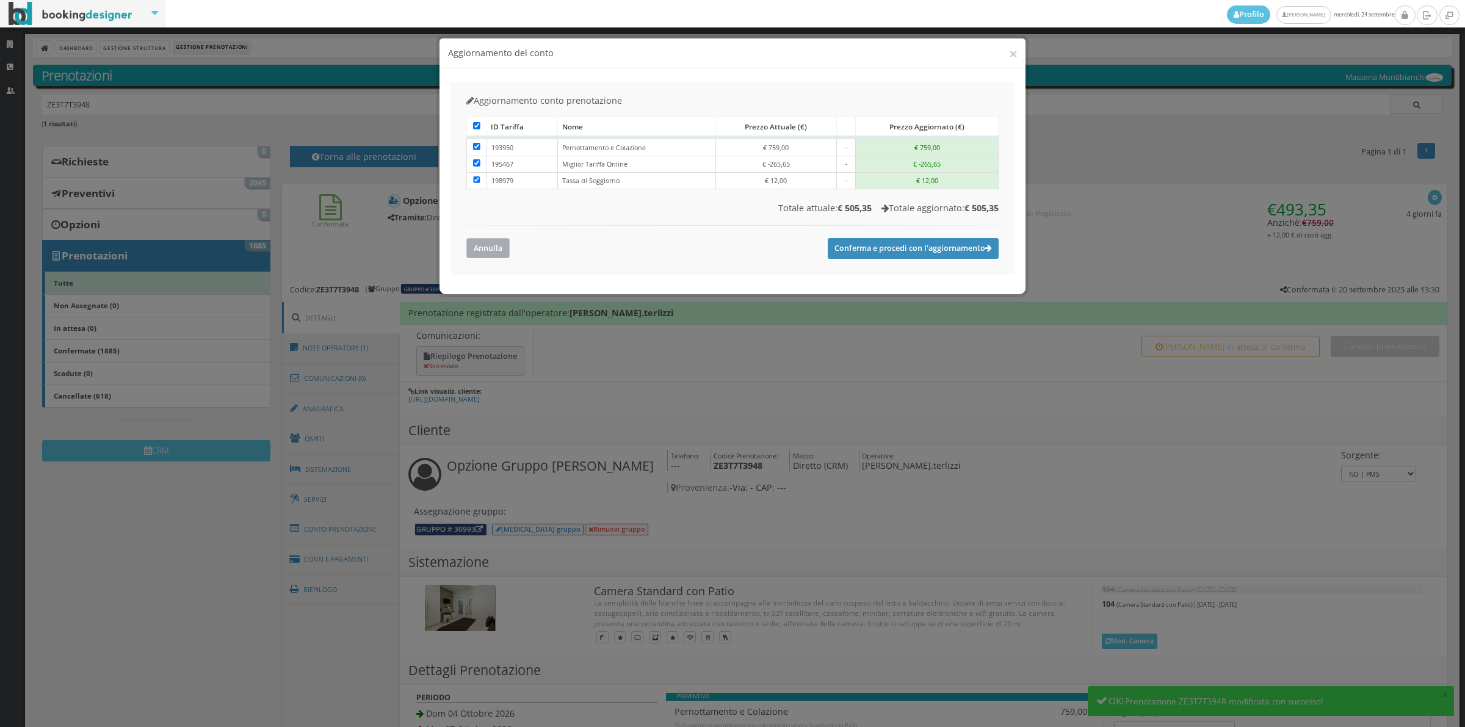
click at [486, 245] on button "Annulla" at bounding box center [487, 248] width 43 height 20
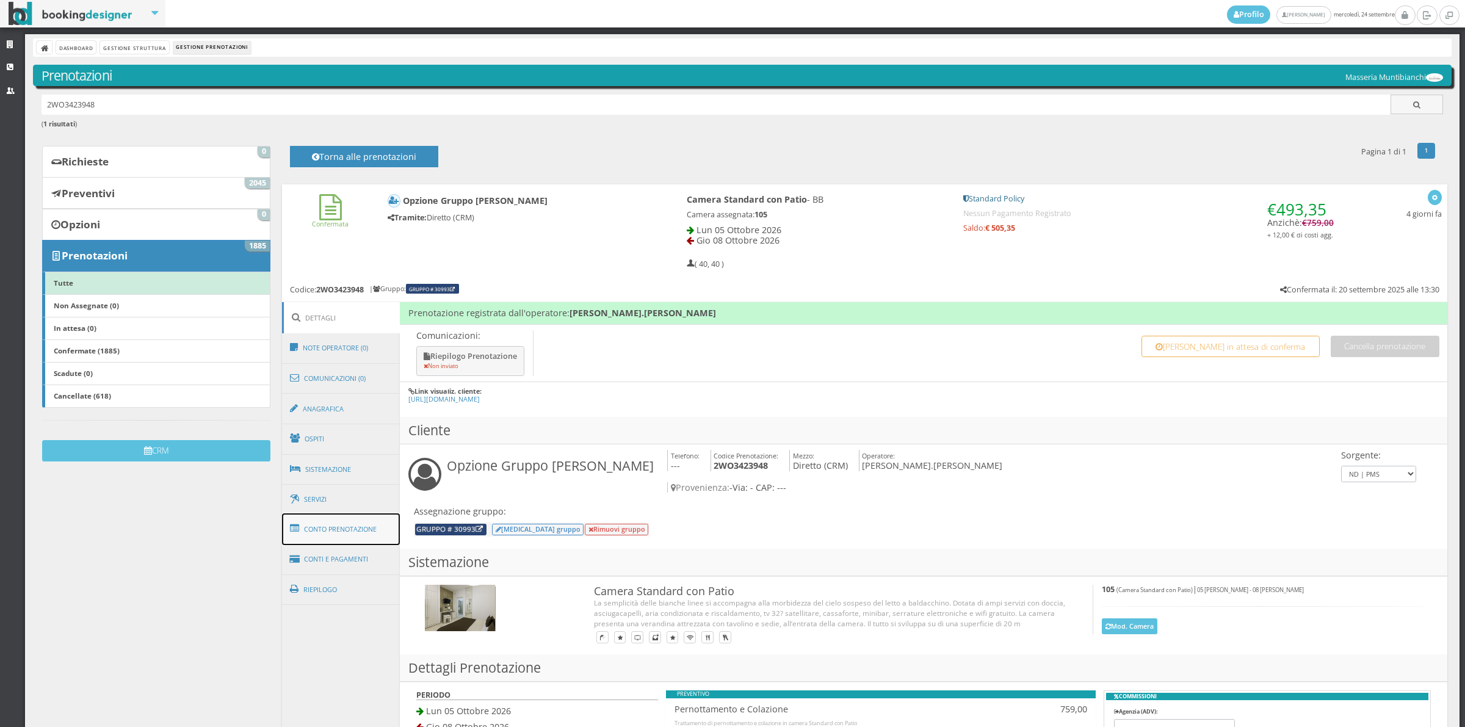
click at [367, 533] on link "Conto Prenotazione" at bounding box center [341, 529] width 118 height 32
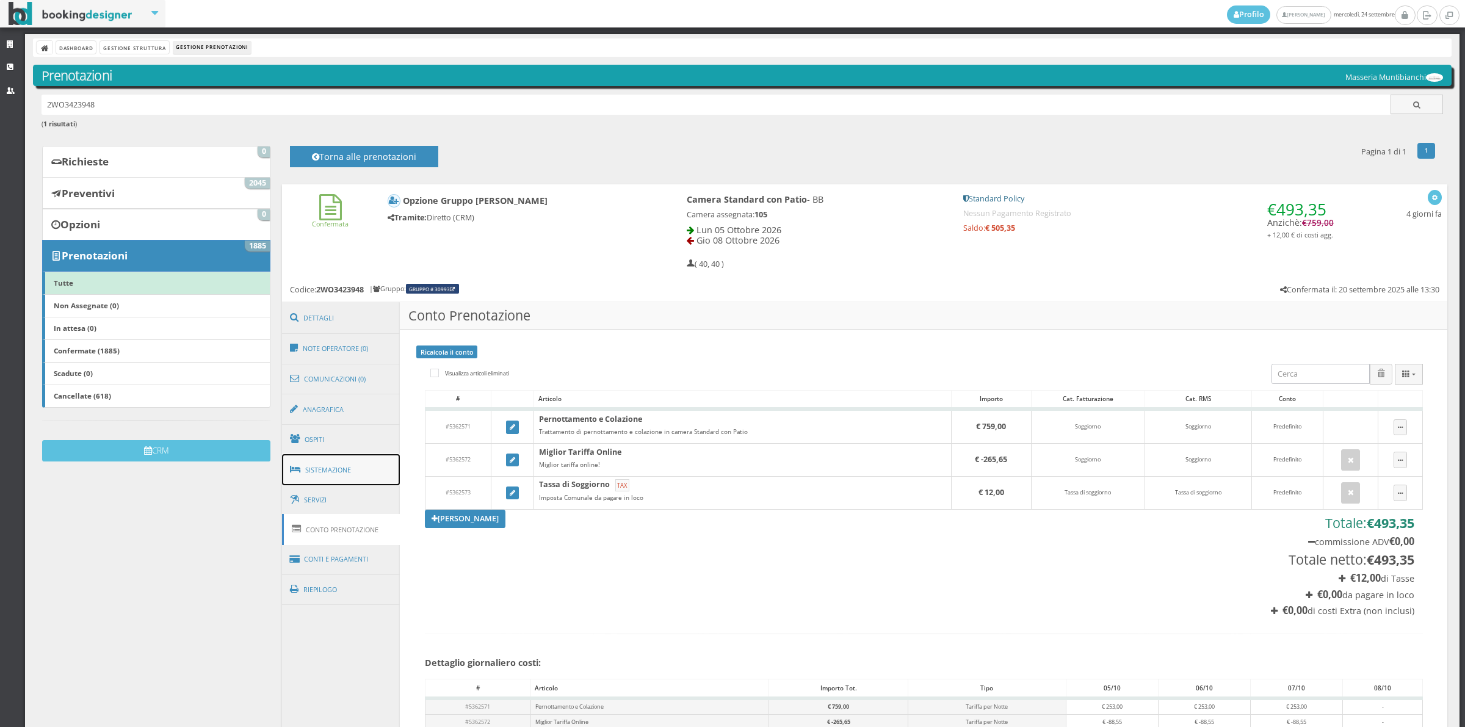
click at [349, 474] on link "Sistemazione" at bounding box center [341, 470] width 118 height 32
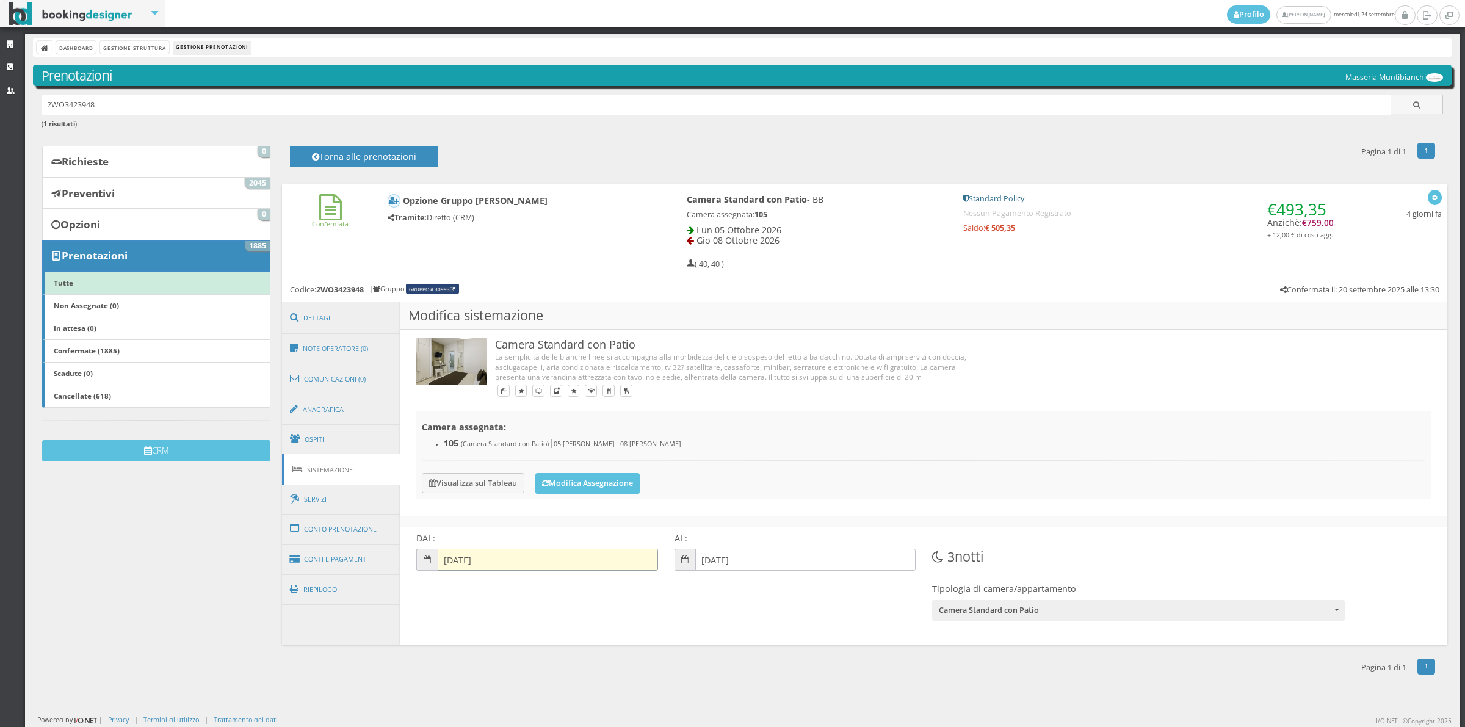
click at [454, 556] on input "[DATE]" at bounding box center [548, 560] width 220 height 22
click at [457, 655] on link "4" at bounding box center [453, 653] width 19 height 15
type input "[DATE]"
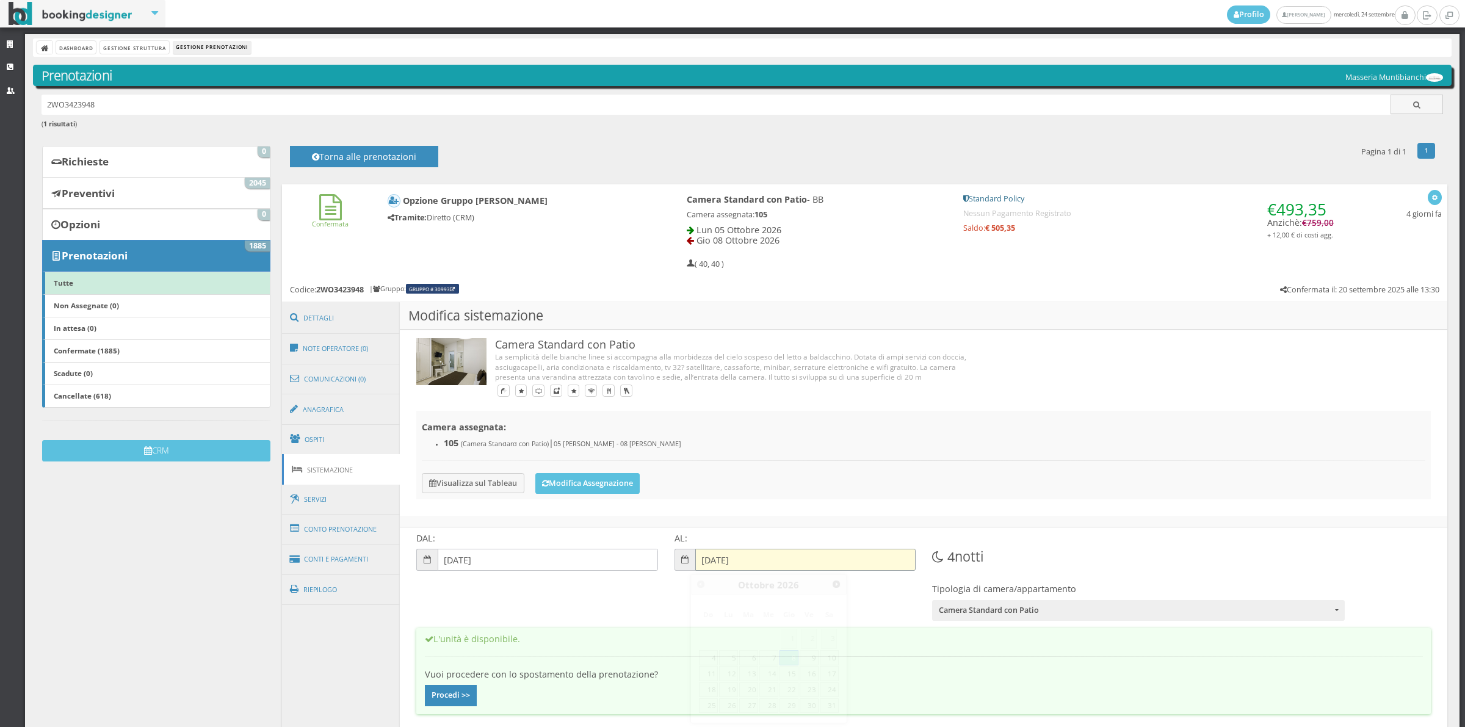
click at [715, 555] on input "08-10-2026" at bounding box center [805, 560] width 220 height 22
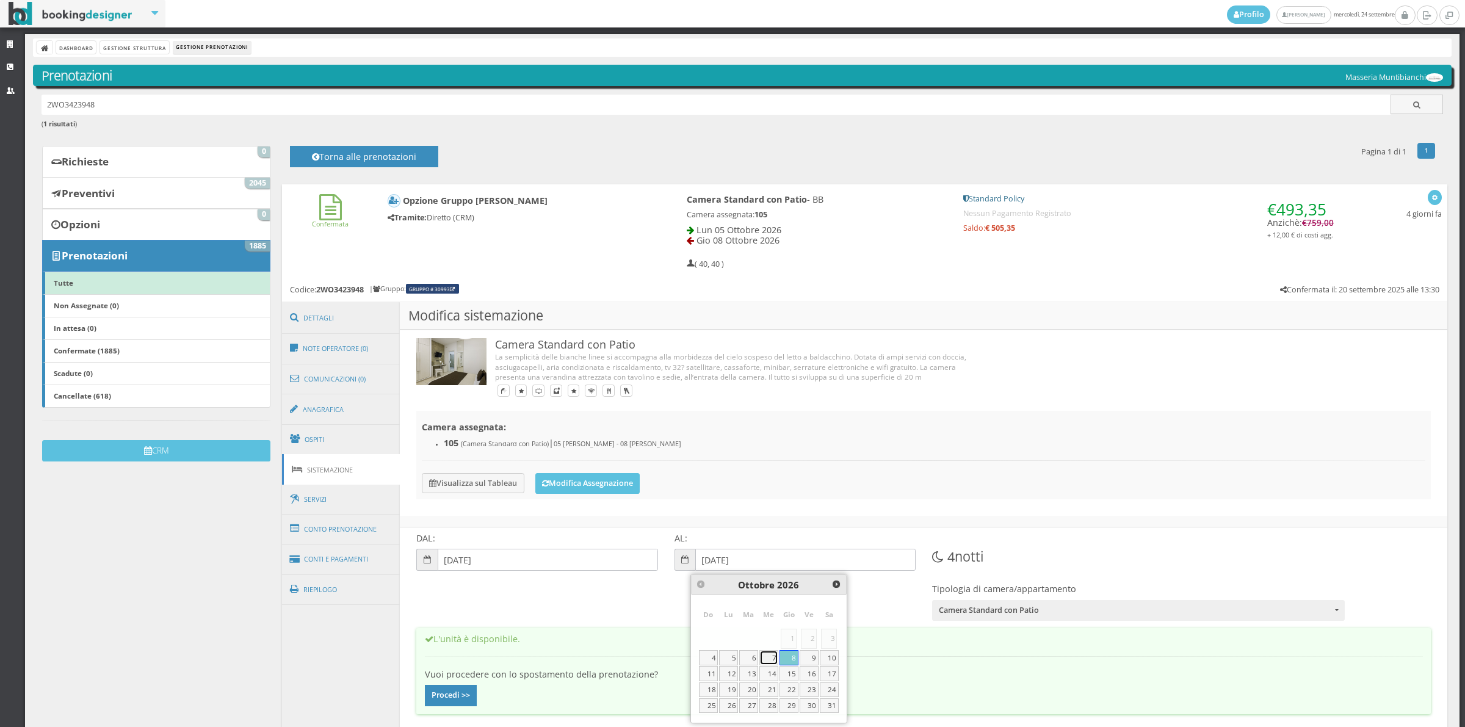
click at [774, 658] on link "7" at bounding box center [768, 657] width 19 height 15
type input "[DATE]"
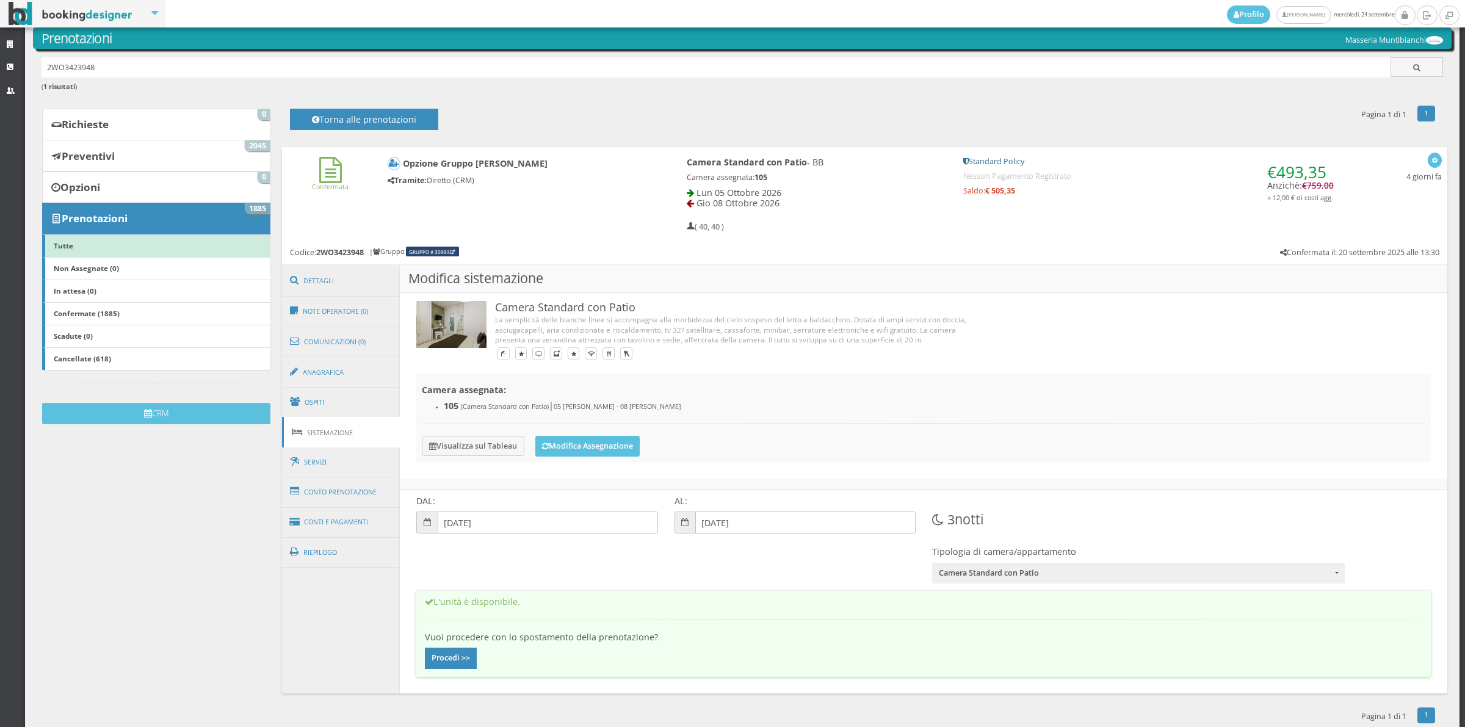
scroll to position [59, 0]
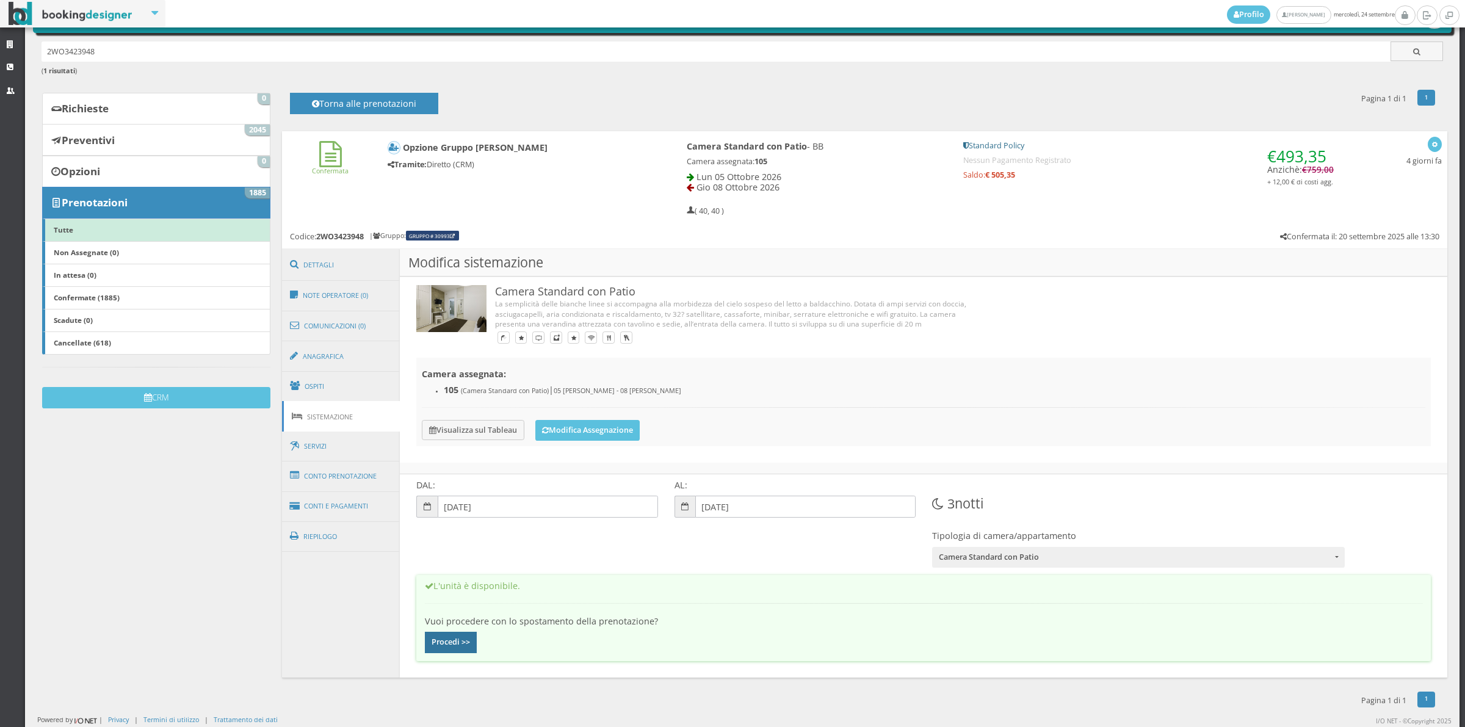
click at [452, 649] on button "Procedi >>" at bounding box center [451, 642] width 52 height 21
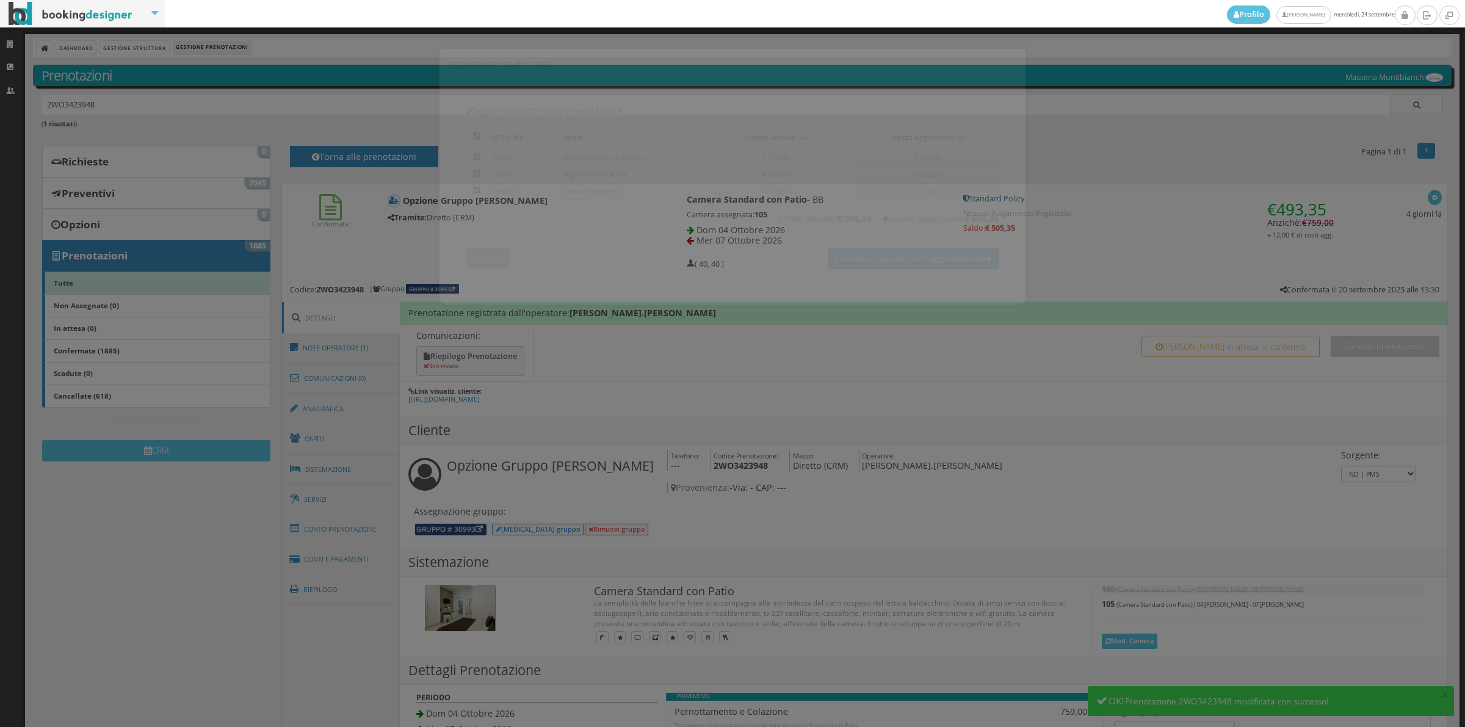
click at [487, 247] on button "Annulla" at bounding box center [487, 248] width 43 height 20
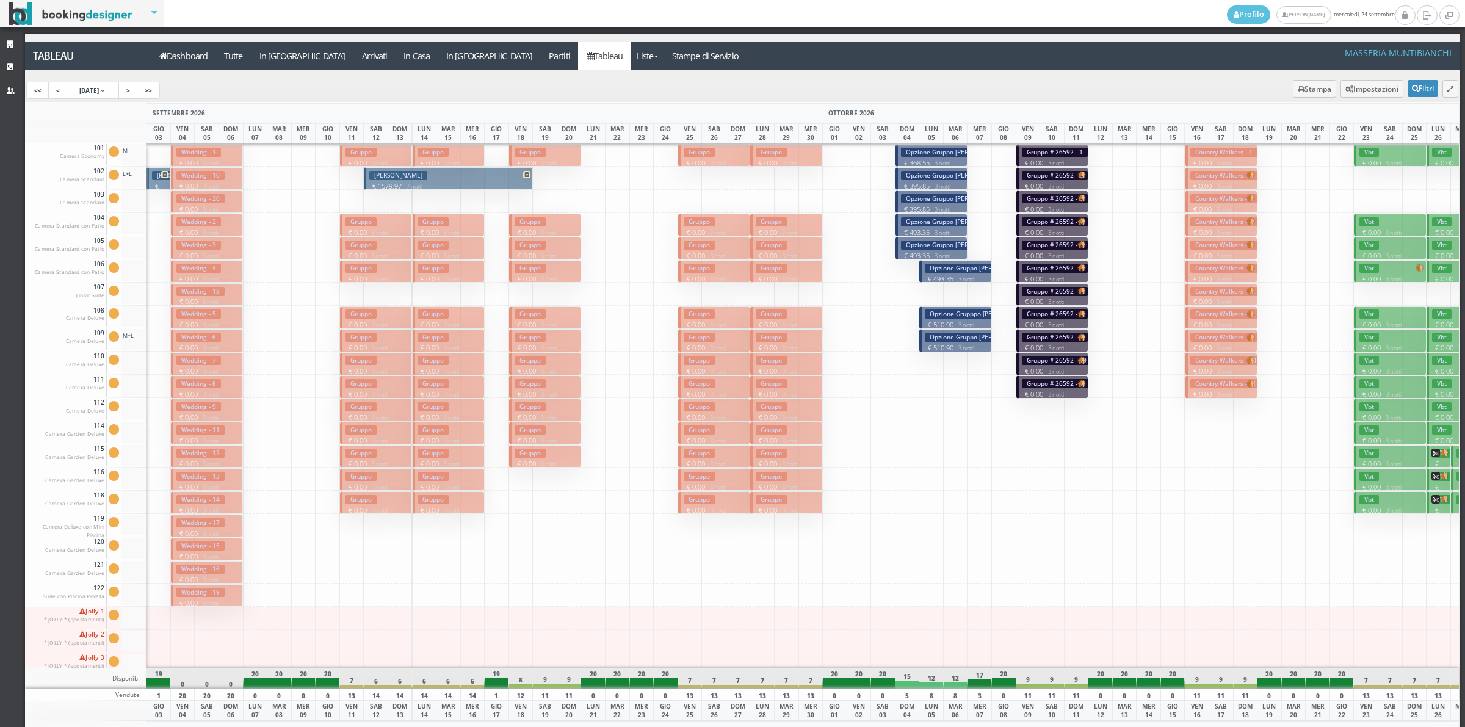
click at [941, 276] on p "€ 493.35 3 notti" at bounding box center [956, 279] width 63 height 10
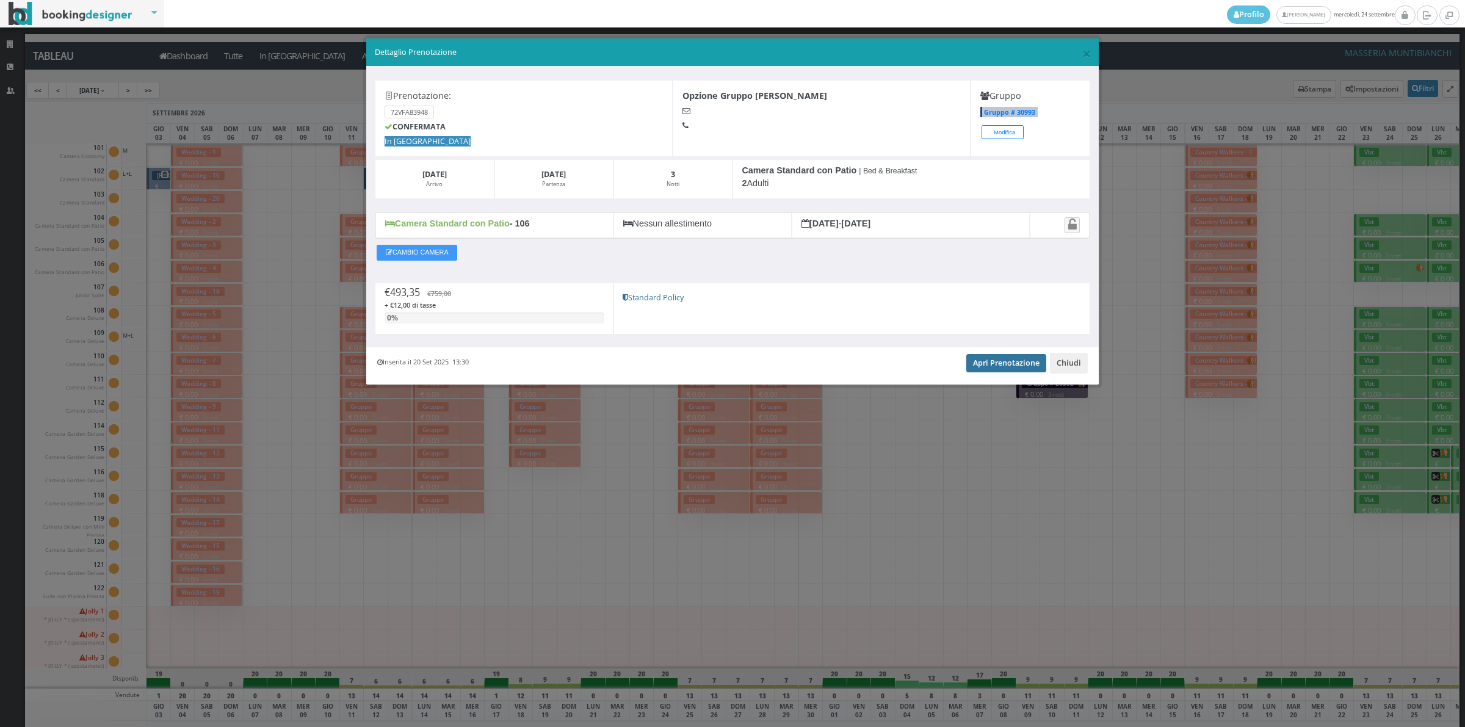
click at [991, 365] on link "Apri Prenotazione" at bounding box center [1006, 363] width 80 height 18
click at [1054, 361] on button "Chiudi" at bounding box center [1069, 363] width 38 height 21
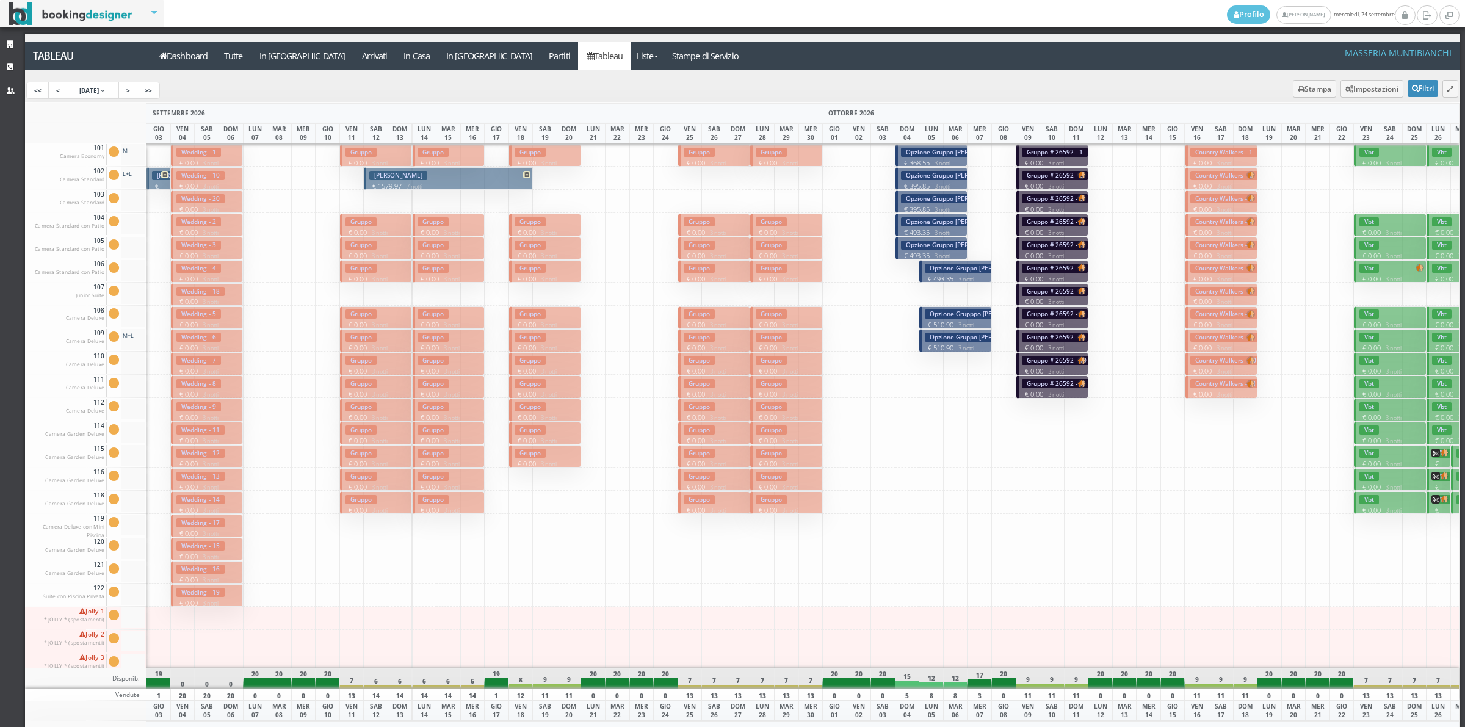
click at [950, 319] on button "Opzione Grupppo Steiner € 510.90 3 notti 2 Adulti" at bounding box center [955, 317] width 72 height 23
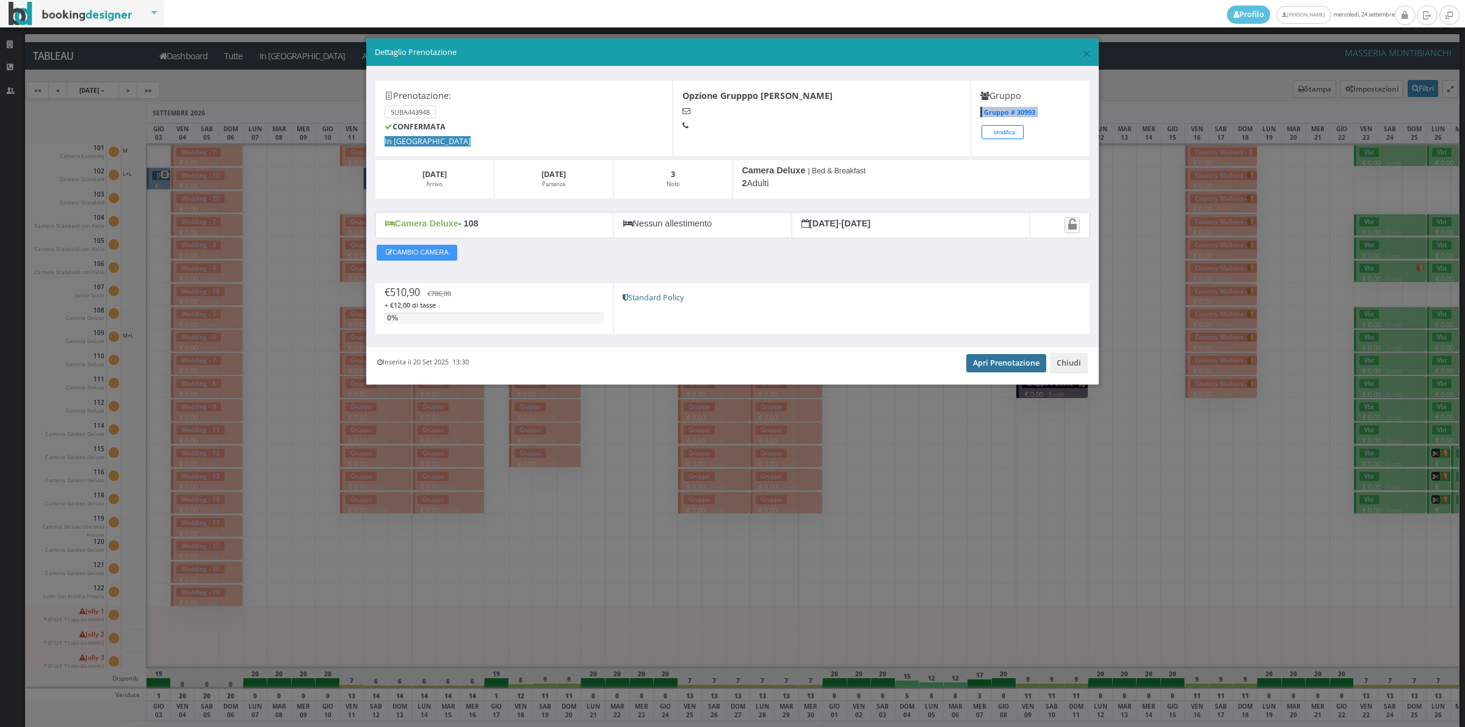
click at [981, 366] on link "Apri Prenotazione" at bounding box center [1006, 363] width 80 height 18
click at [1061, 364] on button "Chiudi" at bounding box center [1069, 363] width 38 height 21
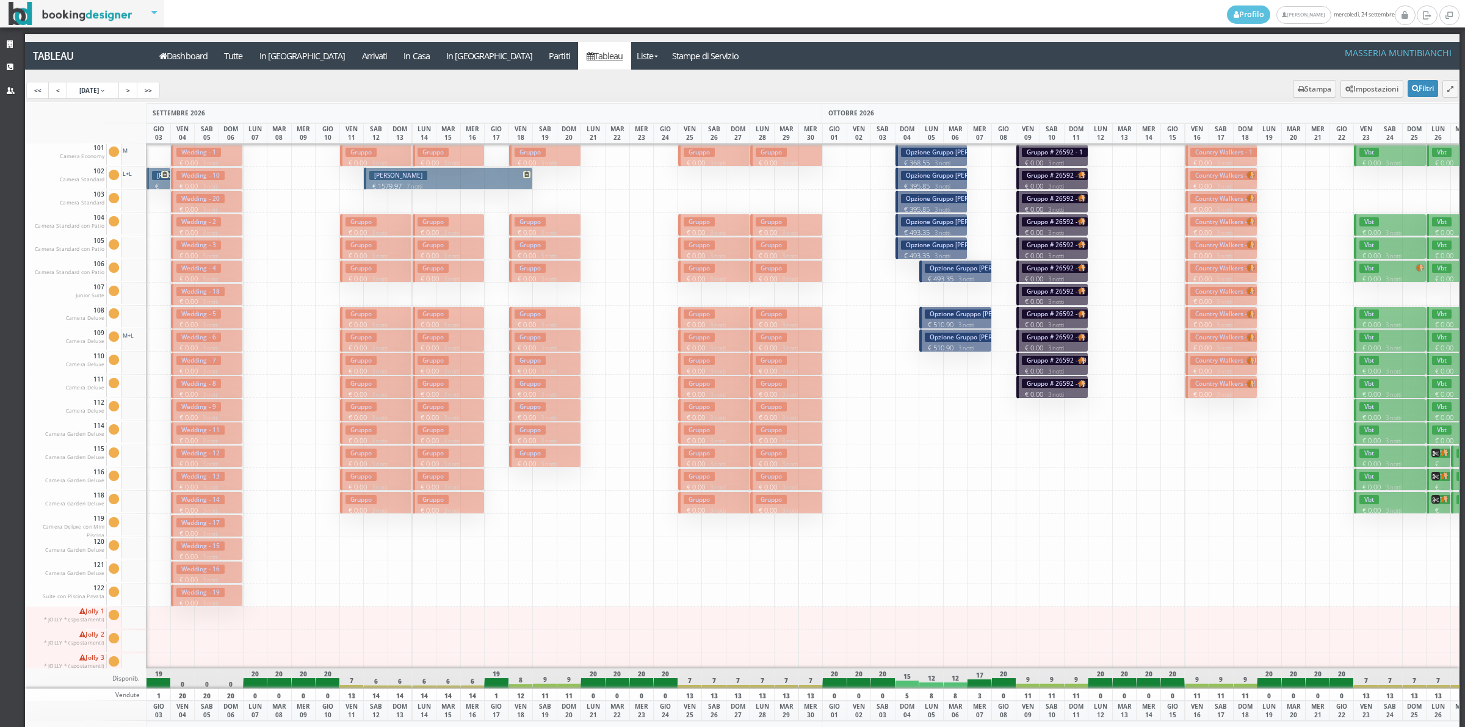
click at [959, 341] on h3 "Opzione Gruppo Steiner" at bounding box center [978, 337] width 107 height 9
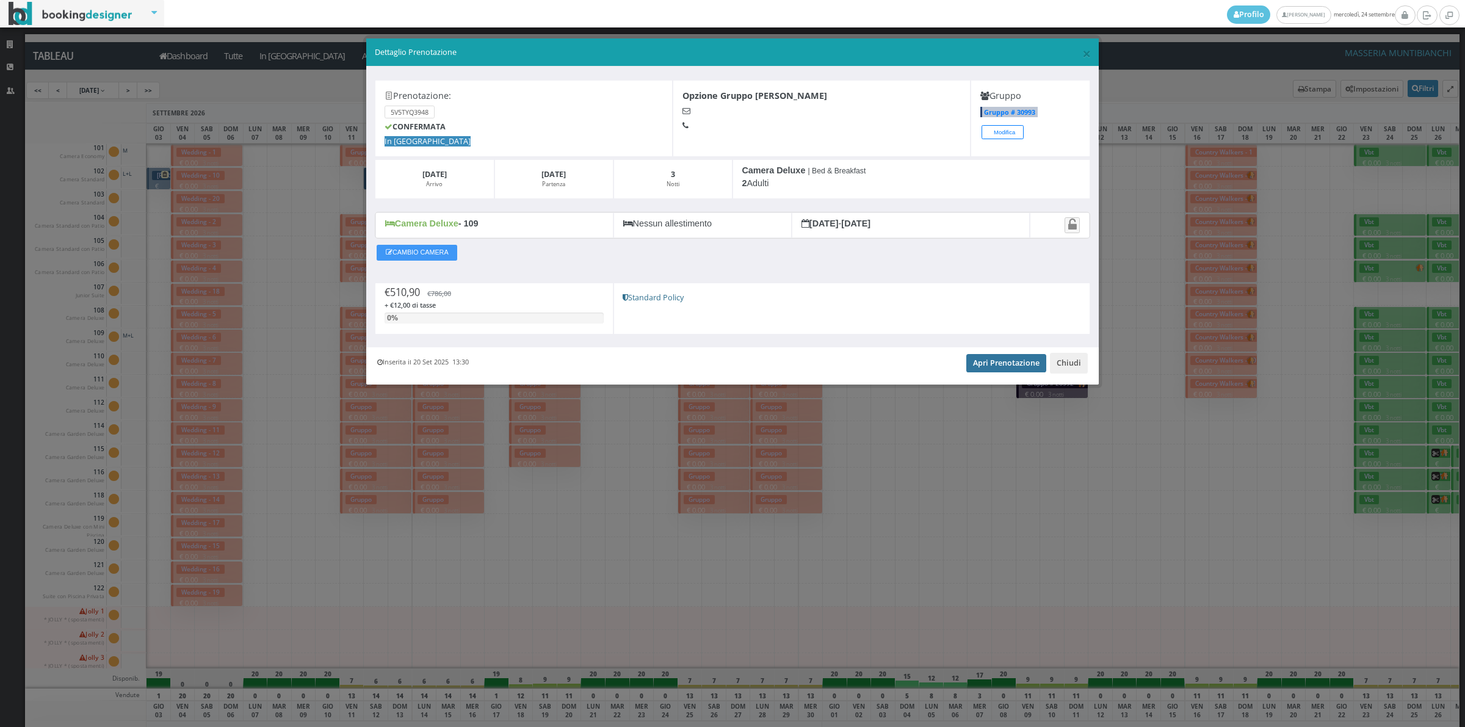
click at [1012, 371] on link "Apri Prenotazione" at bounding box center [1006, 363] width 80 height 18
click at [1056, 365] on button "Chiudi" at bounding box center [1069, 363] width 38 height 21
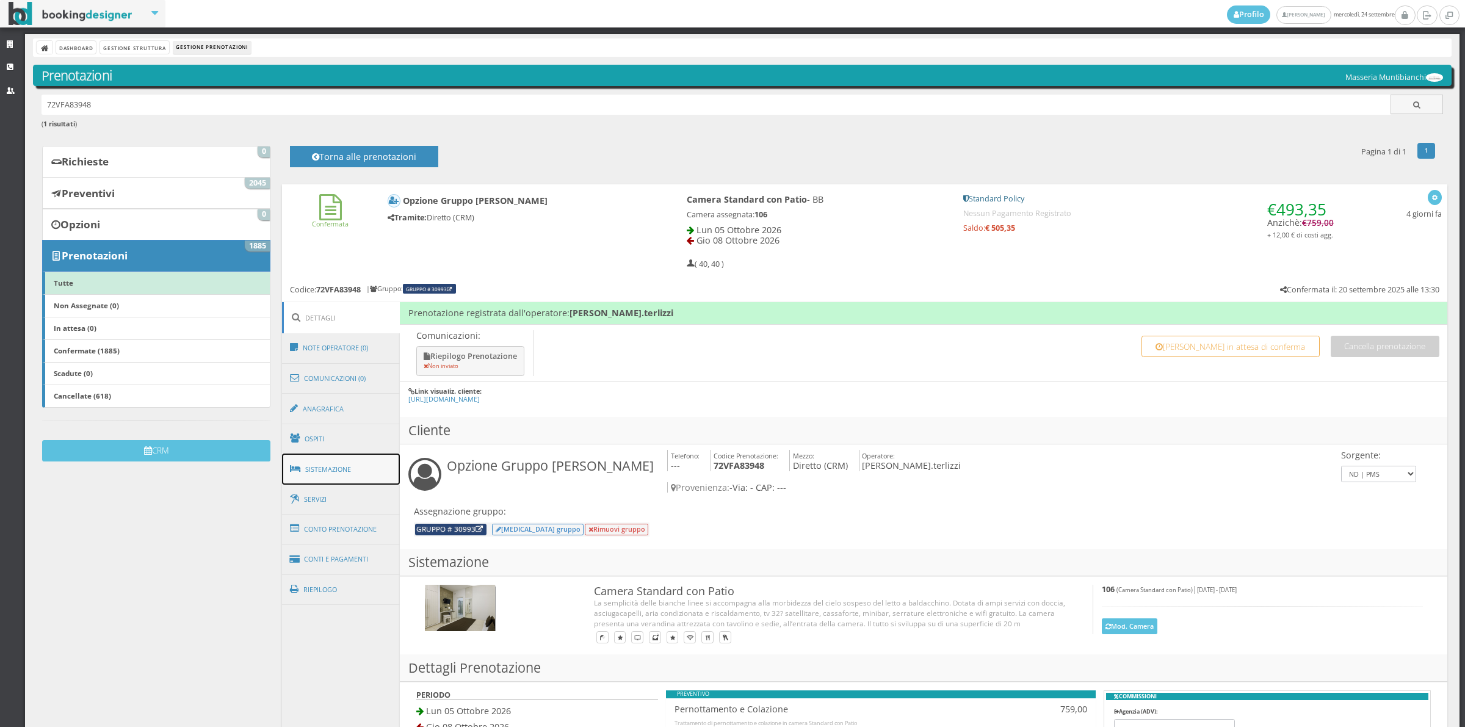
click at [360, 476] on link "Sistemazione" at bounding box center [341, 470] width 118 height 32
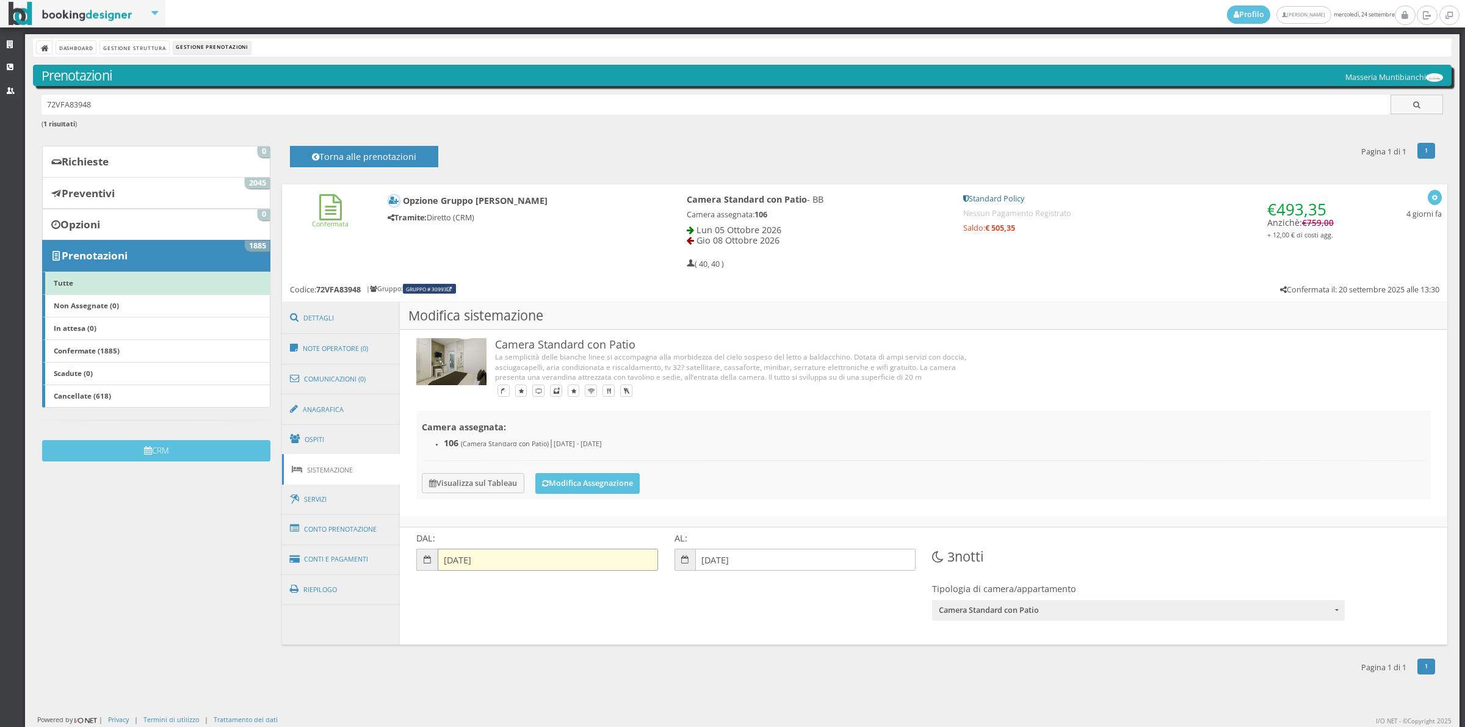
click at [483, 568] on input "05-10-2026" at bounding box center [548, 560] width 220 height 22
click at [455, 655] on link "4" at bounding box center [453, 653] width 19 height 15
type input "[DATE]"
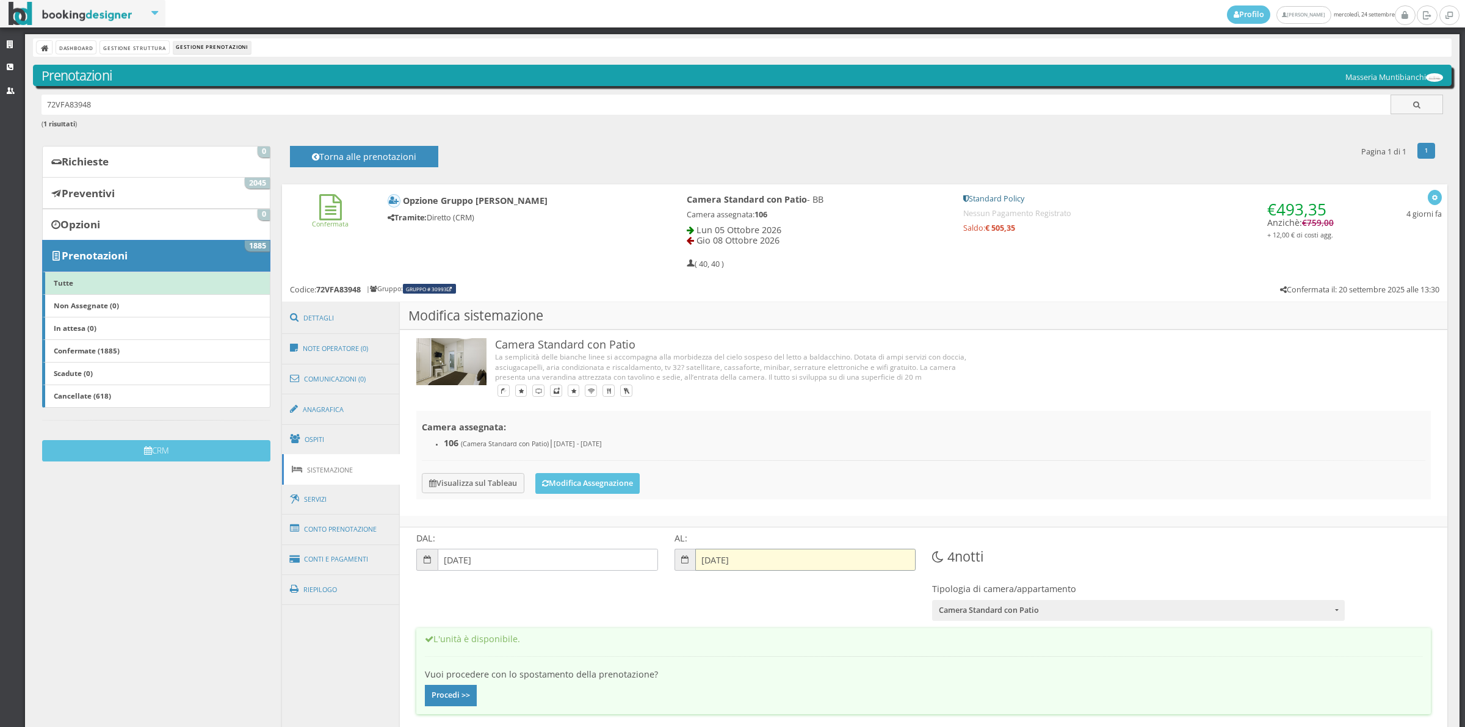
click at [710, 565] on input "[DATE]" at bounding box center [805, 560] width 220 height 22
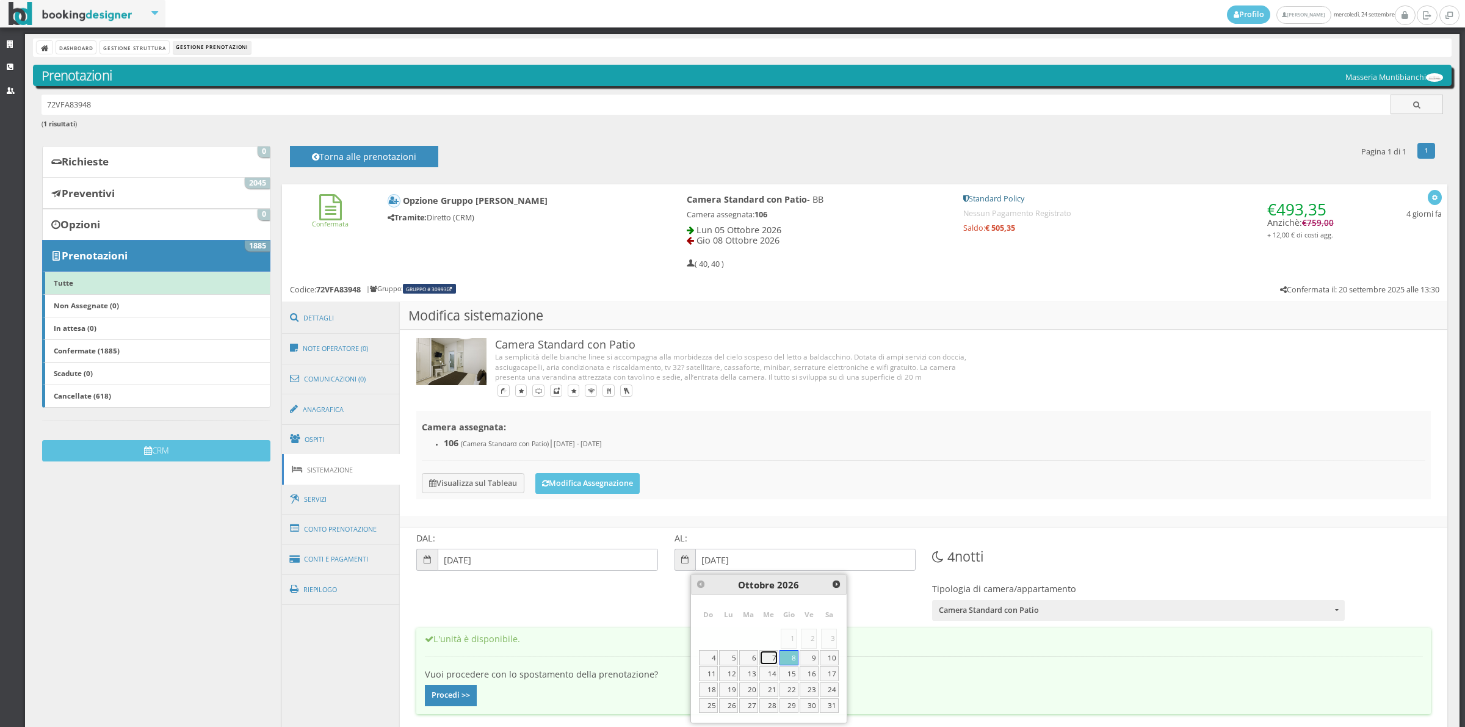
click at [771, 657] on link "7" at bounding box center [768, 657] width 19 height 15
type input "[DATE]"
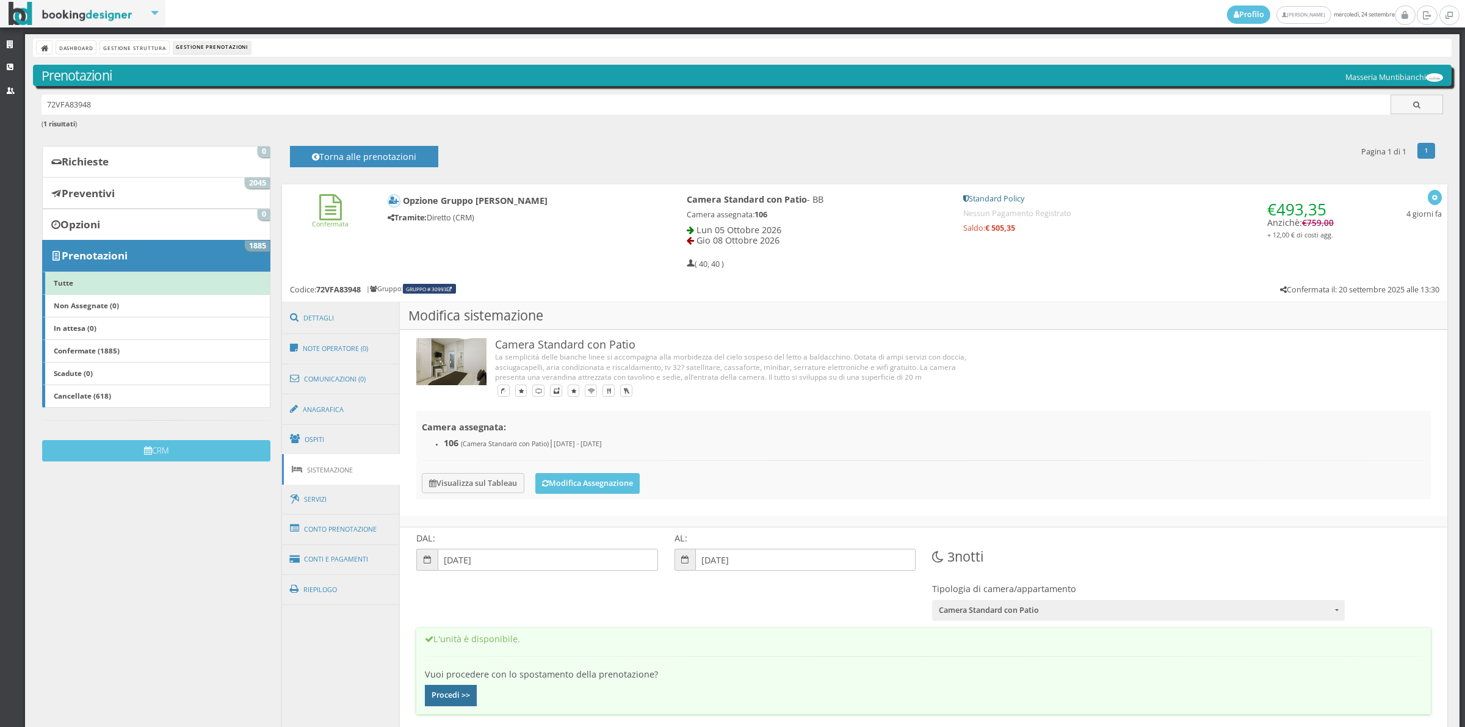
click at [452, 696] on button "Procedi >>" at bounding box center [451, 695] width 52 height 21
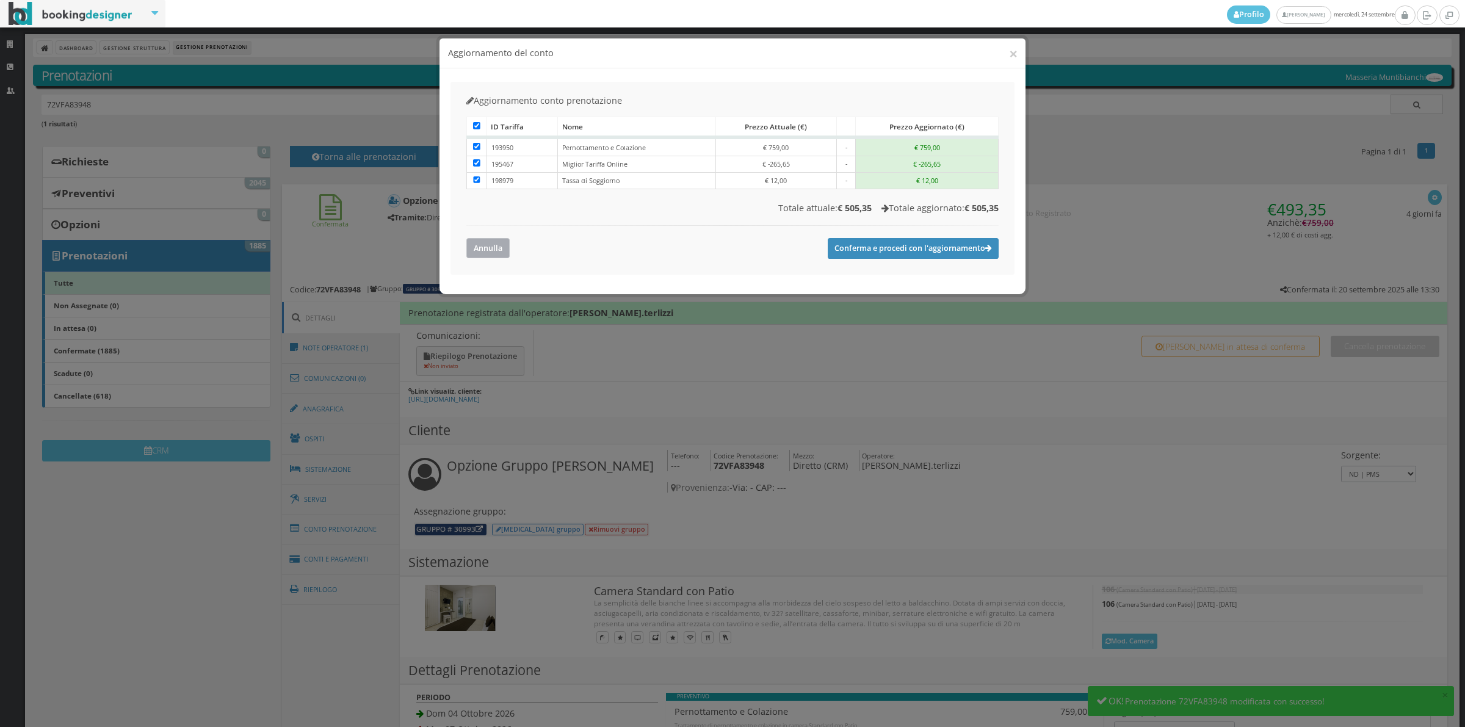
click at [494, 244] on button "Annulla" at bounding box center [487, 248] width 43 height 20
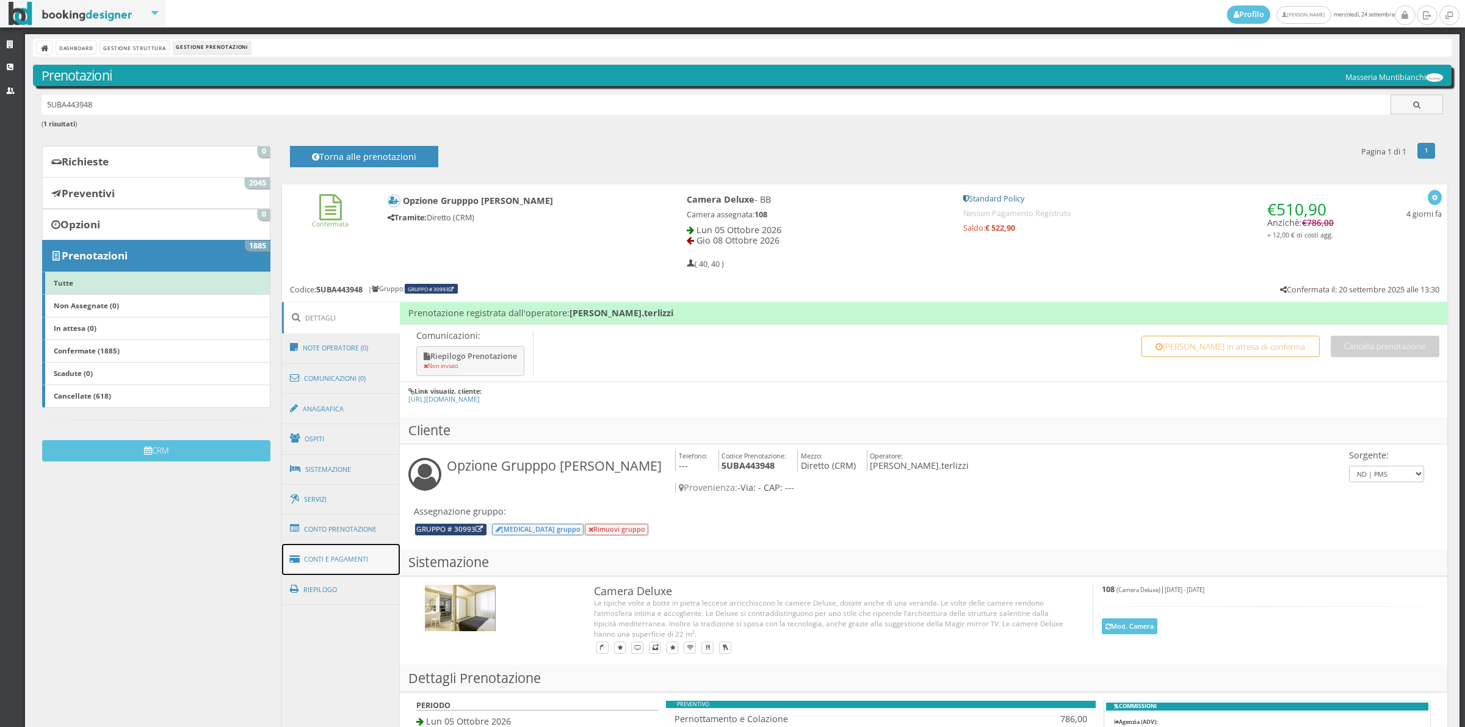
click at [365, 547] on link "Conti e Pagamenti" at bounding box center [341, 559] width 118 height 31
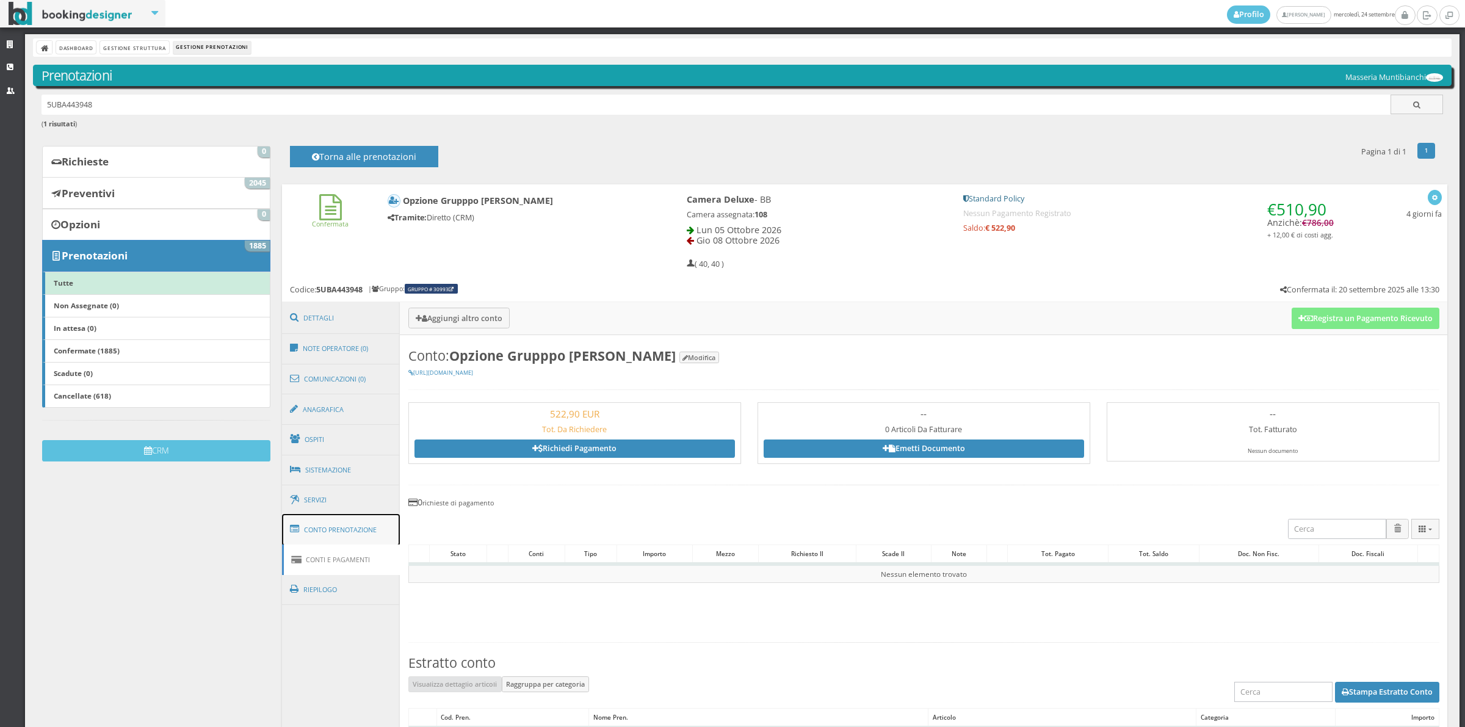
click at [371, 538] on link "Conto Prenotazione" at bounding box center [341, 530] width 118 height 32
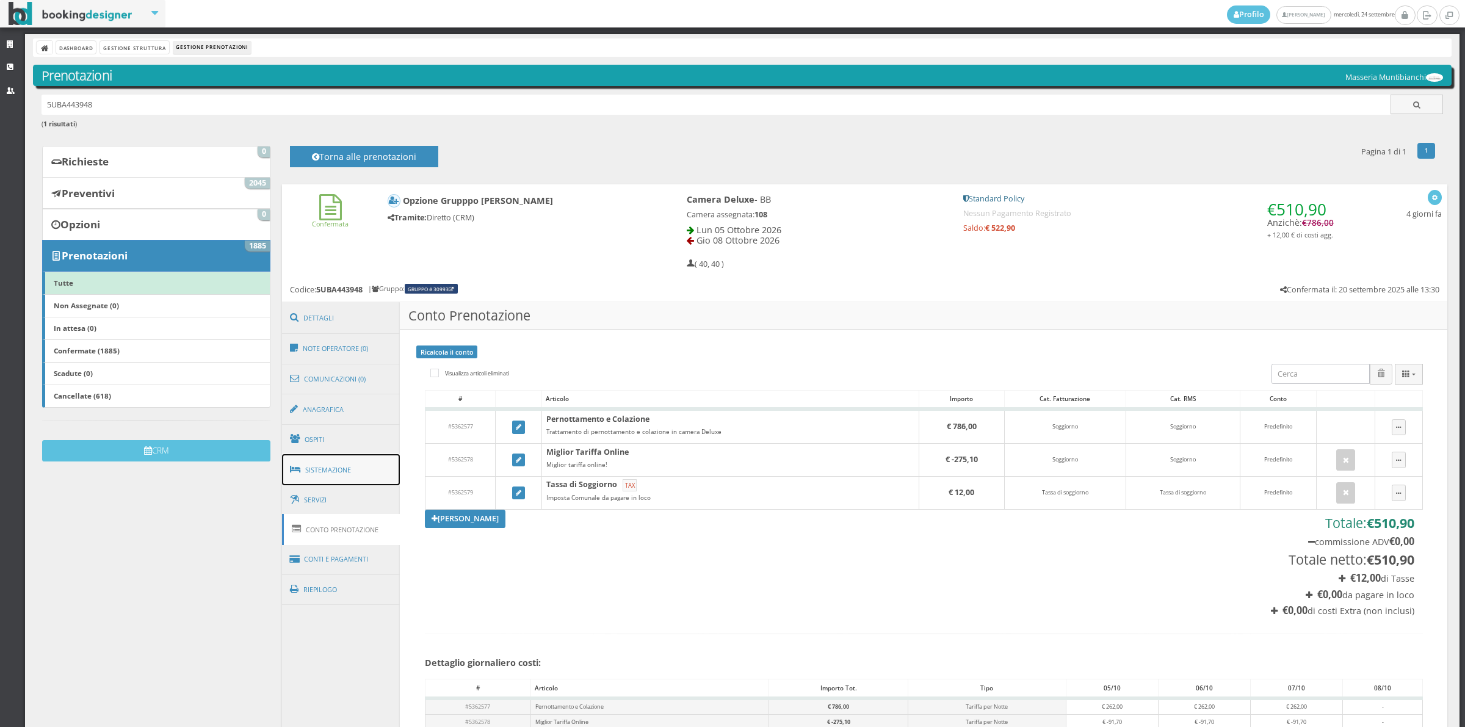
click at [360, 474] on link "Sistemazione" at bounding box center [341, 470] width 118 height 32
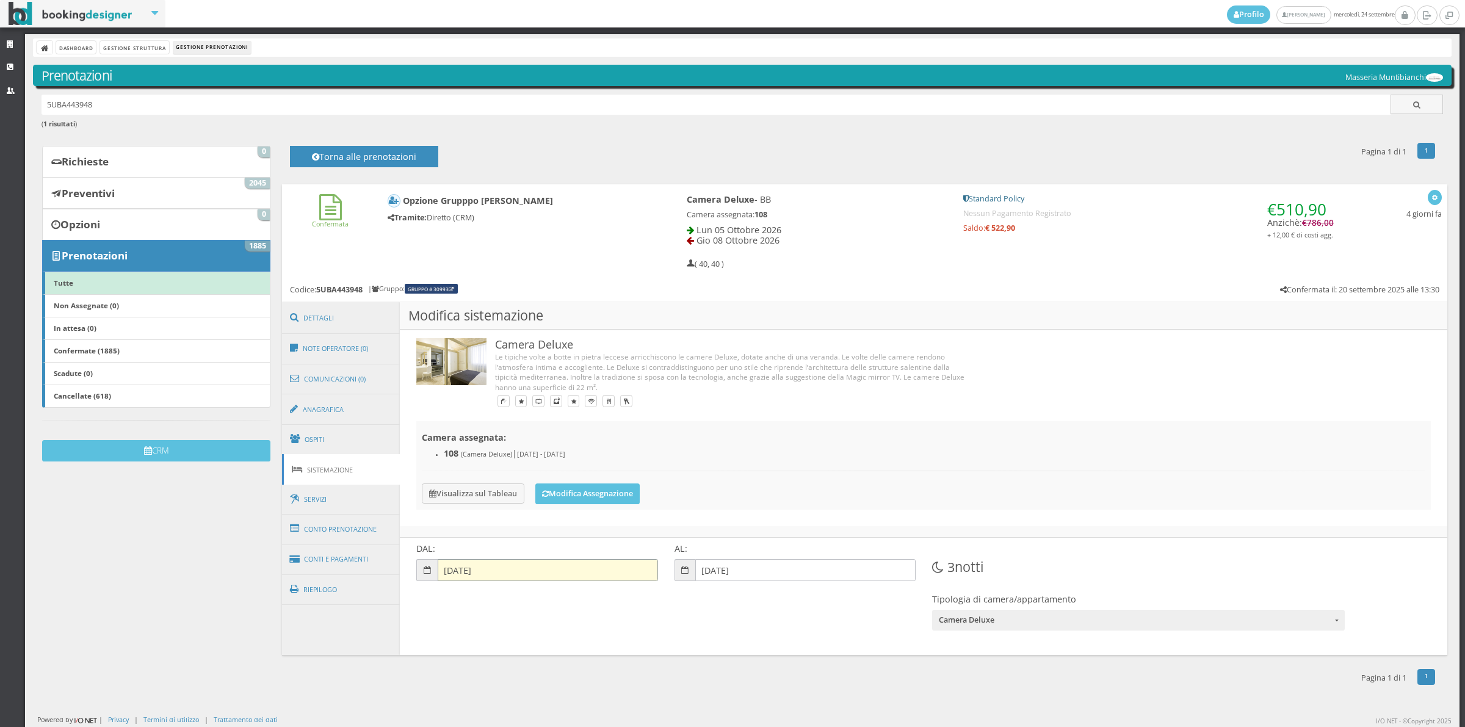
click at [474, 581] on input "05-10-2026" at bounding box center [548, 570] width 220 height 22
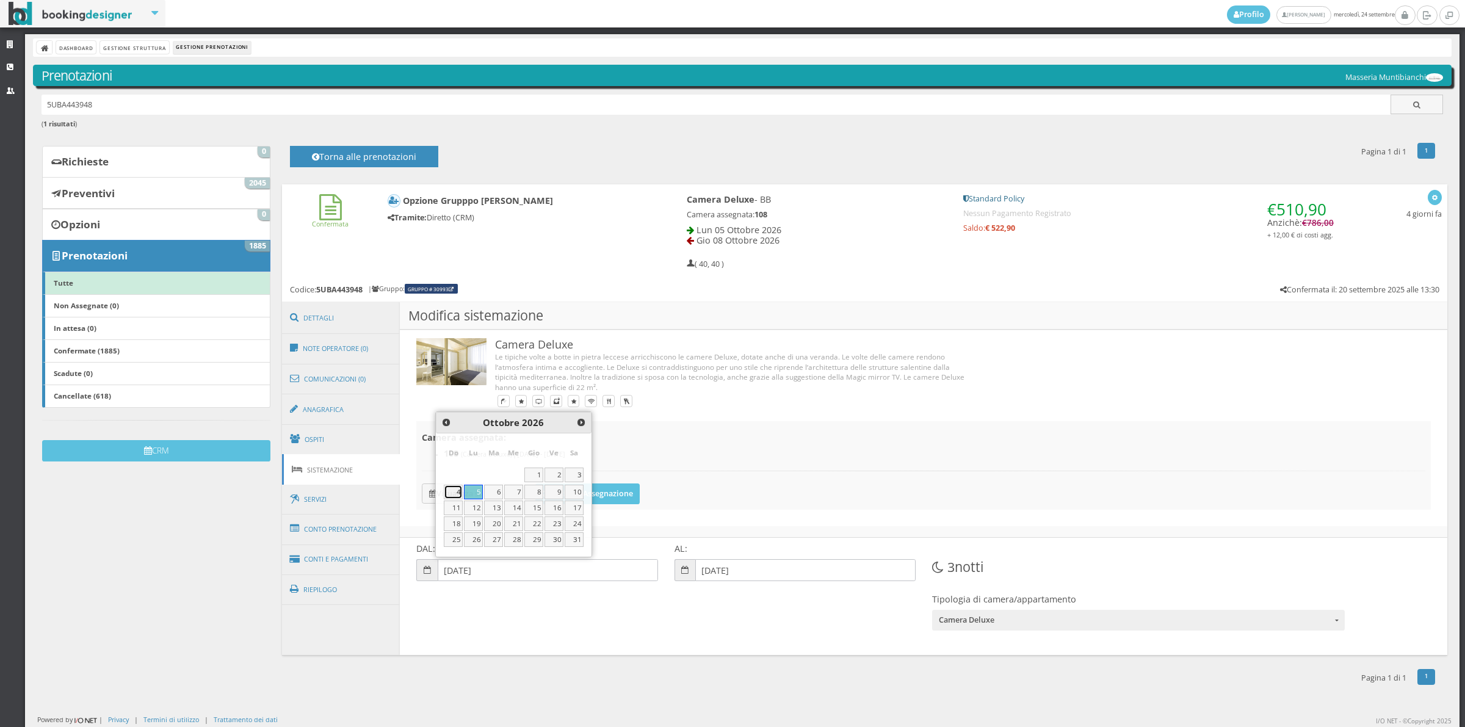
click at [453, 490] on link "4" at bounding box center [453, 492] width 19 height 15
type input "[DATE]"
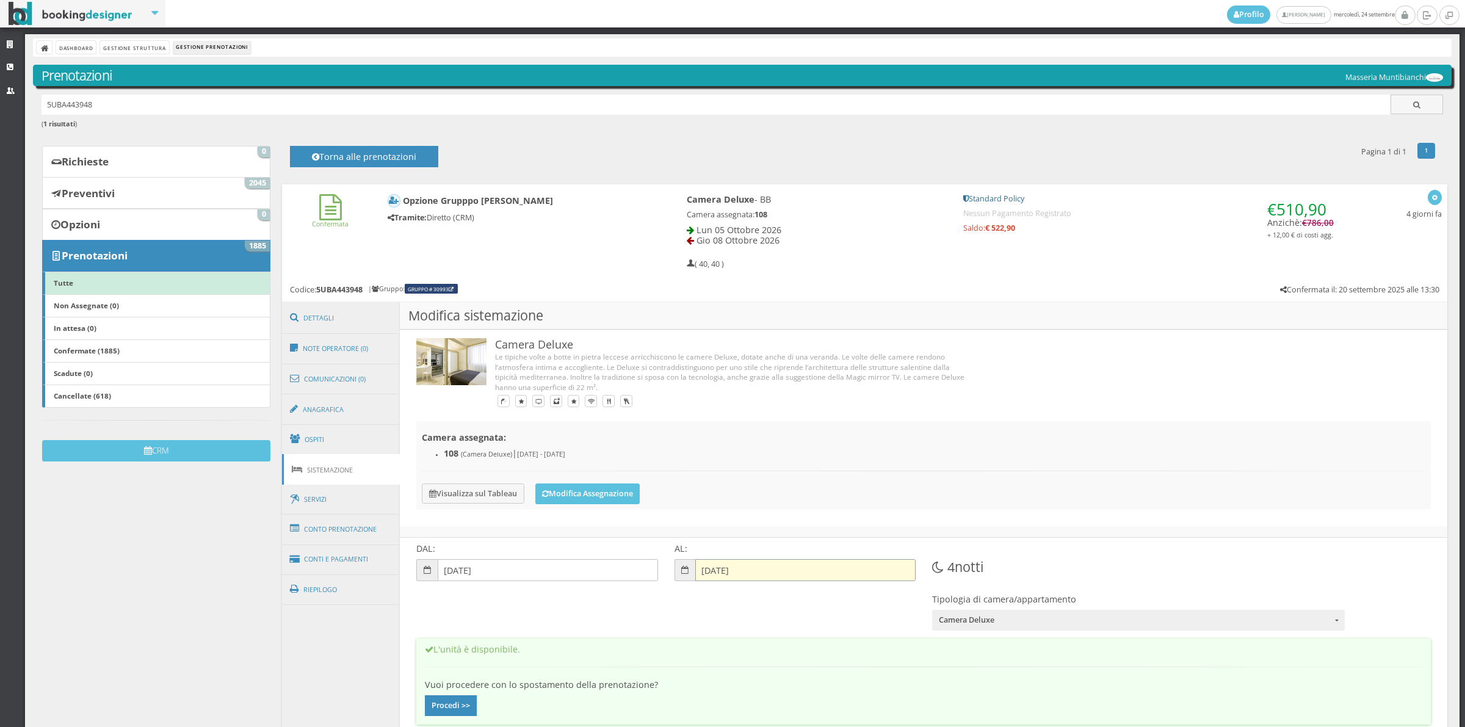
click at [773, 566] on input "08-10-2026" at bounding box center [805, 570] width 220 height 22
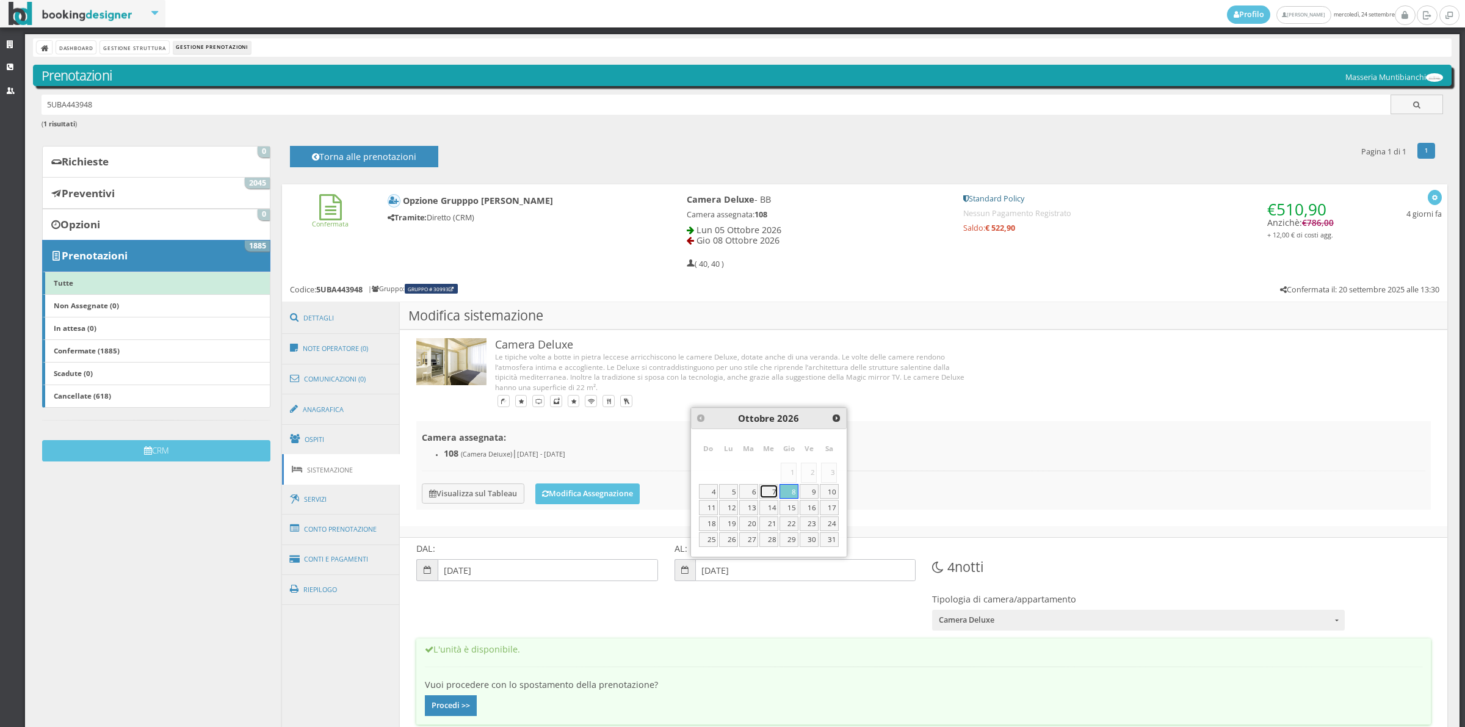
click at [775, 488] on link "7" at bounding box center [768, 491] width 19 height 15
type input "07-10-2026"
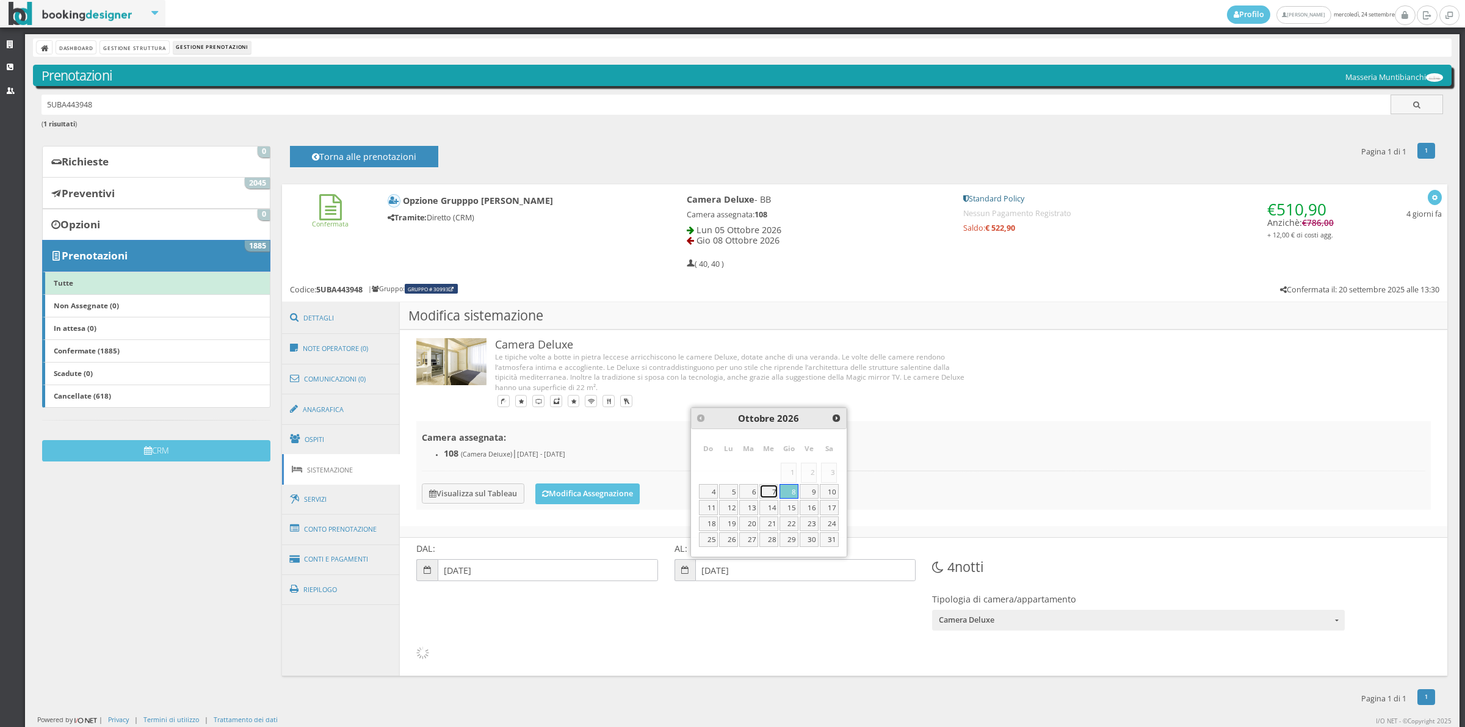
click at [775, 488] on link "7" at bounding box center [768, 491] width 19 height 15
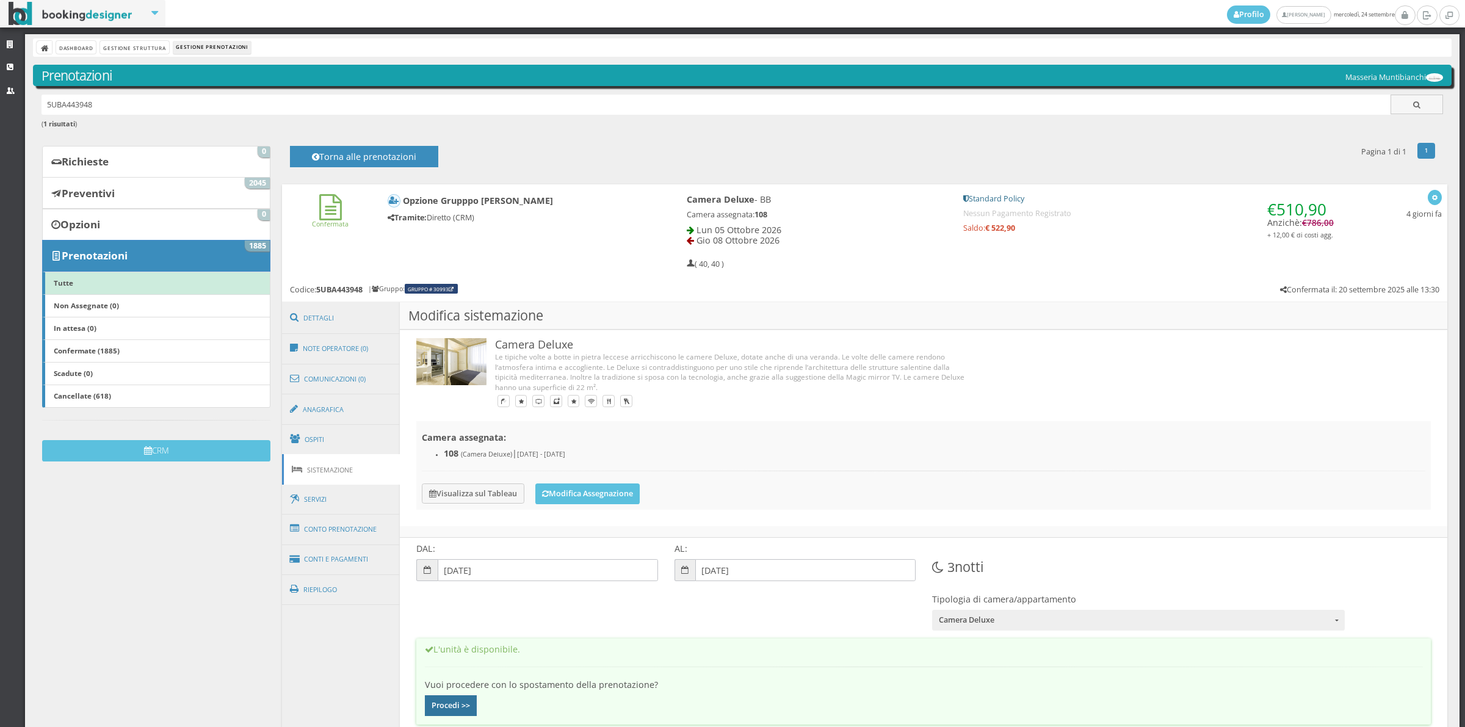
click at [458, 703] on button "Procedi >>" at bounding box center [451, 705] width 52 height 21
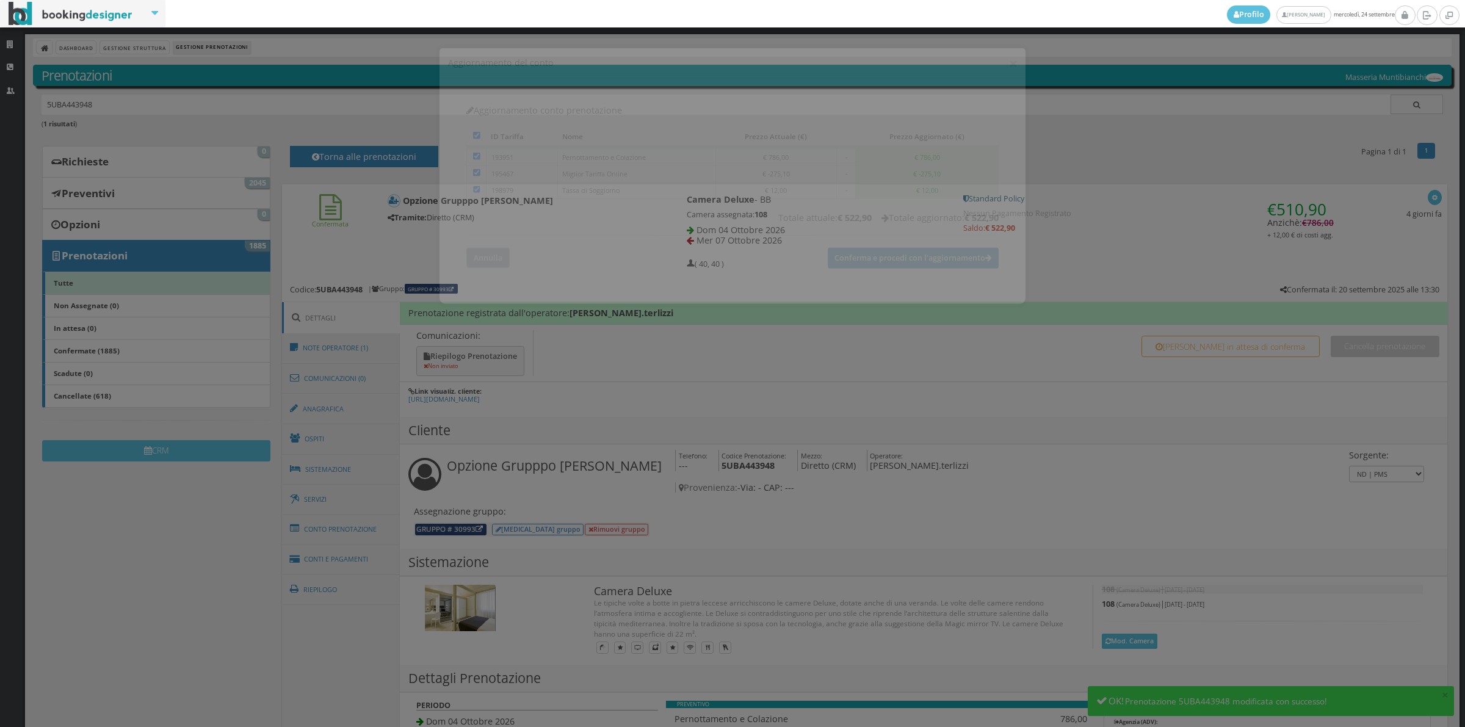
click at [490, 253] on button "Annulla" at bounding box center [487, 248] width 43 height 20
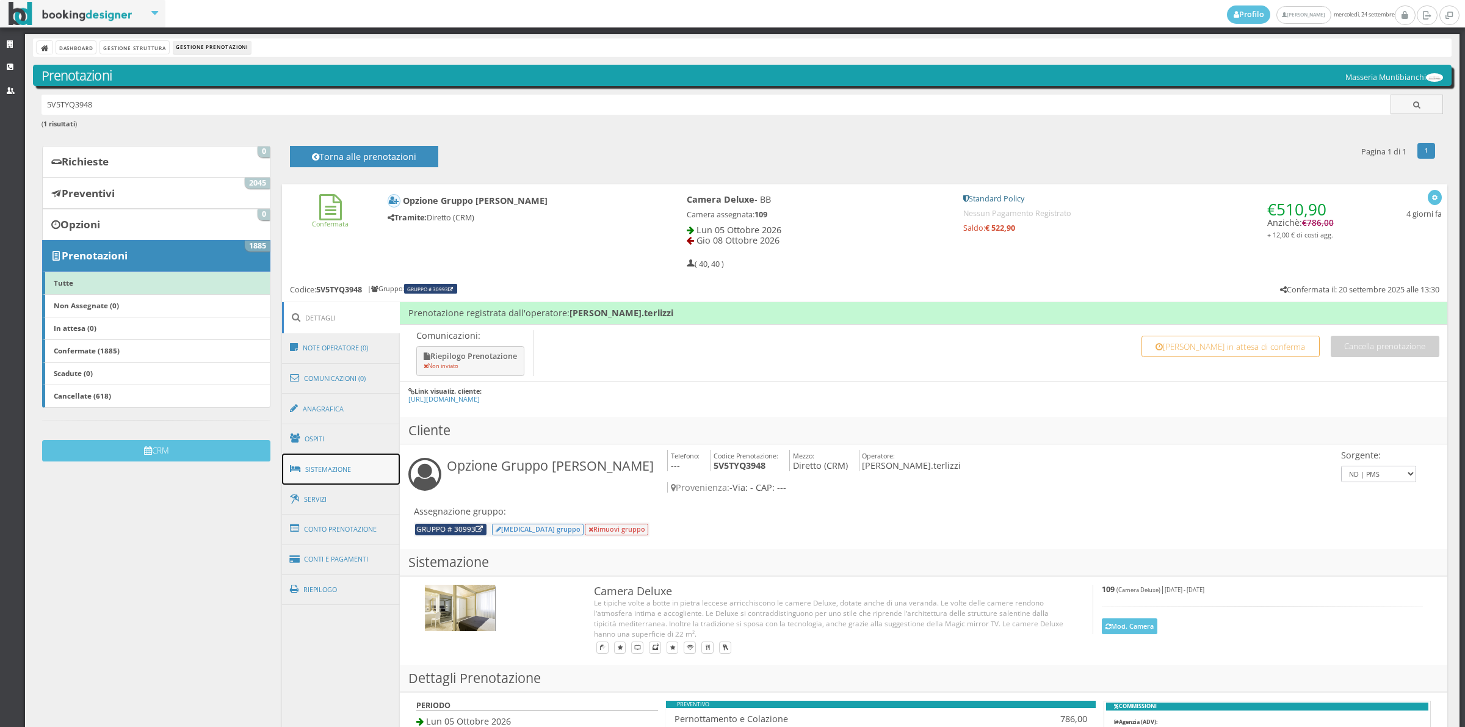
click at [358, 475] on link "Sistemazione" at bounding box center [341, 470] width 118 height 32
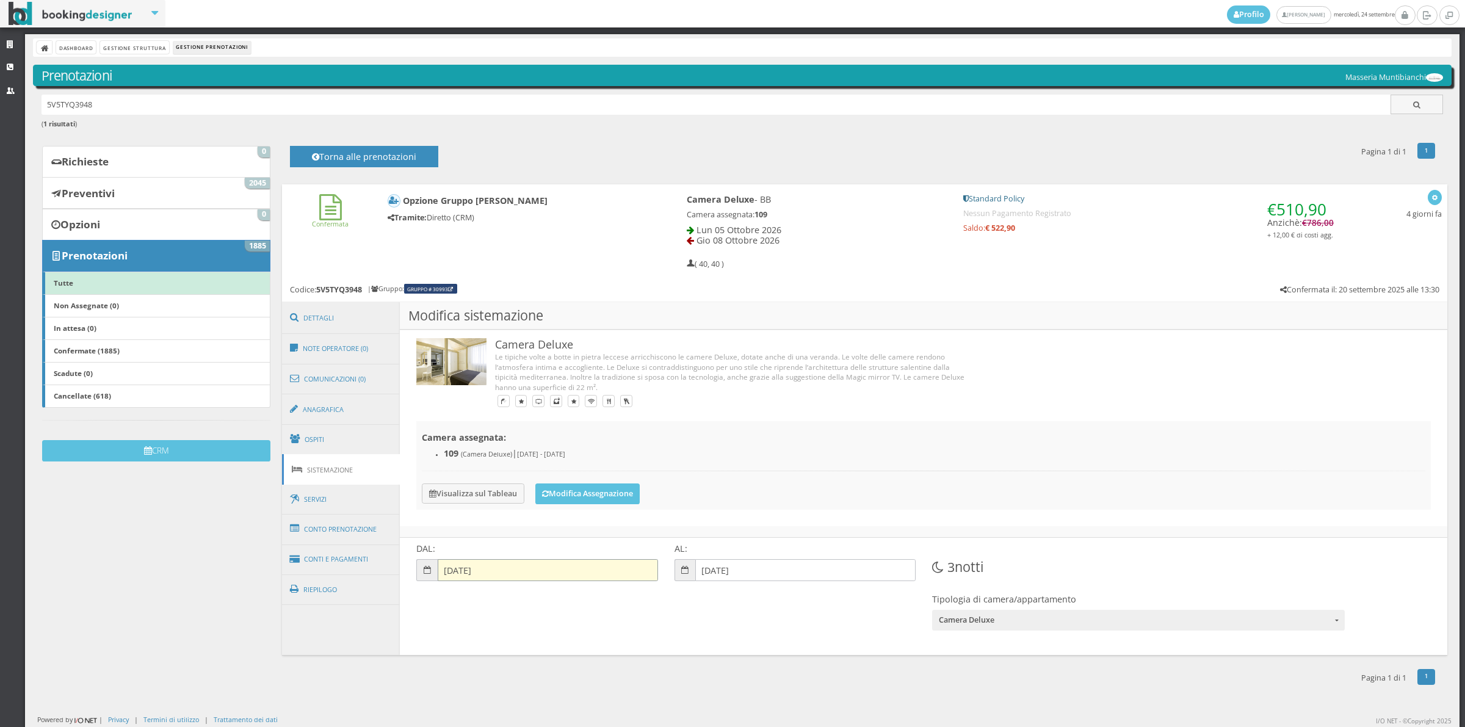
click at [471, 573] on input "05-10-2026" at bounding box center [548, 570] width 220 height 22
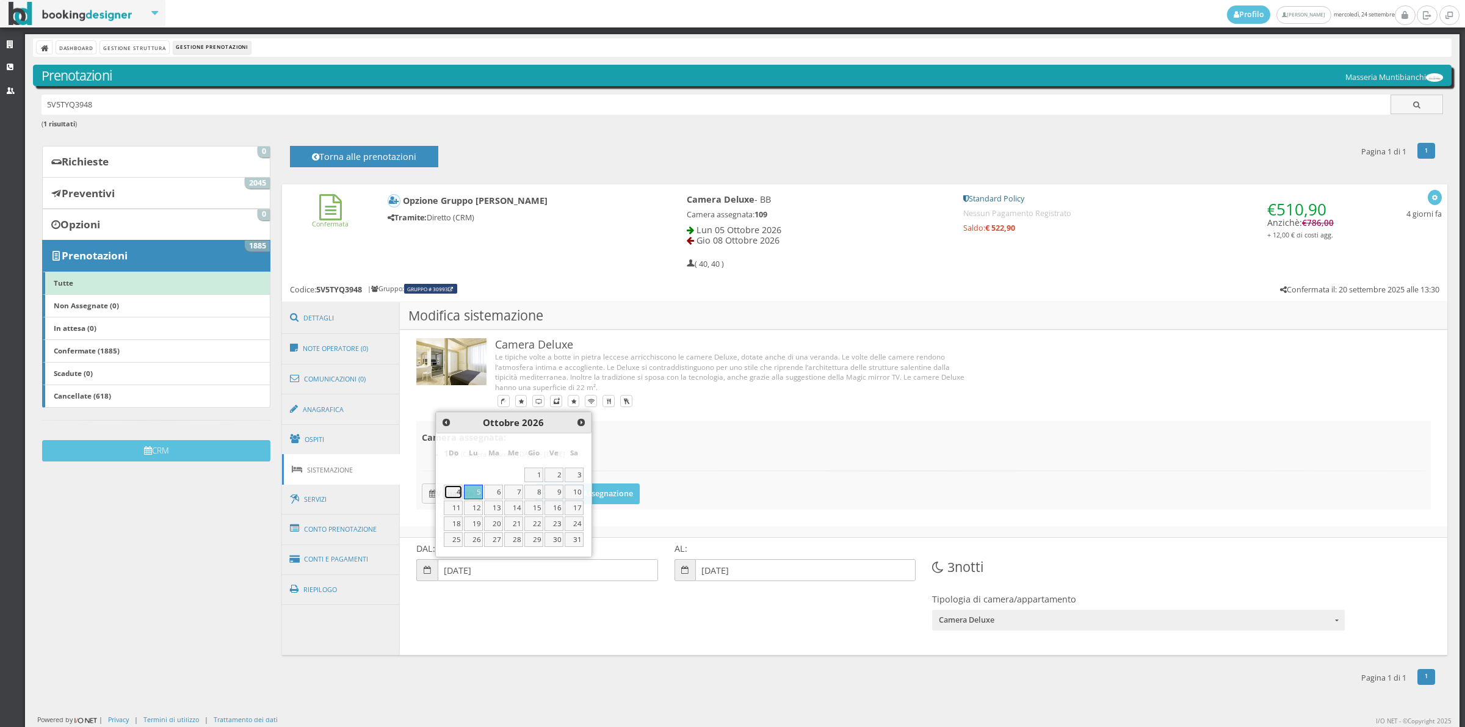
click at [456, 486] on link "4" at bounding box center [453, 492] width 19 height 15
type input "04-10-2026"
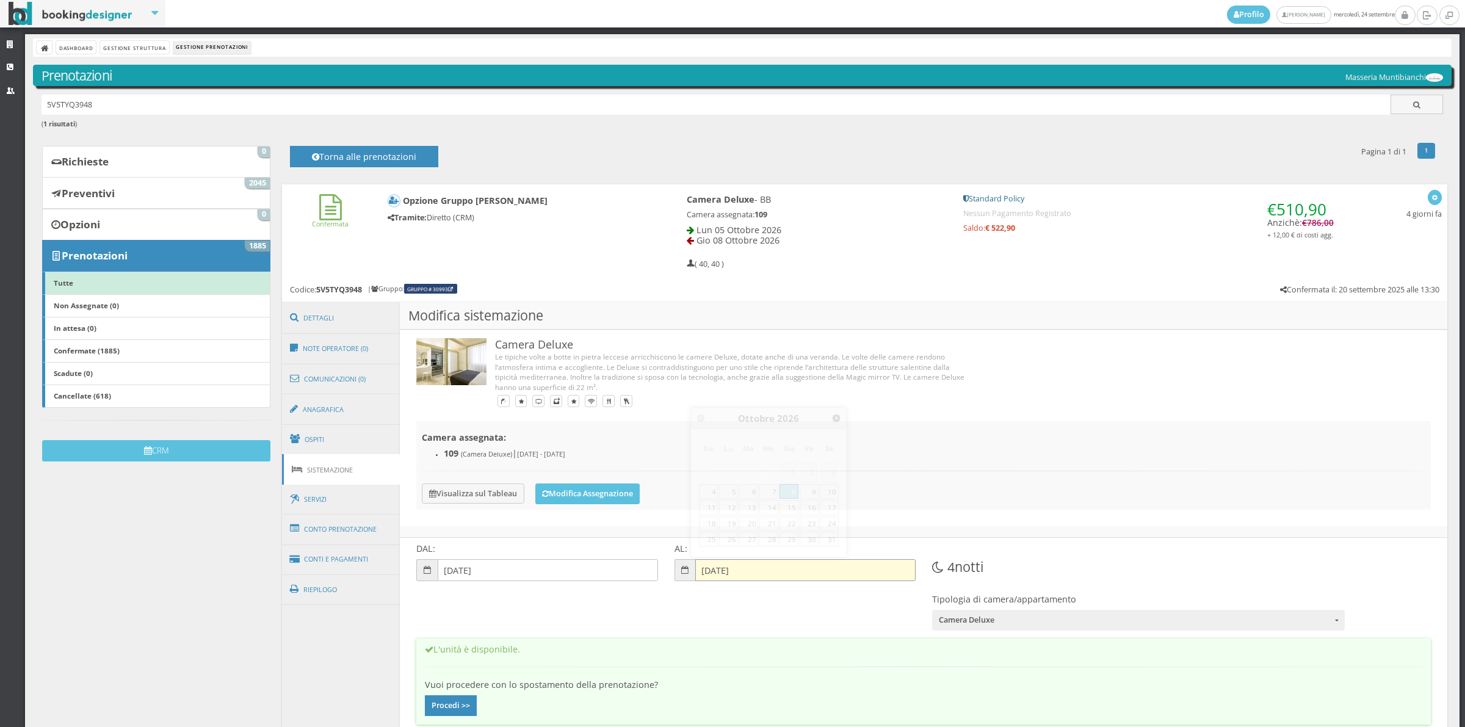
click at [716, 571] on input "08-10-2026" at bounding box center [805, 570] width 220 height 22
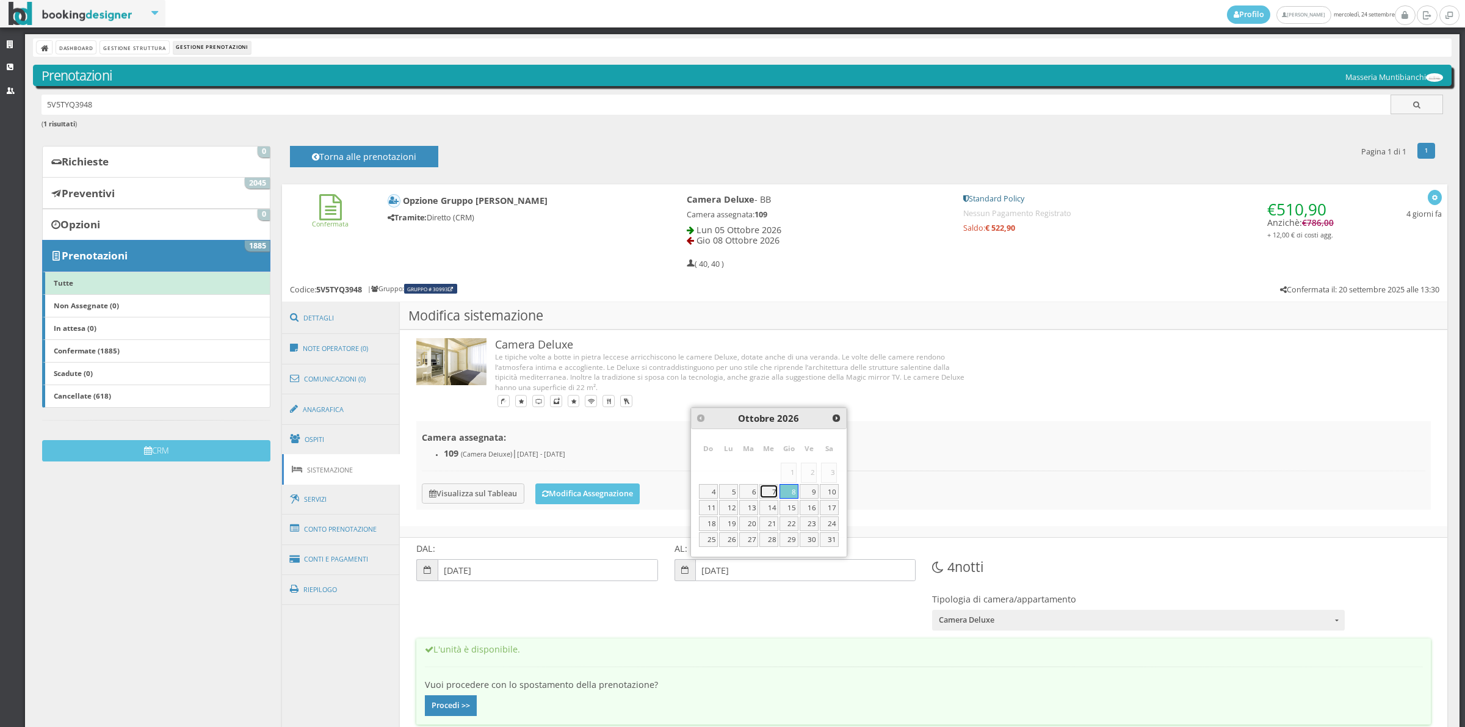
click at [765, 494] on link "7" at bounding box center [768, 491] width 19 height 15
type input "07-10-2026"
click at [429, 701] on button "Procedi >>" at bounding box center [451, 705] width 52 height 21
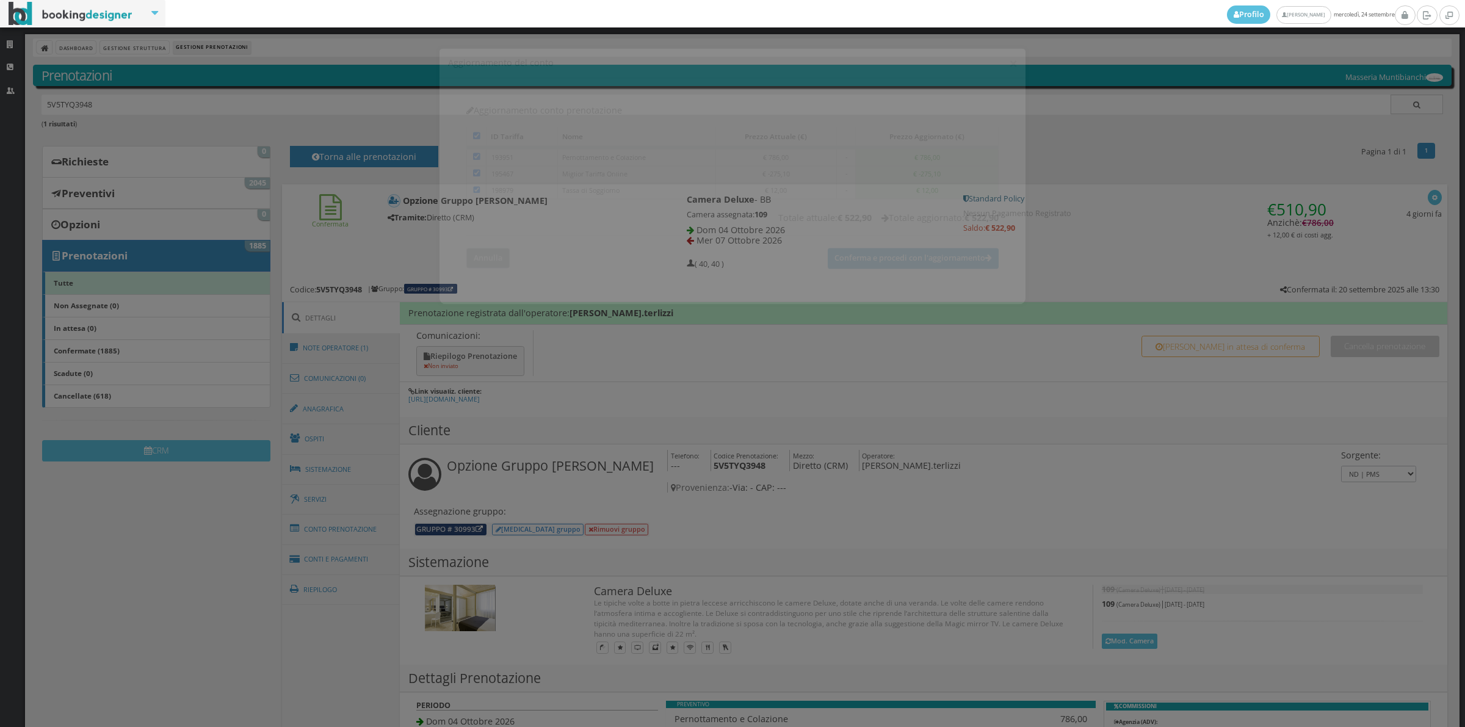
click at [507, 247] on button "Annulla" at bounding box center [487, 248] width 43 height 20
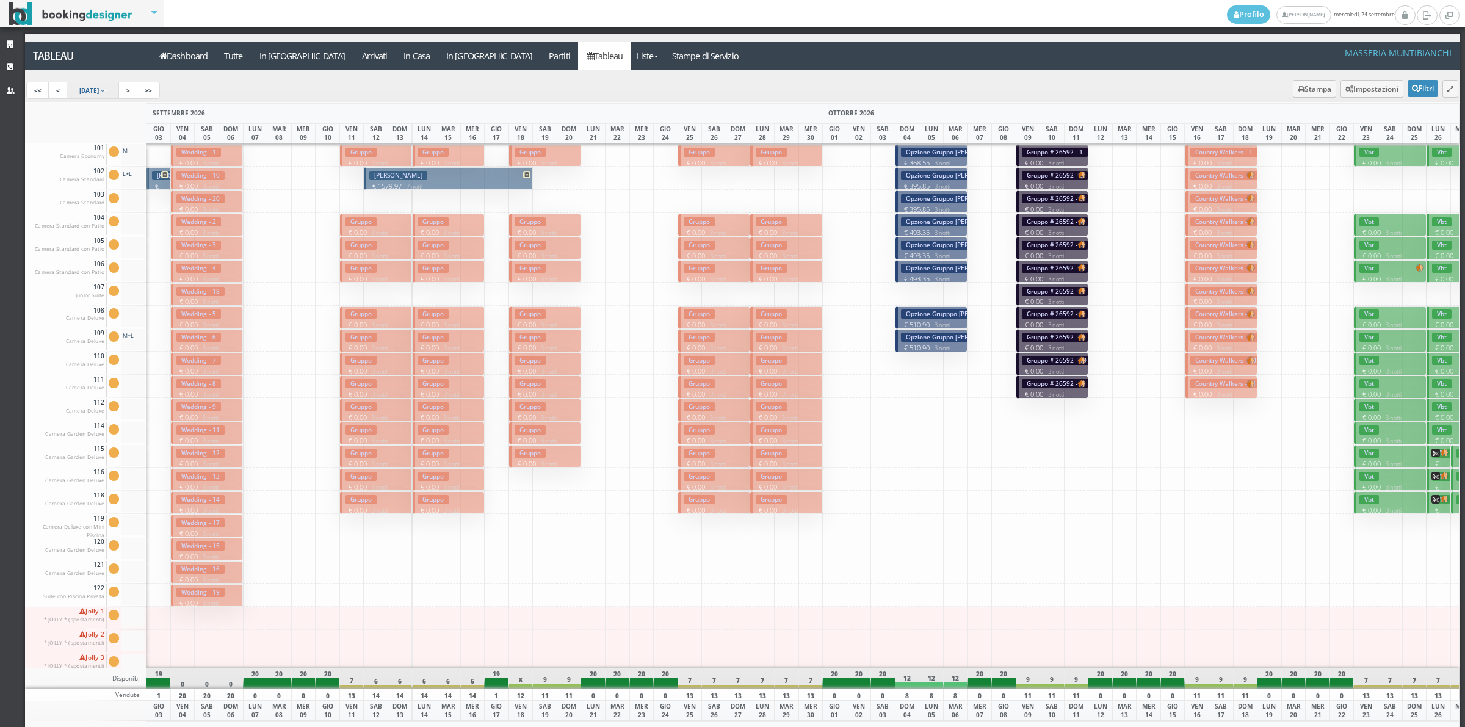
click at [81, 86] on span "3 Sep 2026" at bounding box center [89, 90] width 20 height 9
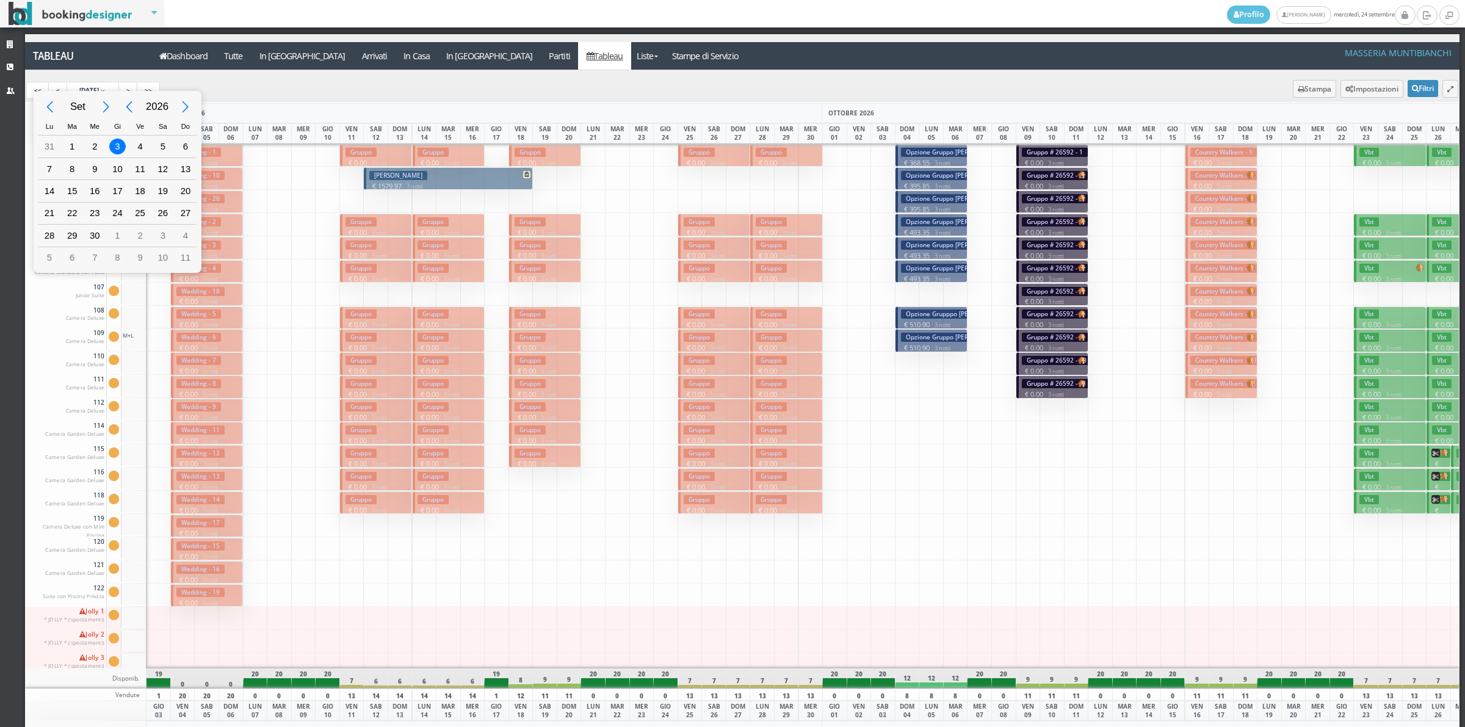
click at [130, 107] on div "Previous Year" at bounding box center [128, 106] width 27 height 27
click at [57, 218] on div "22" at bounding box center [49, 213] width 23 height 21
type input "22/09/2025"
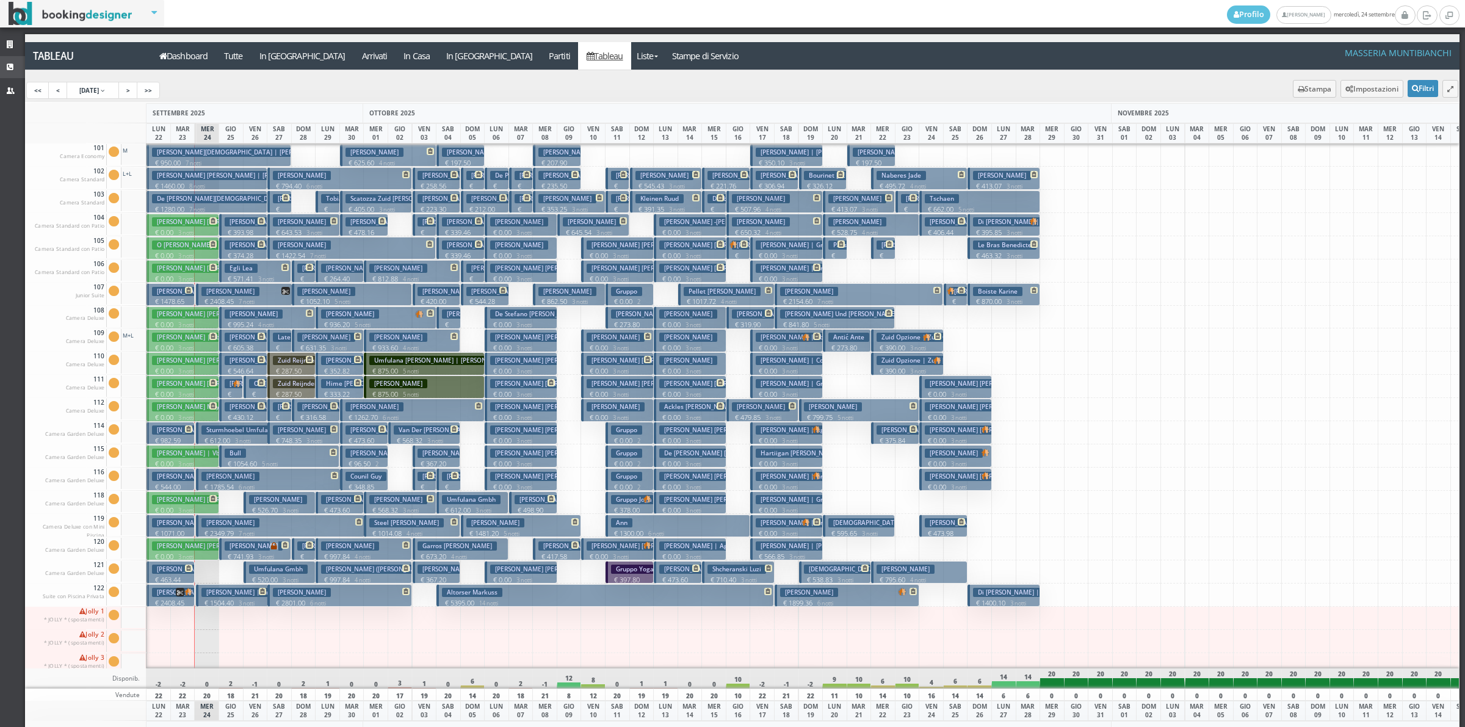
click at [13, 69] on icon at bounding box center [12, 67] width 10 height 8
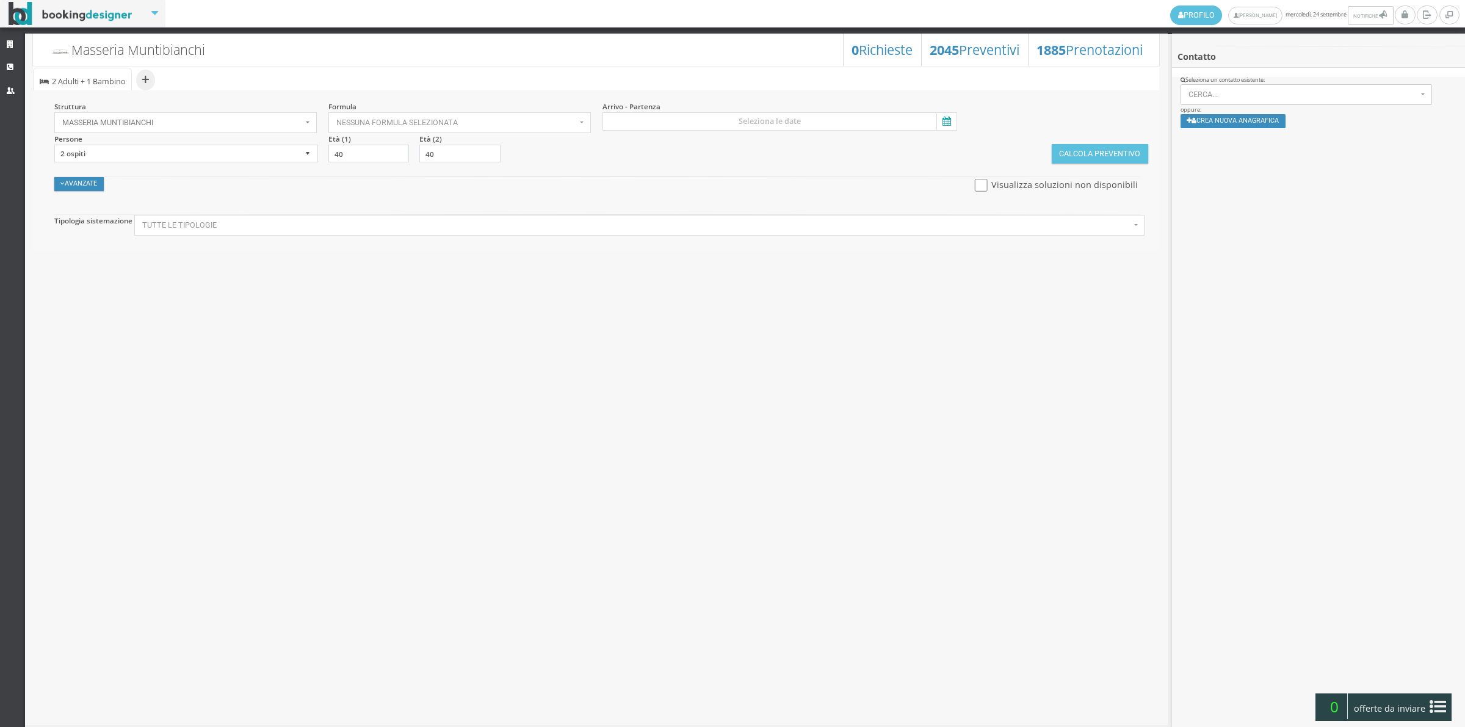
select select
select select "2"
select select
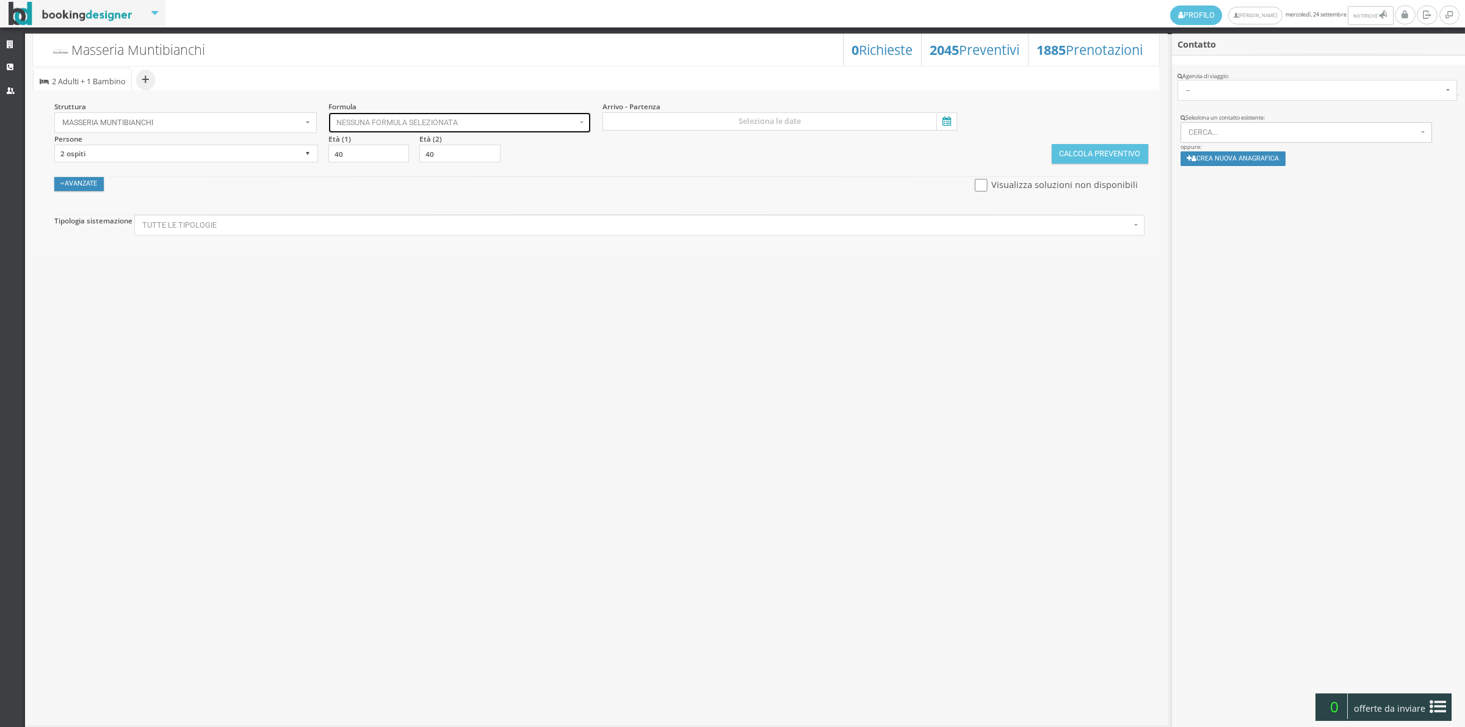
click at [383, 123] on span "Nessuna formula selezionata" at bounding box center [456, 122] width 240 height 9
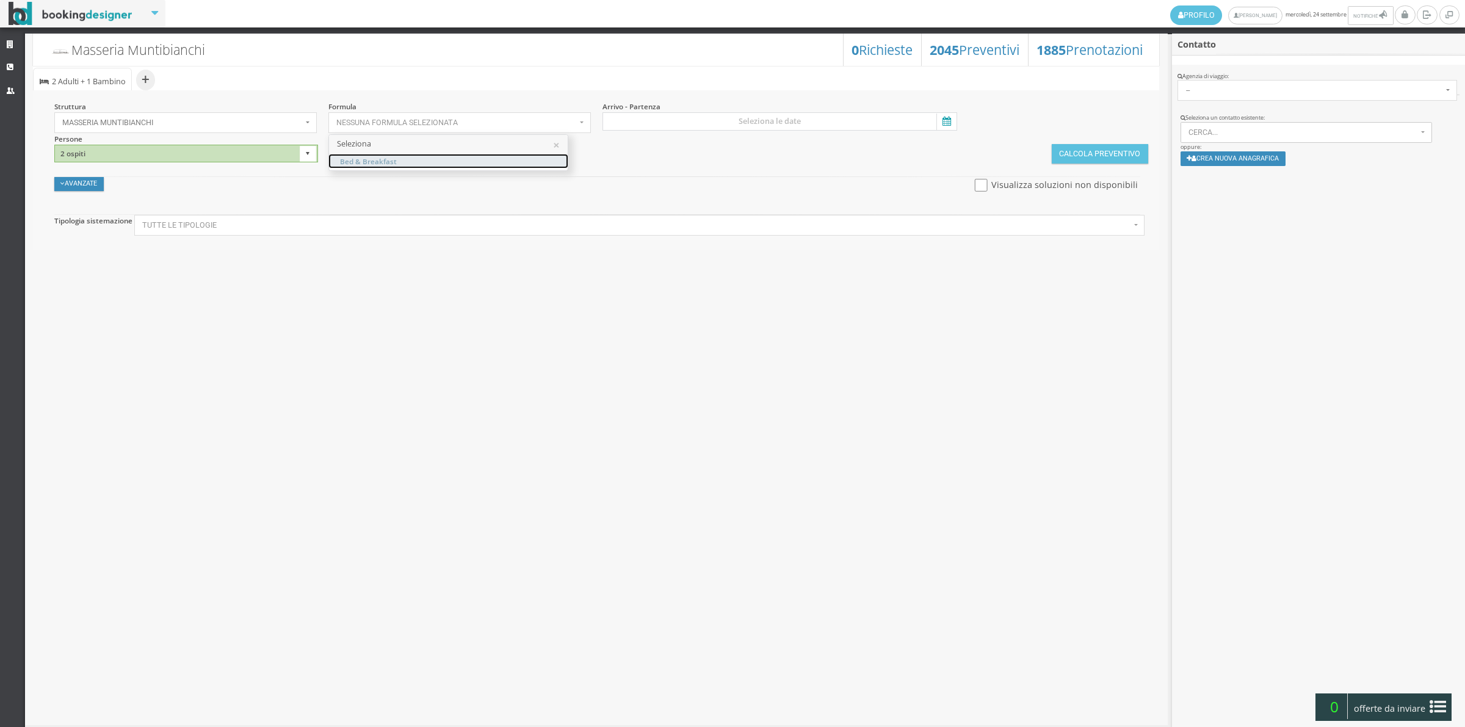
click at [361, 163] on span "Bed & Breakfast" at bounding box center [368, 161] width 57 height 10
select select "4"
click at [662, 120] on input at bounding box center [779, 121] width 355 height 18
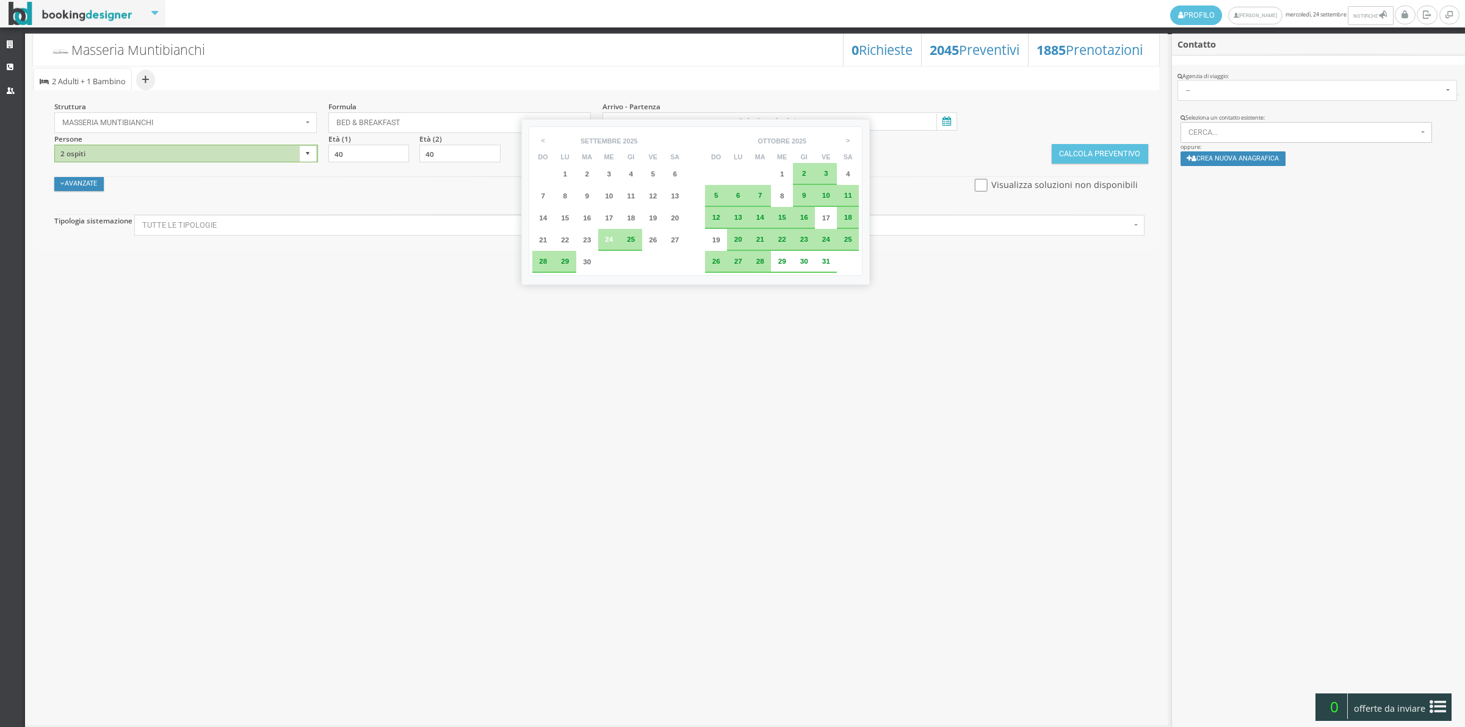
click at [606, 233] on div "24" at bounding box center [609, 240] width 22 height 22
click at [626, 237] on div "25" at bounding box center [630, 239] width 13 height 7
type input "24 set 2025 - 25 set 2025"
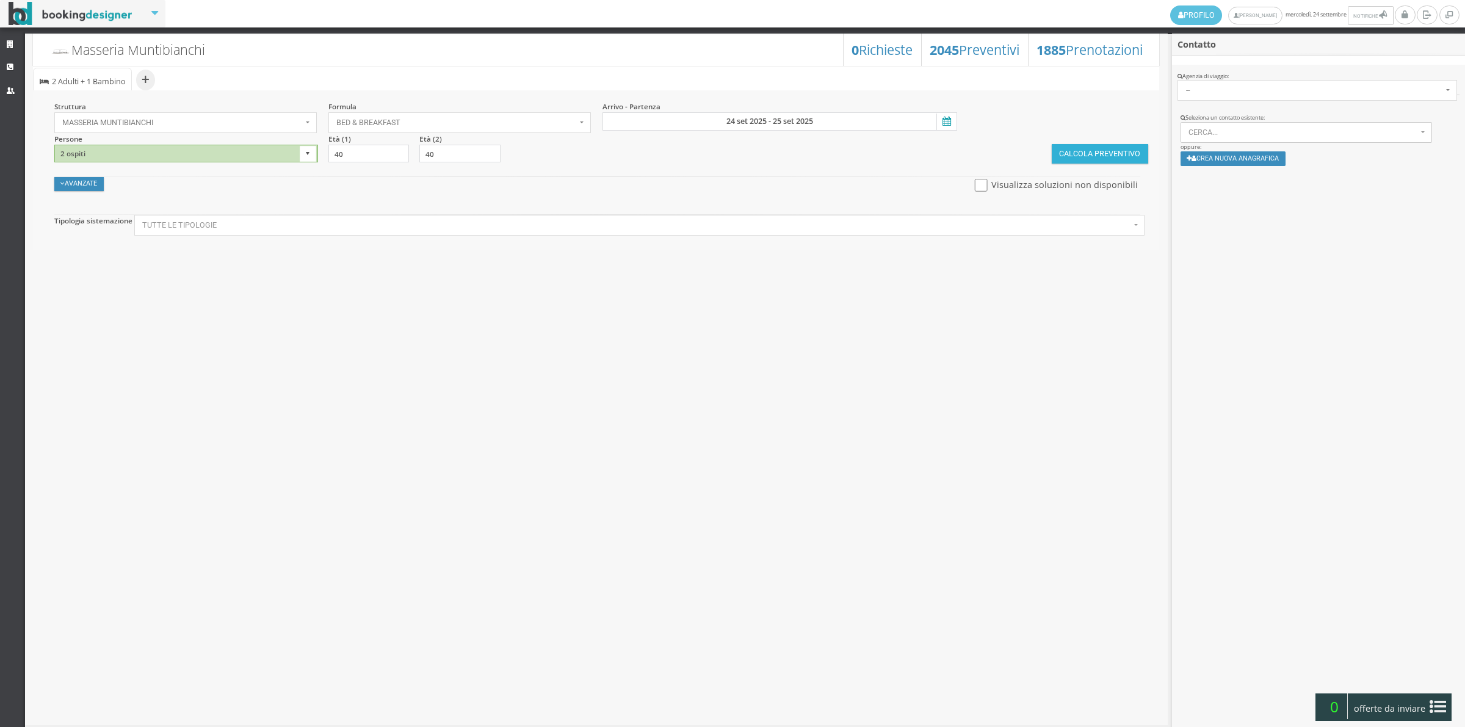
click at [1101, 153] on button "Calcola Preventivo" at bounding box center [1100, 154] width 96 height 20
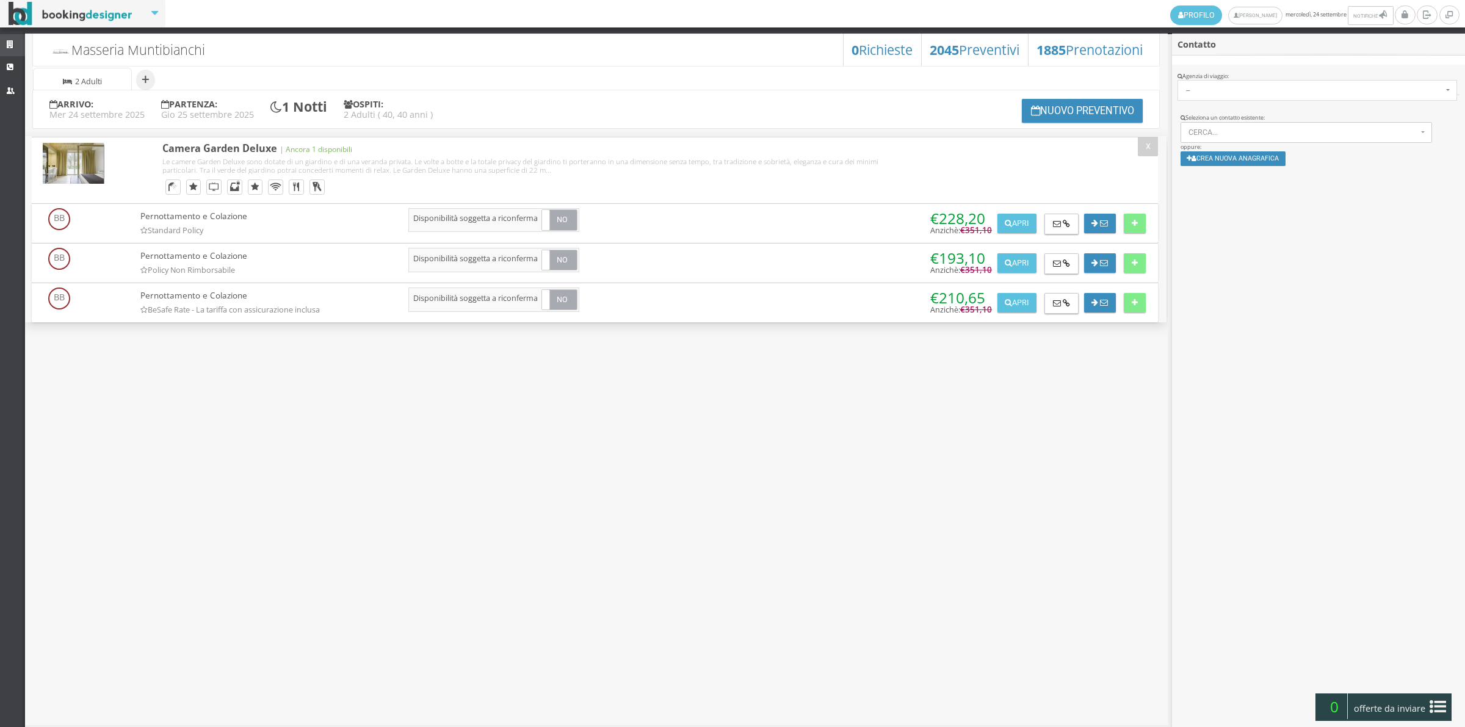
click at [14, 47] on icon at bounding box center [12, 45] width 10 height 8
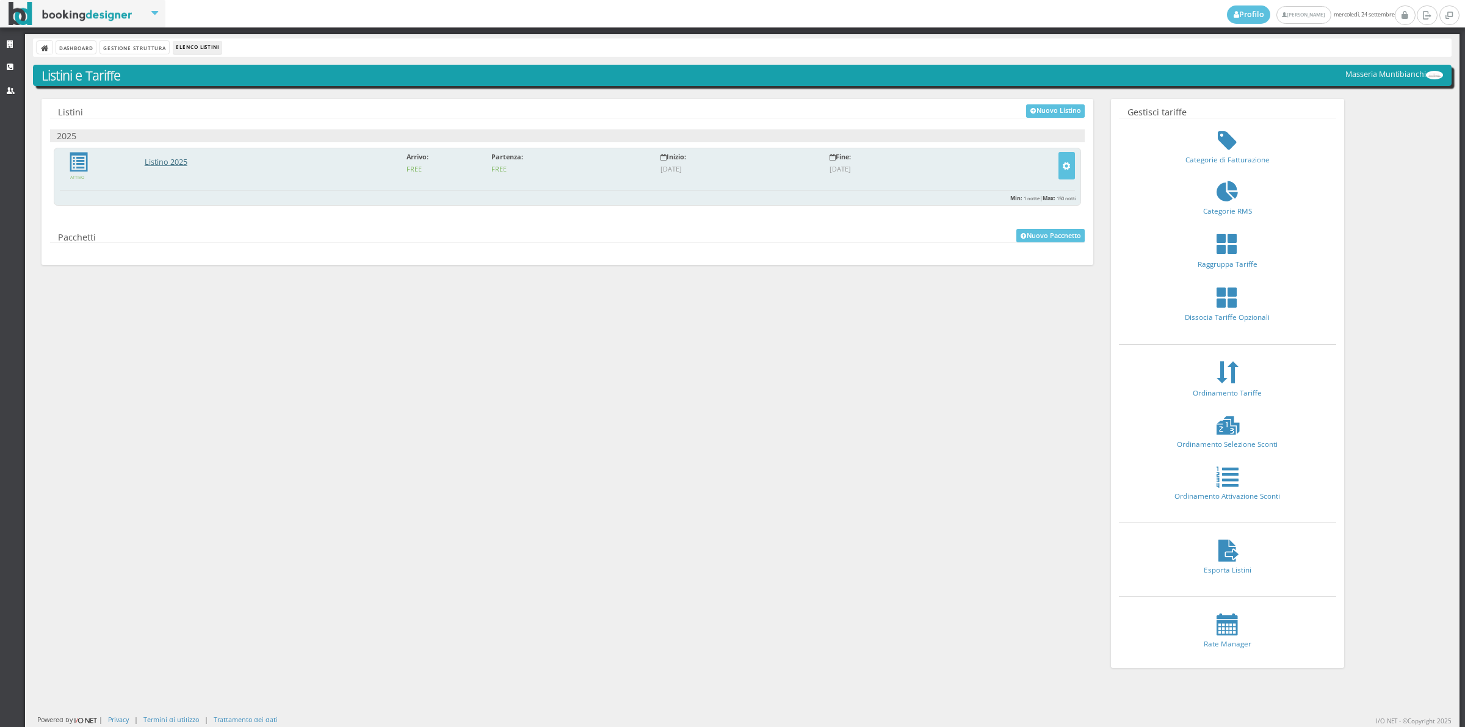
click at [157, 159] on link "Listino 2025" at bounding box center [166, 162] width 43 height 10
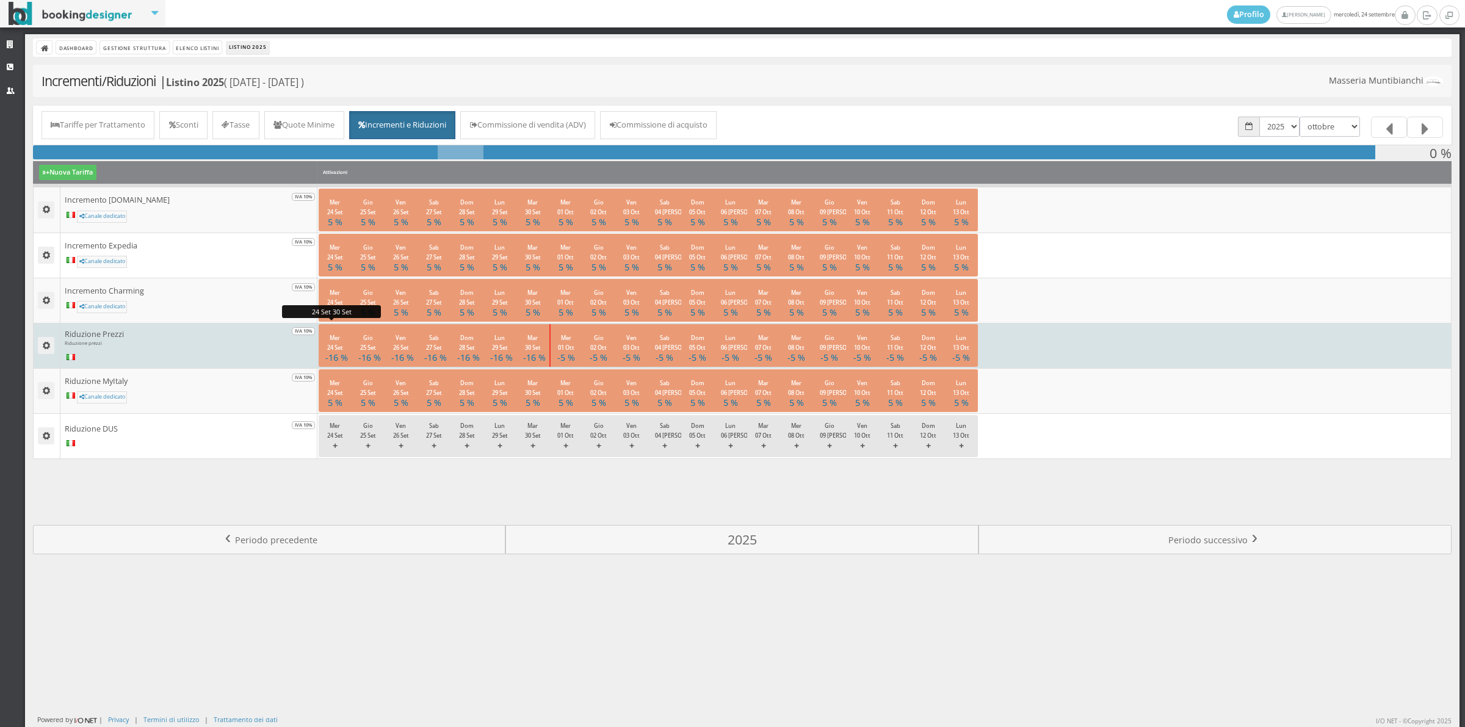
click at [336, 355] on h4 "-16 %" at bounding box center [335, 357] width 20 height 10
click at [337, 384] on link "Modifica Attivazione" at bounding box center [368, 377] width 99 height 13
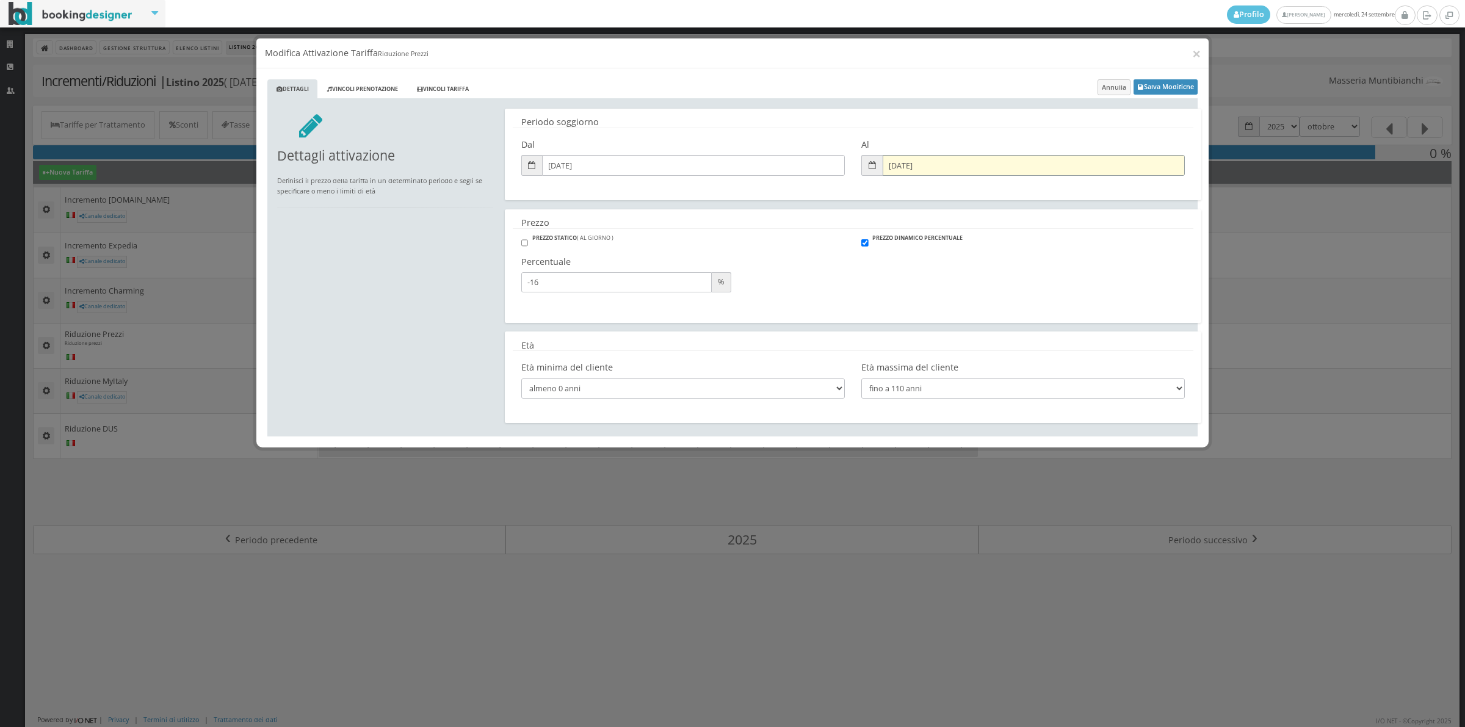
click at [900, 161] on input "30/09/2025" at bounding box center [1034, 165] width 303 height 20
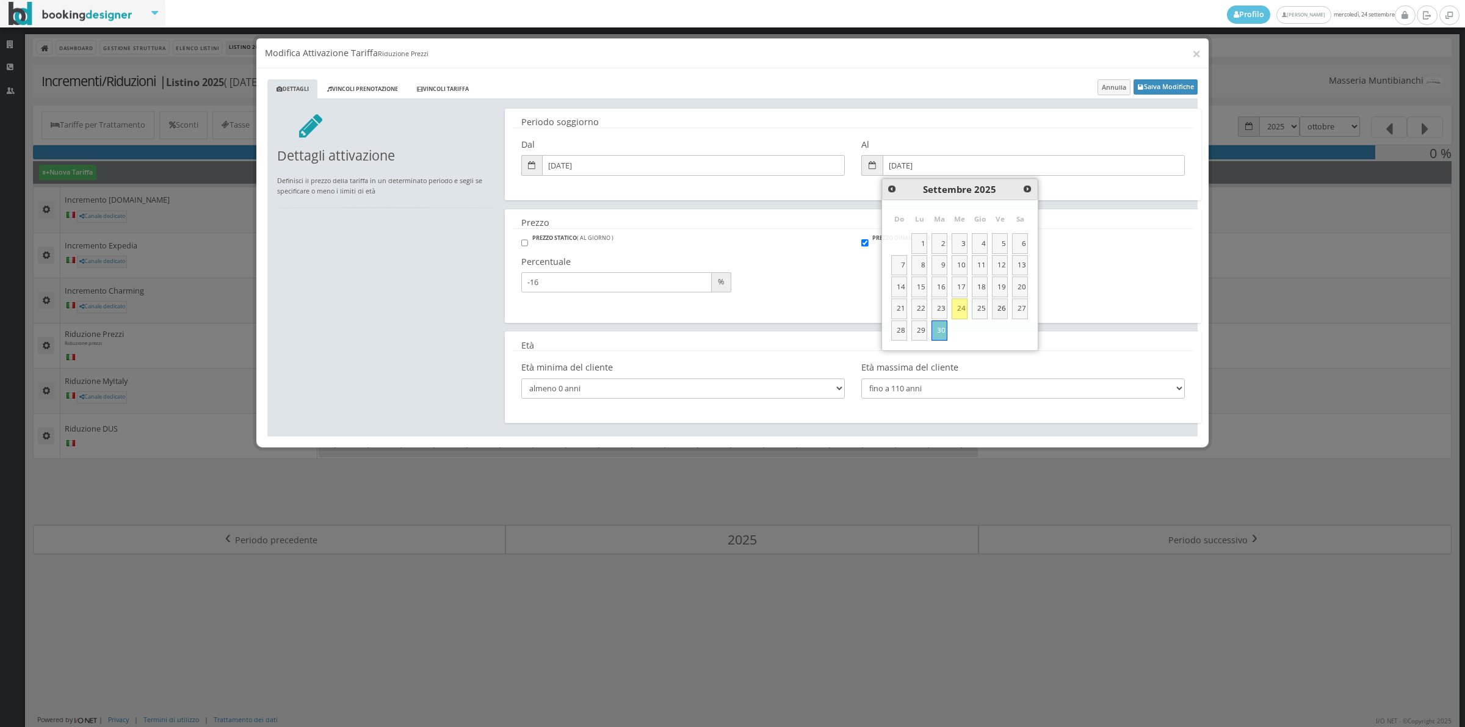
click at [999, 312] on link "26" at bounding box center [1000, 308] width 16 height 21
type input "26/09/2025"
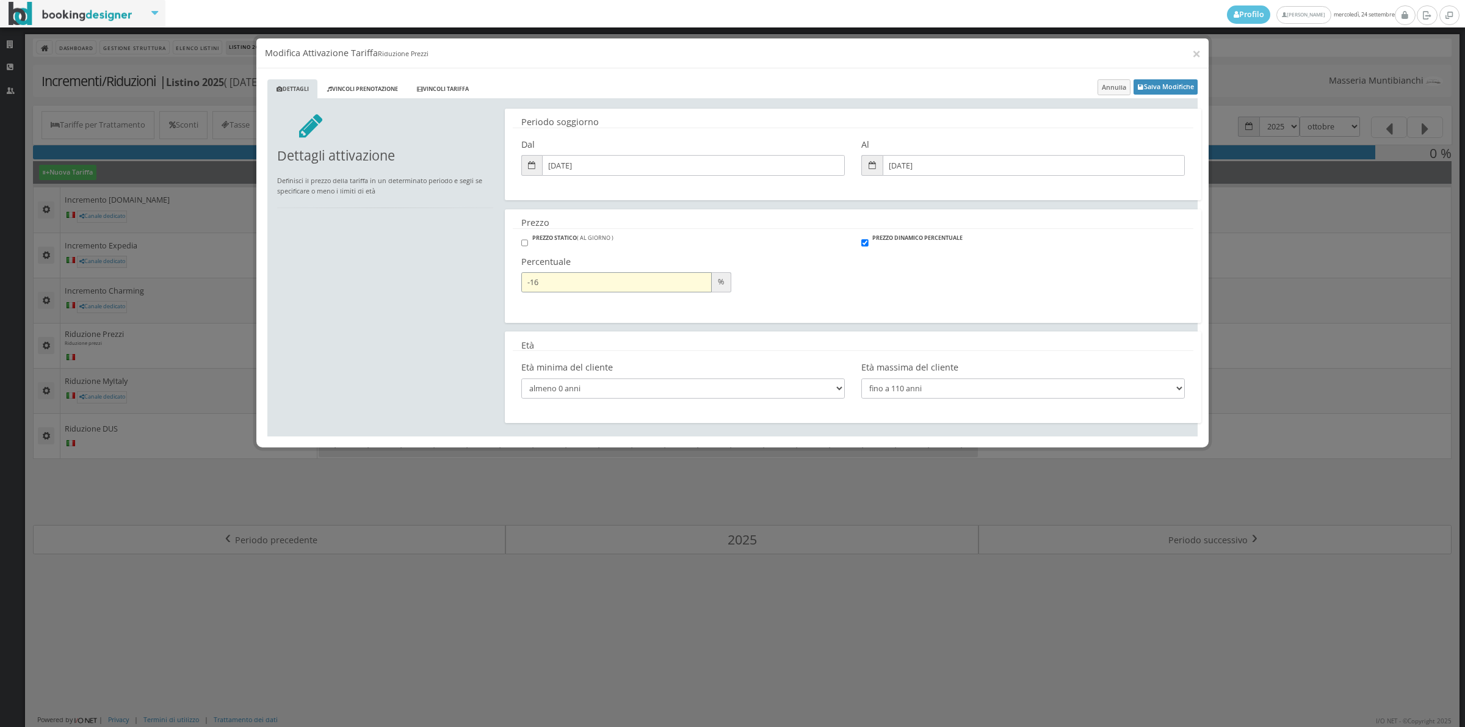
click at [646, 288] on input "-16" at bounding box center [616, 282] width 190 height 20
click at [699, 286] on input "-17" at bounding box center [616, 282] width 190 height 20
click at [699, 286] on input "-18" at bounding box center [616, 282] width 190 height 20
click at [699, 286] on input "-19" at bounding box center [616, 282] width 190 height 20
type input "-20"
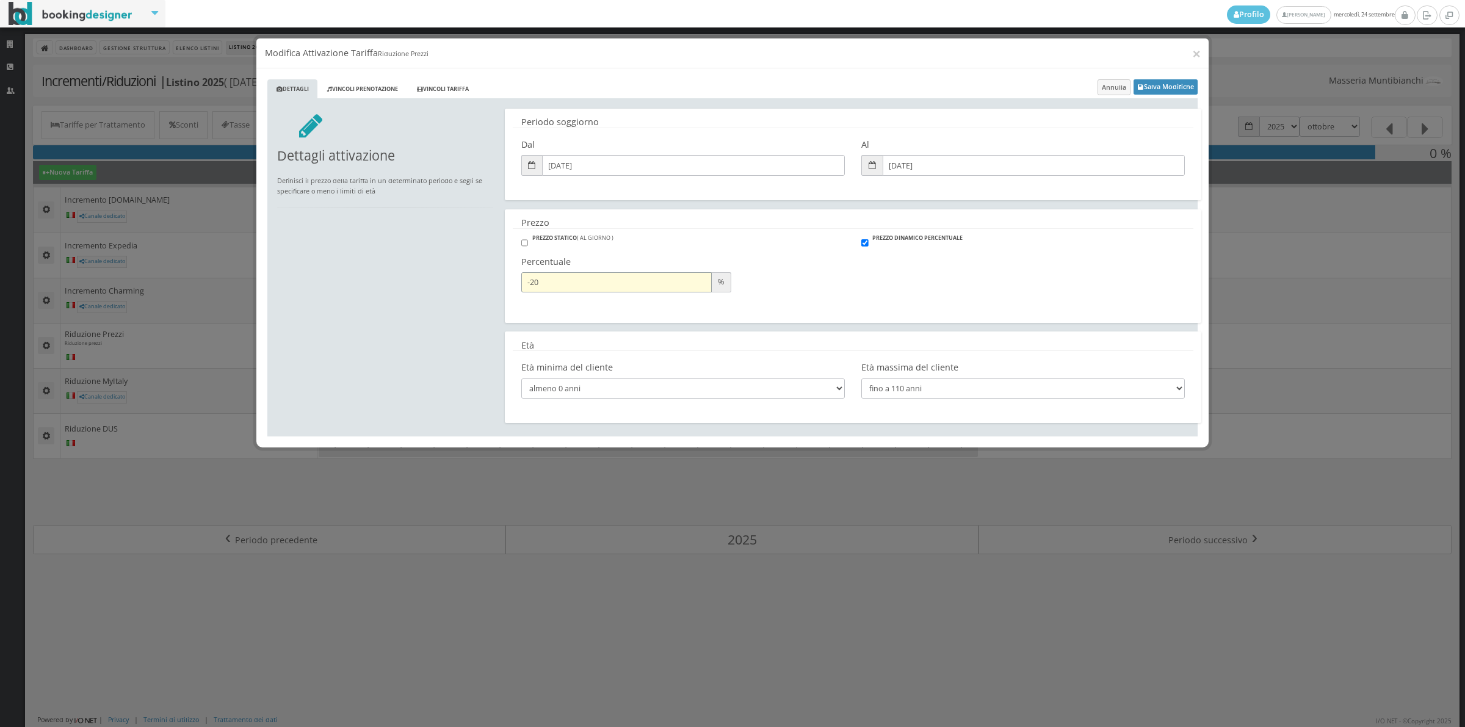
click at [699, 286] on input "-20" at bounding box center [616, 282] width 190 height 20
click at [1166, 89] on button "Salva Modifiche" at bounding box center [1165, 86] width 64 height 15
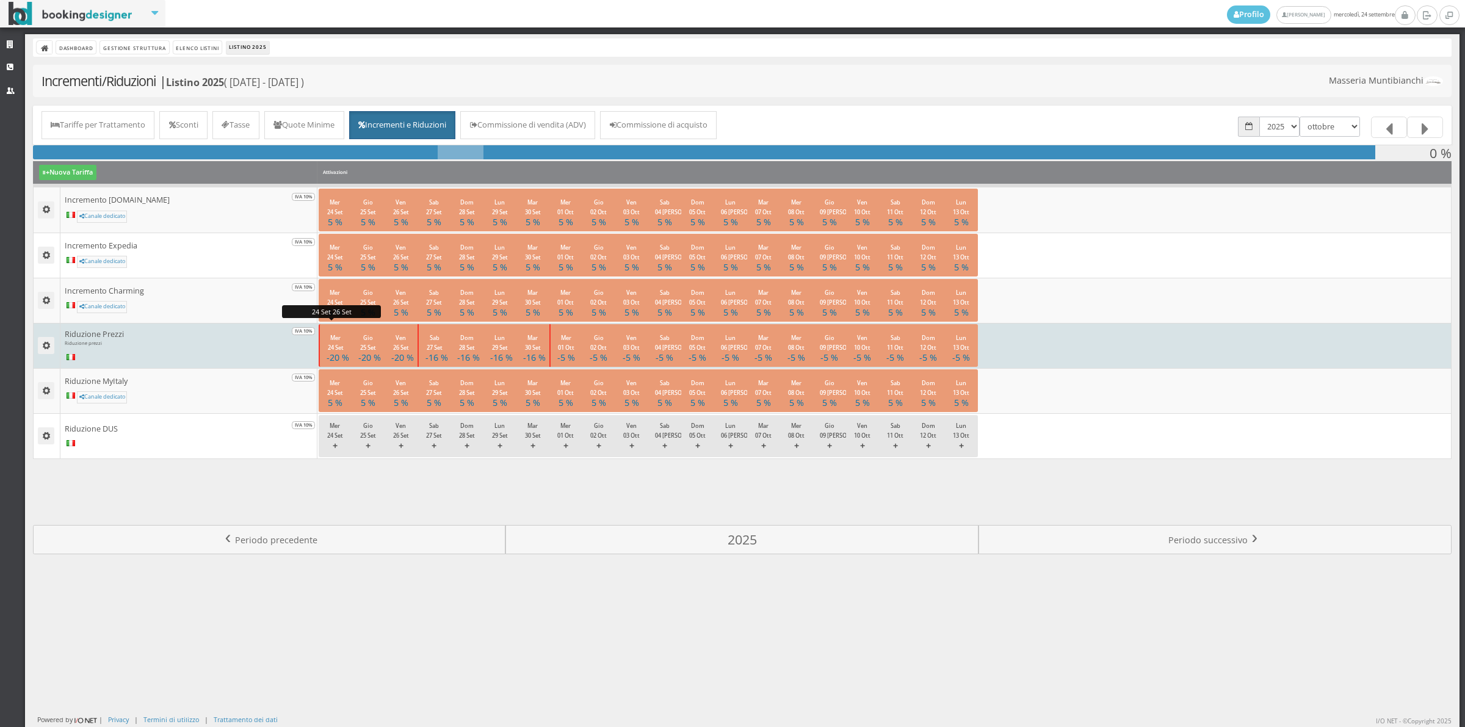
click at [336, 355] on h4 "-20 %" at bounding box center [336, 357] width 18 height 10
click at [348, 373] on link "Modifica Attivazione" at bounding box center [368, 377] width 99 height 13
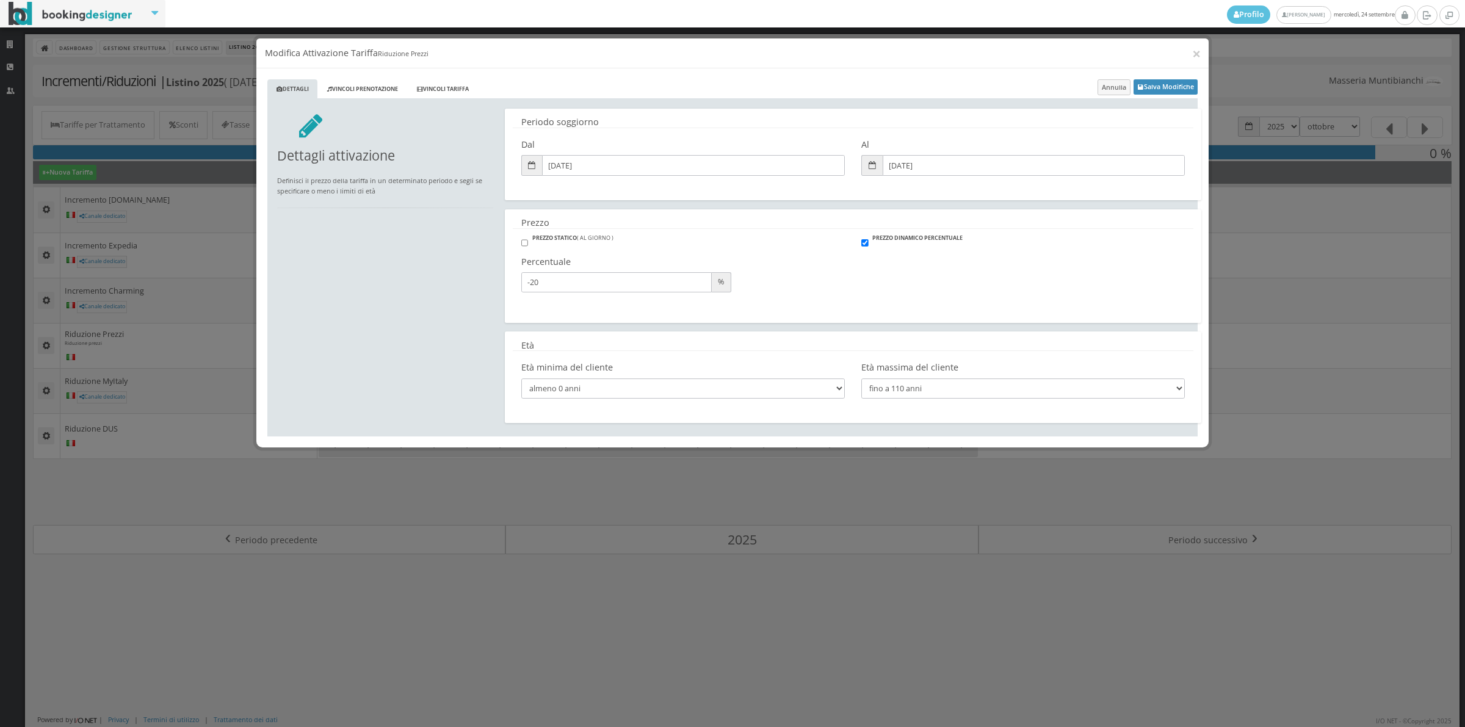
click at [887, 153] on div "Al 26/09/2025" at bounding box center [1023, 159] width 340 height 50
click at [892, 162] on input "[DATE]" at bounding box center [1034, 165] width 303 height 20
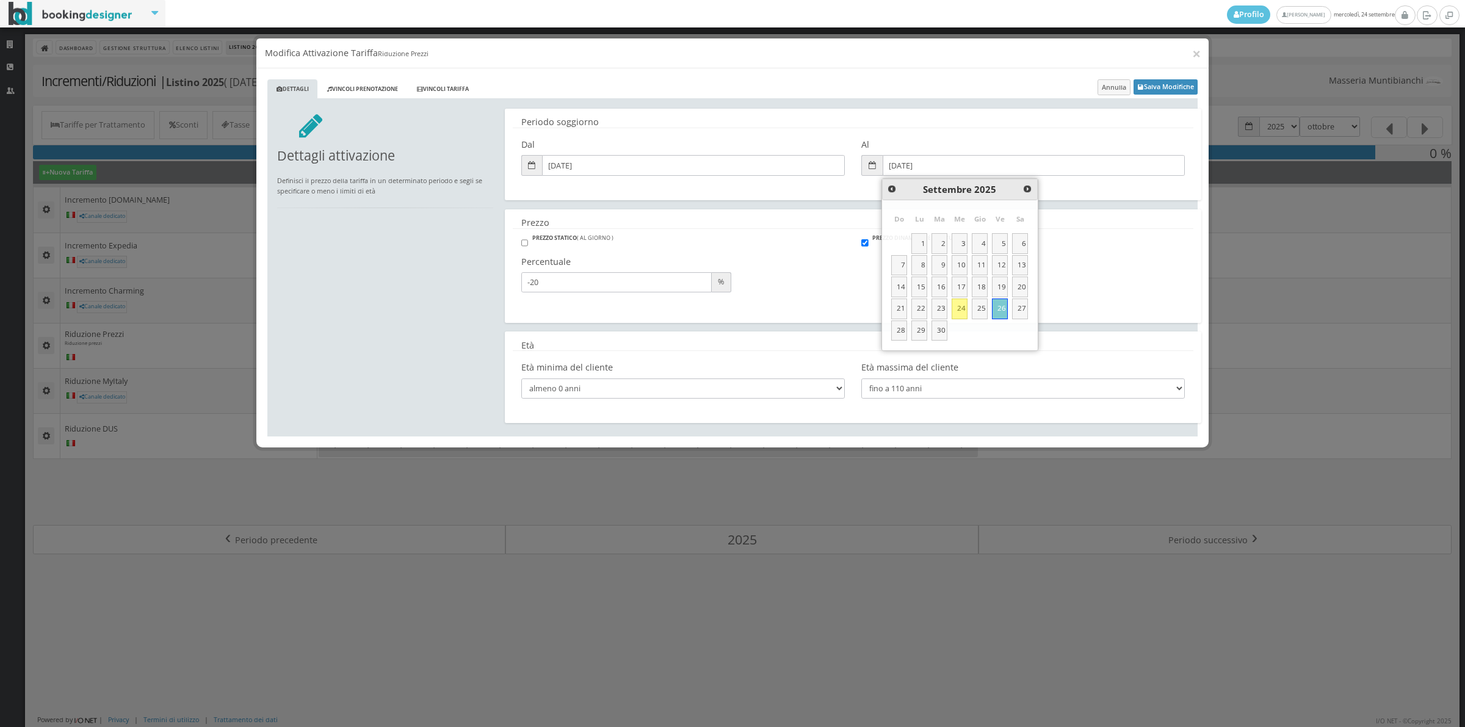
click at [988, 309] on td "25" at bounding box center [980, 309] width 20 height 22
type input "25/09/2025"
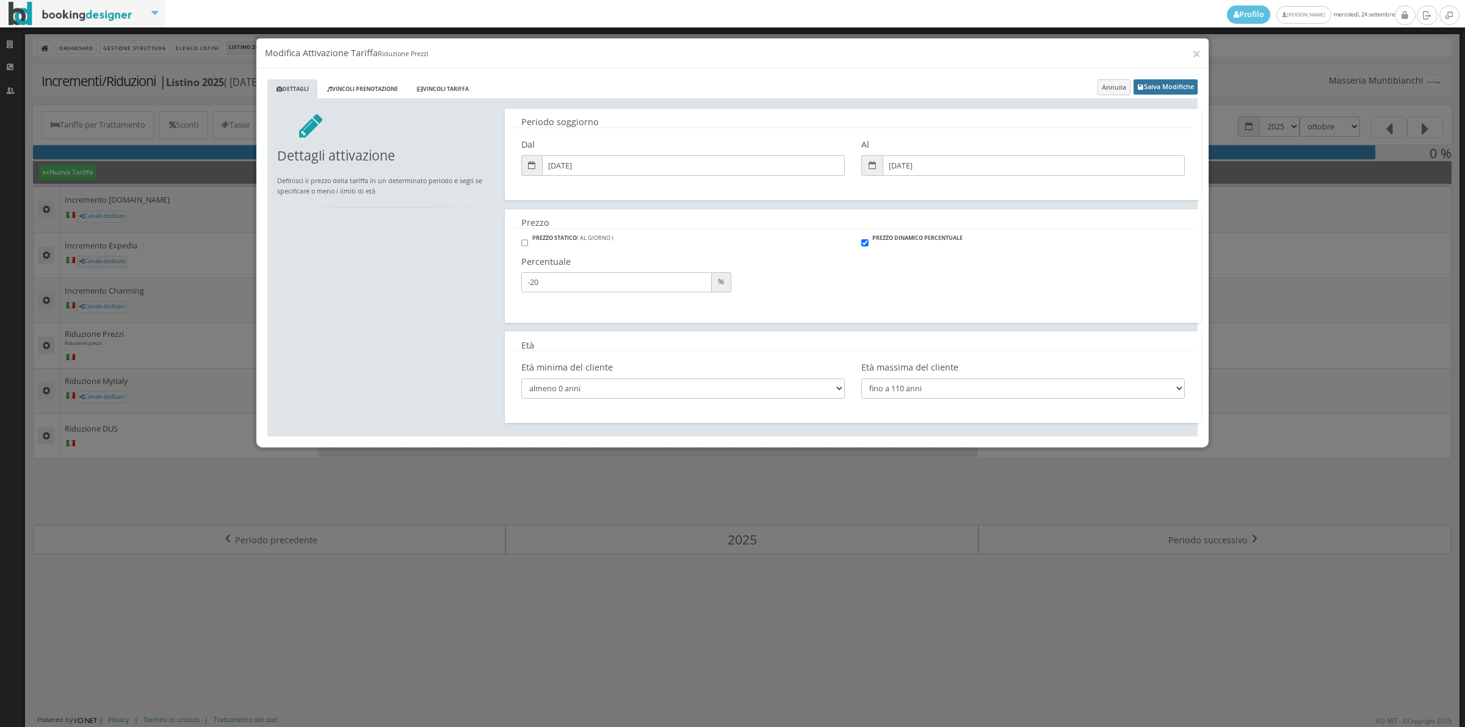
click at [1155, 89] on button "Salva Modifiche" at bounding box center [1165, 86] width 64 height 15
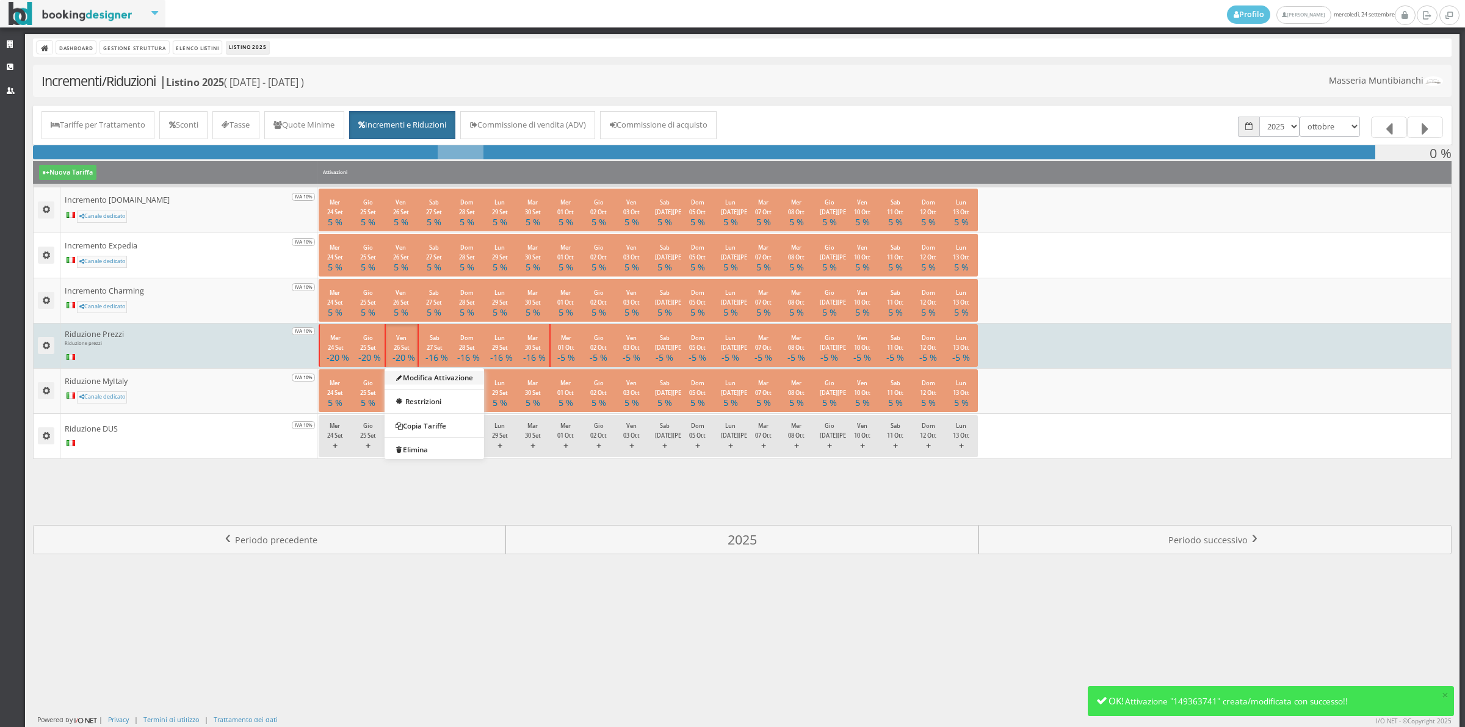
click at [406, 374] on link "Modifica Attivazione" at bounding box center [434, 377] width 99 height 13
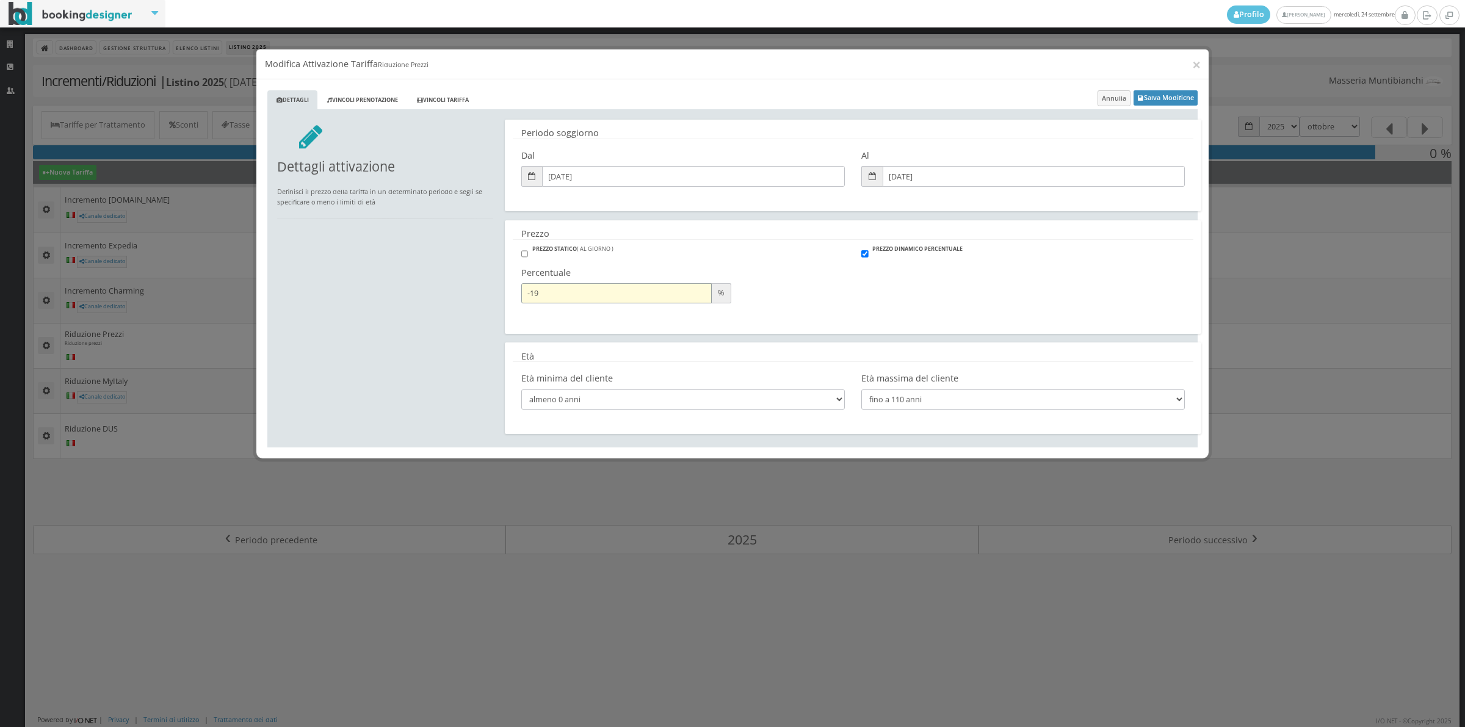
click at [702, 281] on input "-19" at bounding box center [616, 282] width 190 height 20
click at [702, 281] on input "-18" at bounding box center [616, 282] width 190 height 20
click at [702, 281] on input "-17" at bounding box center [616, 282] width 190 height 20
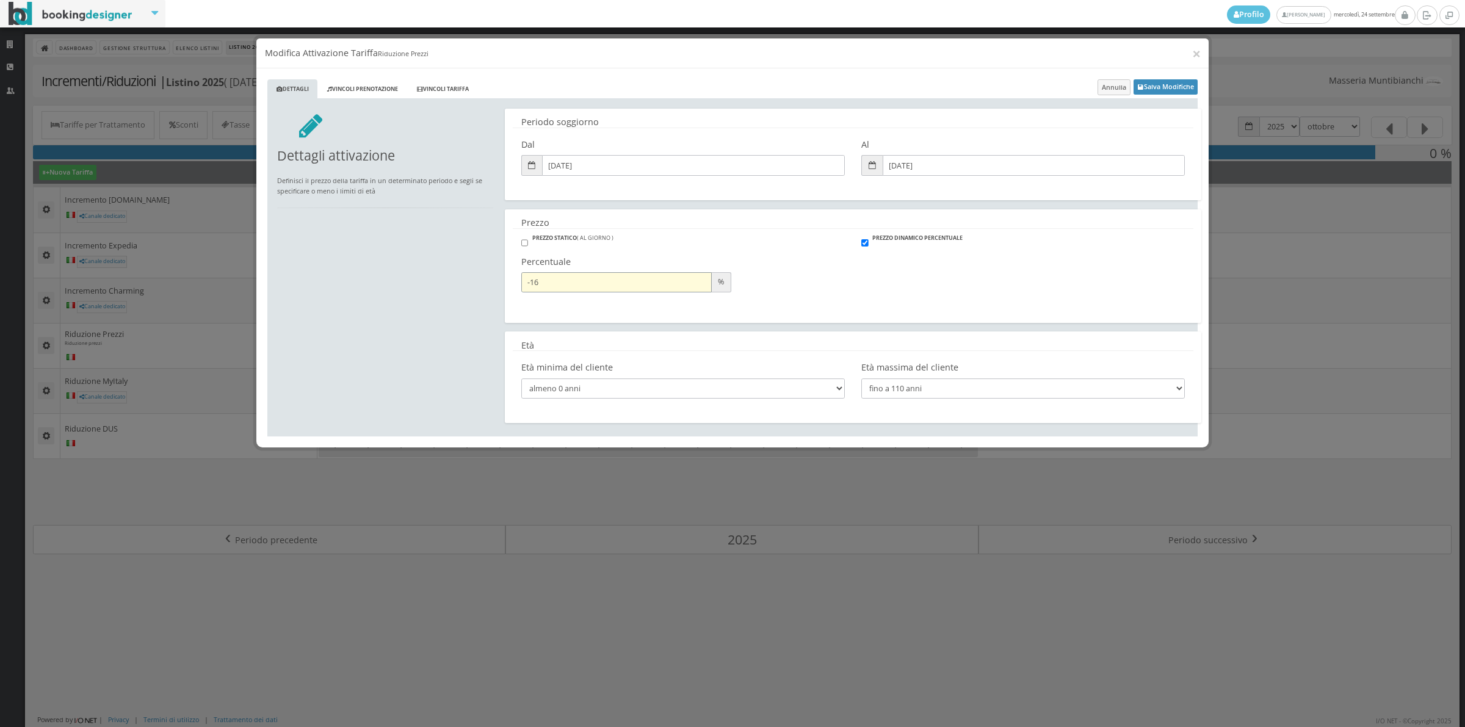
type input "-16"
click at [702, 281] on input "-16" at bounding box center [616, 282] width 190 height 20
click at [1176, 87] on button "Salva Modifiche" at bounding box center [1165, 86] width 64 height 15
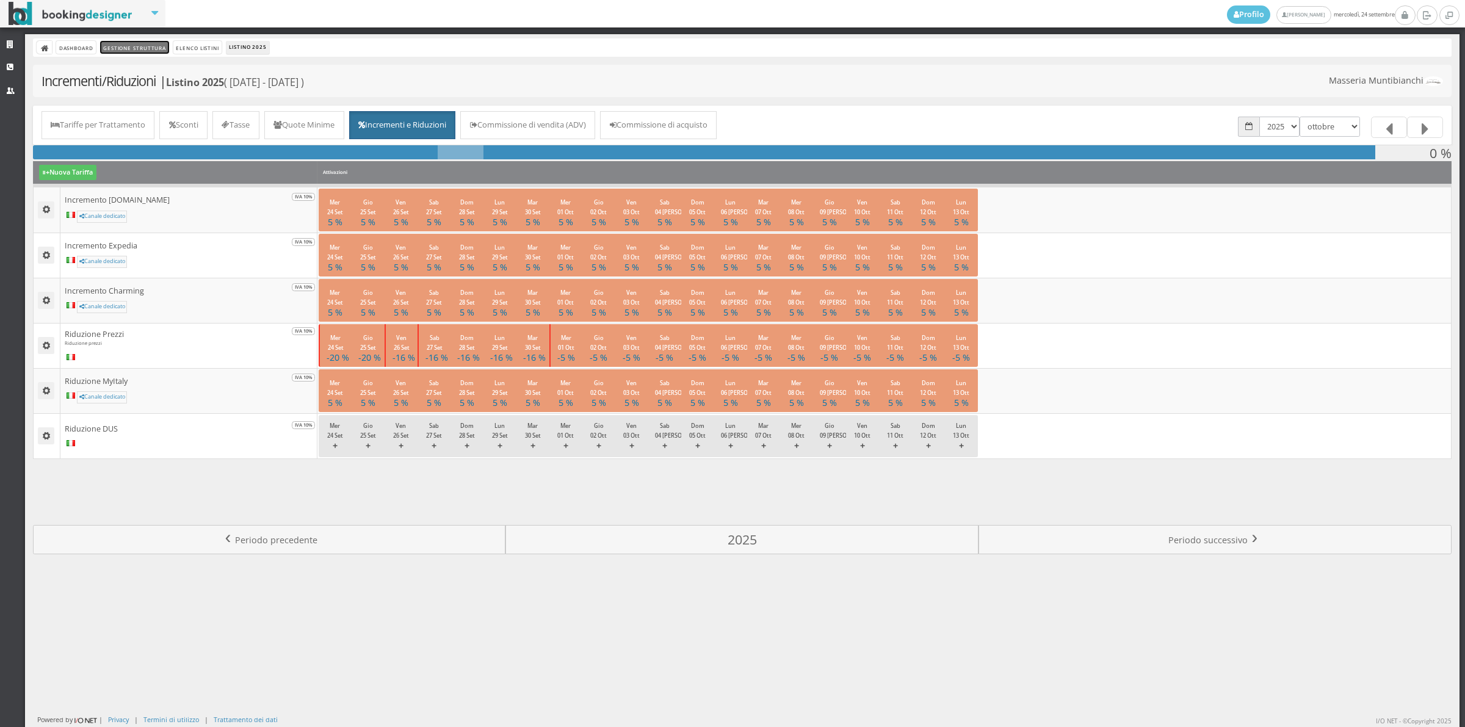
click at [150, 47] on link "Gestione Struttura" at bounding box center [134, 47] width 68 height 13
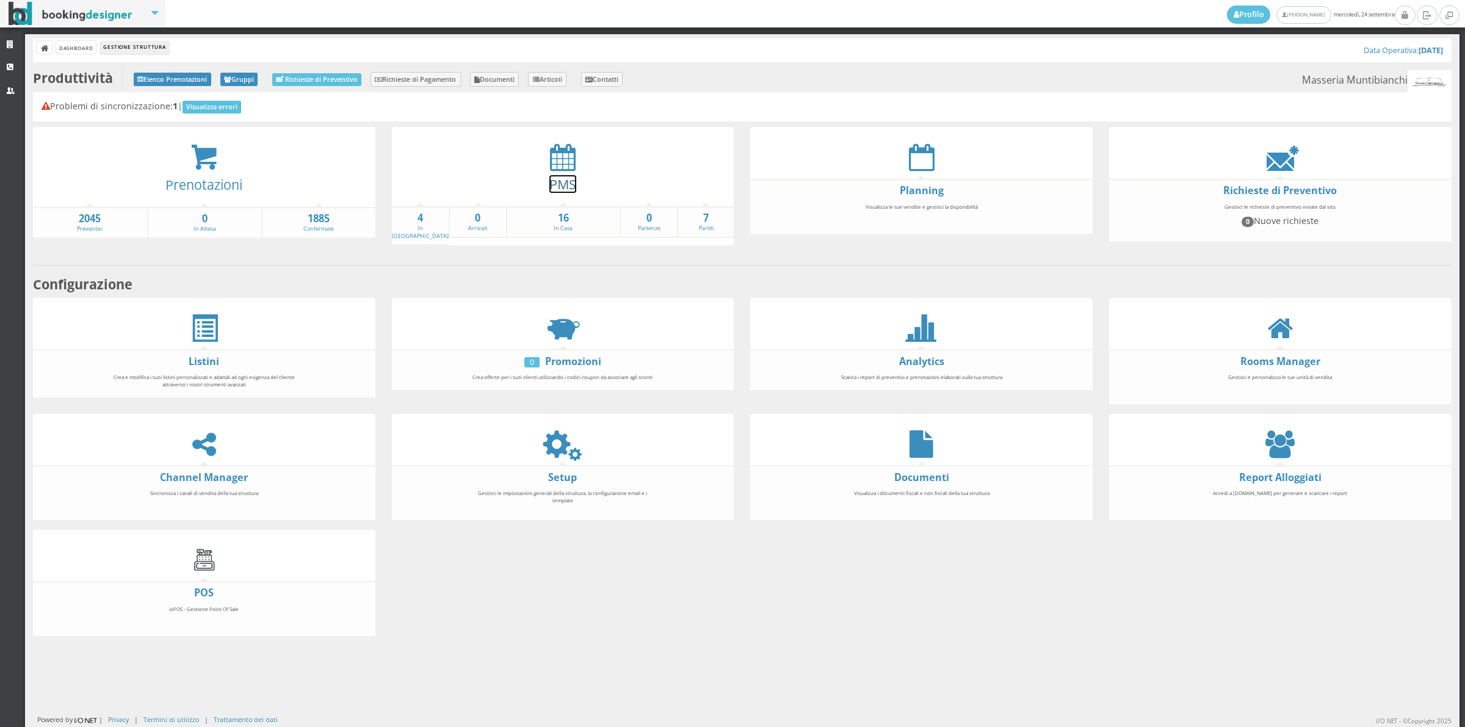
click at [549, 178] on link "PMS" at bounding box center [562, 184] width 27 height 18
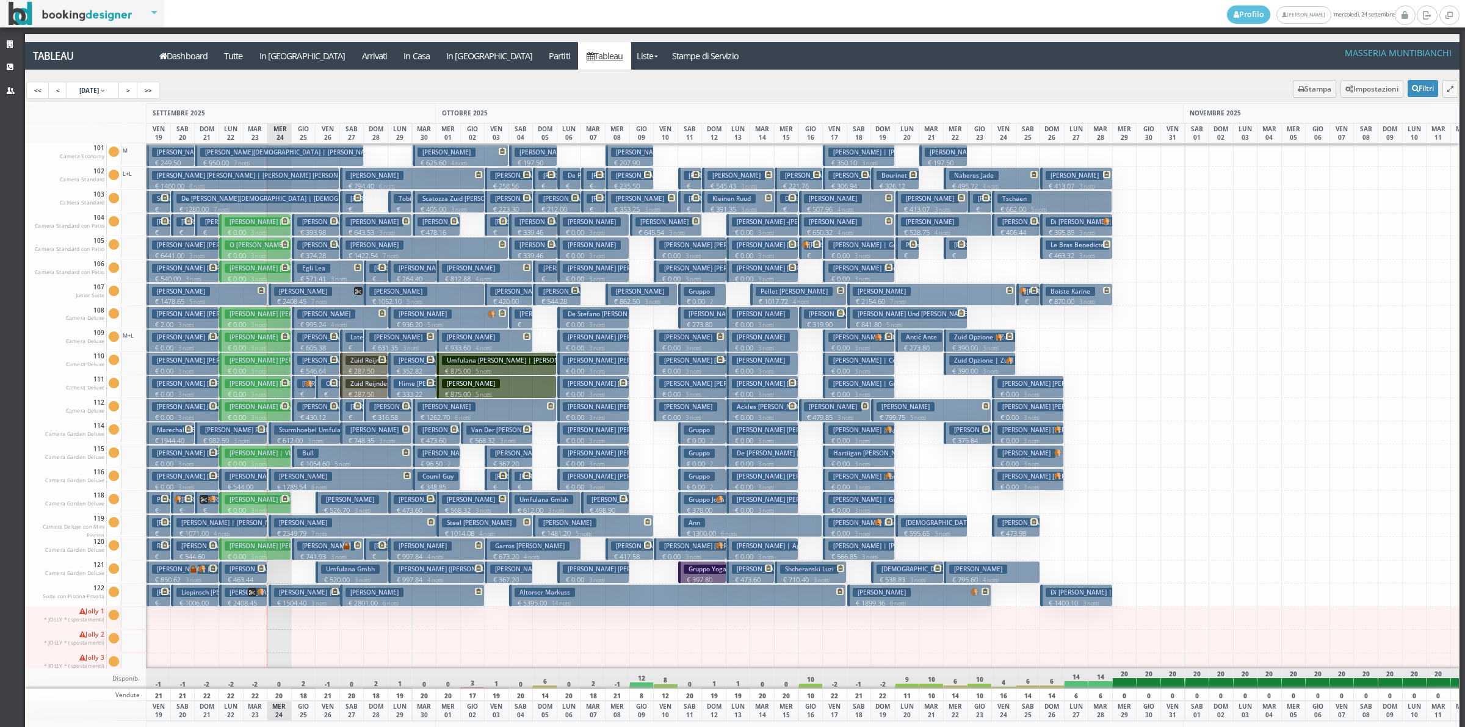
click at [235, 278] on p "€ 0.00 3 notti" at bounding box center [256, 279] width 63 height 10
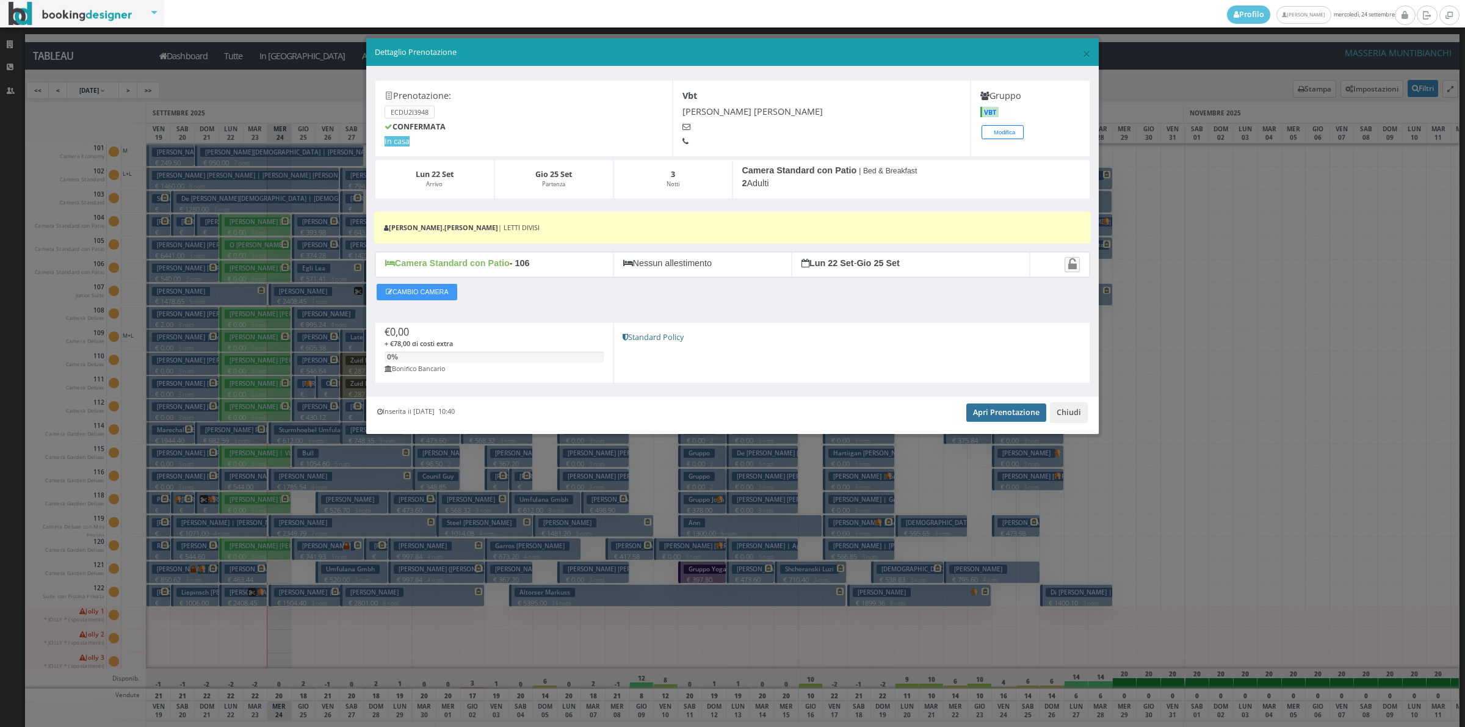
click at [999, 410] on link "Apri Prenotazione" at bounding box center [1006, 412] width 80 height 18
click at [1066, 422] on button "Chiudi" at bounding box center [1069, 412] width 38 height 21
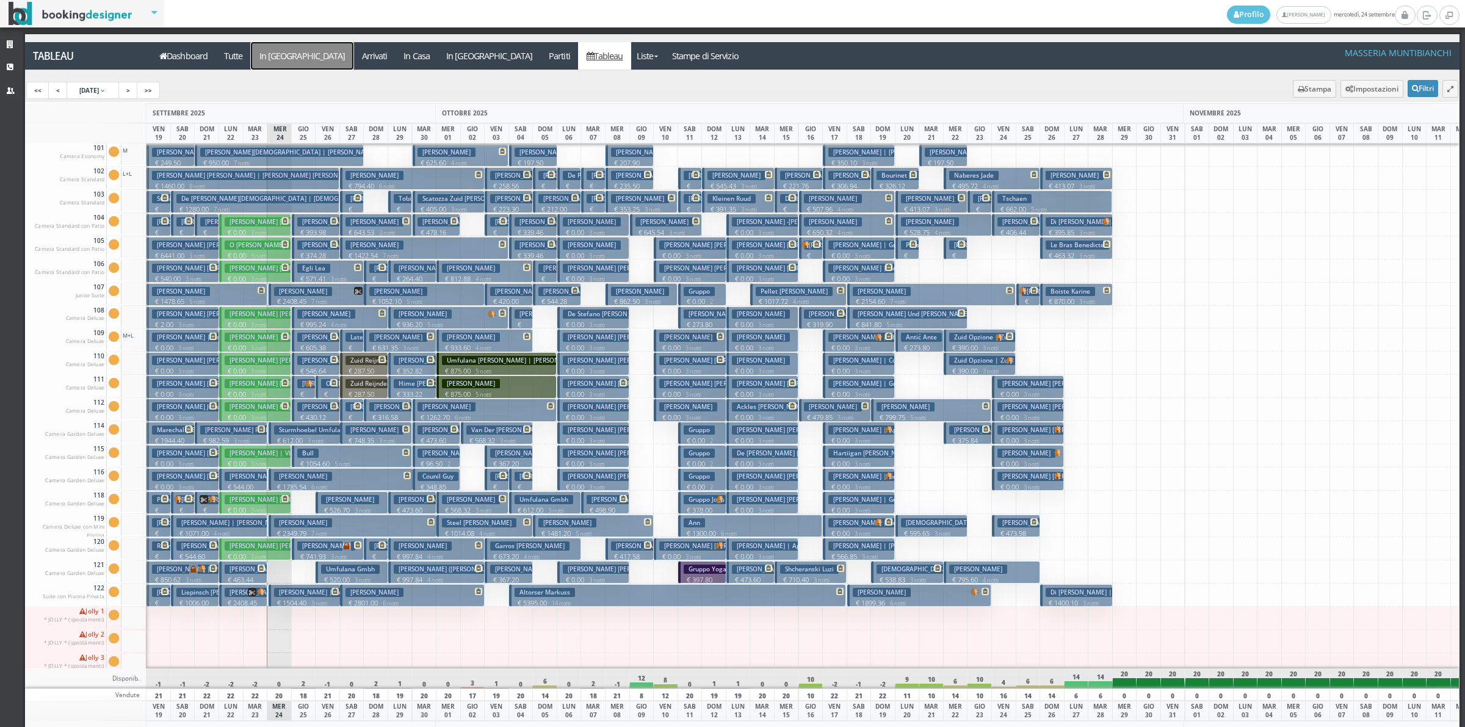
click at [288, 59] on a=pms-arrival-reservations"] "In [GEOGRAPHIC_DATA]" at bounding box center [302, 55] width 103 height 27
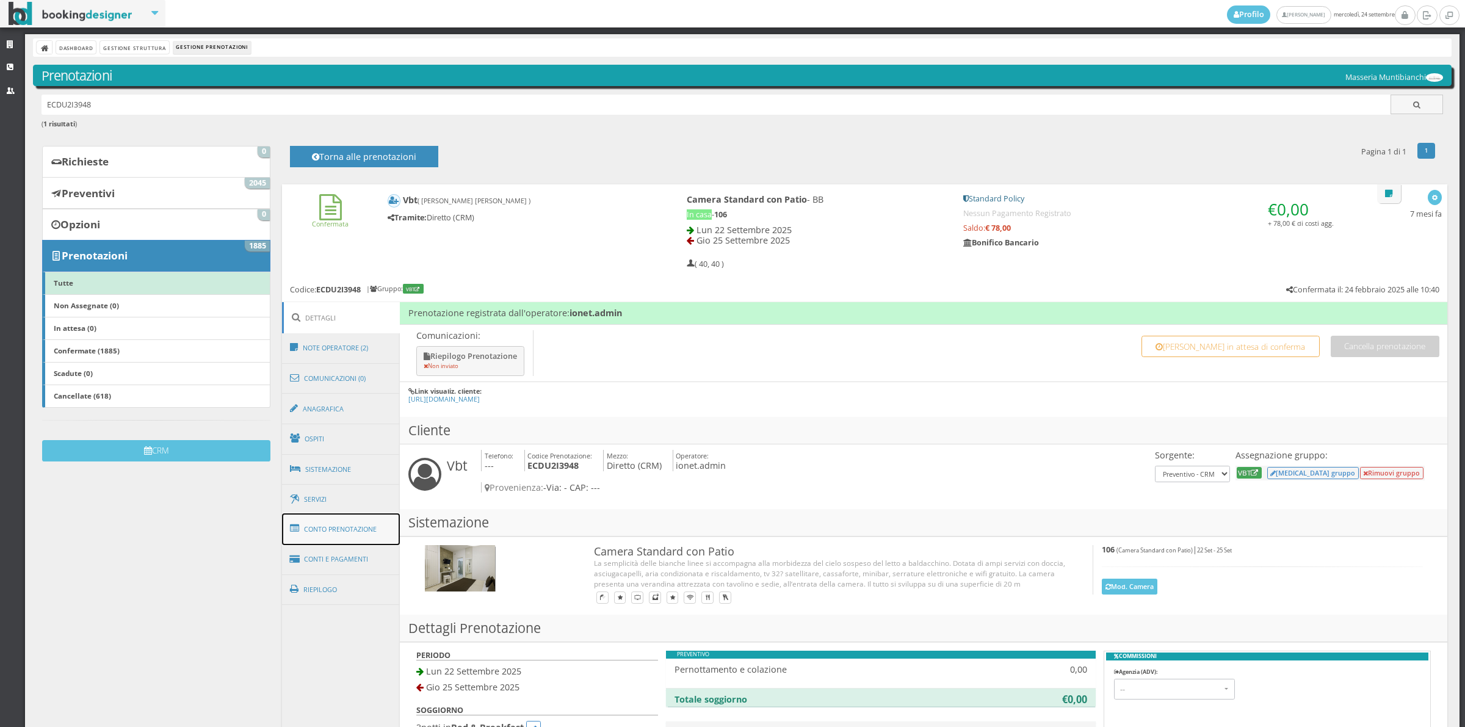
click at [347, 544] on link "Conto Prenotazione" at bounding box center [341, 529] width 118 height 32
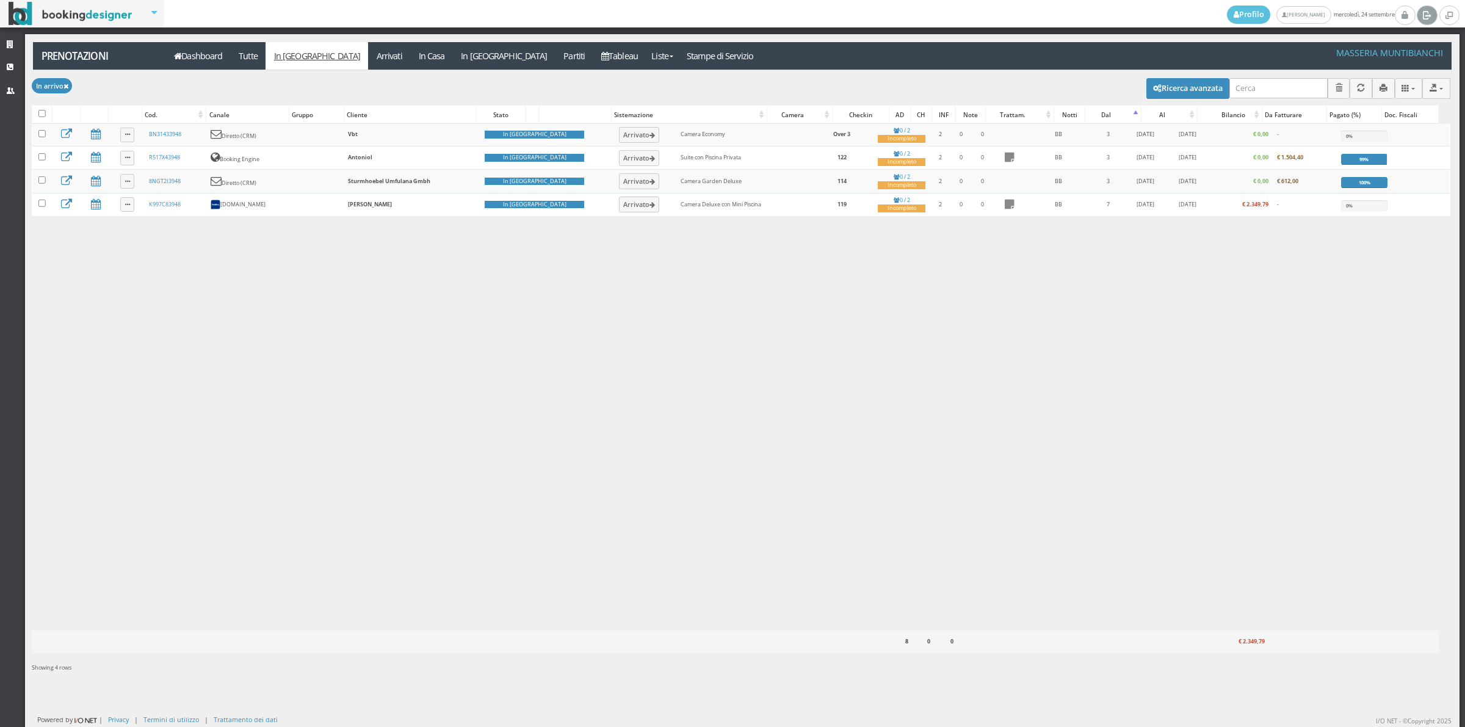
click at [1423, 20] on link at bounding box center [1427, 15] width 20 height 20
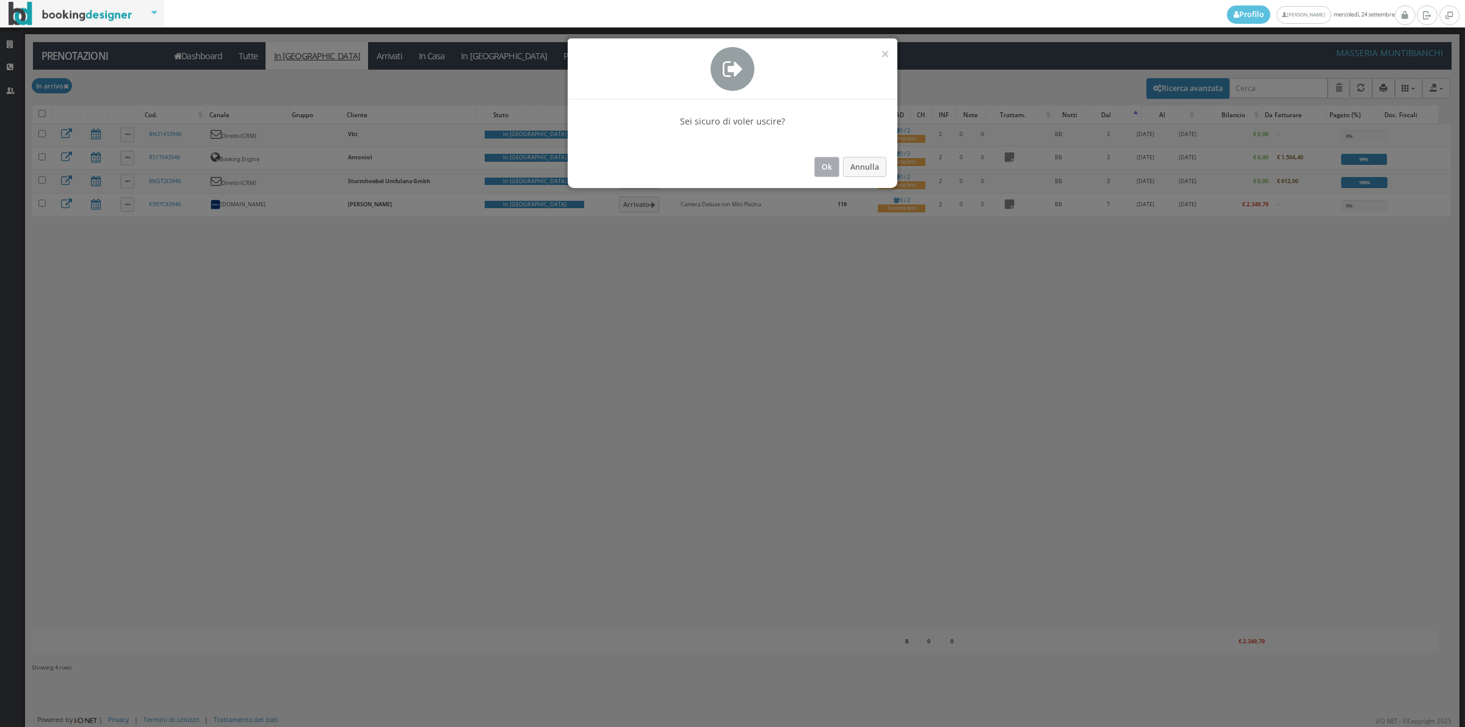
click at [814, 168] on button "Ok" at bounding box center [826, 167] width 25 height 20
